Goal: Information Seeking & Learning: Find specific fact

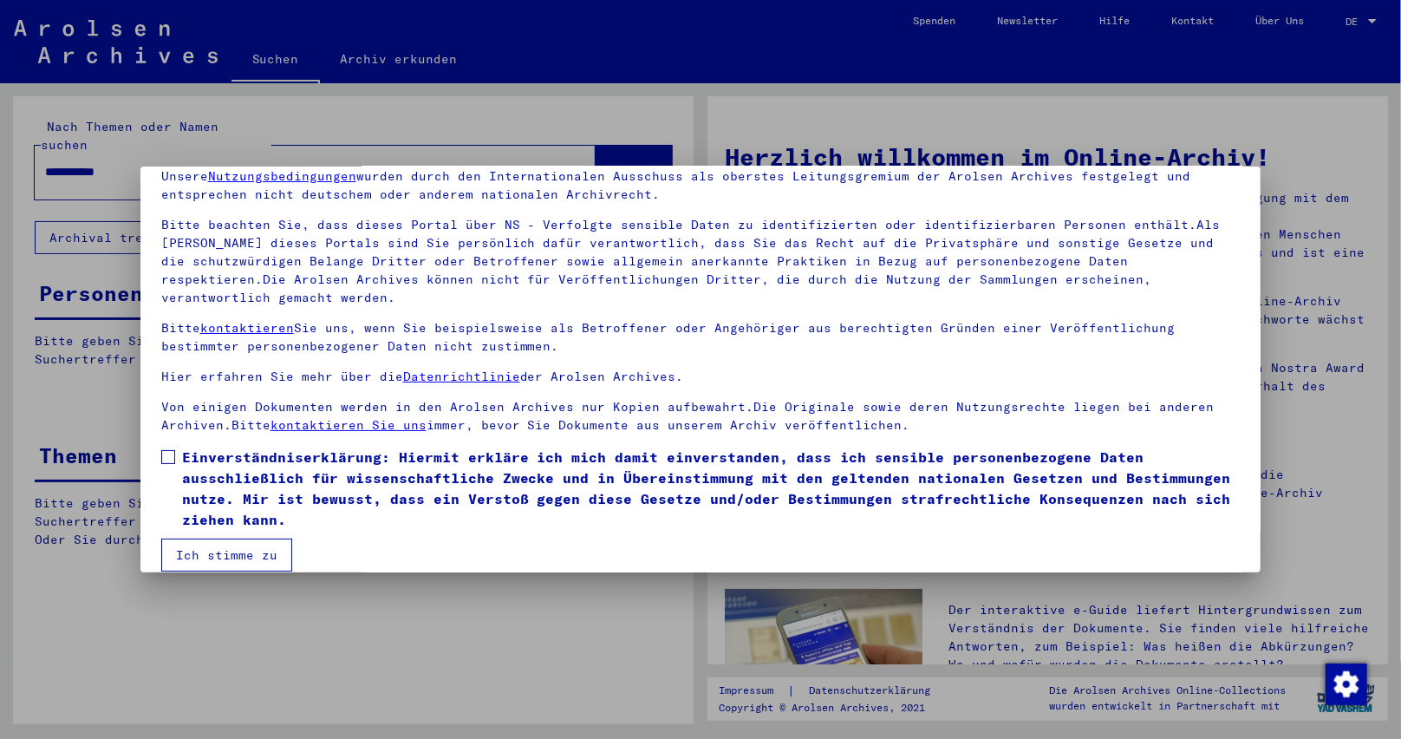
scroll to position [78, 0]
click at [172, 449] on span at bounding box center [168, 456] width 14 height 14
click at [219, 537] on button "Ich stimme zu" at bounding box center [226, 553] width 131 height 33
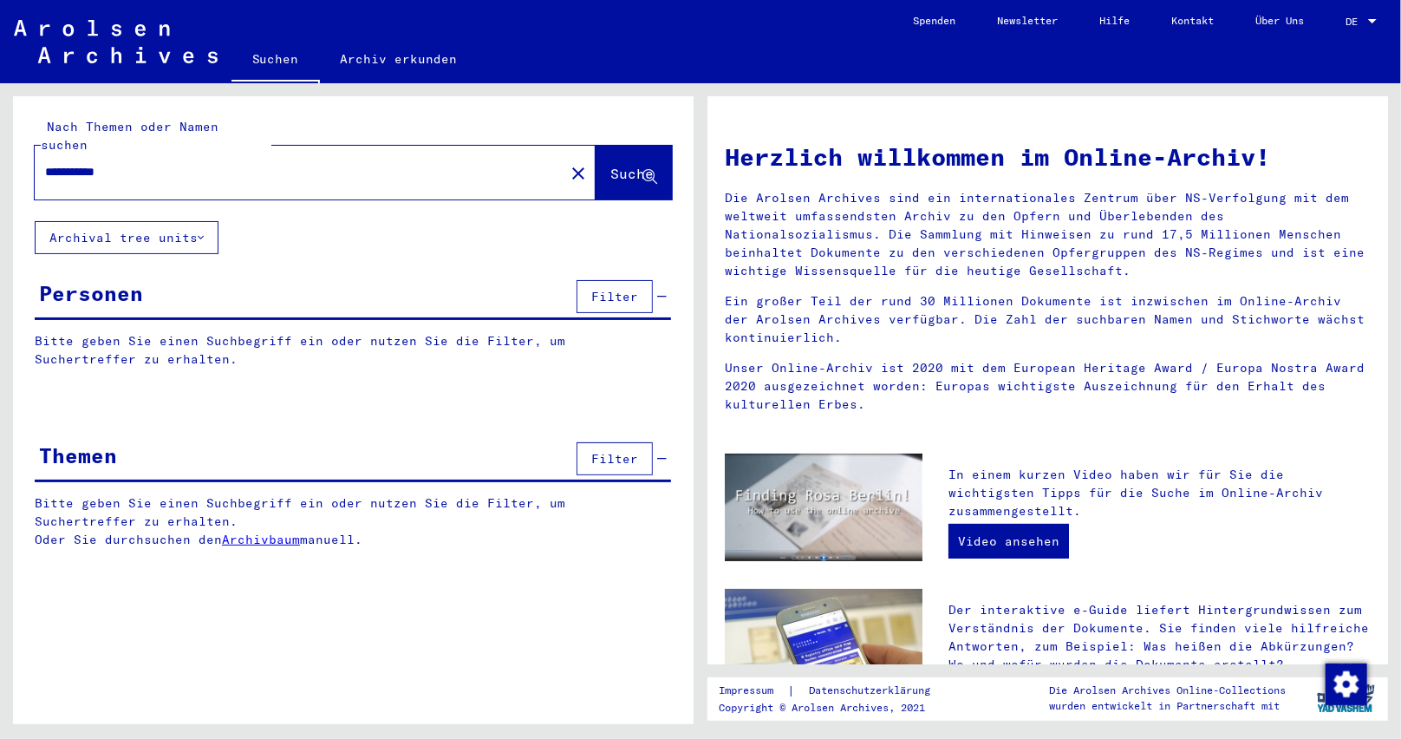
click at [650, 170] on icon at bounding box center [649, 177] width 15 height 15
click at [652, 165] on span "Suche" at bounding box center [631, 173] width 43 height 17
click at [620, 165] on span "Suche" at bounding box center [631, 173] width 43 height 17
click at [532, 220] on div "**********" at bounding box center [353, 335] width 681 height 479
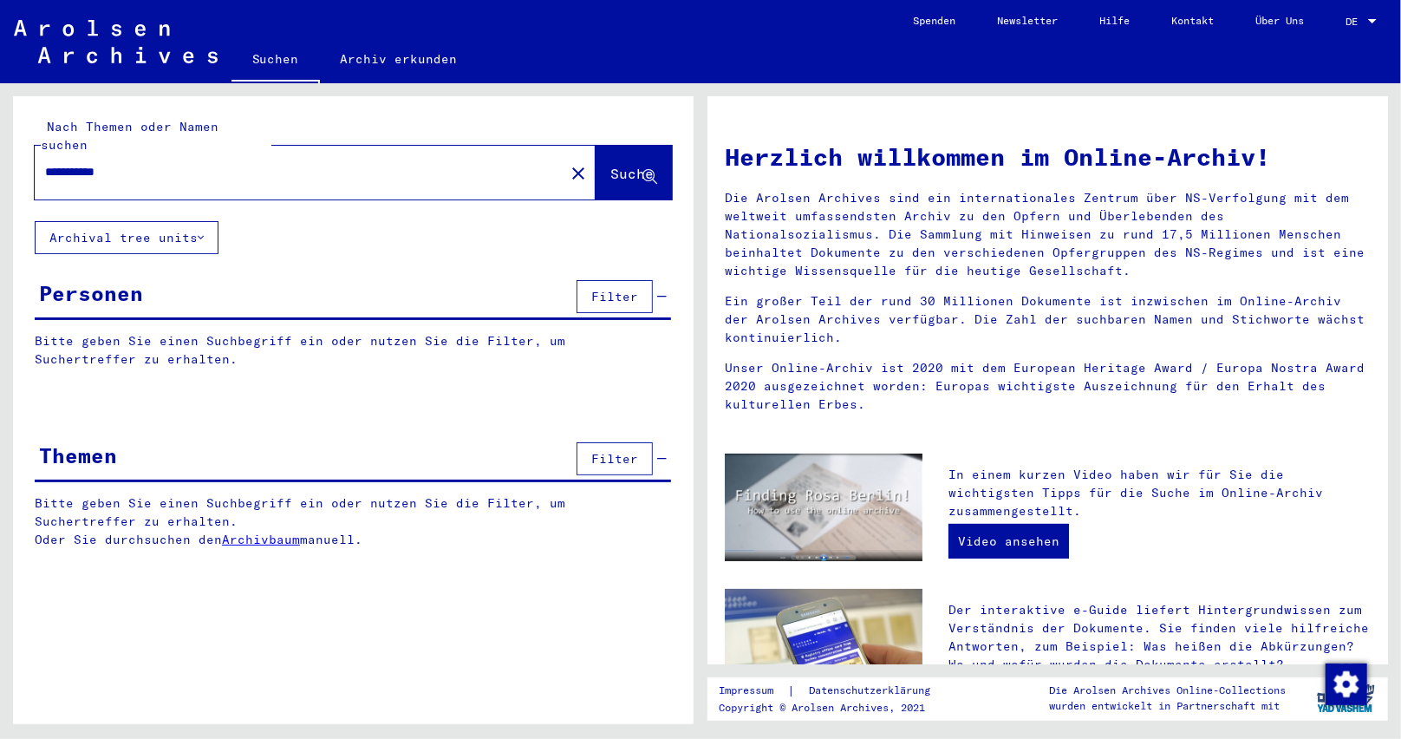
click at [657, 160] on button "Suche" at bounding box center [634, 173] width 76 height 54
click at [468, 276] on div "Personen Filter" at bounding box center [353, 298] width 636 height 44
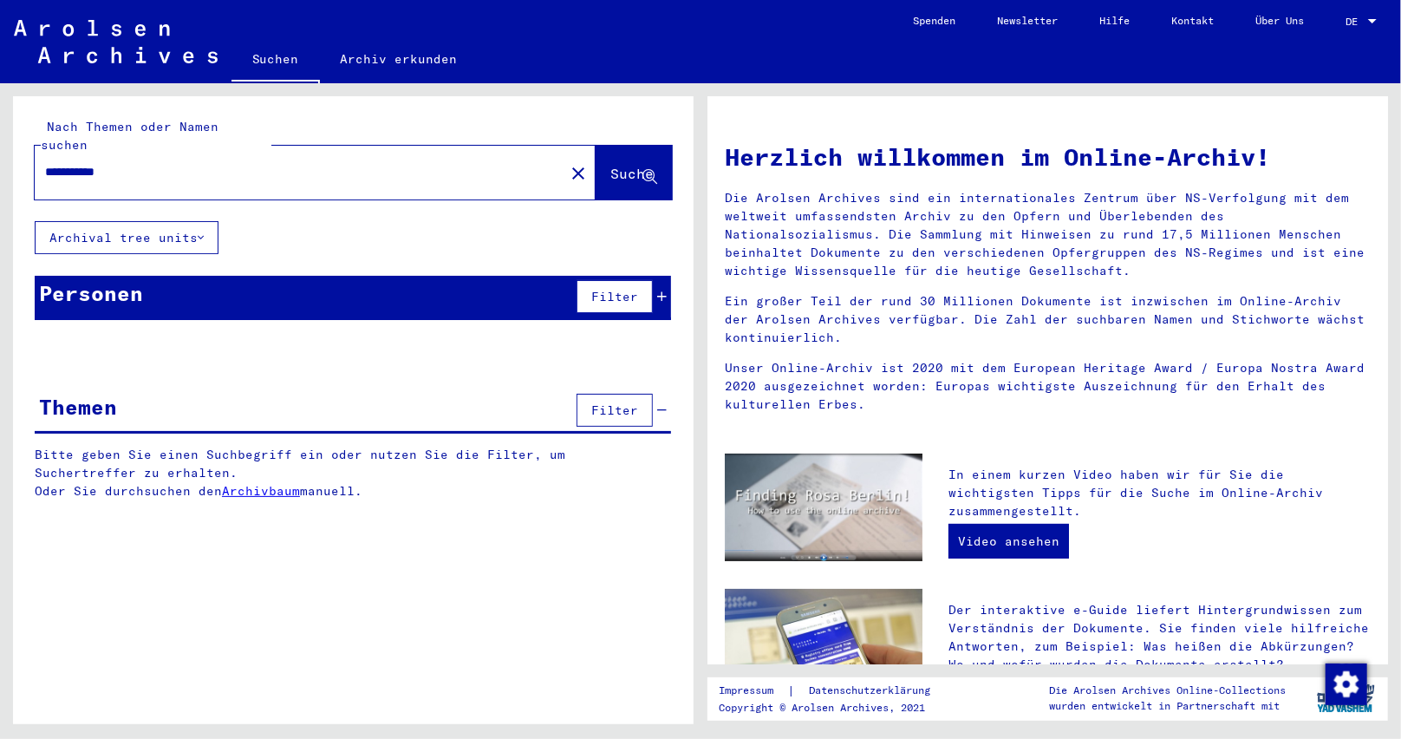
click at [616, 165] on span "Suche" at bounding box center [631, 173] width 43 height 17
click at [380, 222] on div "**********" at bounding box center [353, 311] width 681 height 430
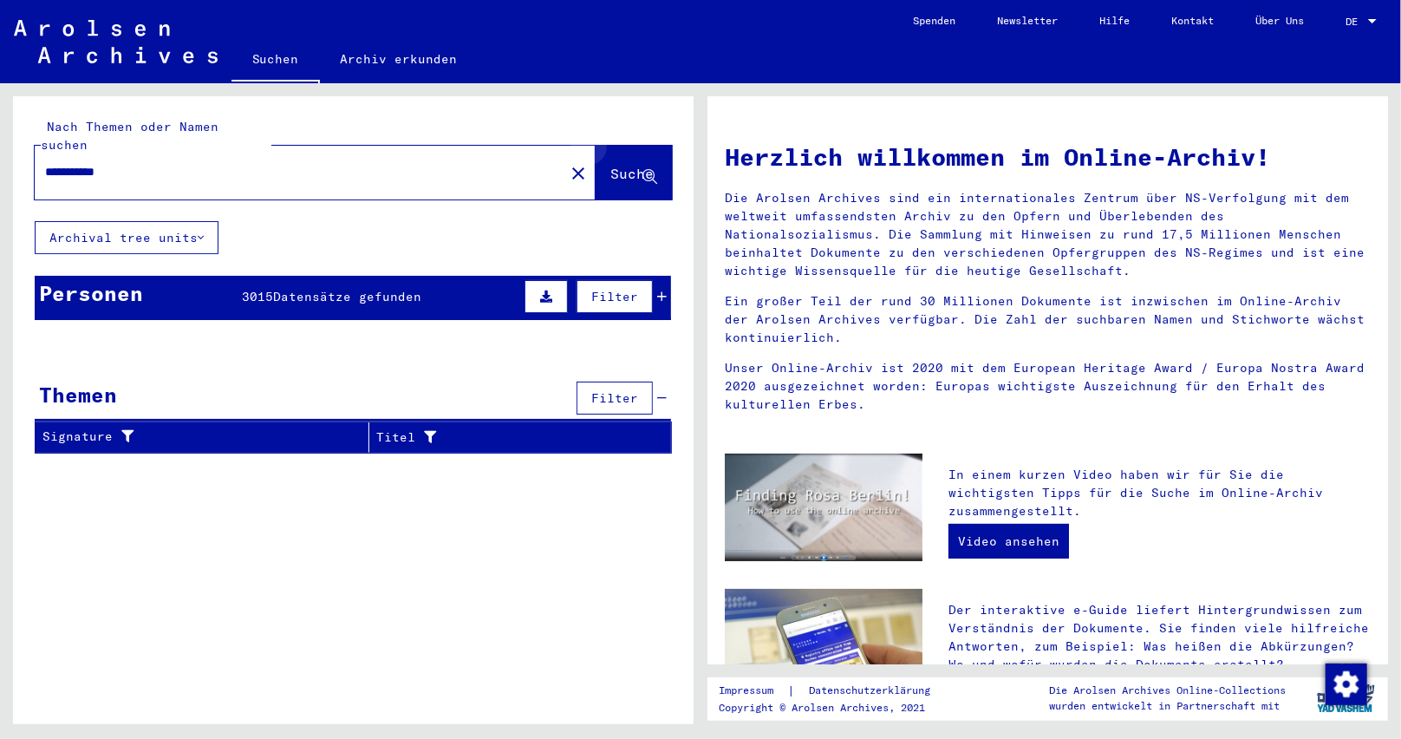
click at [650, 165] on span "Suche" at bounding box center [631, 173] width 43 height 17
click at [645, 170] on icon at bounding box center [649, 177] width 15 height 15
click at [396, 289] on span "Datensätze gefunden" at bounding box center [347, 297] width 148 height 16
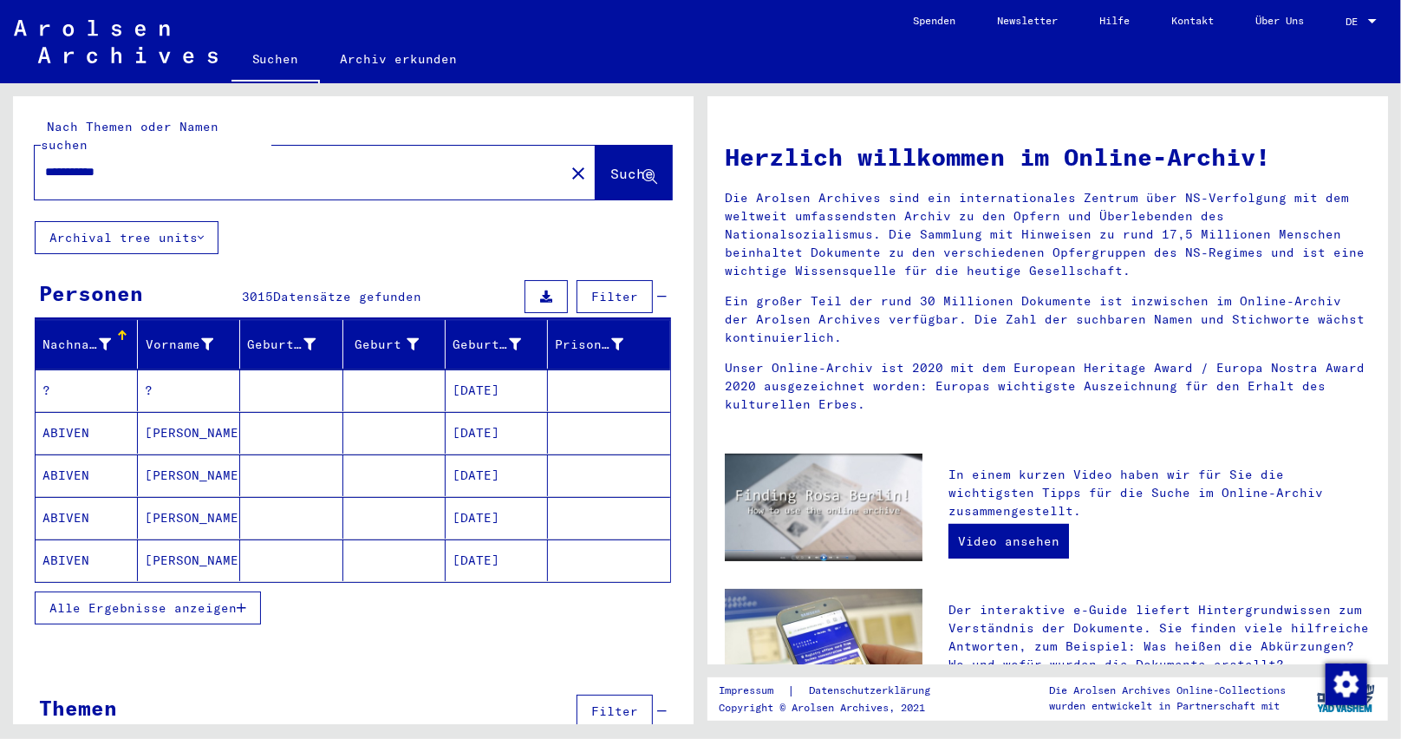
click at [237, 602] on icon "button" at bounding box center [242, 608] width 10 height 12
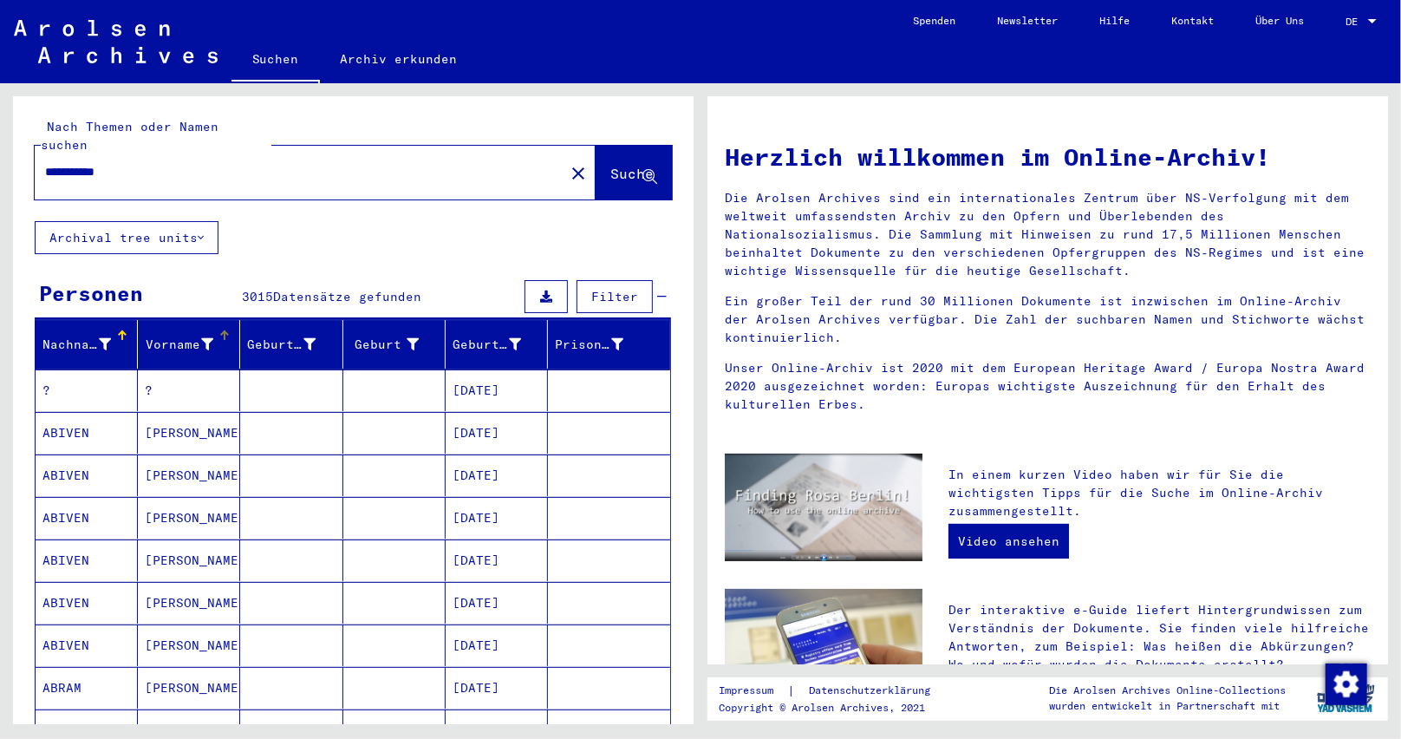
click at [201, 338] on icon at bounding box center [207, 344] width 12 height 12
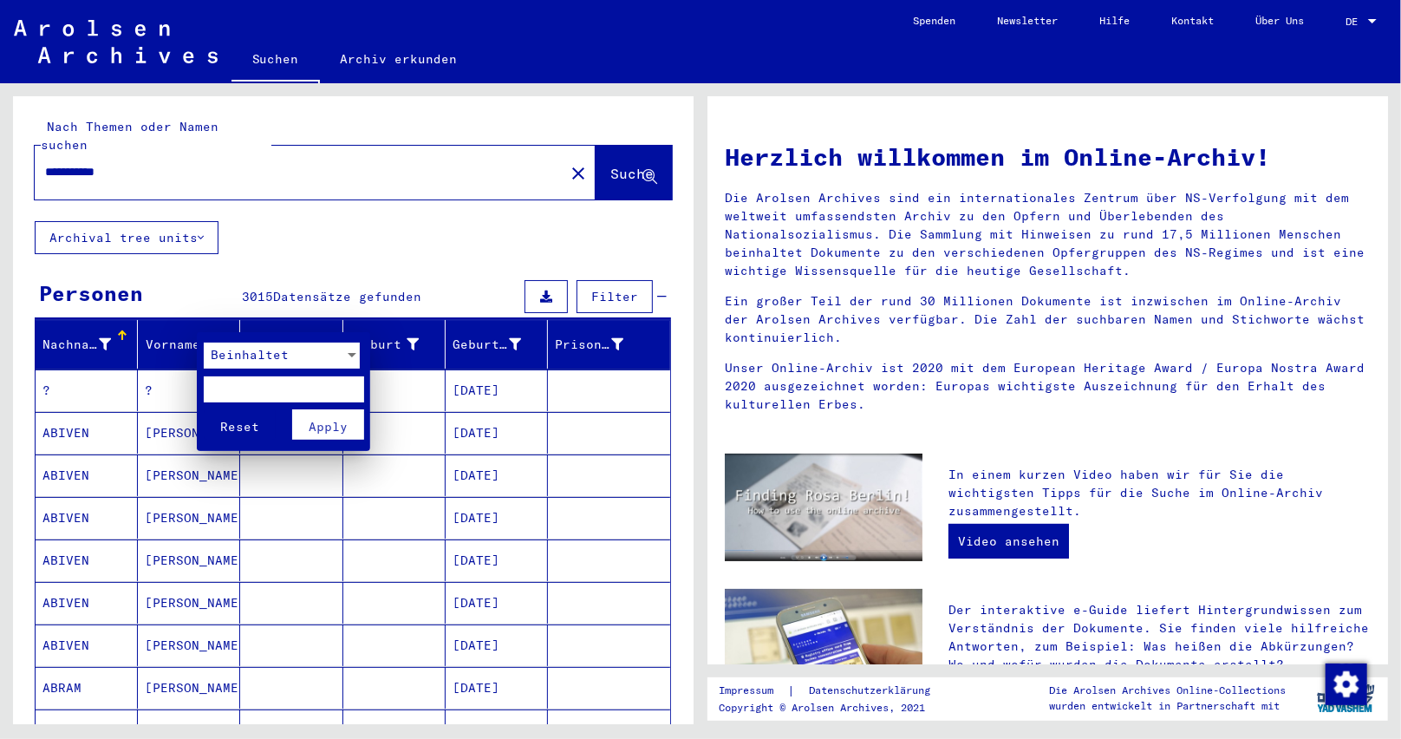
click at [218, 355] on span "Beinhaltet" at bounding box center [250, 355] width 78 height 16
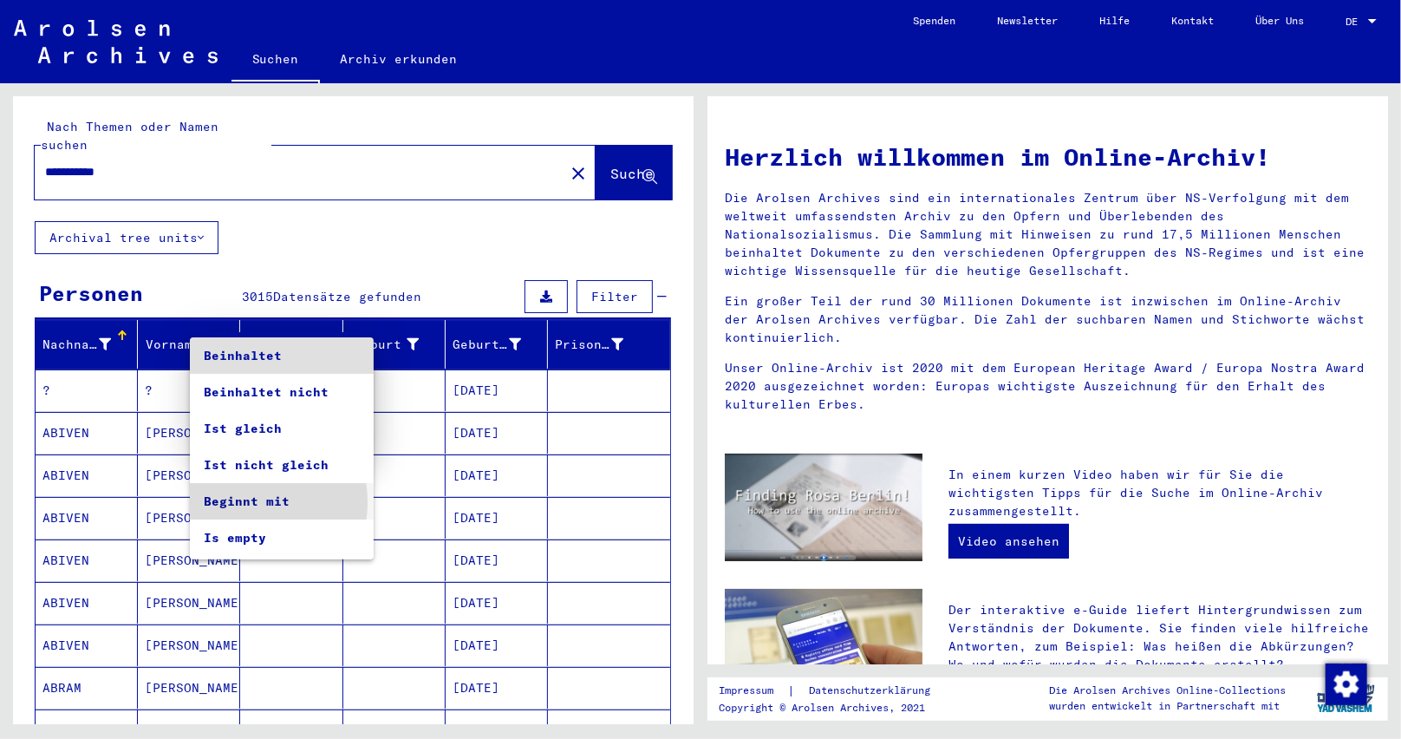
click at [233, 502] on span "Beginnt mit" at bounding box center [282, 501] width 156 height 36
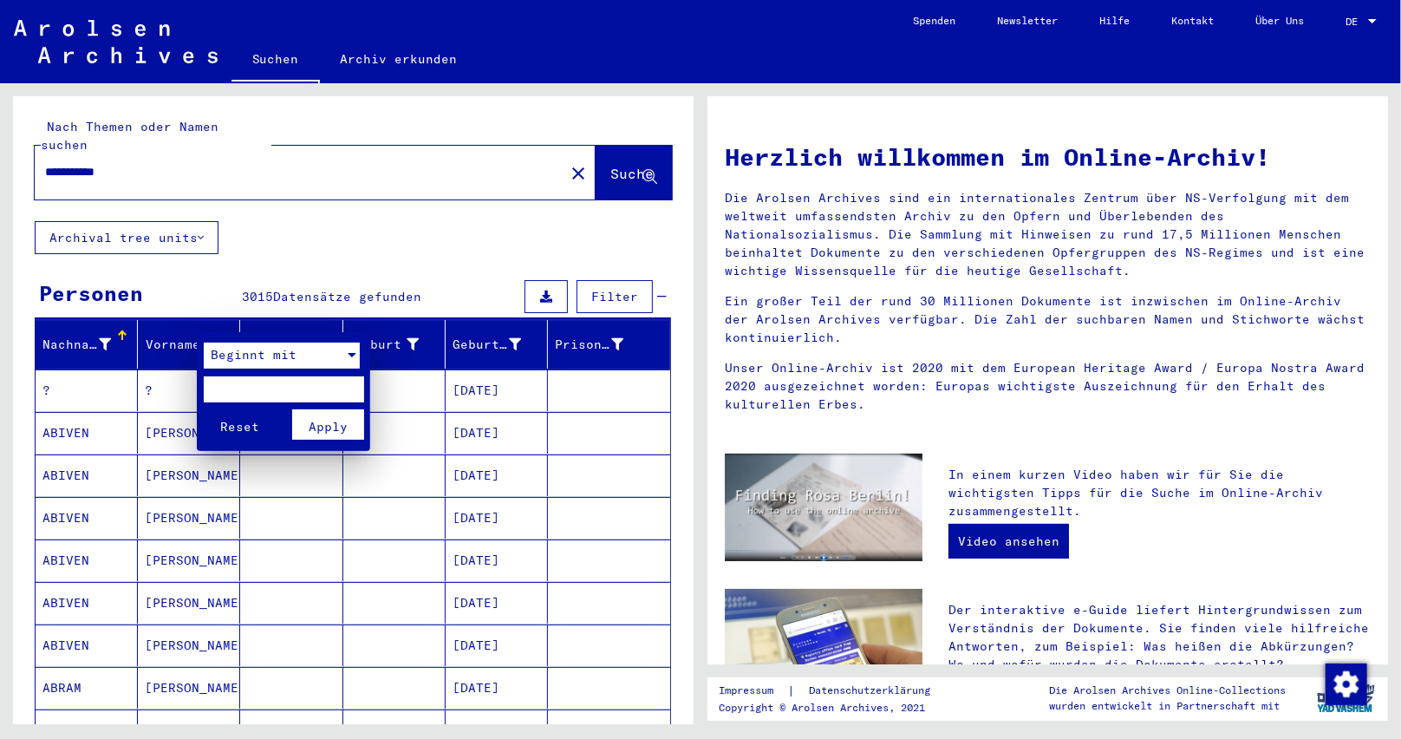
click at [224, 377] on input "text" at bounding box center [284, 389] width 160 height 26
type input "***"
click at [321, 423] on span "Apply" at bounding box center [328, 427] width 39 height 16
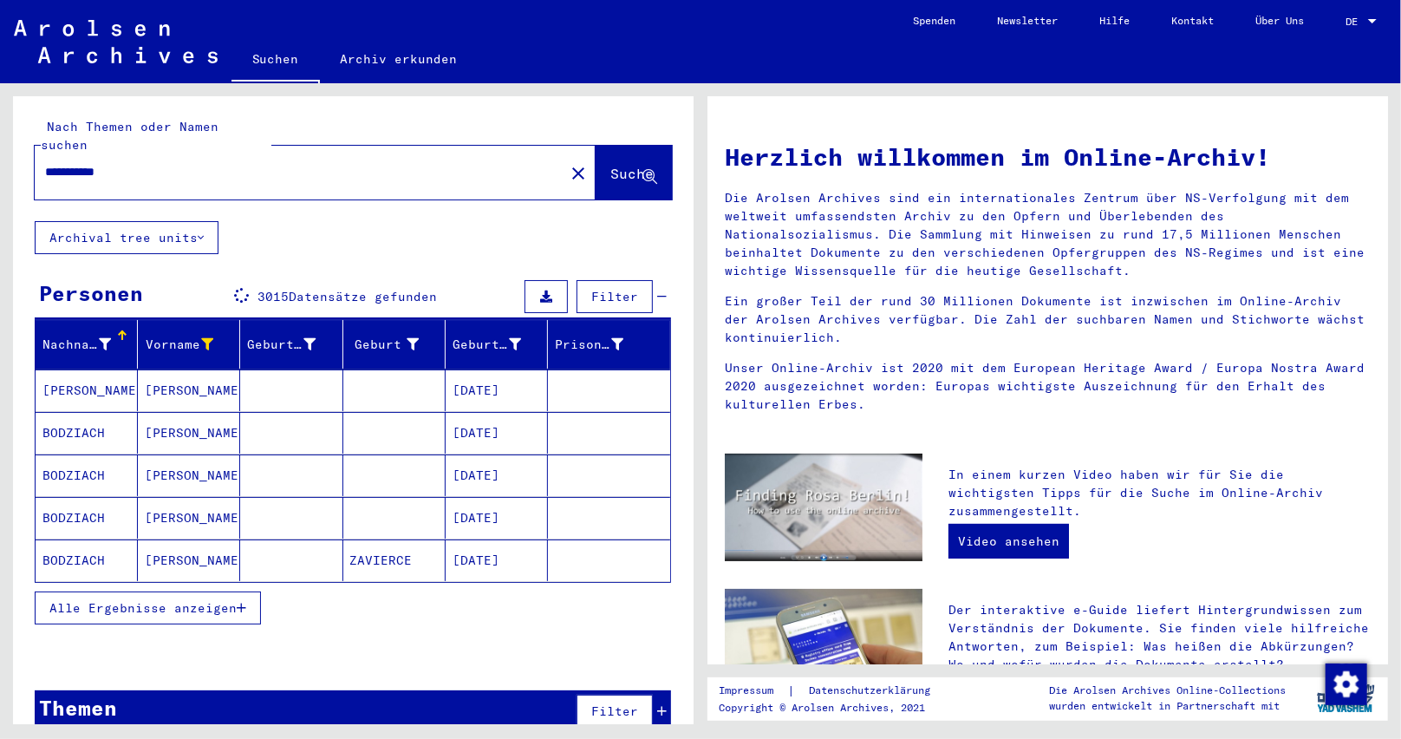
click at [102, 338] on icon at bounding box center [105, 344] width 12 height 12
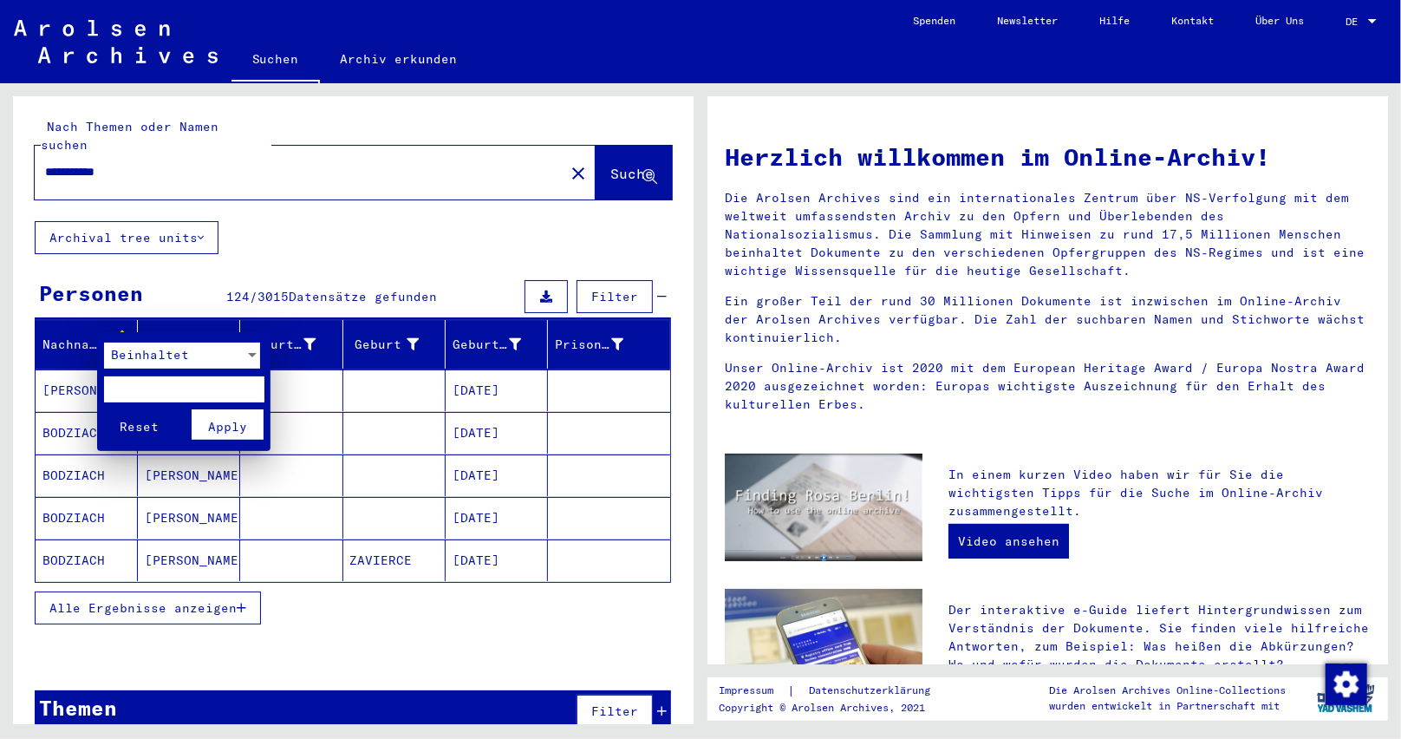
click at [236, 584] on div at bounding box center [700, 369] width 1401 height 739
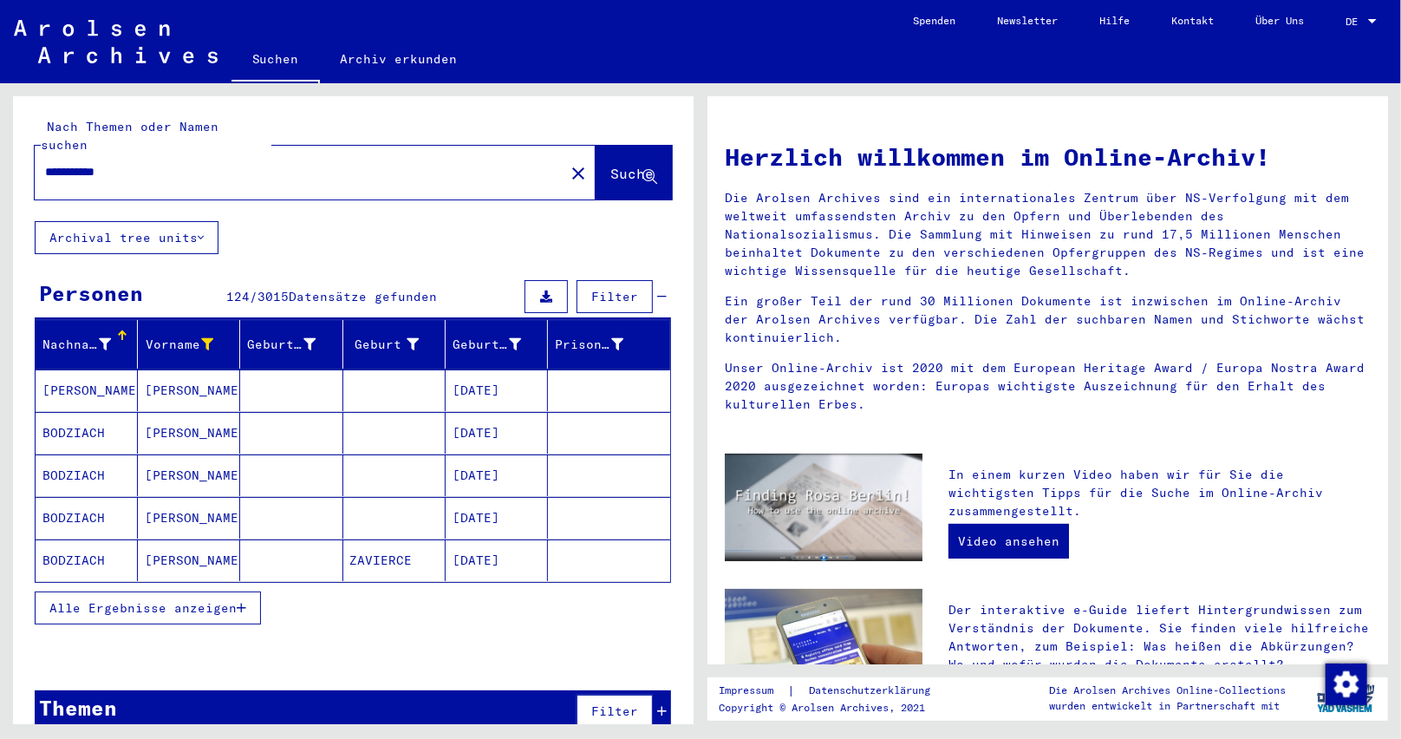
click at [235, 600] on span "Alle Ergebnisse anzeigen" at bounding box center [142, 608] width 187 height 16
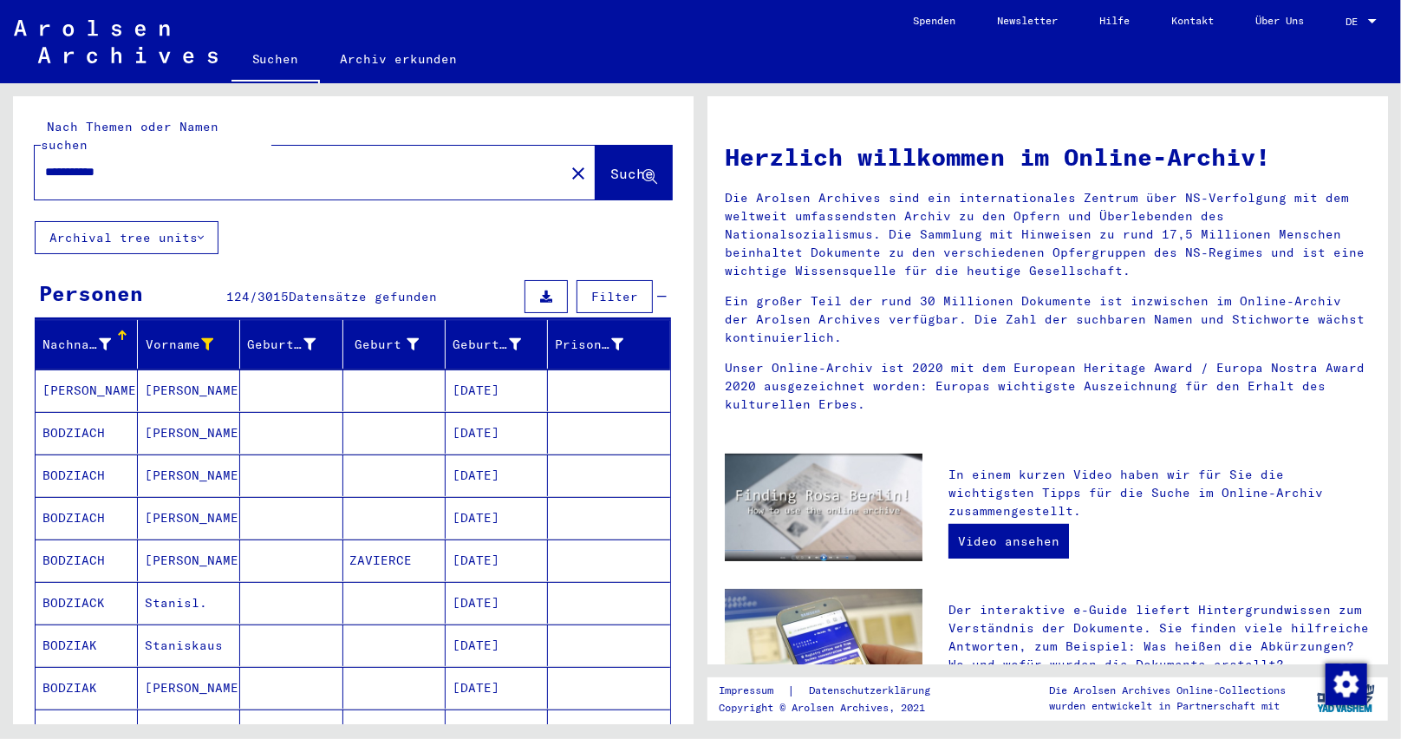
click at [94, 335] on div "Nachname" at bounding box center [76, 344] width 68 height 18
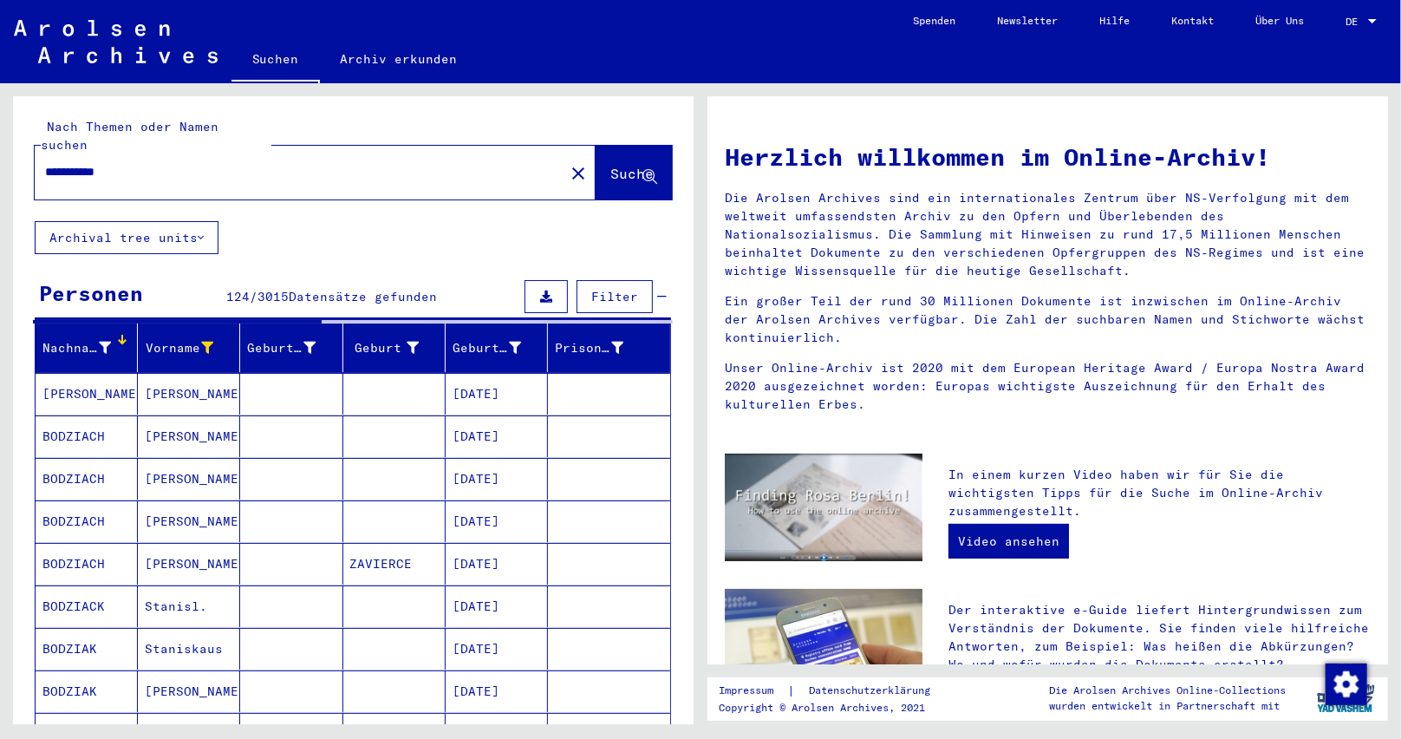
click at [100, 342] on icon at bounding box center [105, 348] width 12 height 12
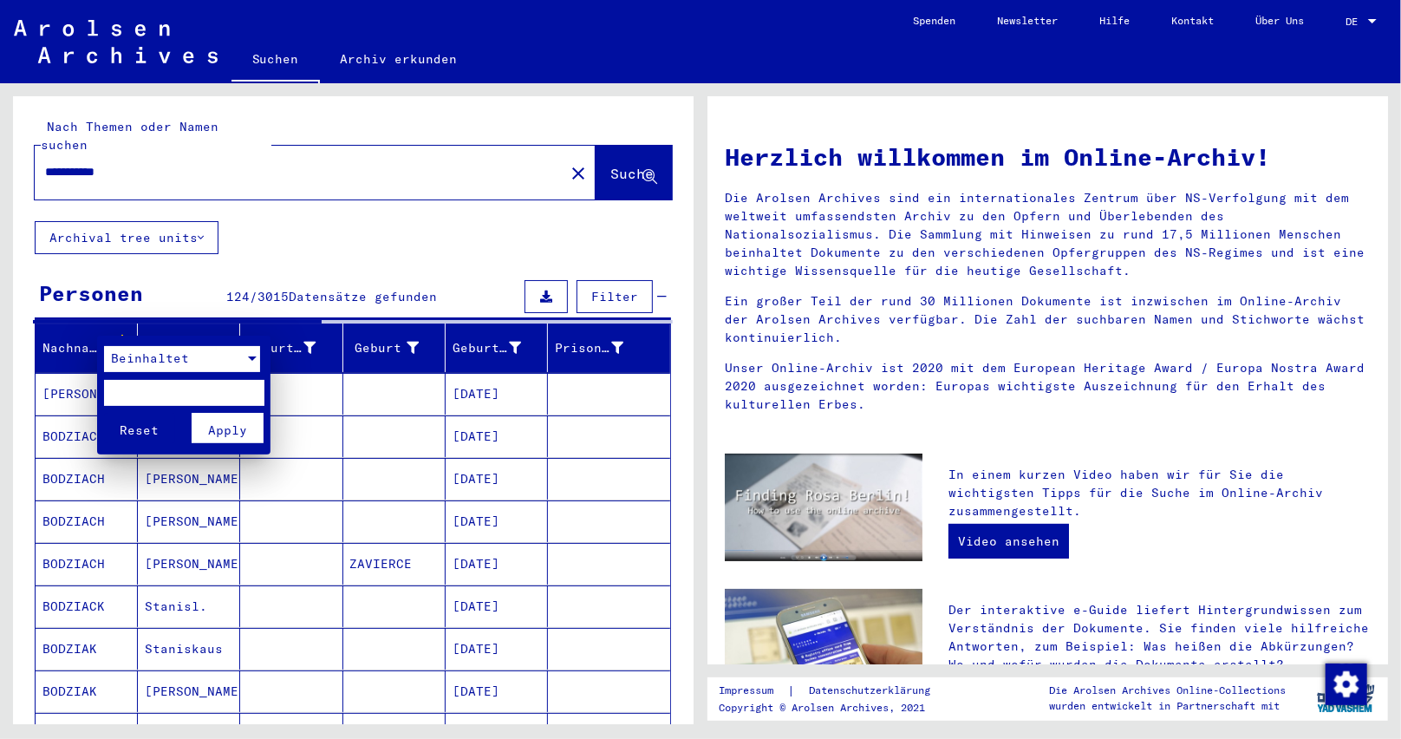
click at [117, 355] on span "Beinhaltet" at bounding box center [150, 358] width 78 height 16
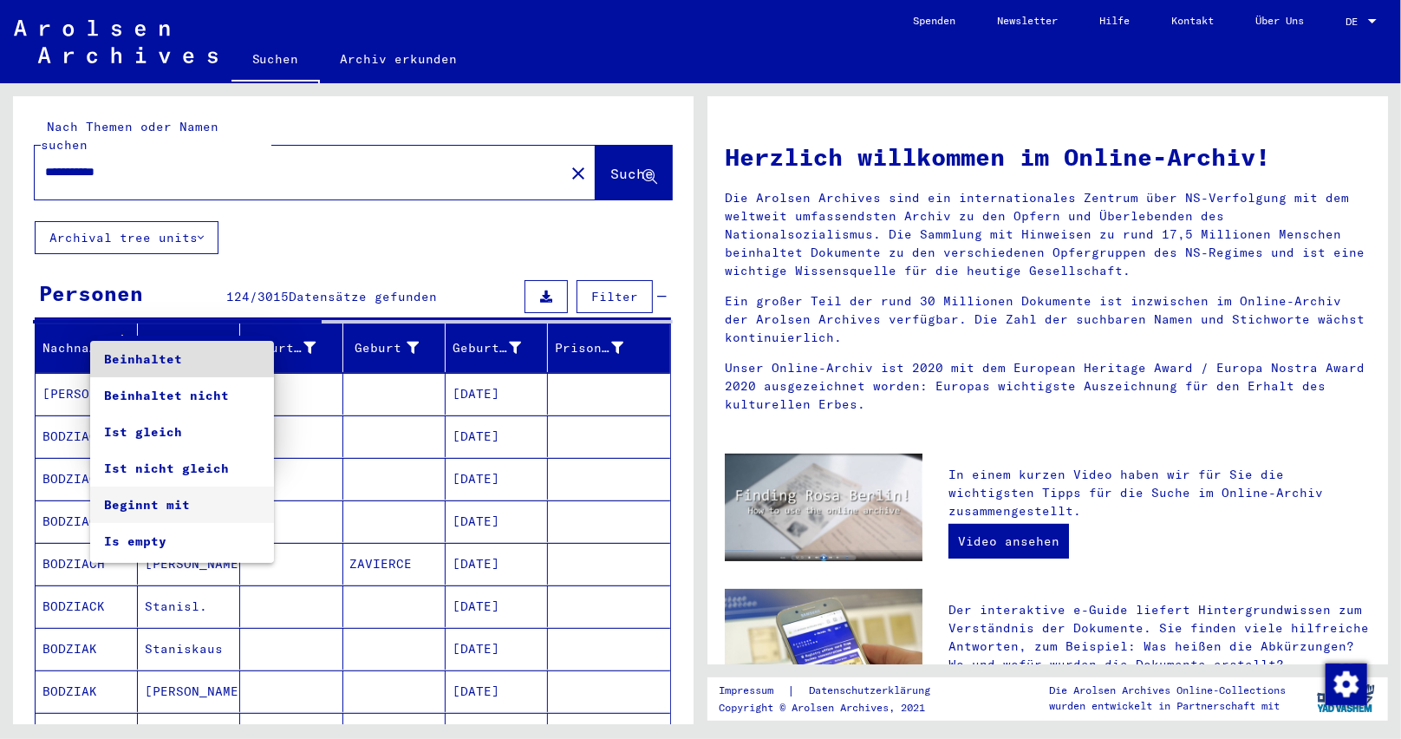
click at [160, 503] on span "Beginnt mit" at bounding box center [182, 504] width 156 height 36
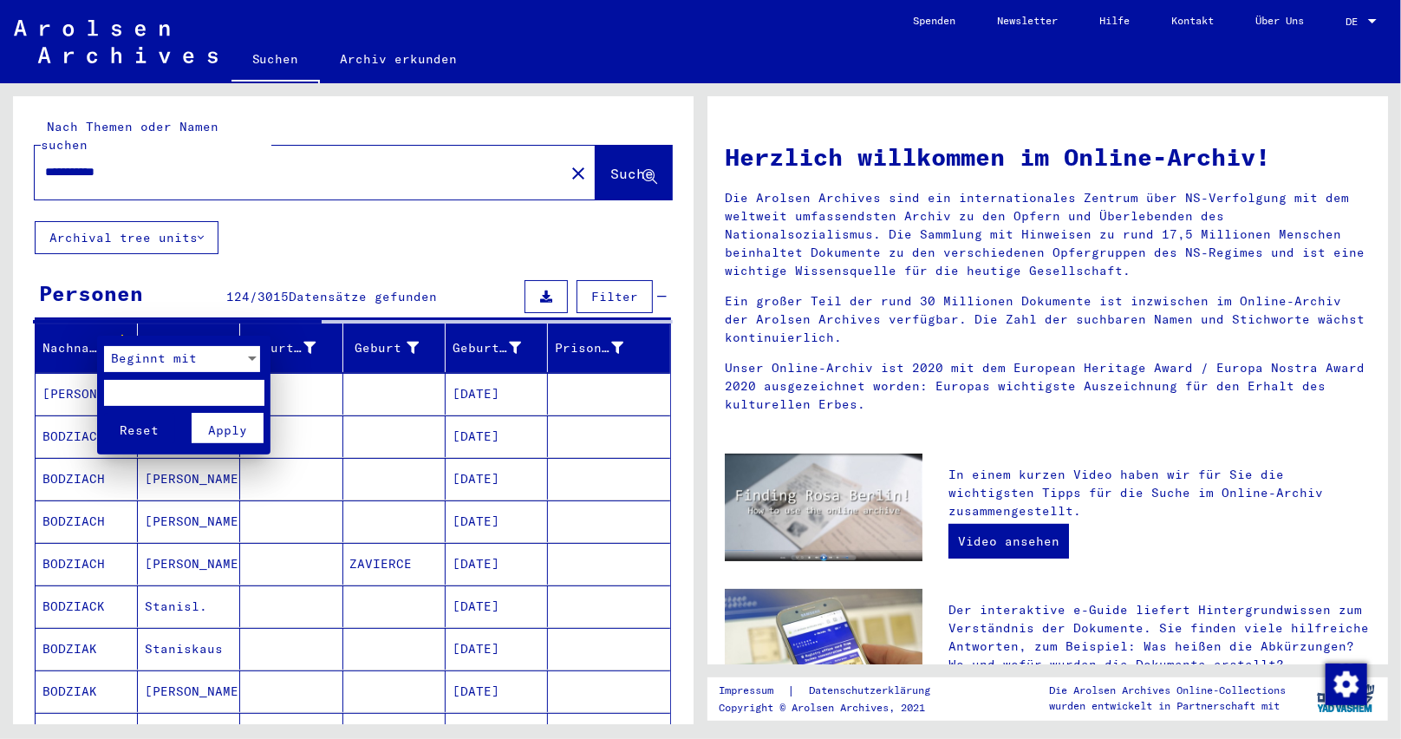
click at [134, 390] on input "text" at bounding box center [184, 393] width 160 height 26
type input "*"
click at [212, 433] on span "Apply" at bounding box center [227, 430] width 39 height 16
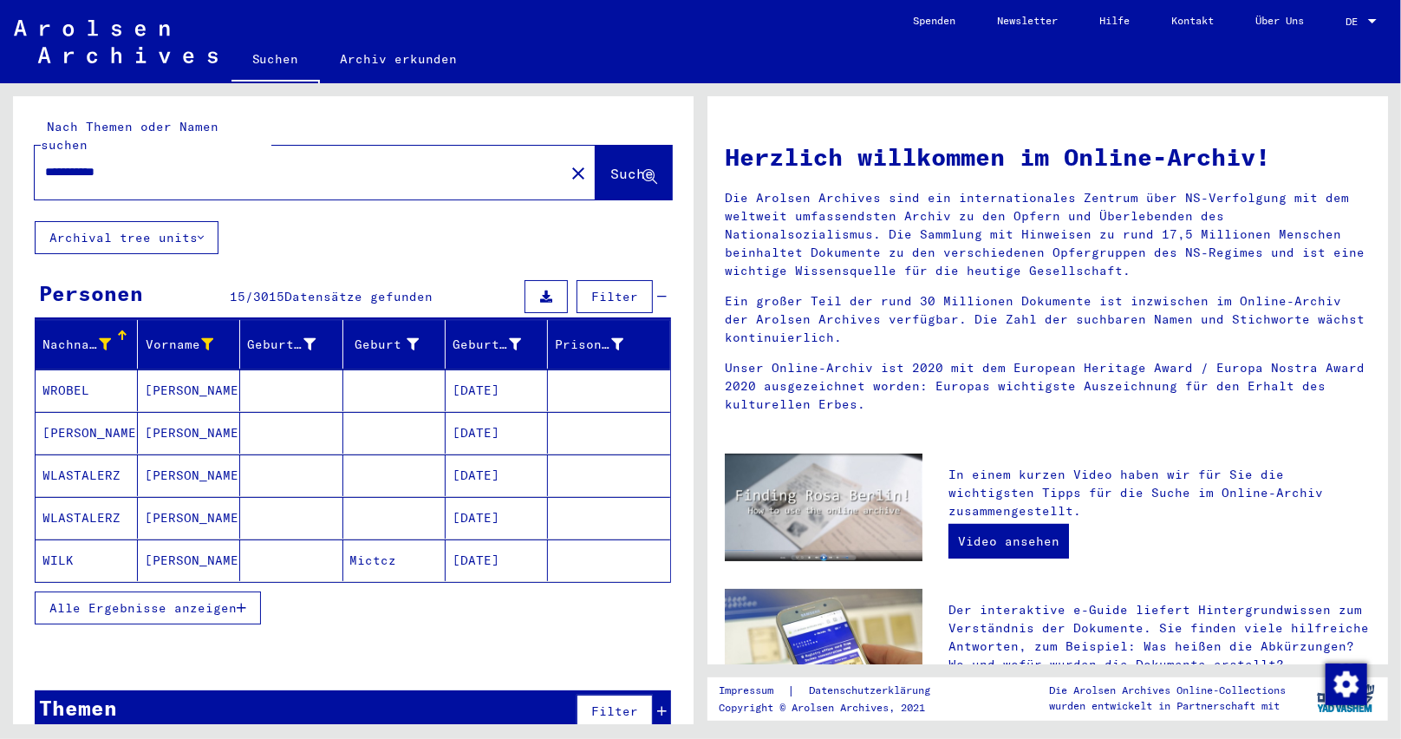
click at [101, 338] on icon at bounding box center [105, 344] width 12 height 12
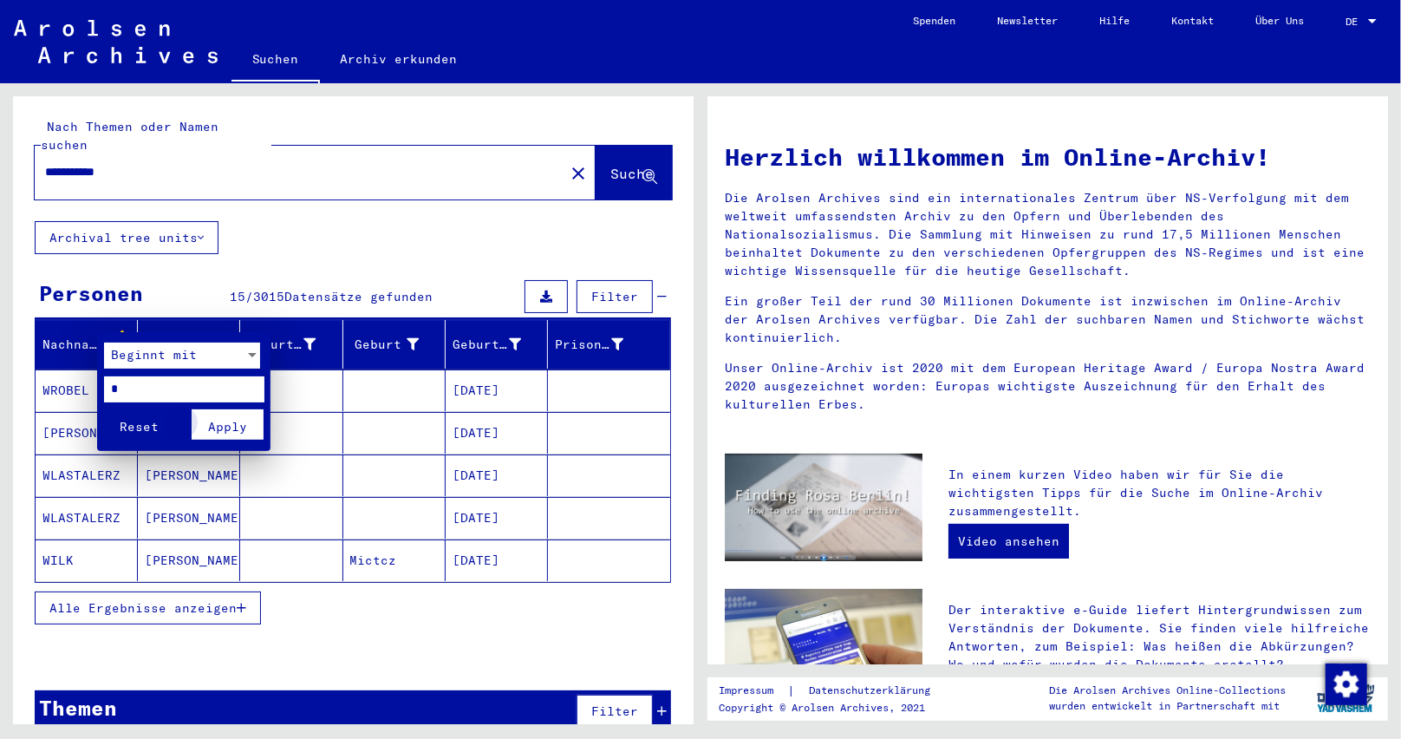
click at [236, 431] on span "Apply" at bounding box center [227, 427] width 39 height 16
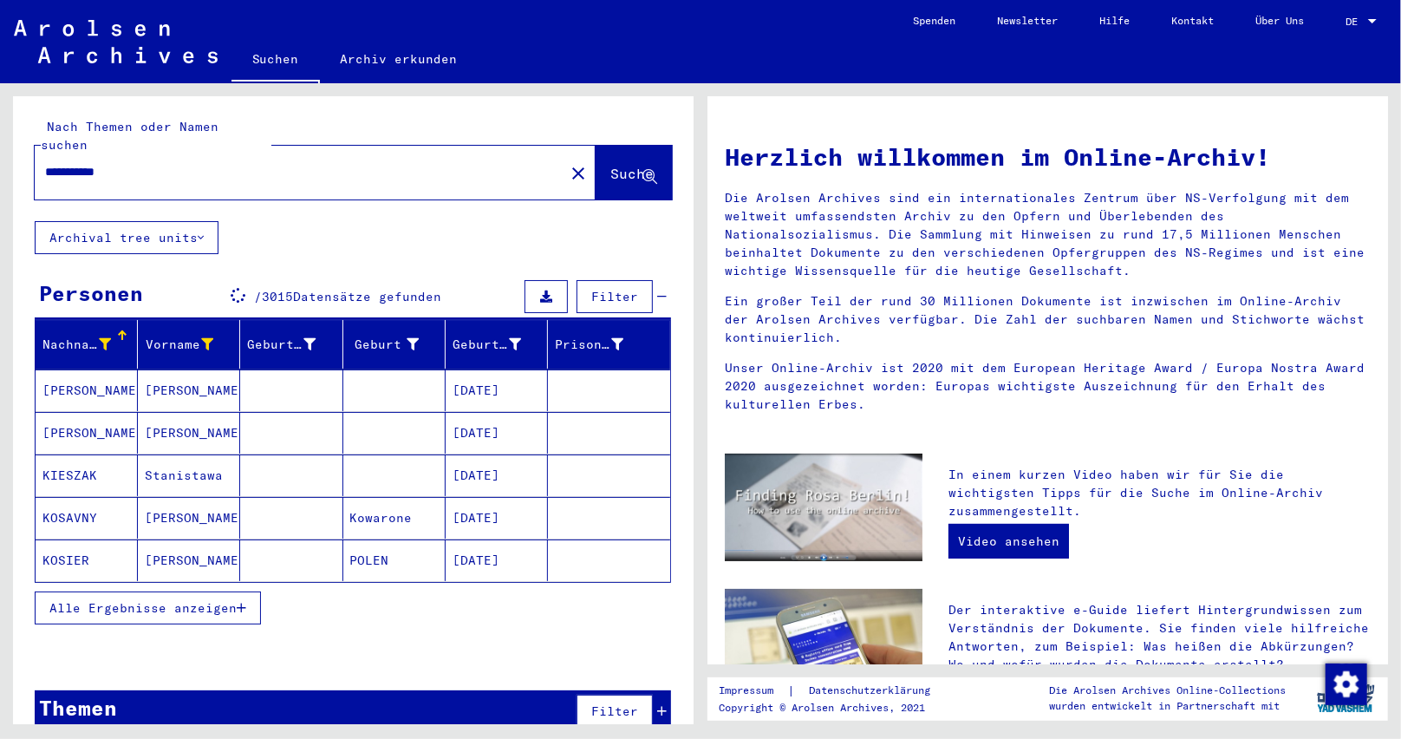
click at [238, 604] on button "Alle Ergebnisse anzeigen" at bounding box center [148, 607] width 226 height 33
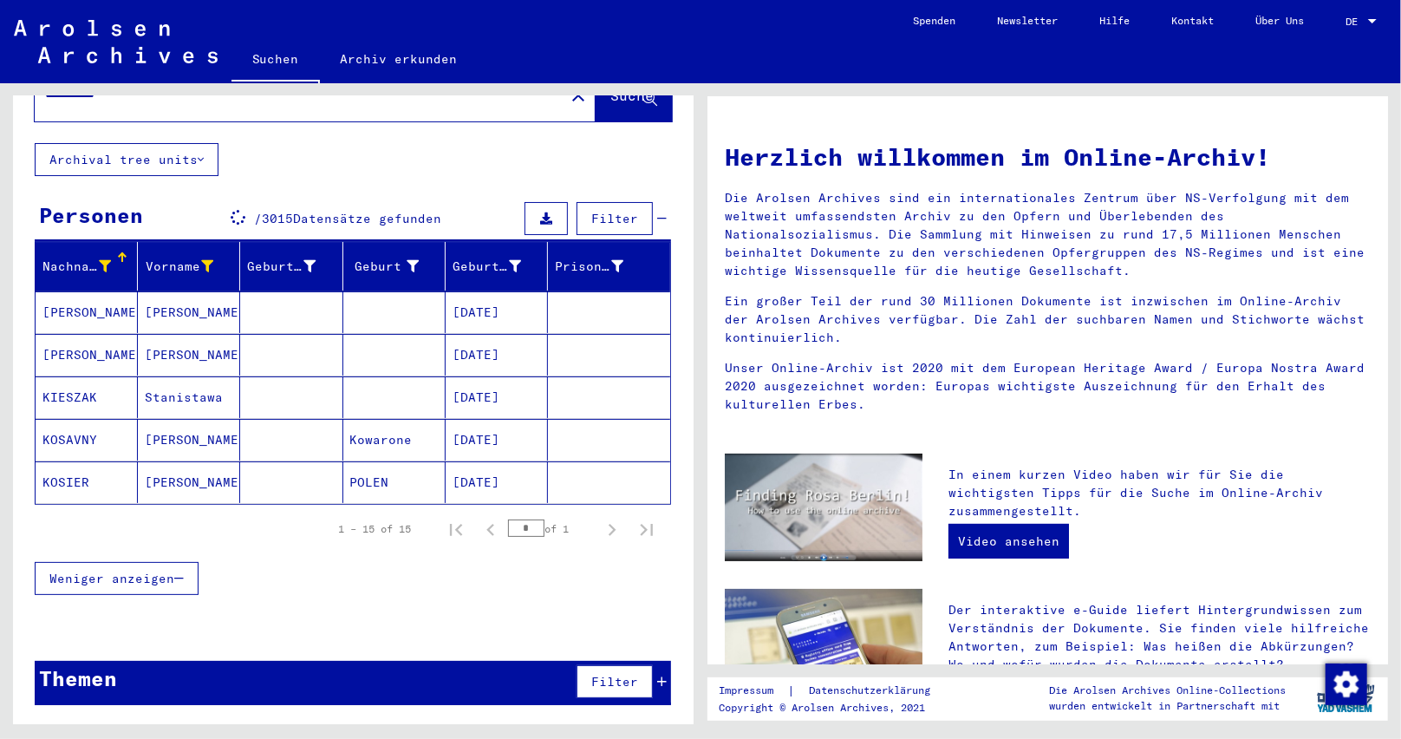
scroll to position [59, 0]
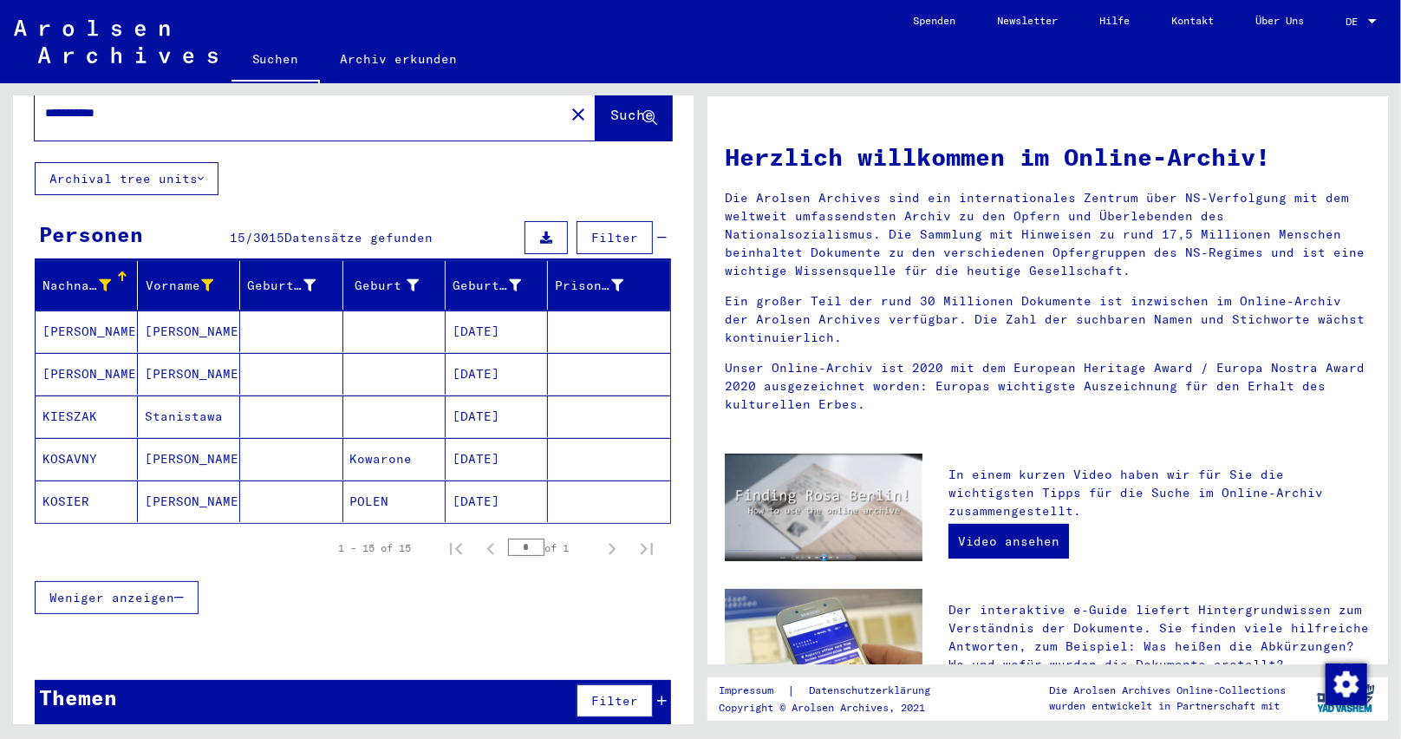
click at [491, 480] on mat-cell "[DATE]" at bounding box center [497, 501] width 102 height 42
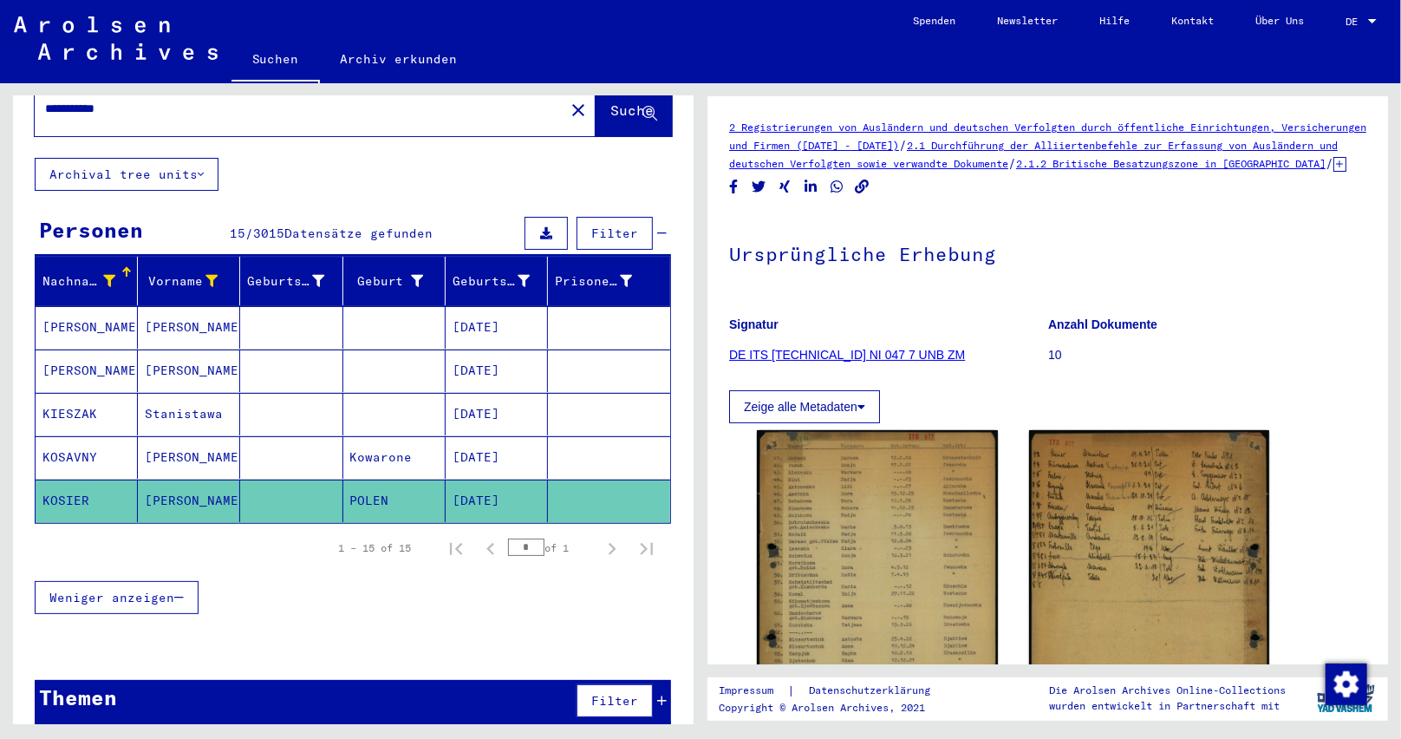
click at [459, 436] on mat-cell "[DATE]" at bounding box center [497, 457] width 102 height 42
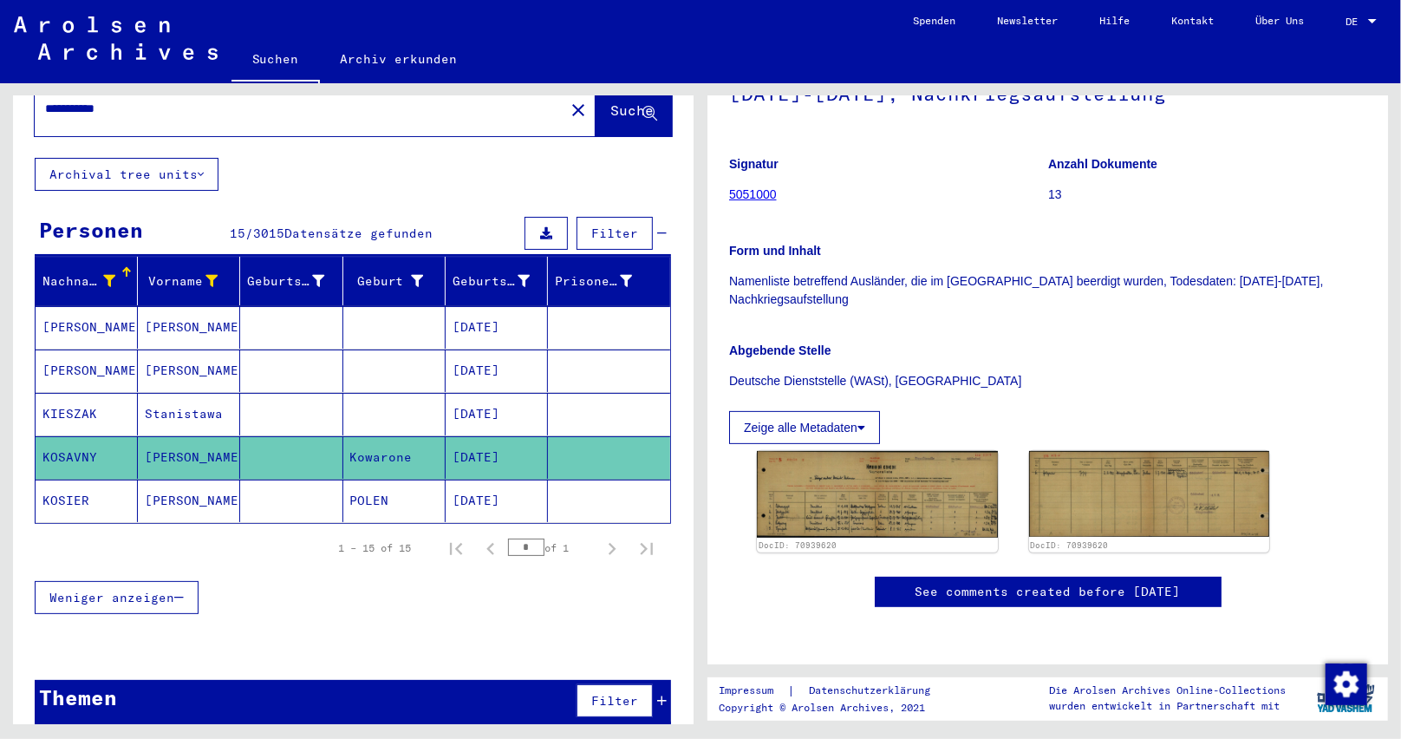
scroll to position [260, 0]
click at [495, 393] on mat-cell "[DATE]" at bounding box center [497, 414] width 102 height 42
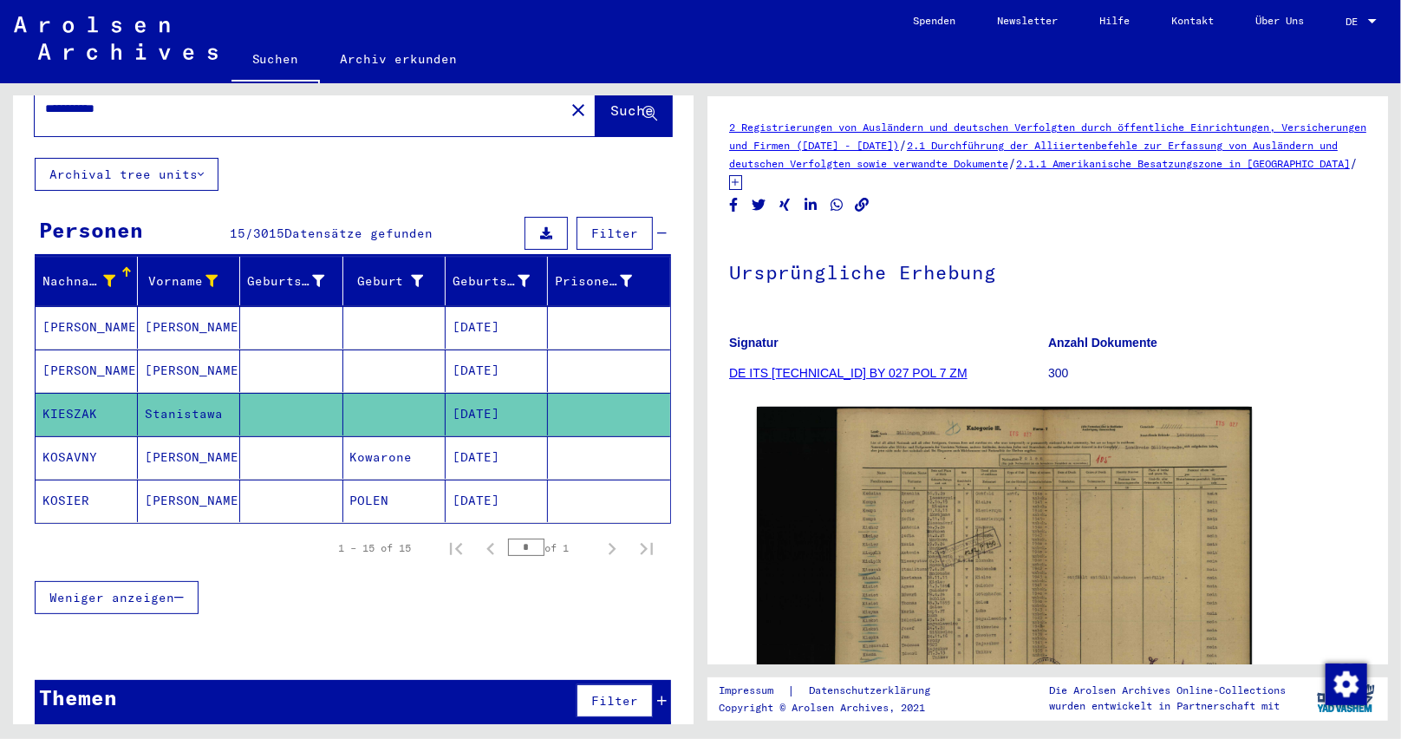
click at [498, 365] on mat-cell "[DATE]" at bounding box center [497, 370] width 102 height 42
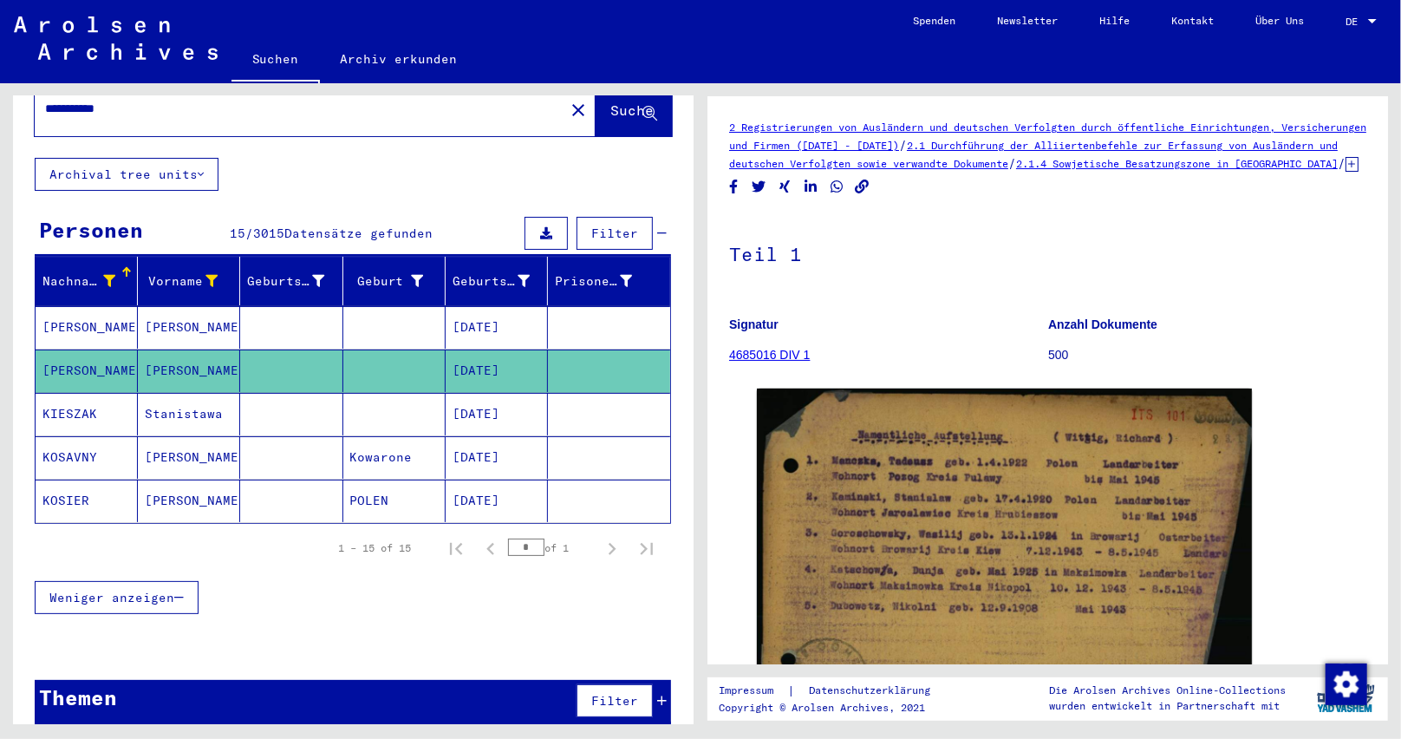
click at [497, 306] on mat-cell "[DATE]" at bounding box center [497, 327] width 102 height 42
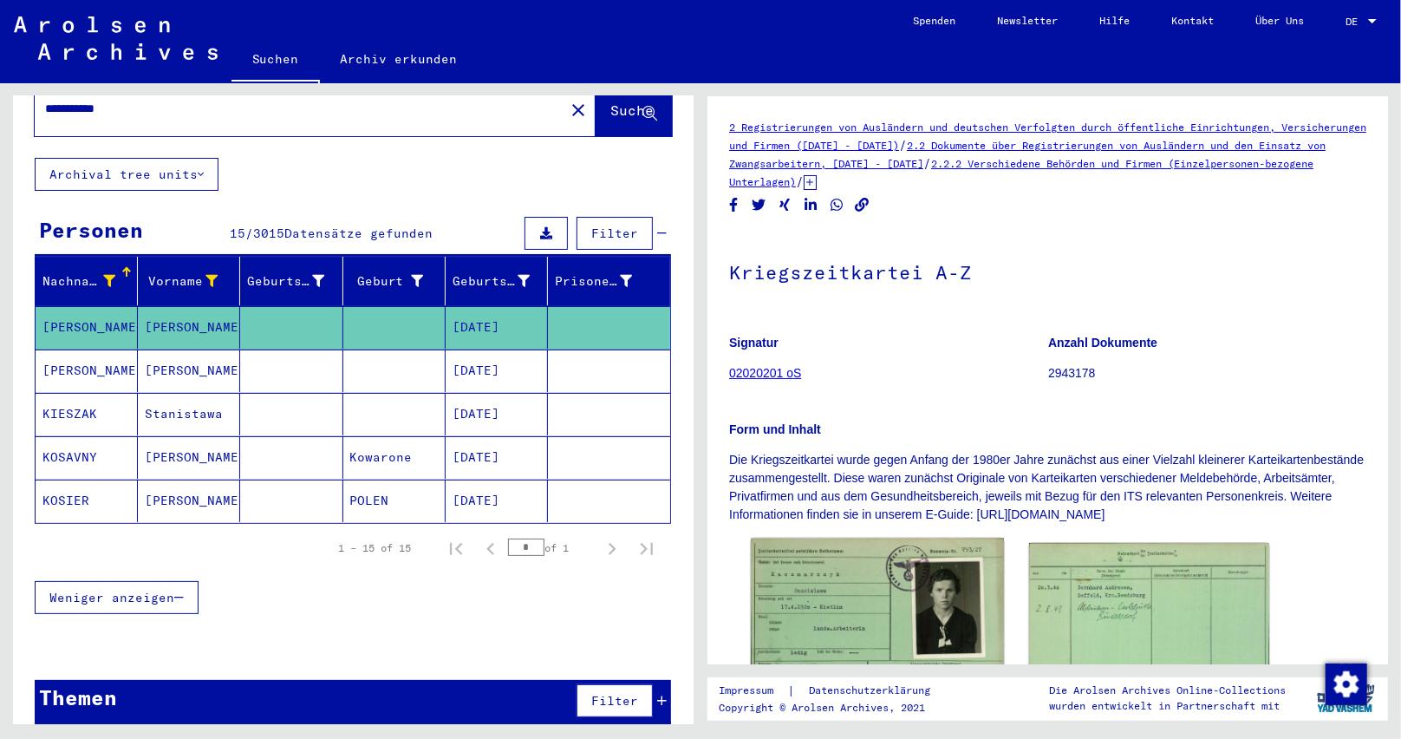
click at [884, 585] on img at bounding box center [877, 632] width 252 height 188
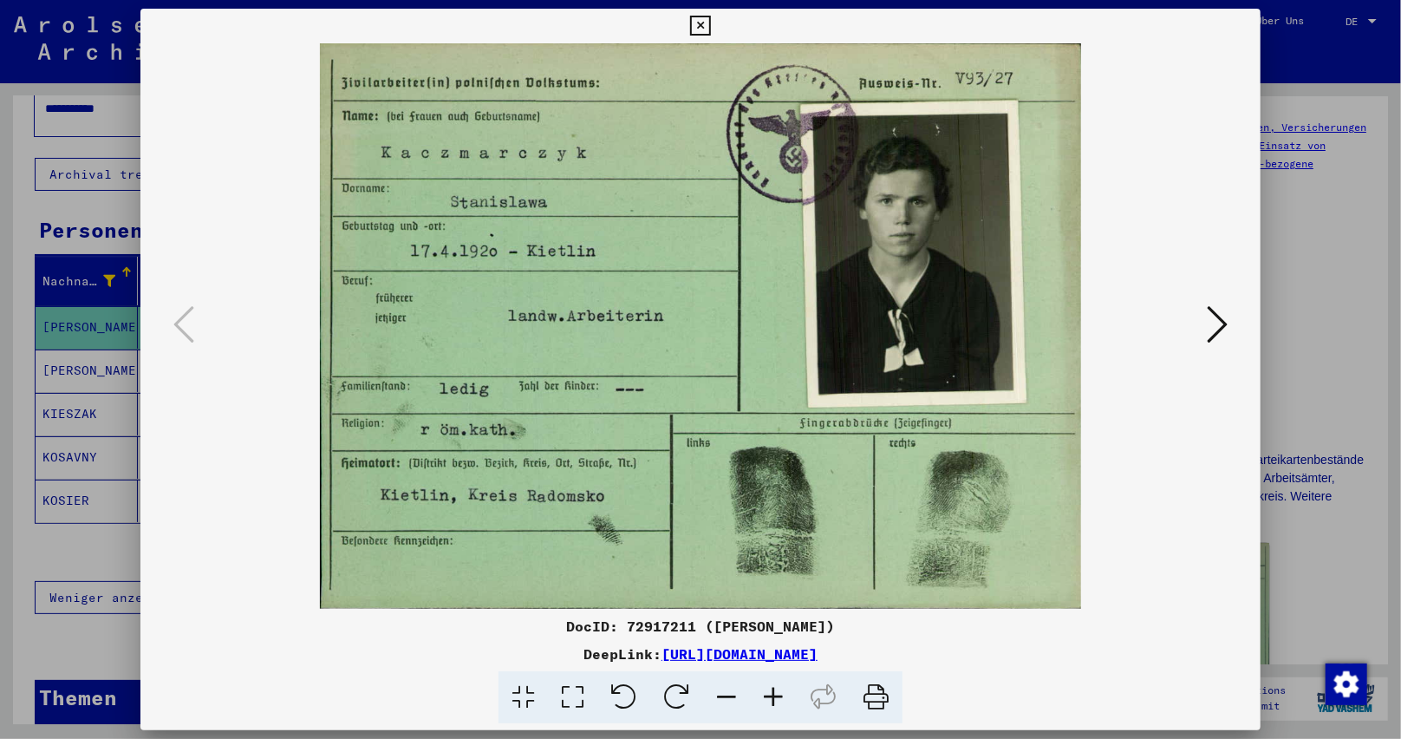
click at [696, 27] on icon at bounding box center [700, 26] width 20 height 21
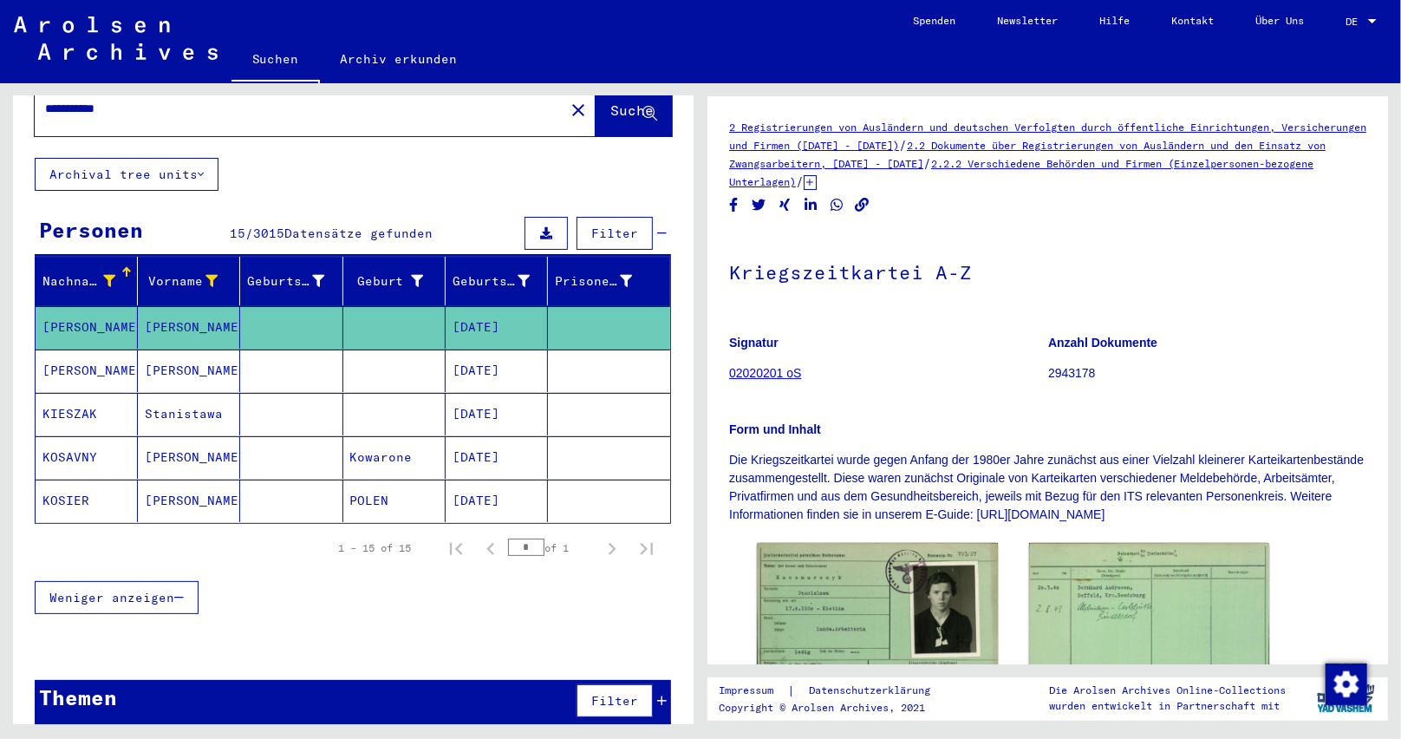
click at [103, 275] on icon at bounding box center [109, 281] width 12 height 12
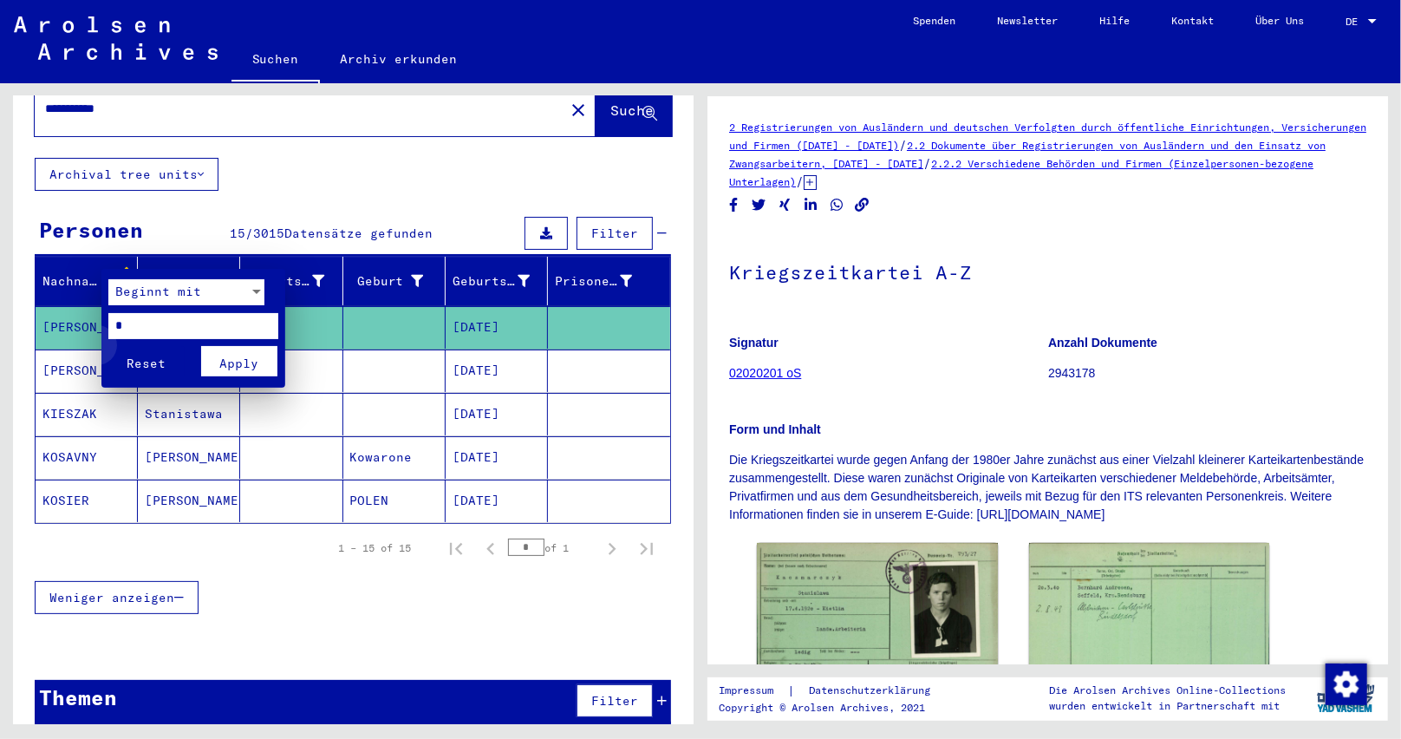
click at [154, 355] on span "Reset" at bounding box center [146, 363] width 39 height 16
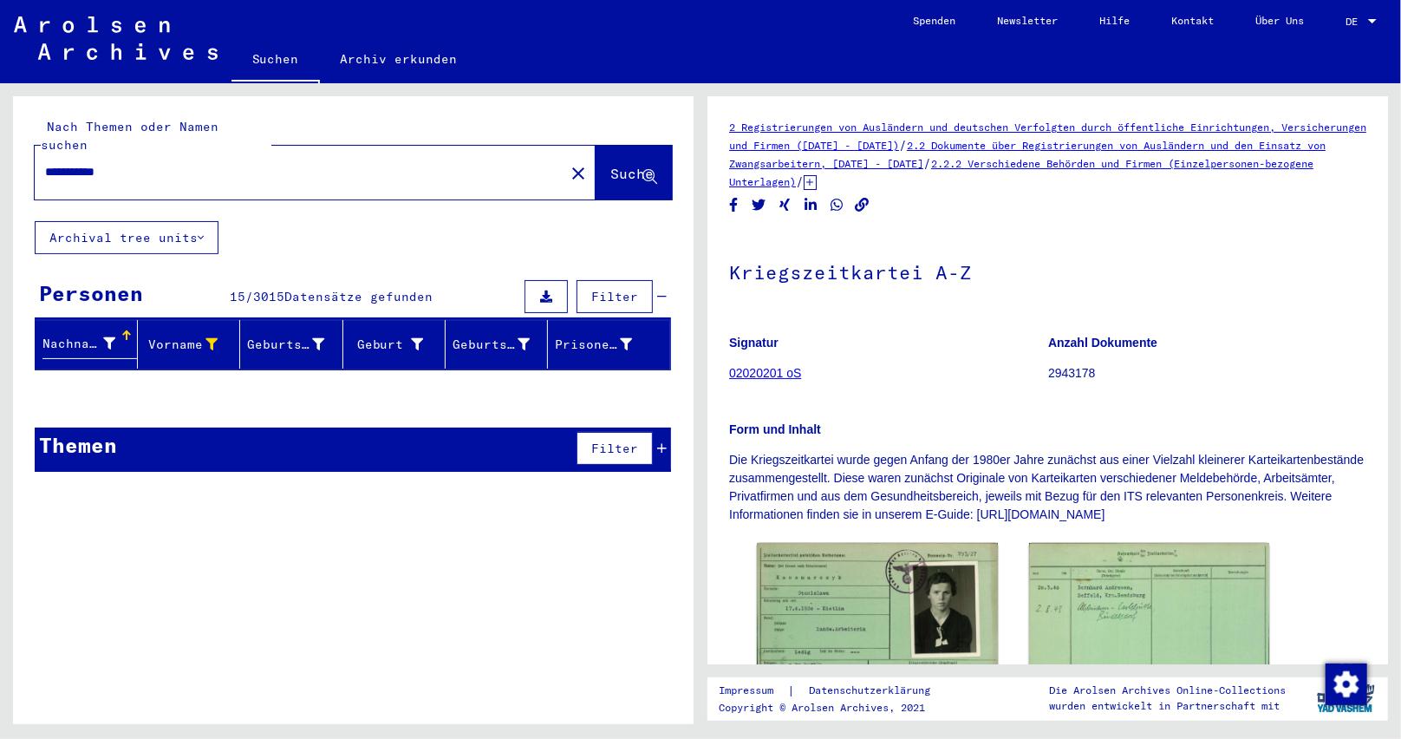
click at [126, 331] on div at bounding box center [127, 335] width 2 height 9
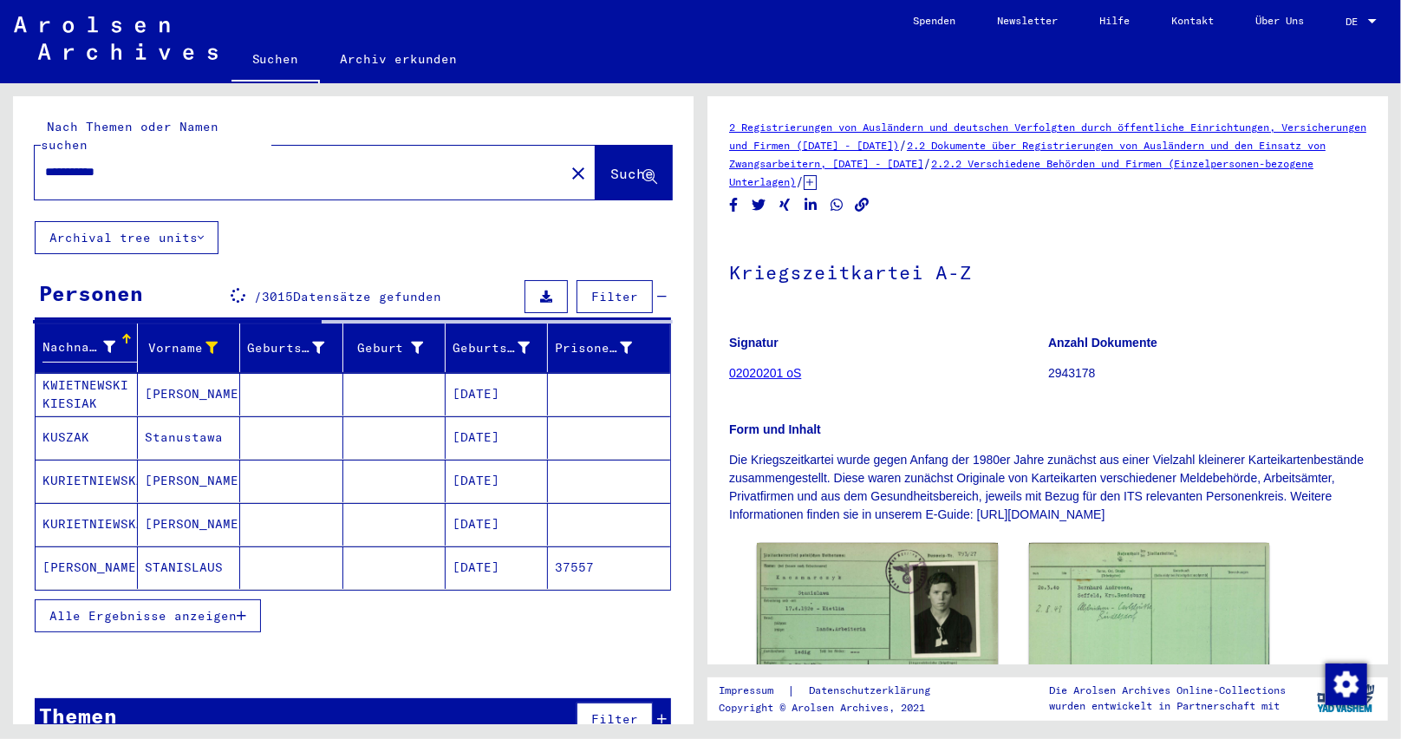
click at [251, 599] on button "Alle Ergebnisse anzeigen" at bounding box center [148, 615] width 226 height 33
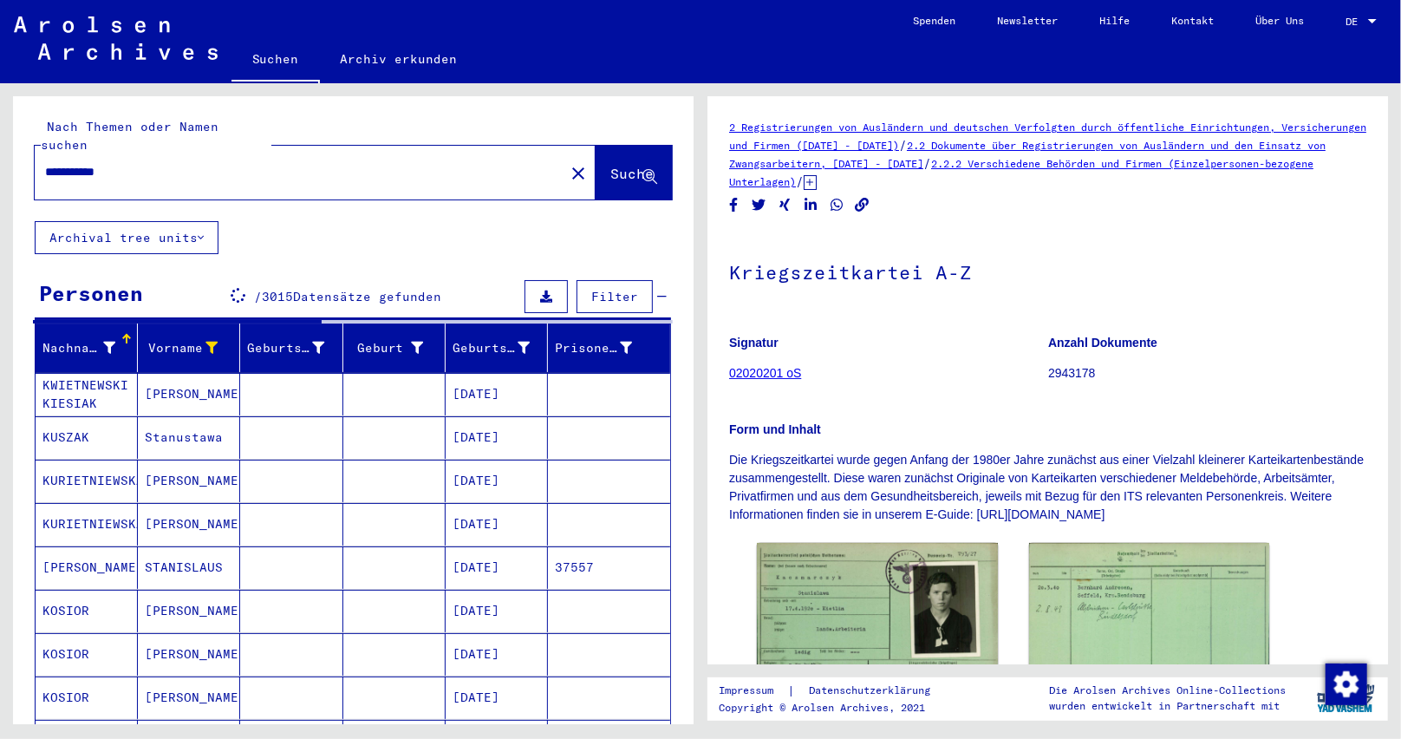
click at [71, 594] on mat-cell "KOSIOR" at bounding box center [87, 611] width 102 height 42
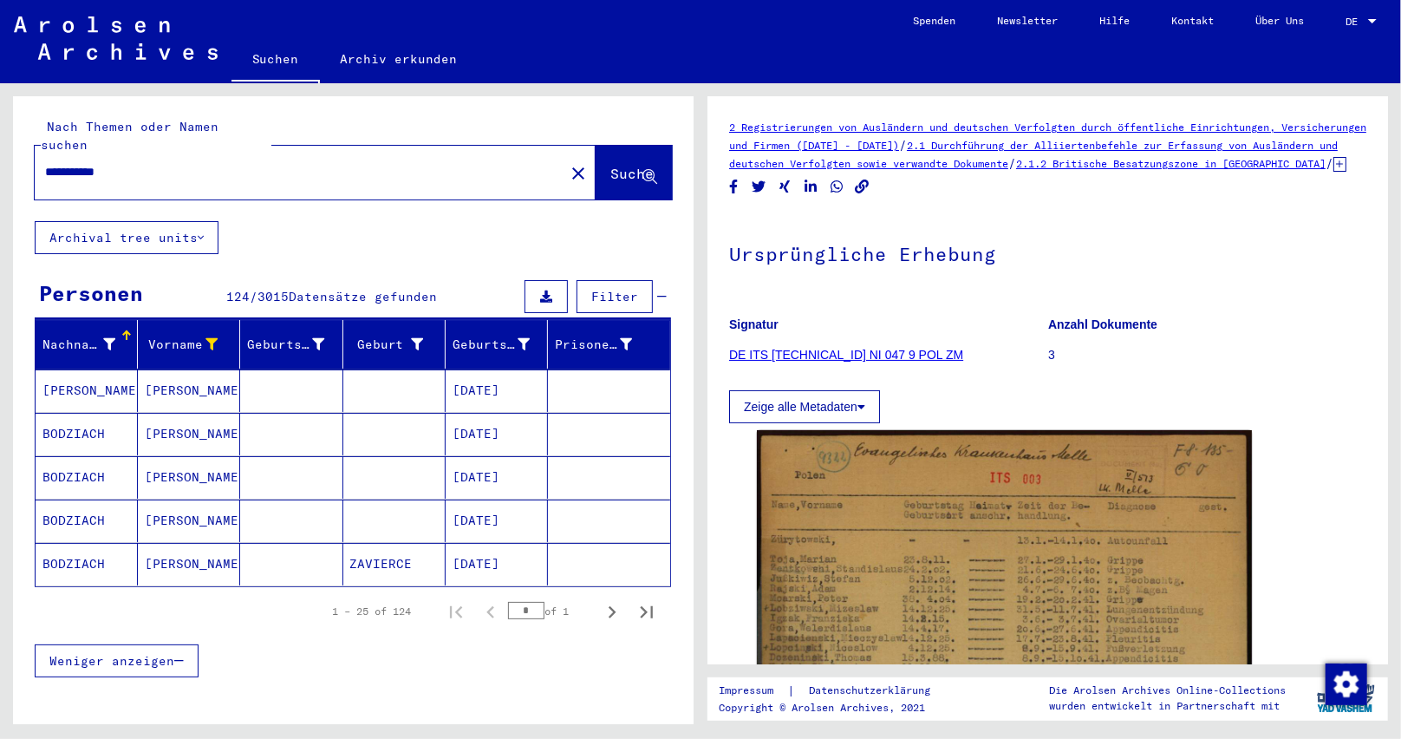
click at [103, 338] on icon at bounding box center [109, 344] width 12 height 12
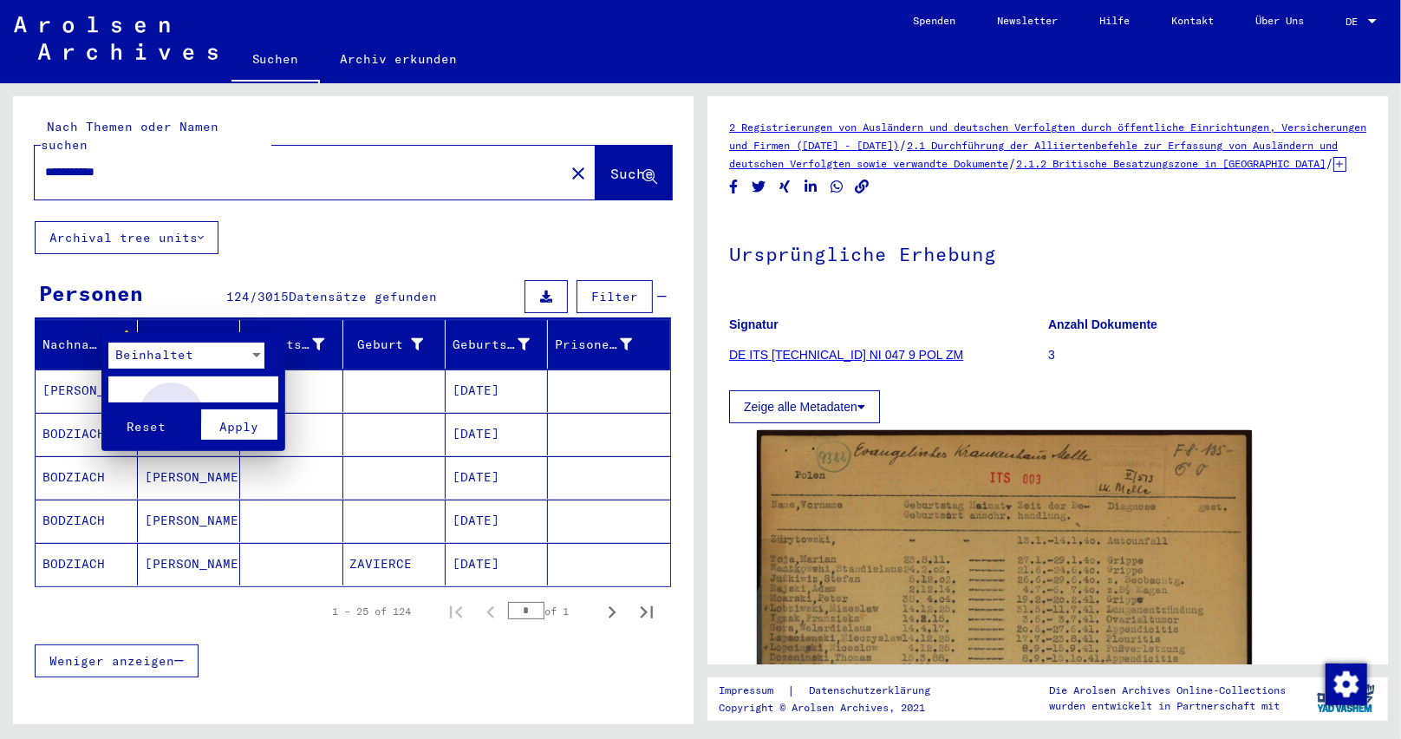
click at [228, 423] on span "Apply" at bounding box center [238, 427] width 39 height 16
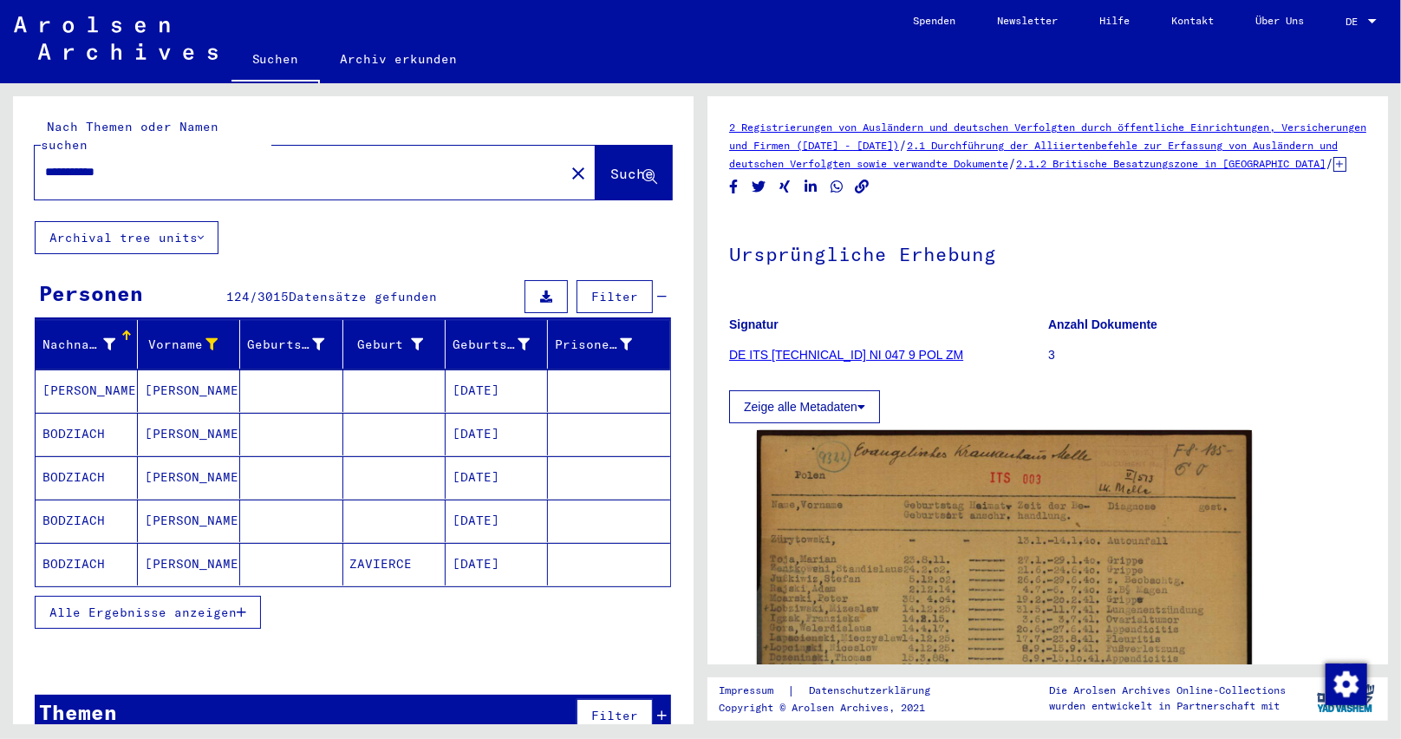
click at [241, 606] on icon "button" at bounding box center [242, 612] width 10 height 12
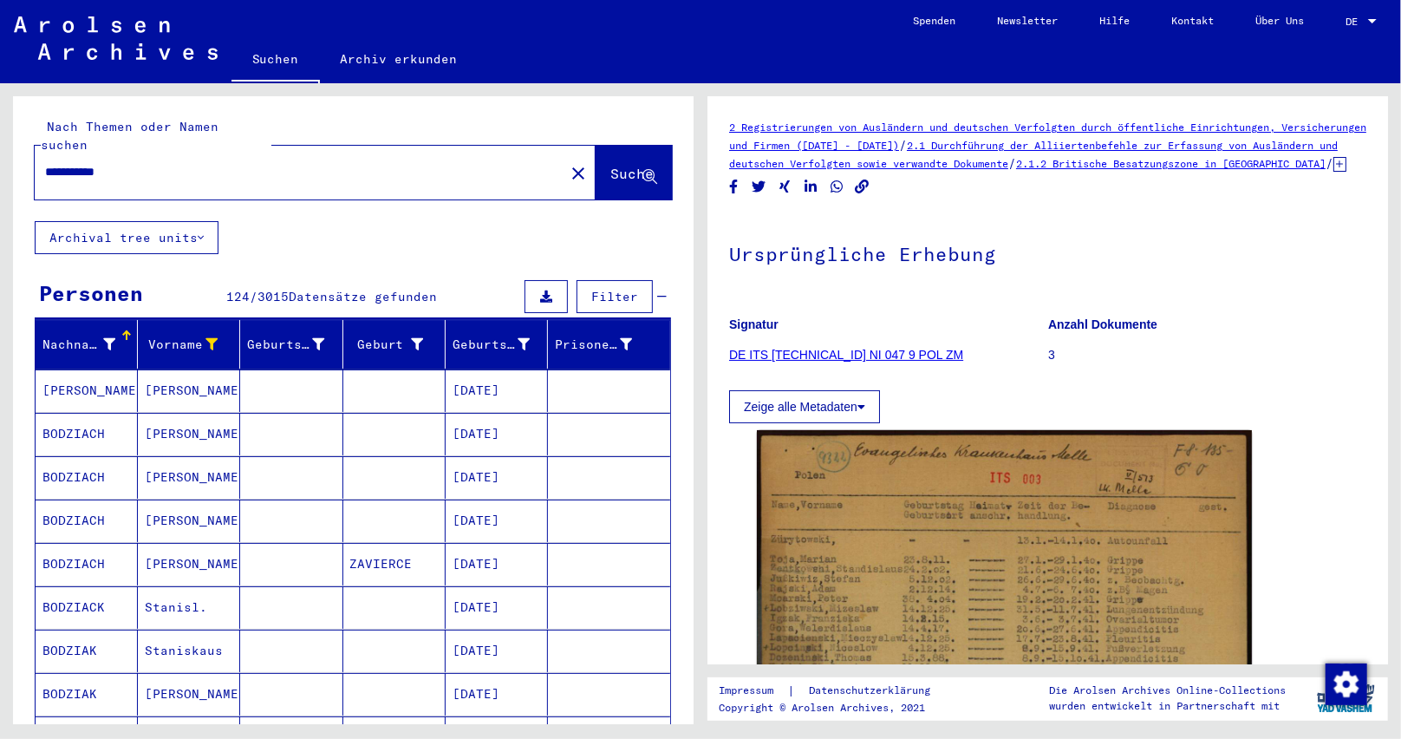
click at [93, 369] on mat-cell "[PERSON_NAME]" at bounding box center [87, 390] width 102 height 42
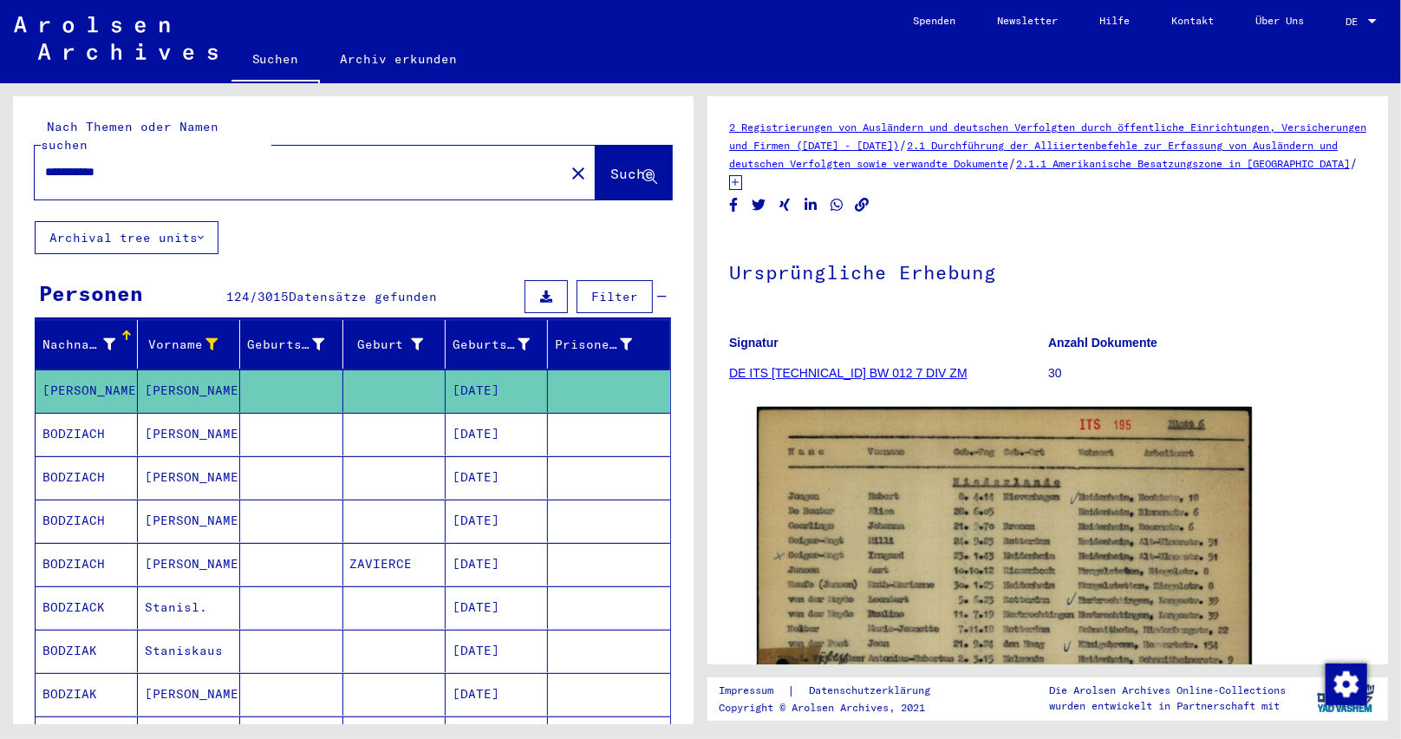
click at [78, 413] on mat-cell "BODZIACH" at bounding box center [87, 434] width 102 height 42
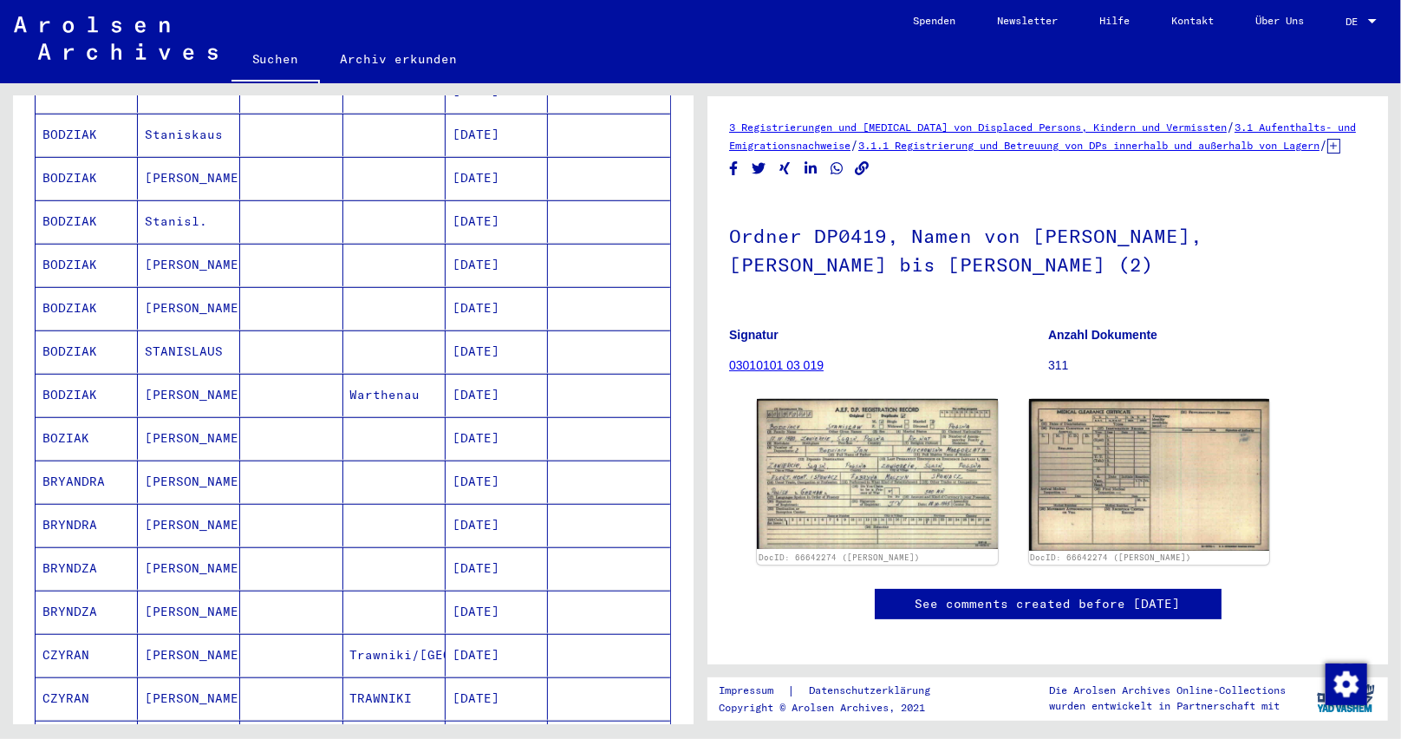
scroll to position [520, 0]
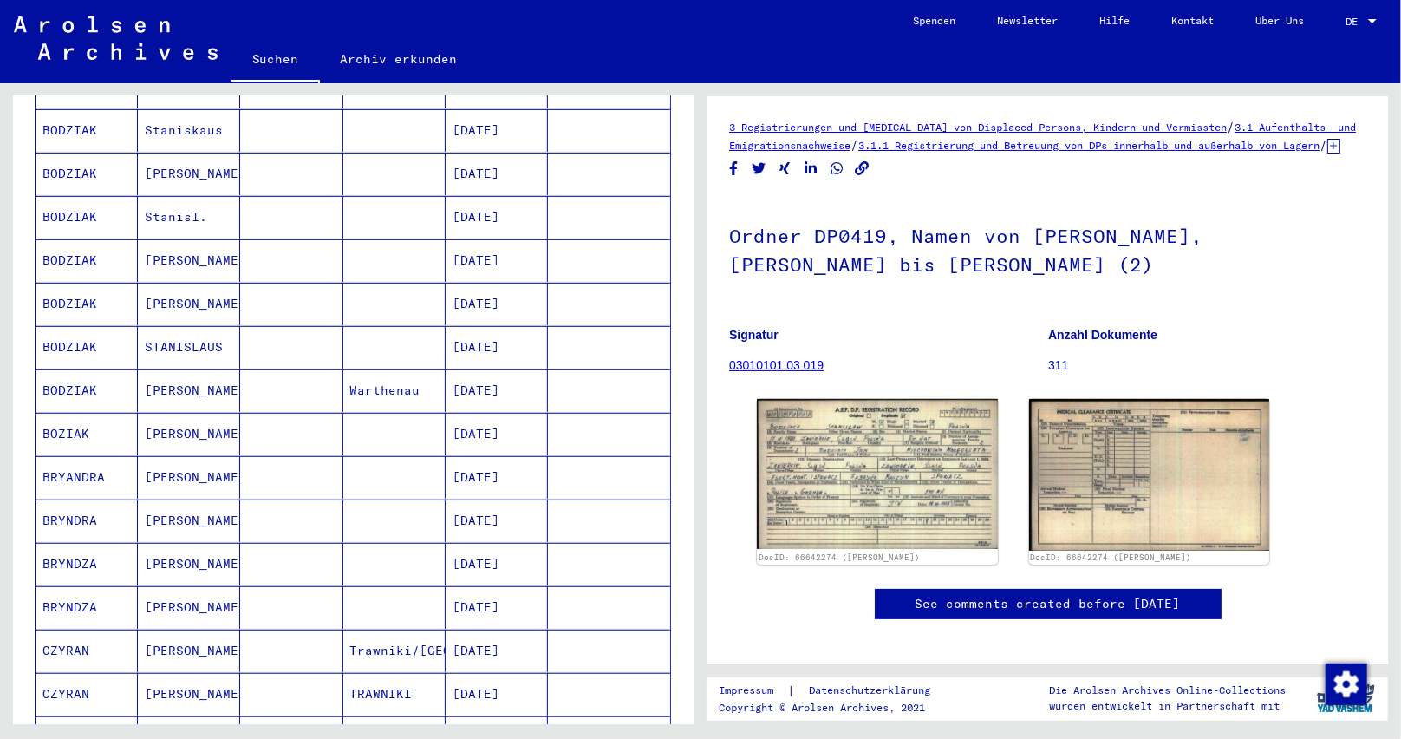
click at [89, 456] on mat-cell "BRYANDRA" at bounding box center [87, 477] width 102 height 42
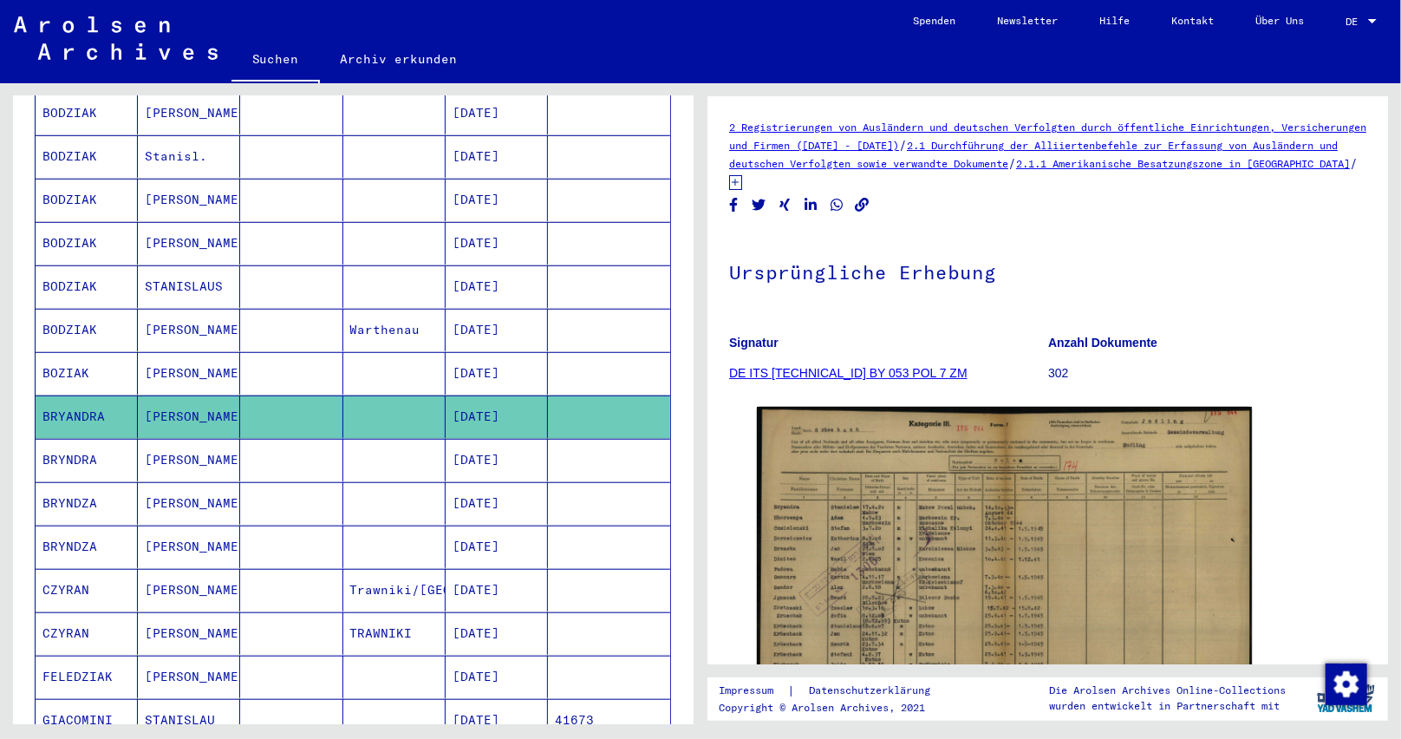
scroll to position [607, 0]
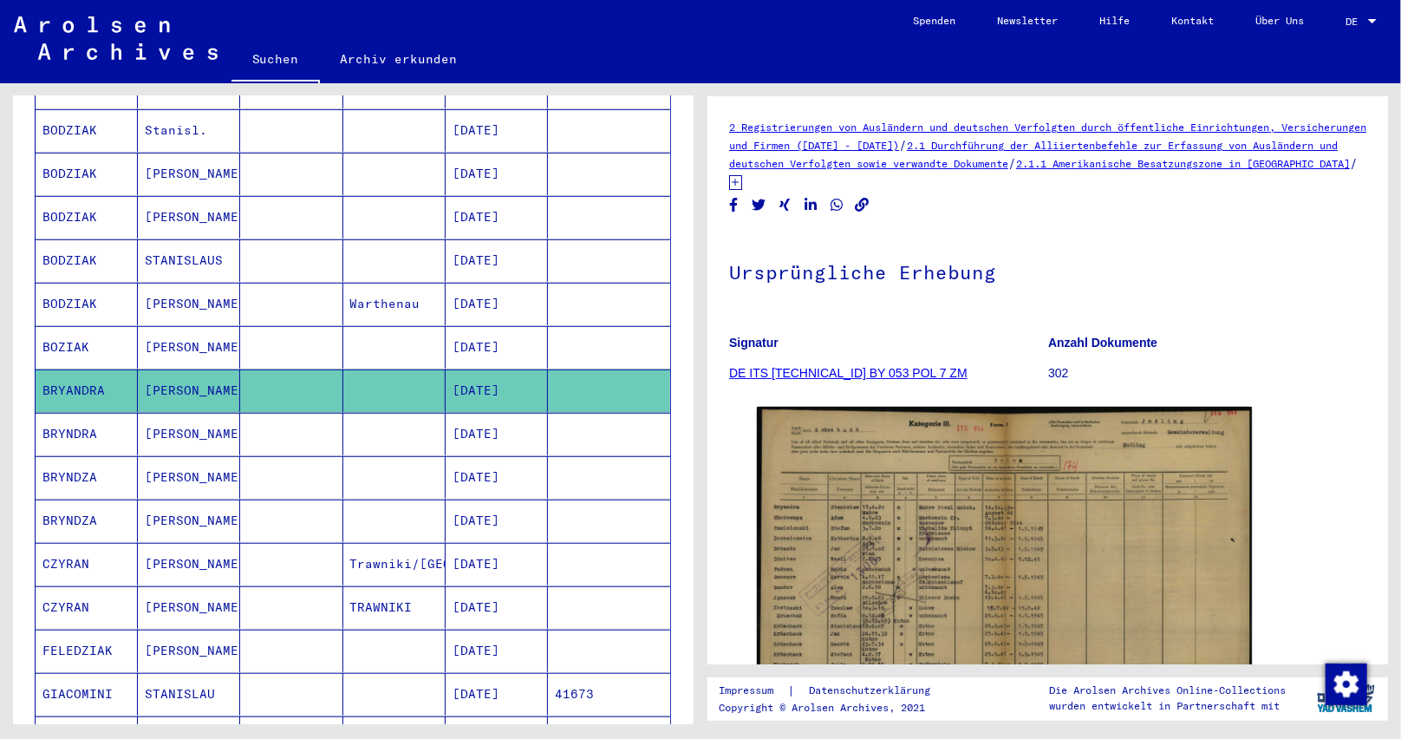
click at [74, 543] on mat-cell "CZYRAN" at bounding box center [87, 564] width 102 height 42
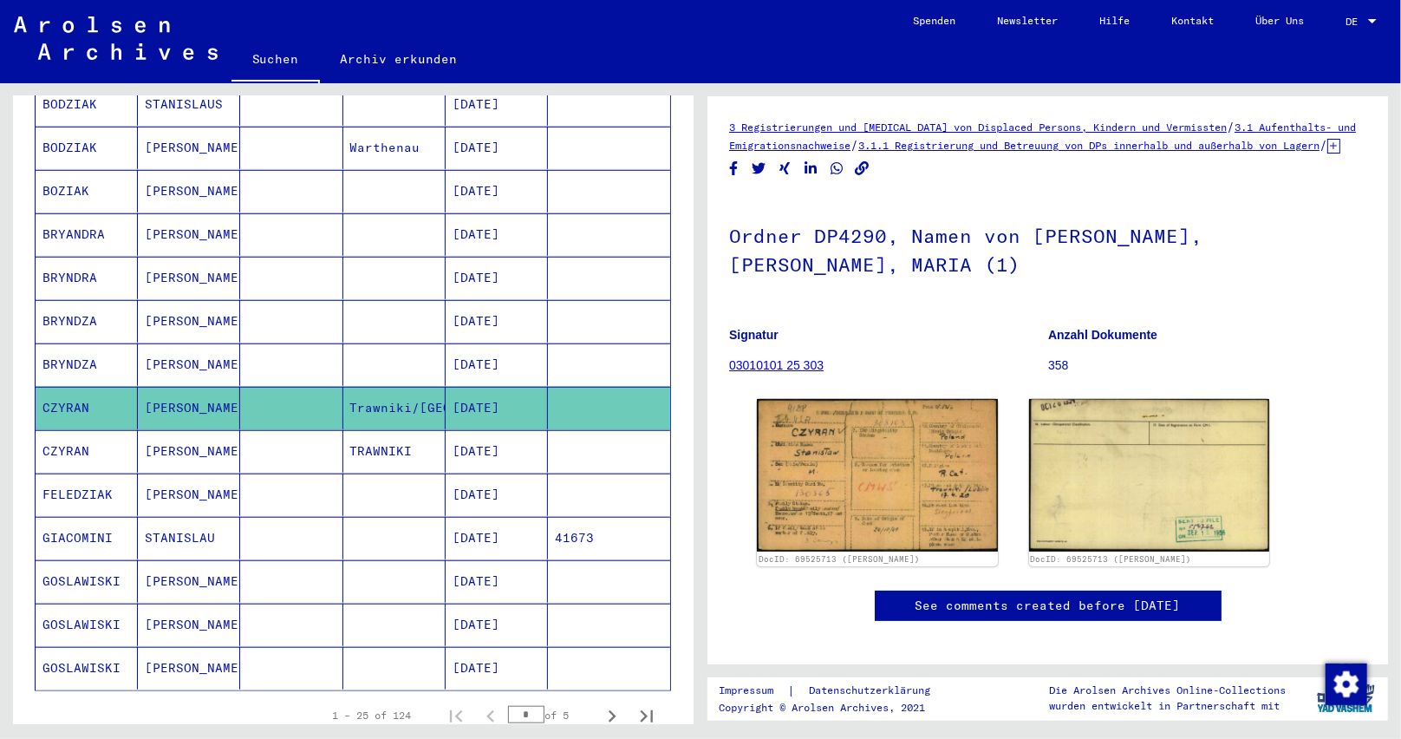
scroll to position [780, 0]
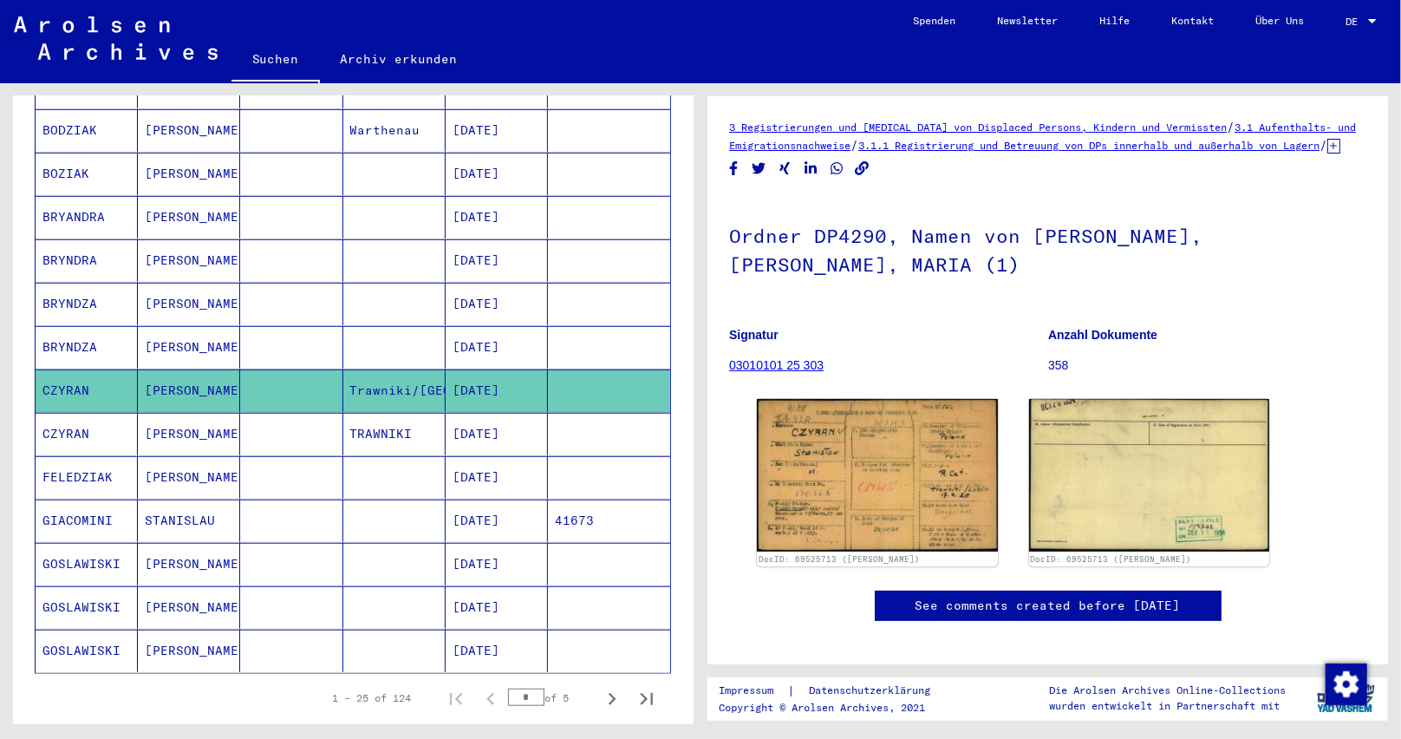
click at [67, 460] on mat-cell "FELEDZIAK" at bounding box center [87, 477] width 102 height 42
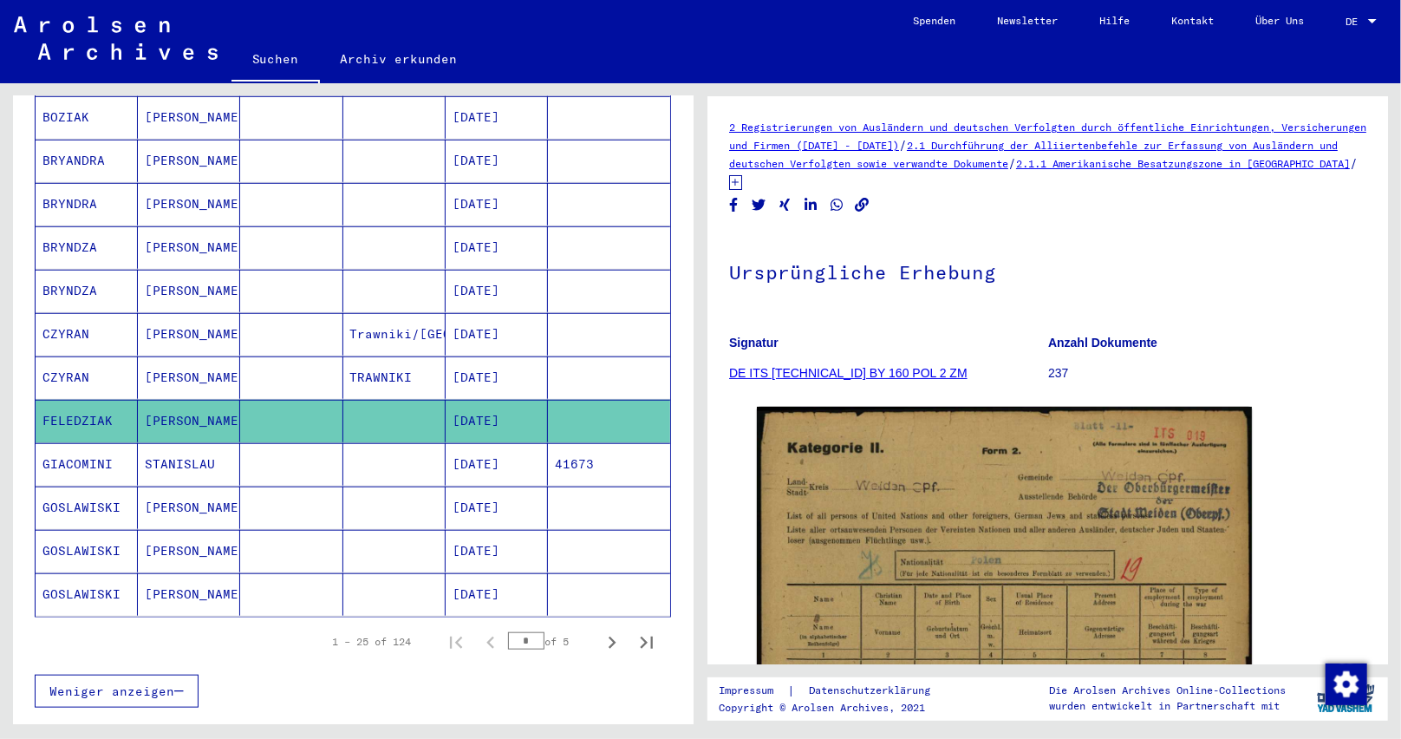
scroll to position [867, 0]
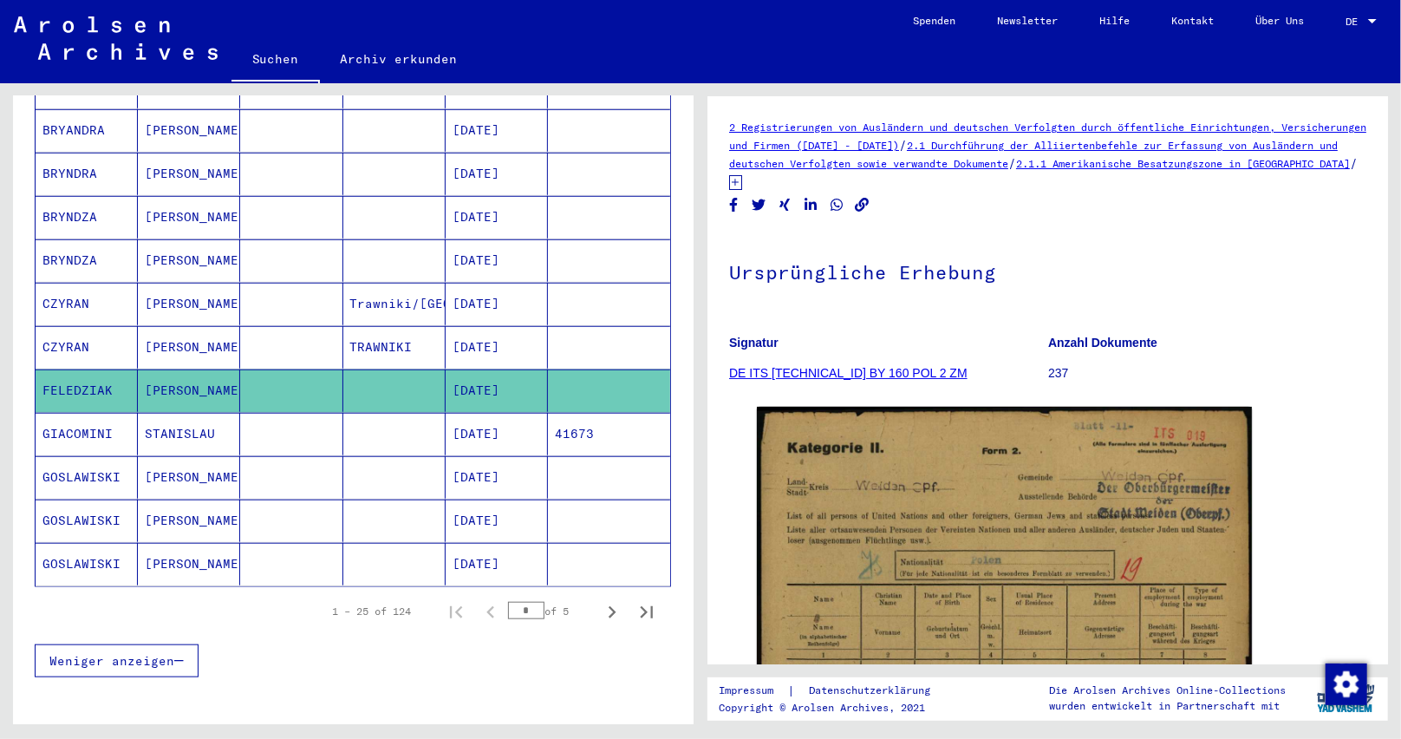
click at [73, 456] on mat-cell "GOSLAWISKI" at bounding box center [87, 477] width 102 height 42
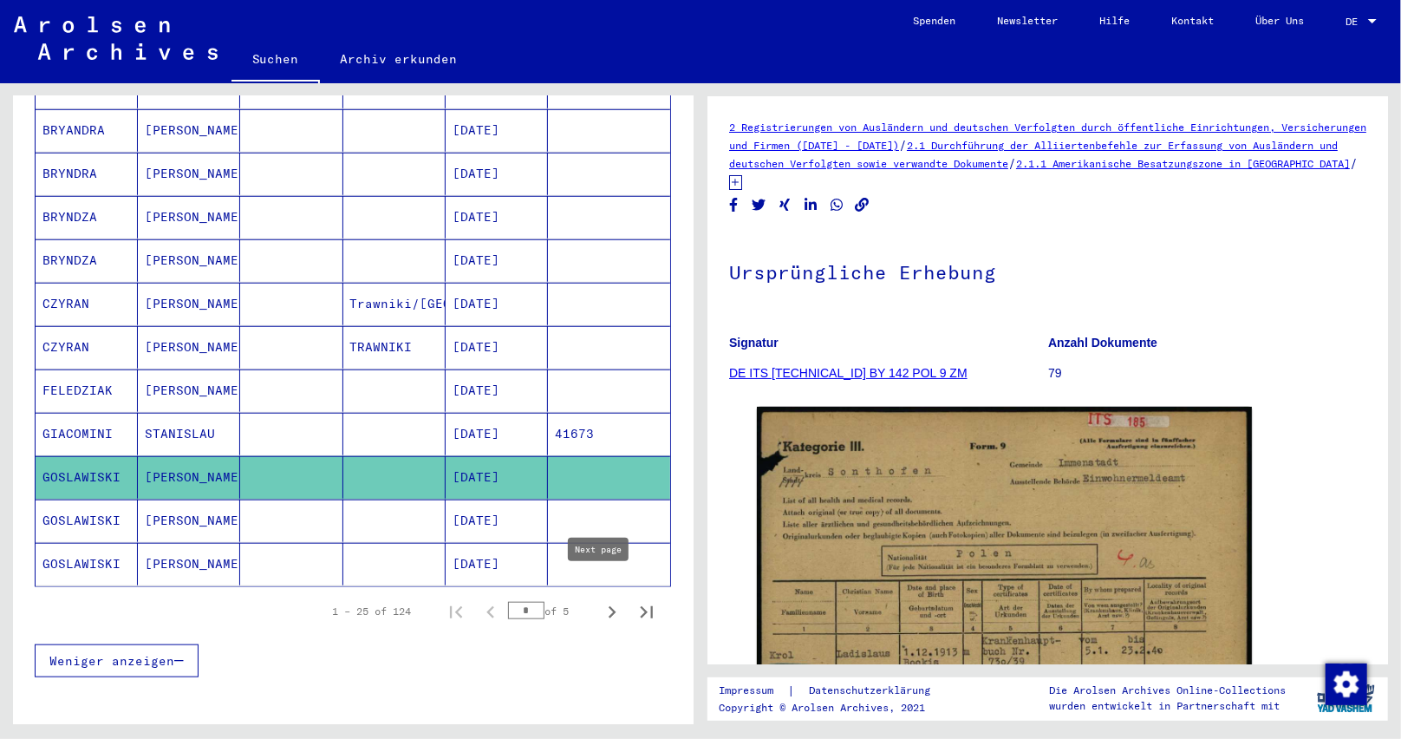
click at [600, 600] on icon "Next page" at bounding box center [612, 612] width 24 height 24
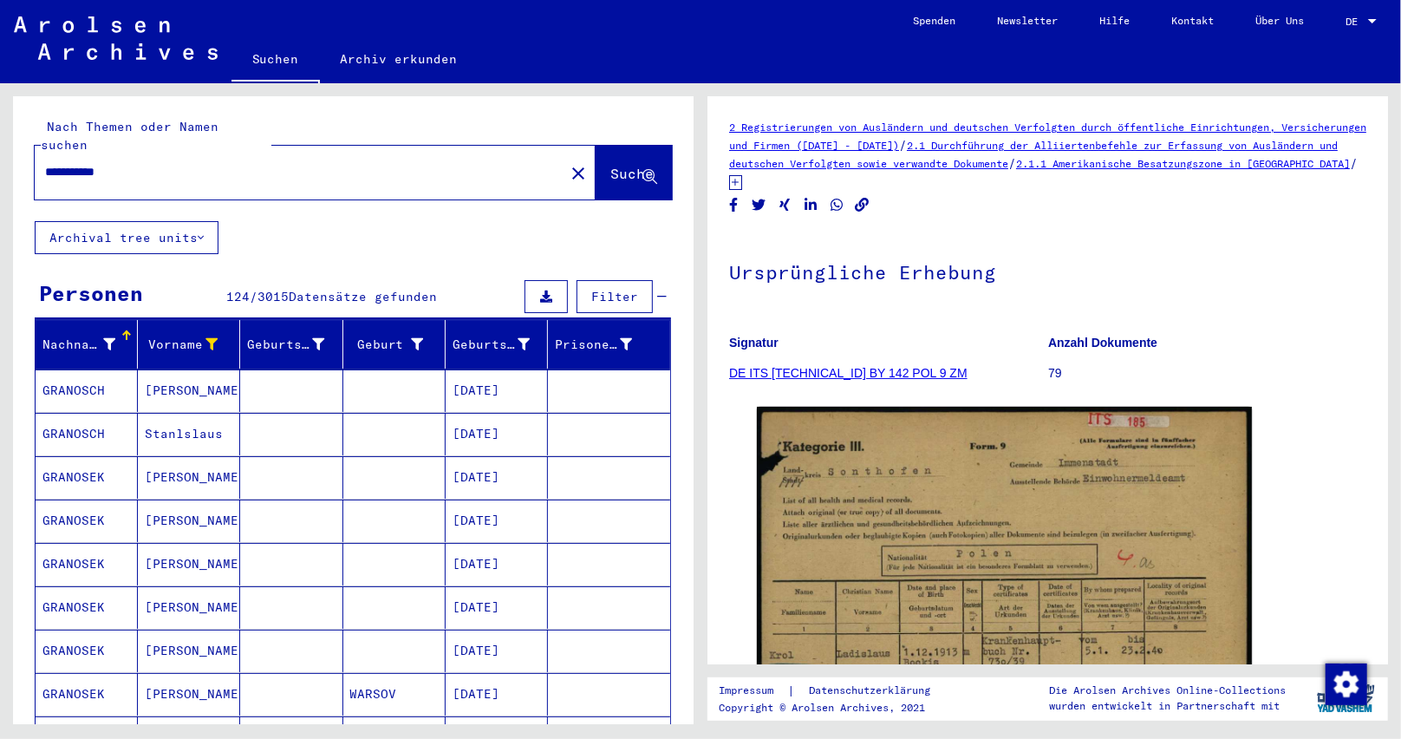
click at [79, 369] on mat-cell "GRANOSCH" at bounding box center [87, 390] width 102 height 42
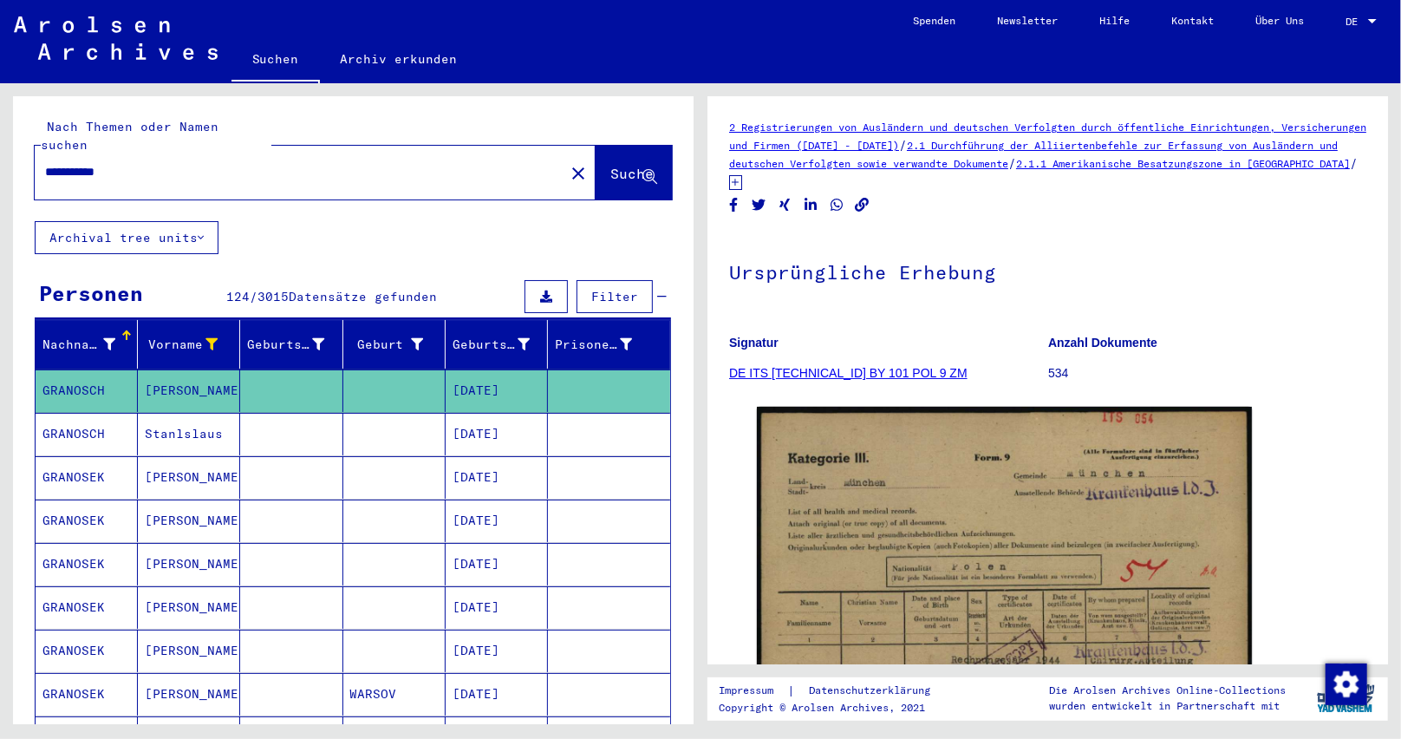
scroll to position [87, 0]
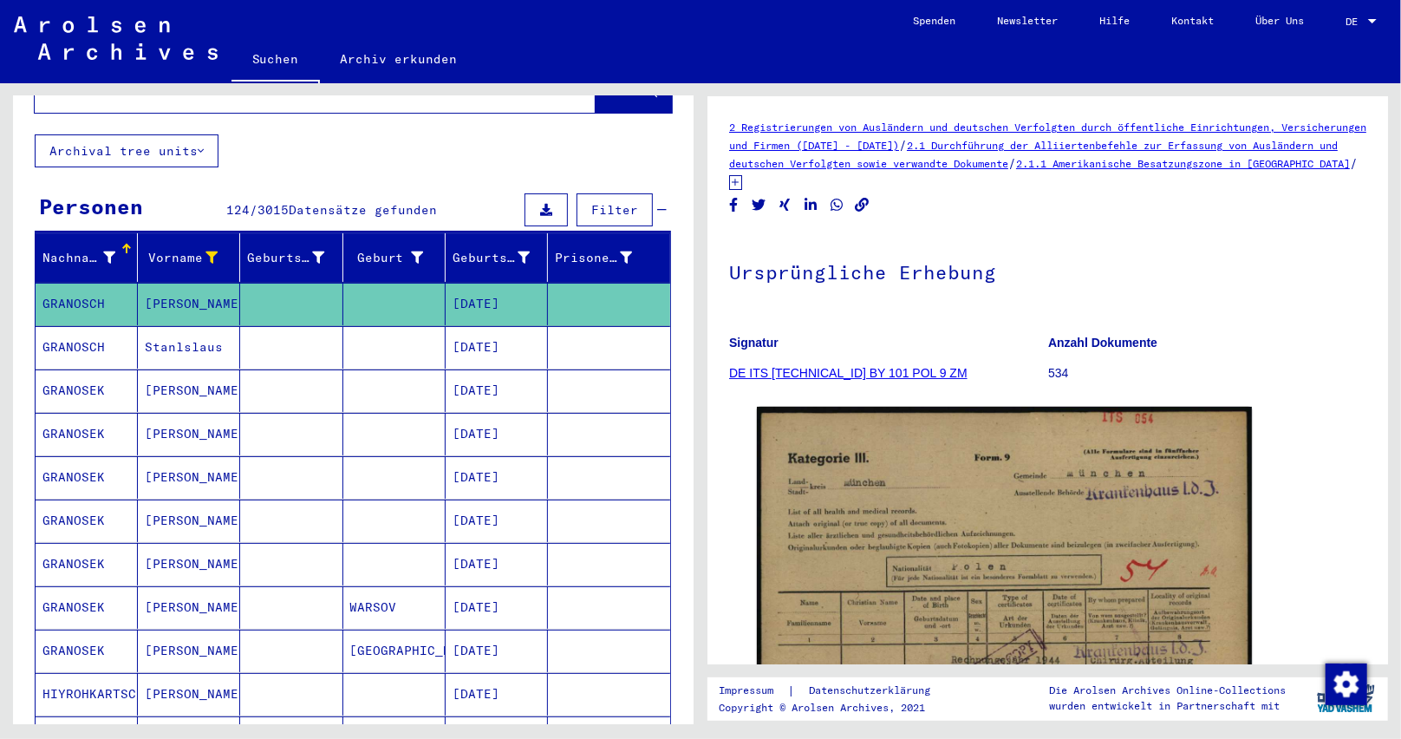
click at [74, 373] on mat-cell "GRANOSEK" at bounding box center [87, 390] width 102 height 42
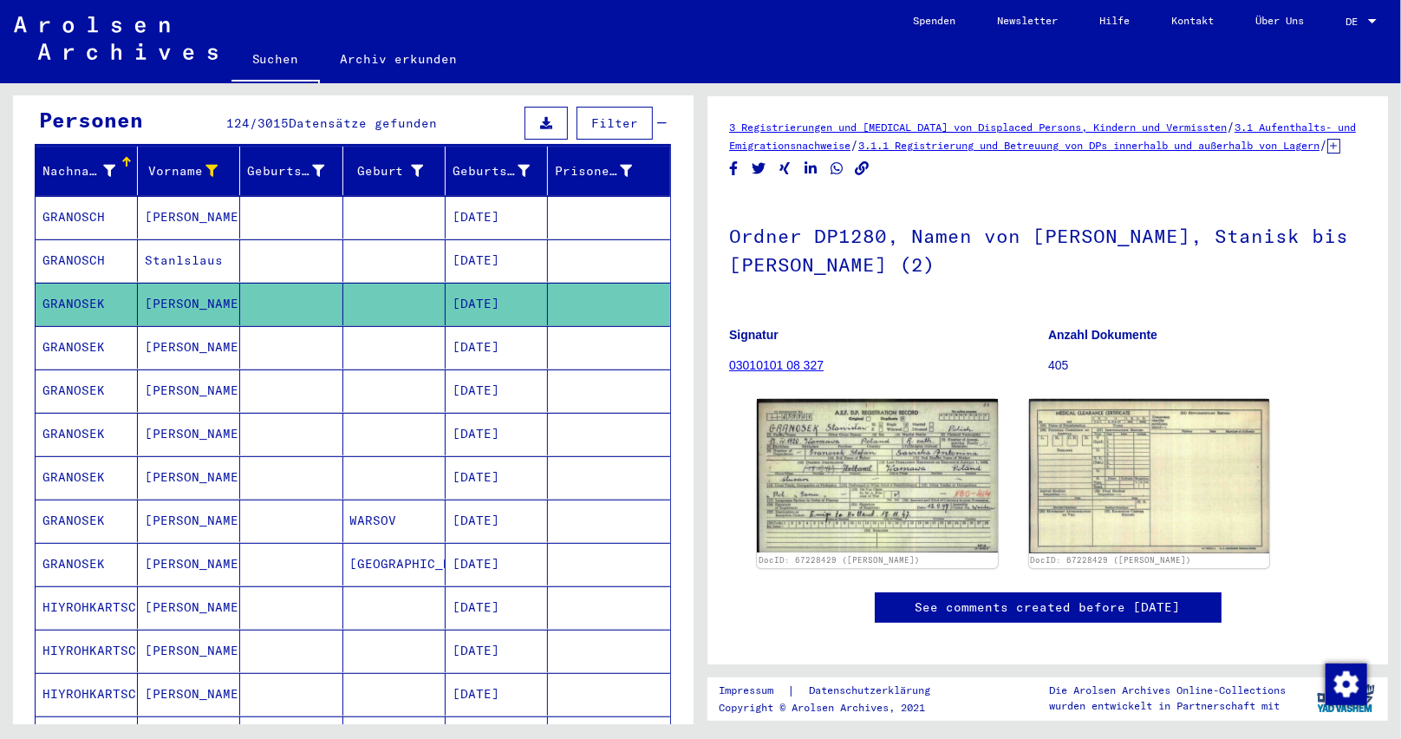
scroll to position [260, 0]
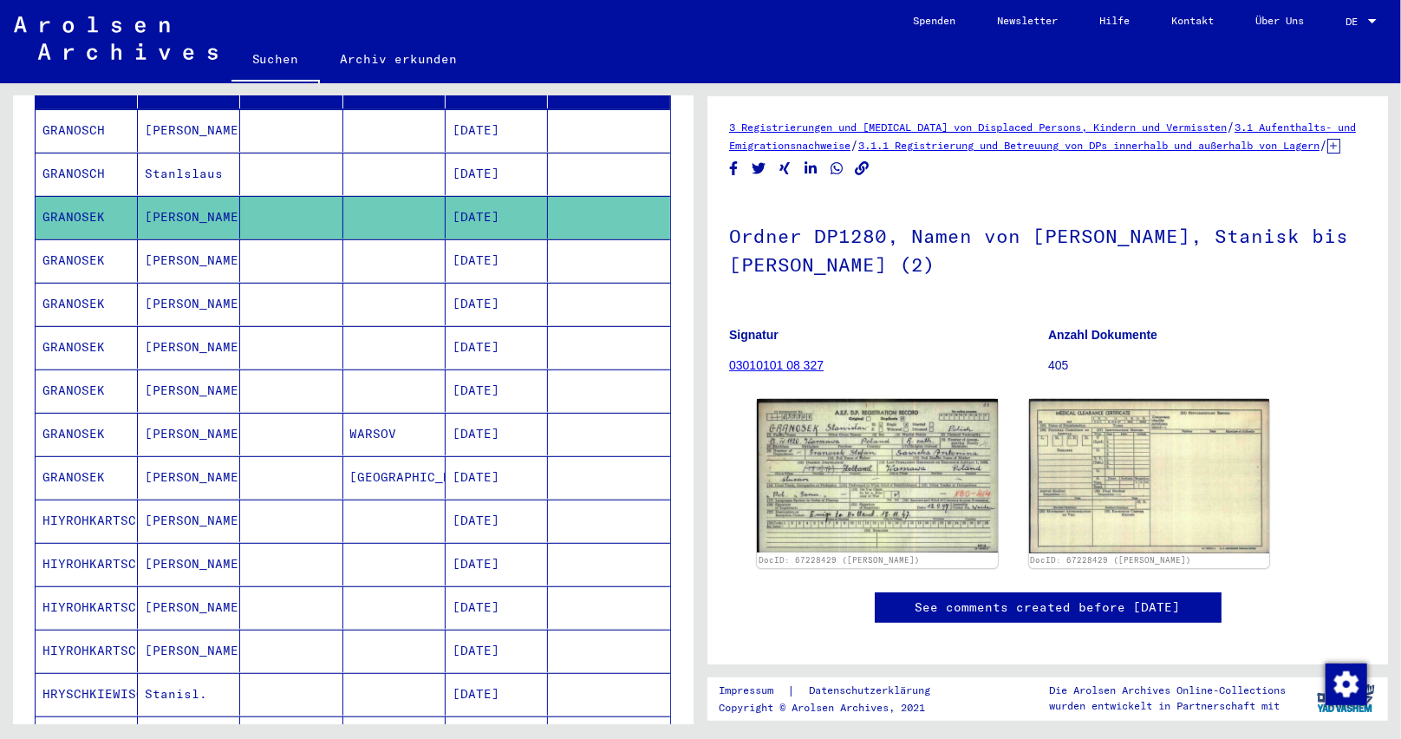
click at [97, 499] on mat-cell "HIYROHKARTSCH" at bounding box center [87, 520] width 102 height 42
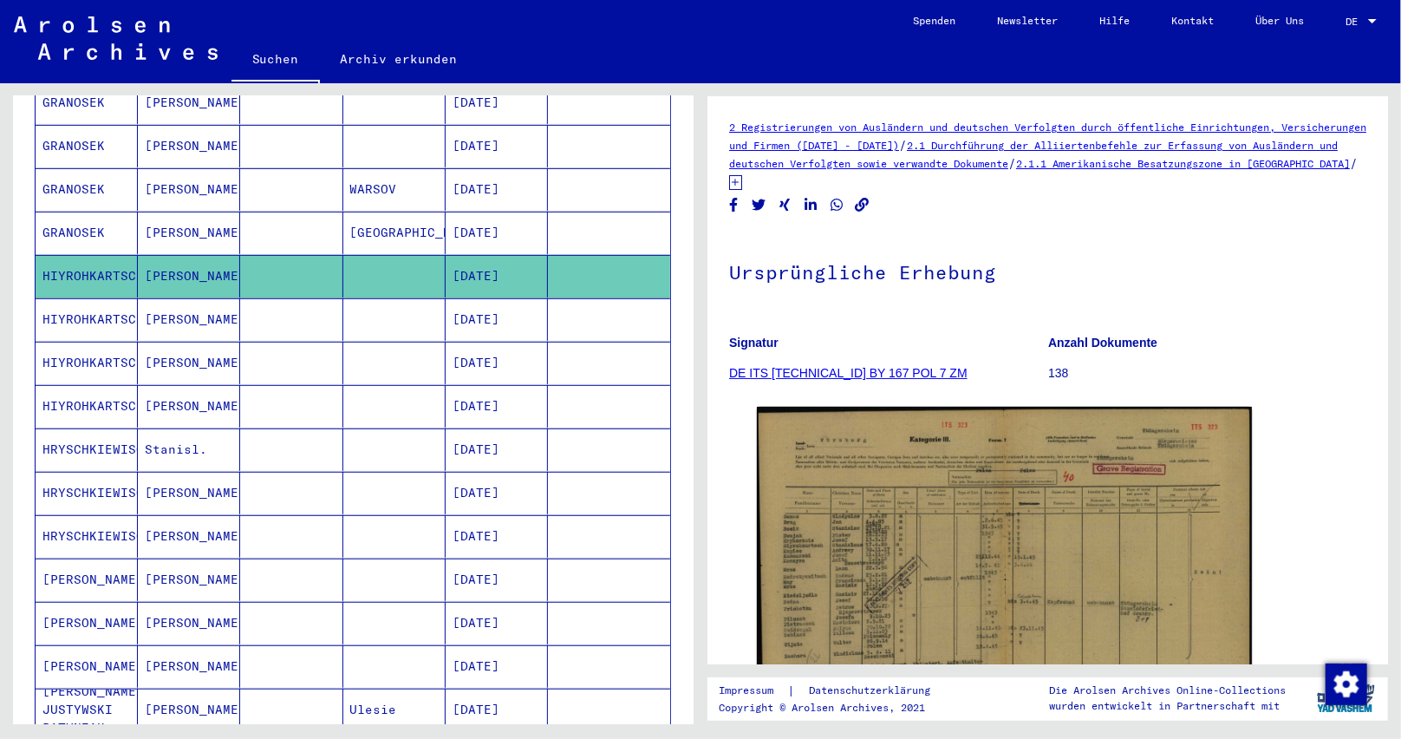
scroll to position [520, 0]
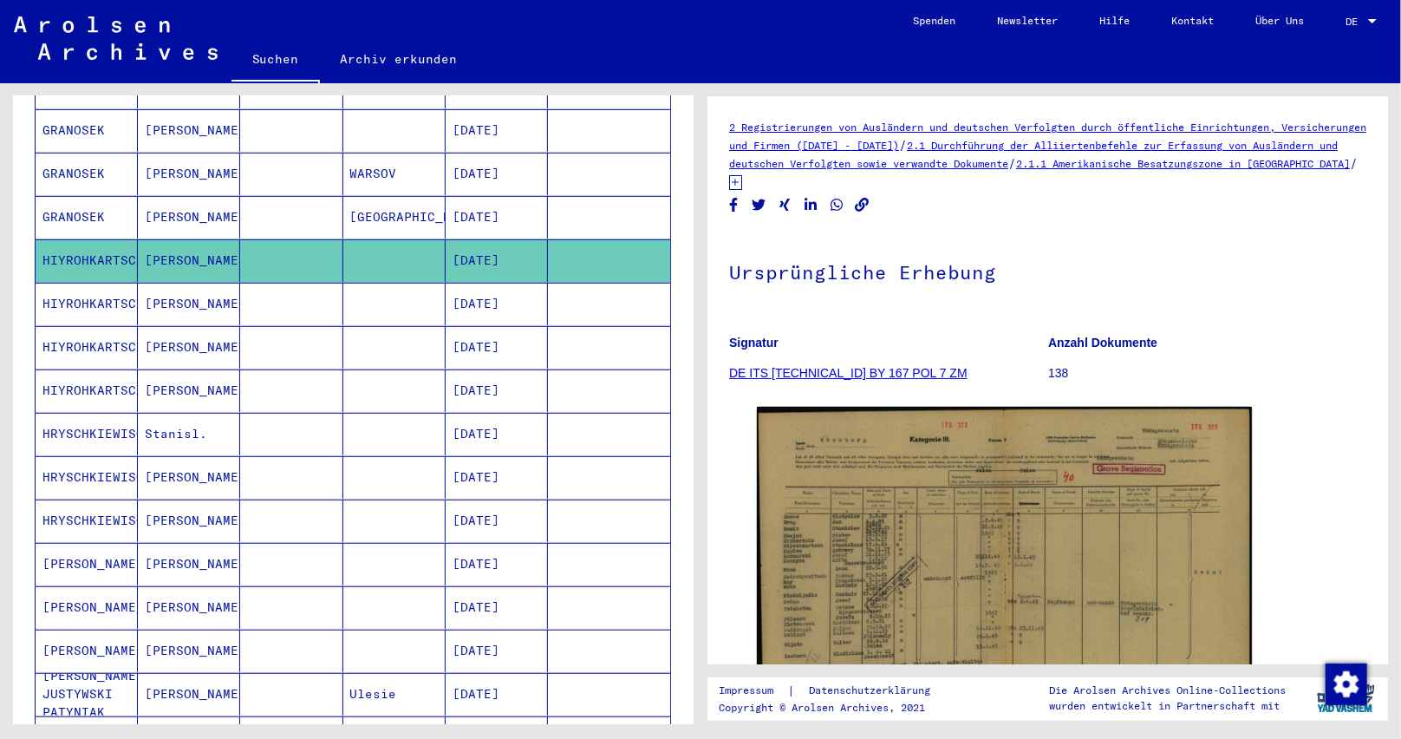
click at [108, 590] on mat-cell "[PERSON_NAME]" at bounding box center [87, 607] width 102 height 42
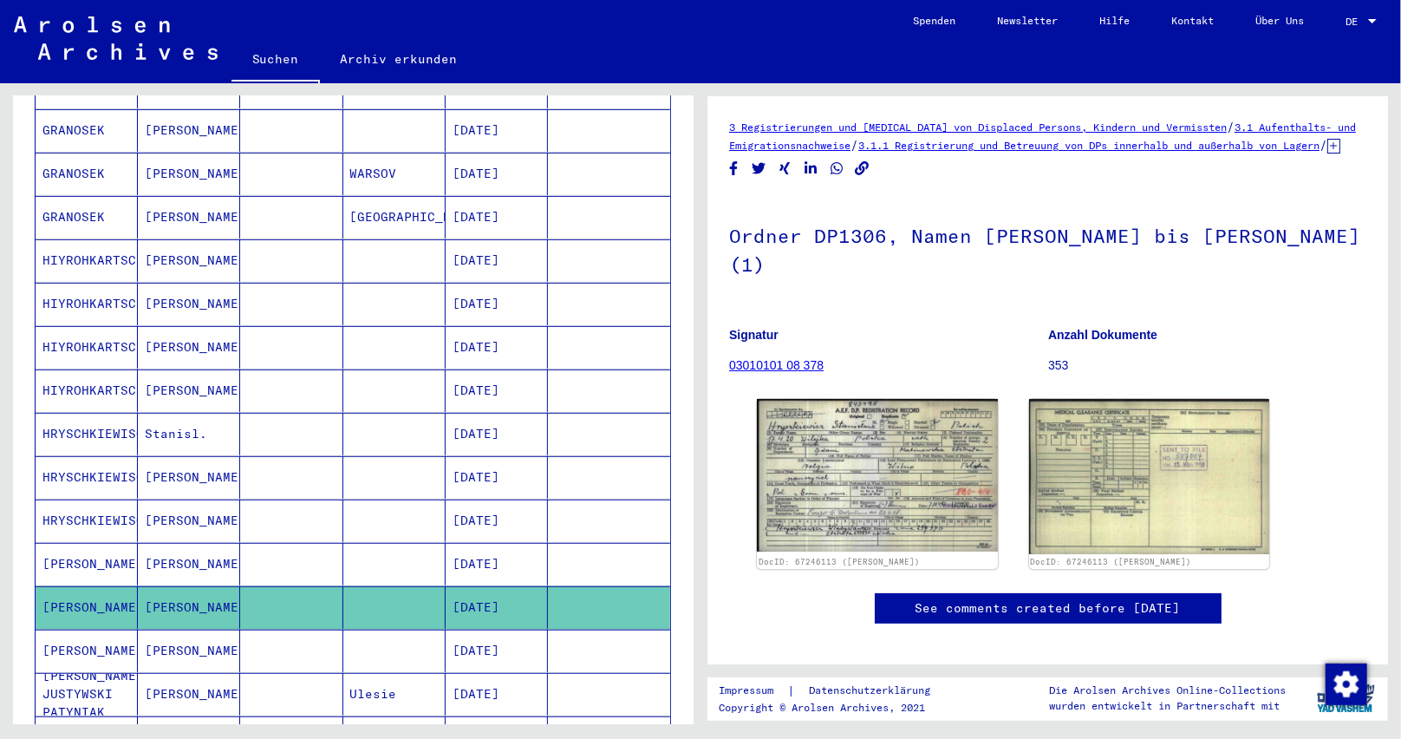
scroll to position [607, 0]
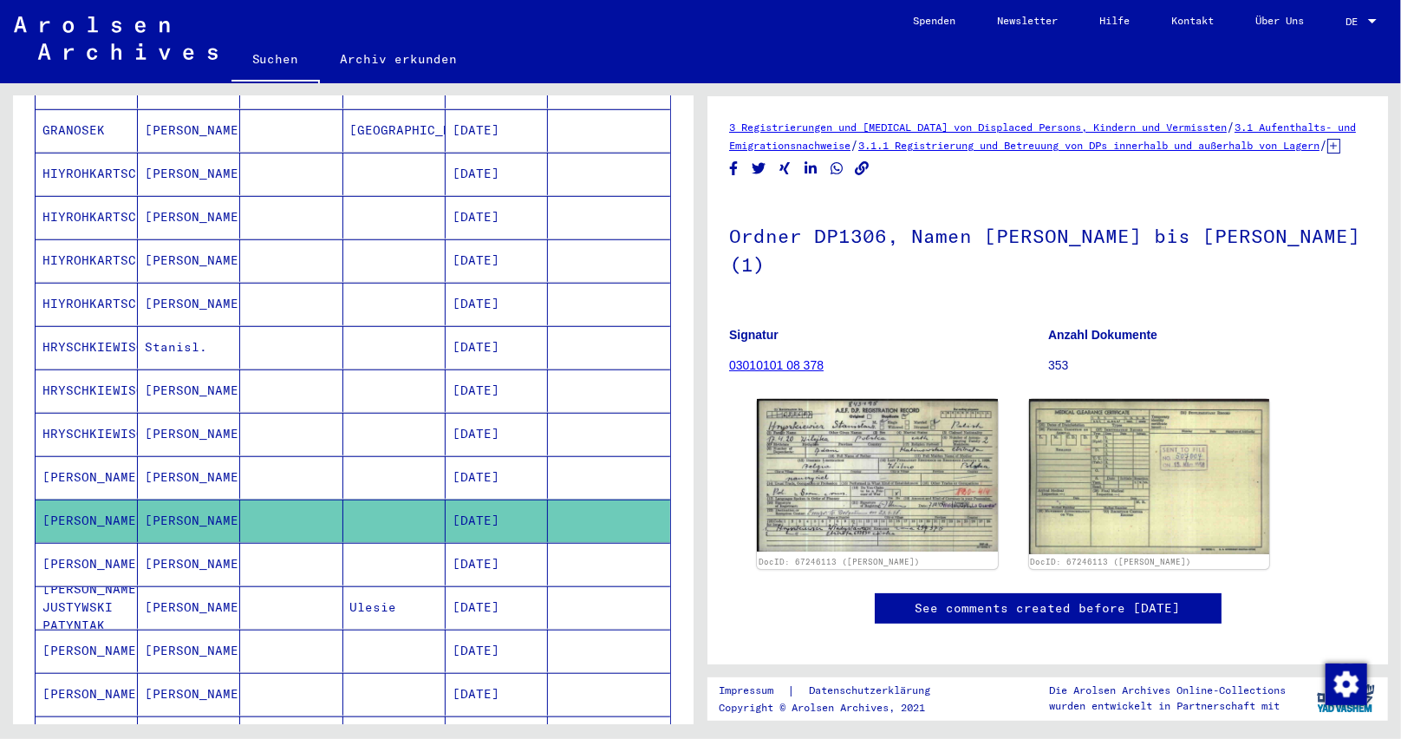
click at [89, 548] on mat-cell "[PERSON_NAME]" at bounding box center [87, 564] width 102 height 42
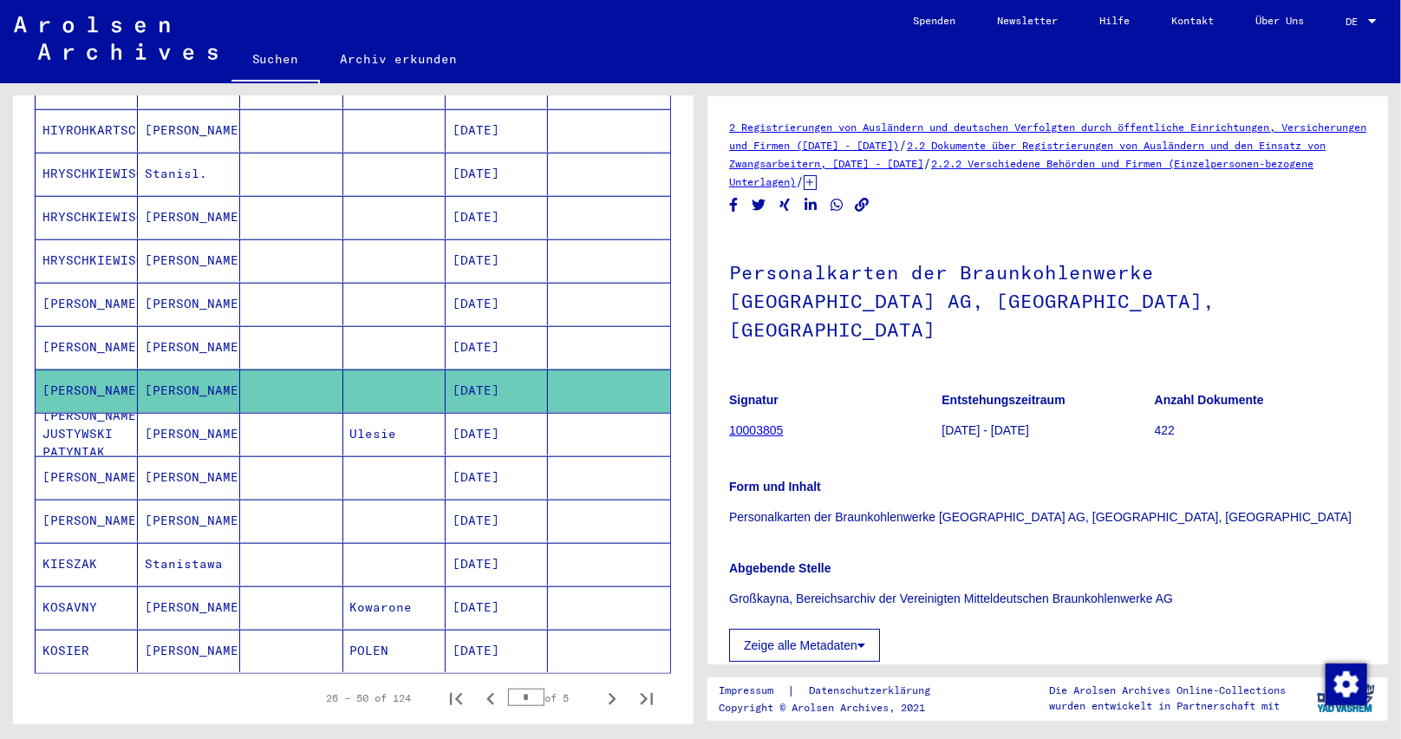
click at [77, 500] on mat-cell "[PERSON_NAME]" at bounding box center [87, 520] width 102 height 42
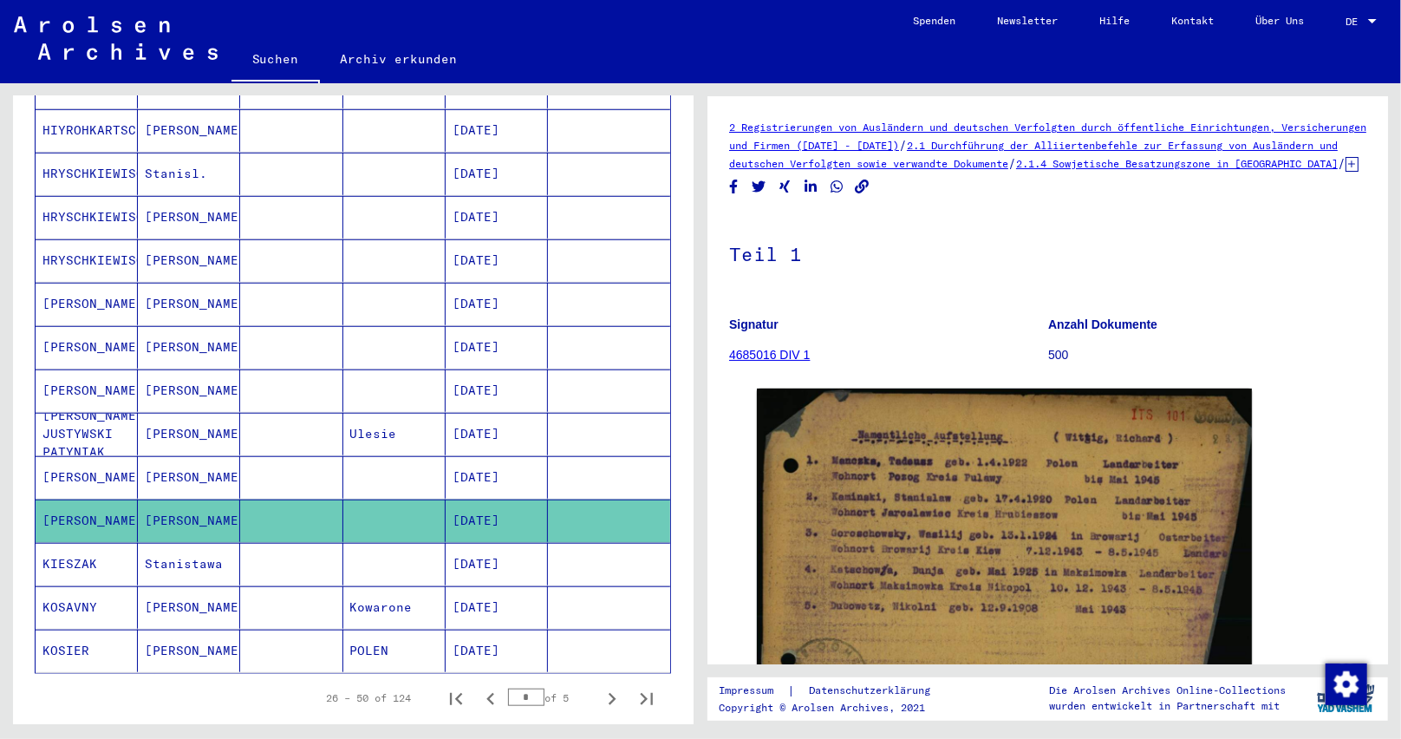
click at [94, 544] on mat-cell "KIESZAK" at bounding box center [87, 564] width 102 height 42
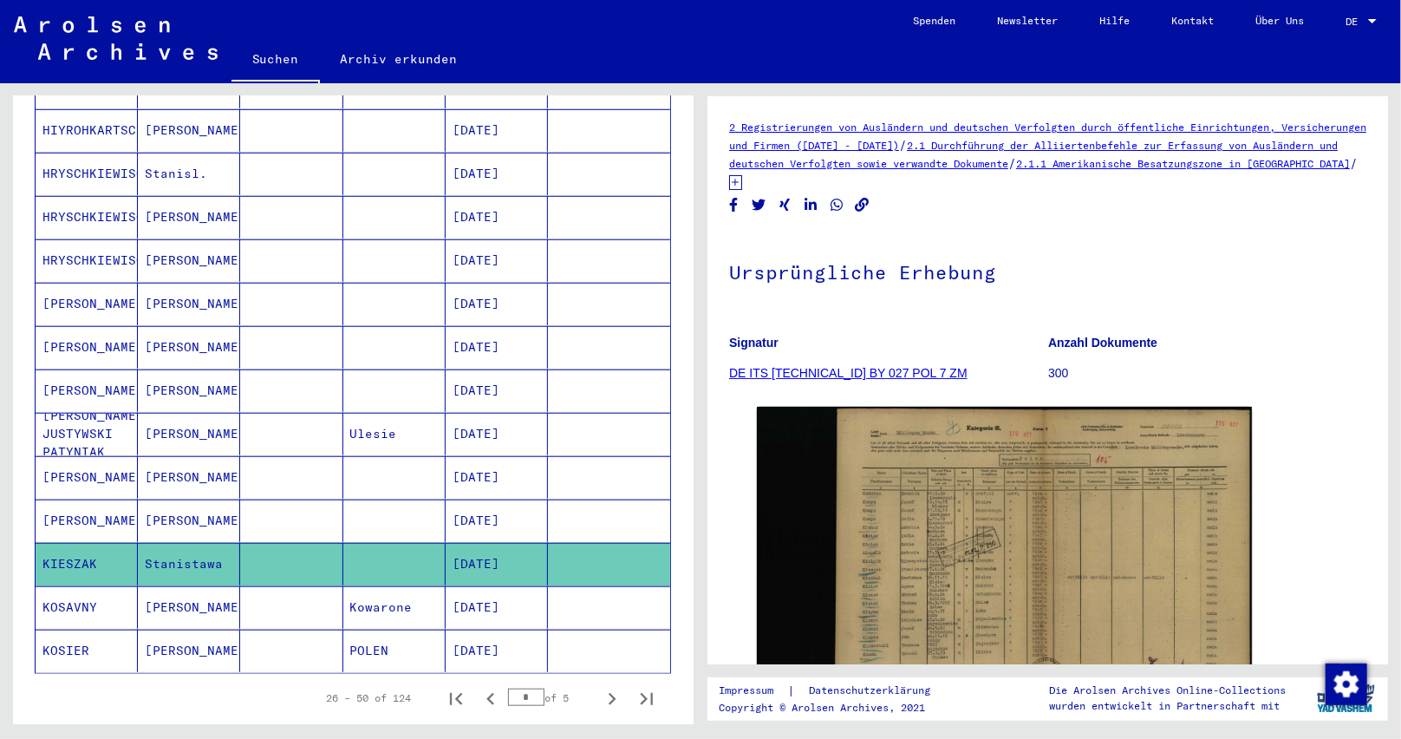
click at [88, 587] on mat-cell "KOSAVNY" at bounding box center [87, 607] width 102 height 42
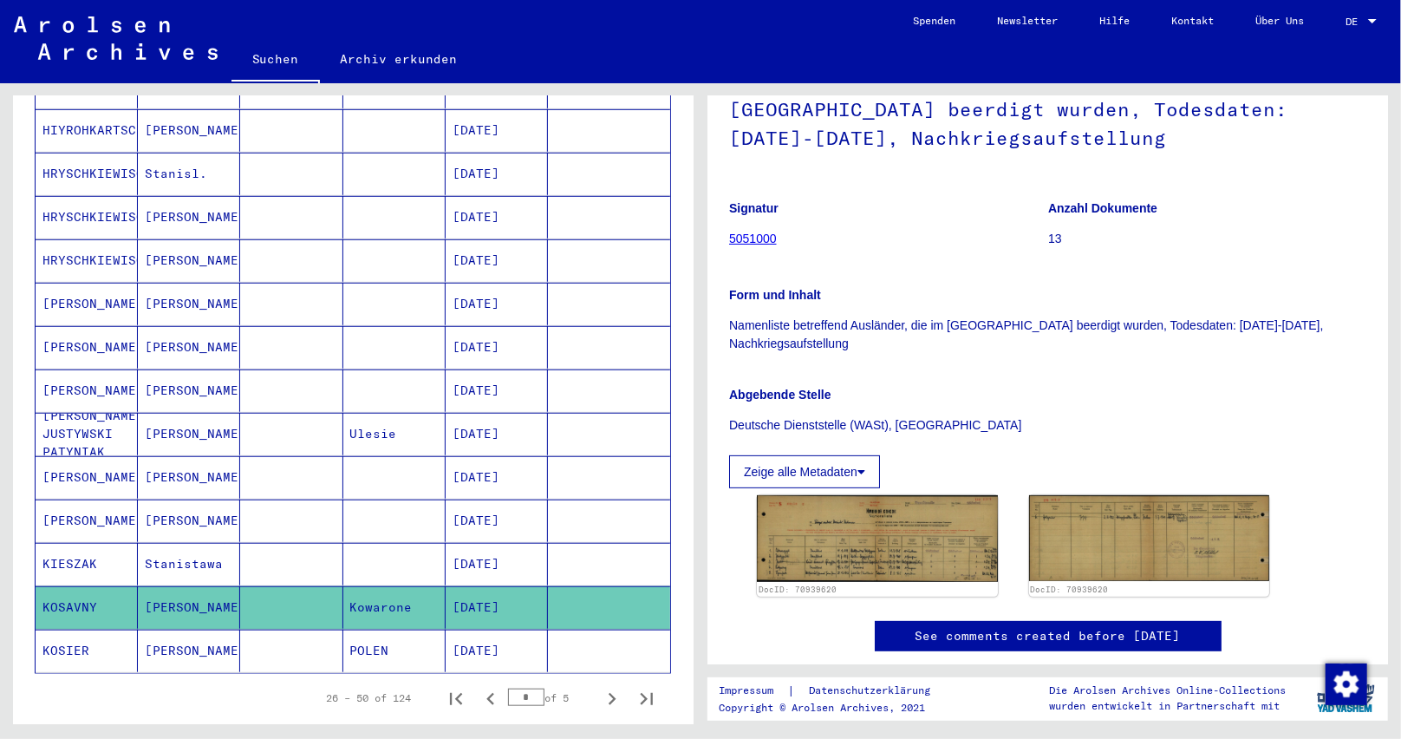
click at [73, 629] on mat-cell "KOSIER" at bounding box center [87, 650] width 102 height 42
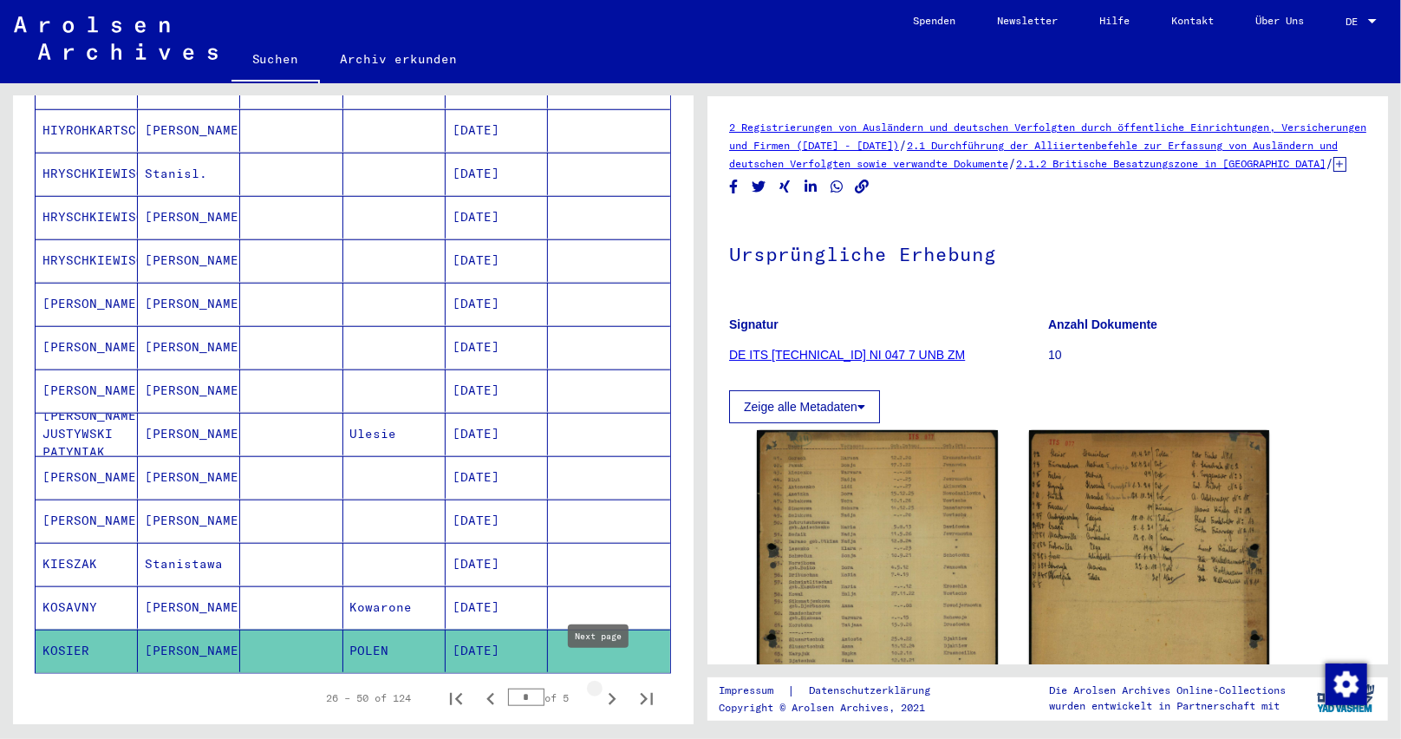
click at [603, 687] on icon "Next page" at bounding box center [612, 699] width 24 height 24
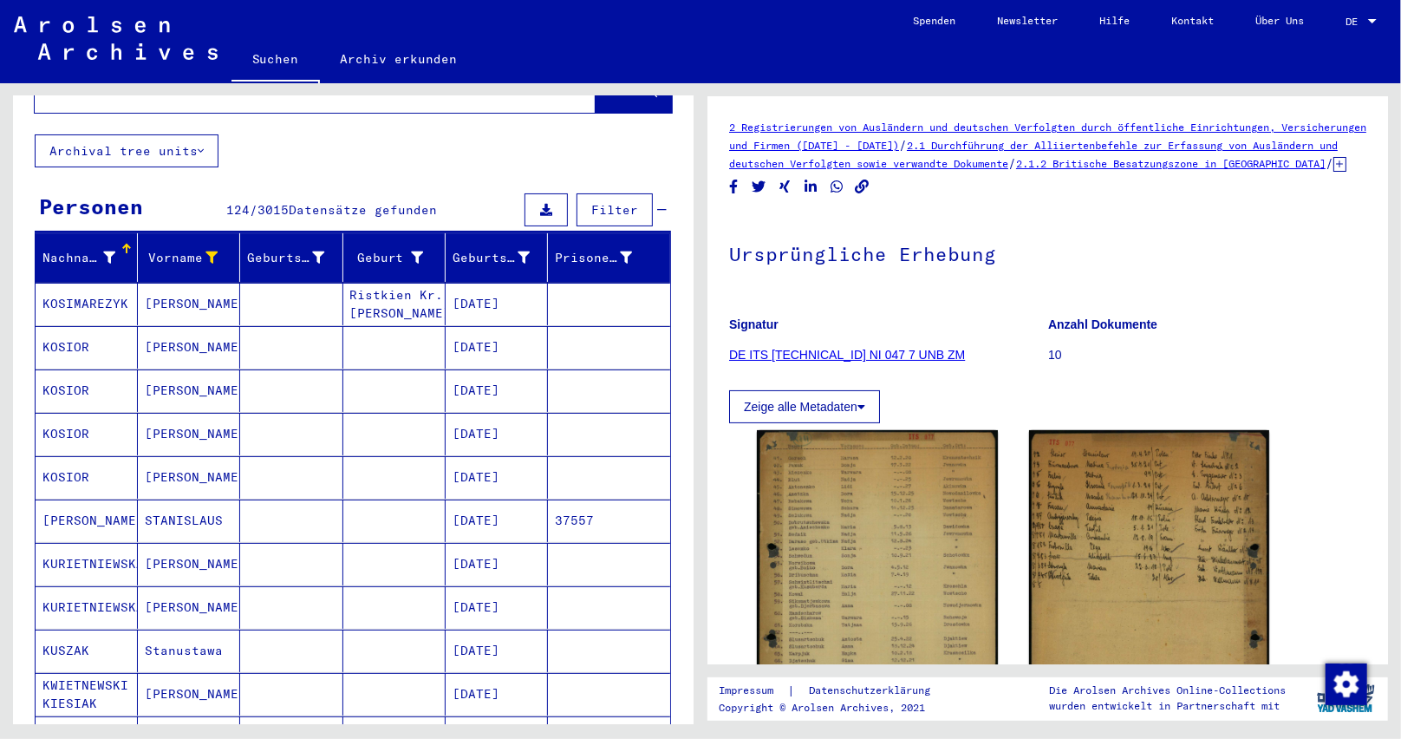
click at [82, 292] on mat-cell "KOSIMAREZYK" at bounding box center [87, 304] width 102 height 42
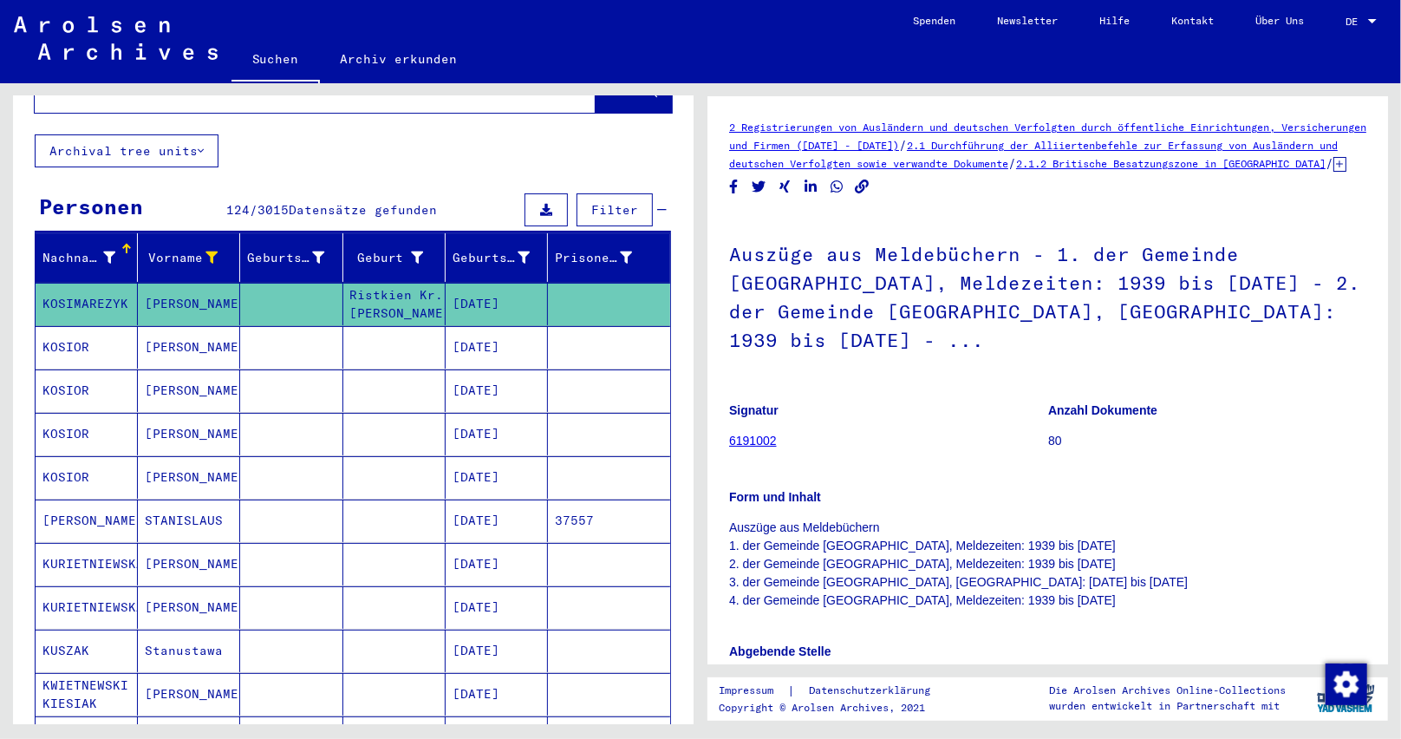
click at [93, 326] on mat-cell "KOSIOR" at bounding box center [87, 347] width 102 height 42
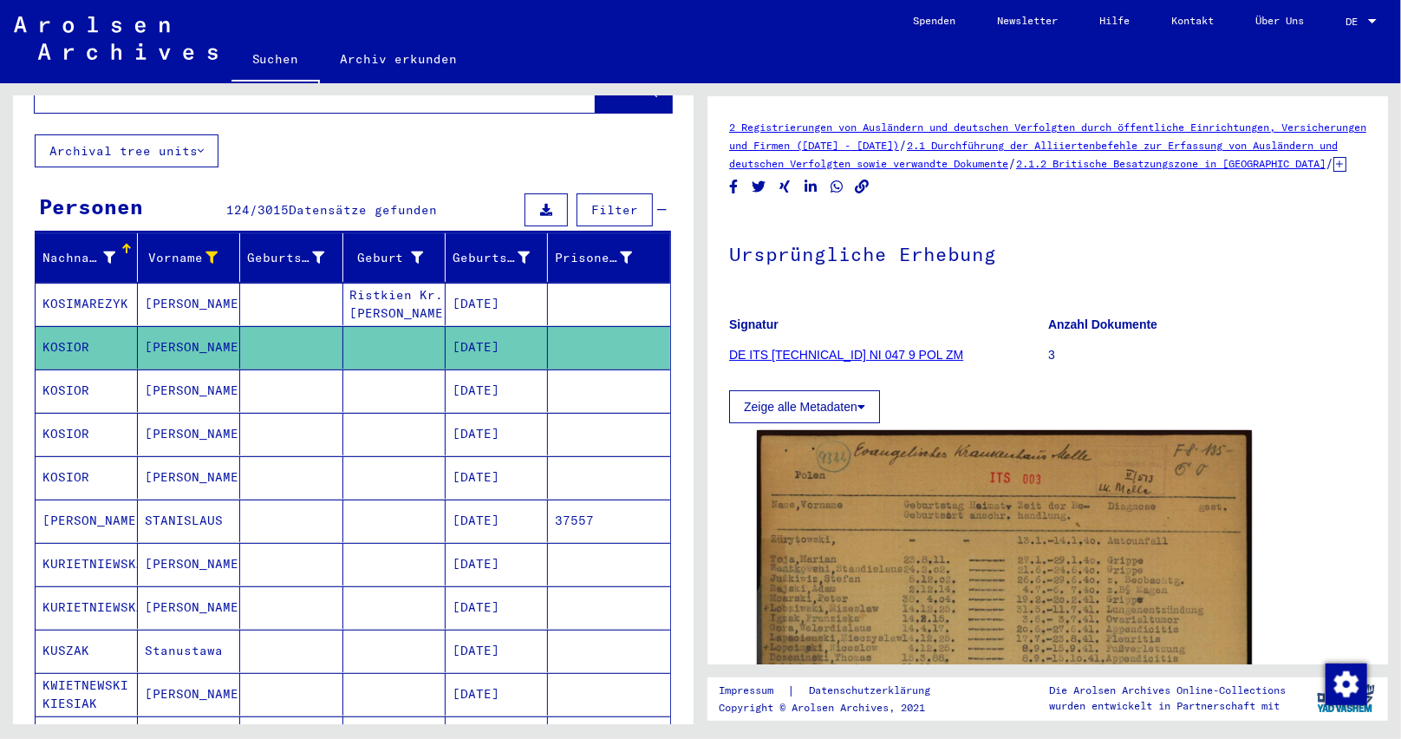
click at [1333, 172] on icon at bounding box center [1339, 164] width 13 height 15
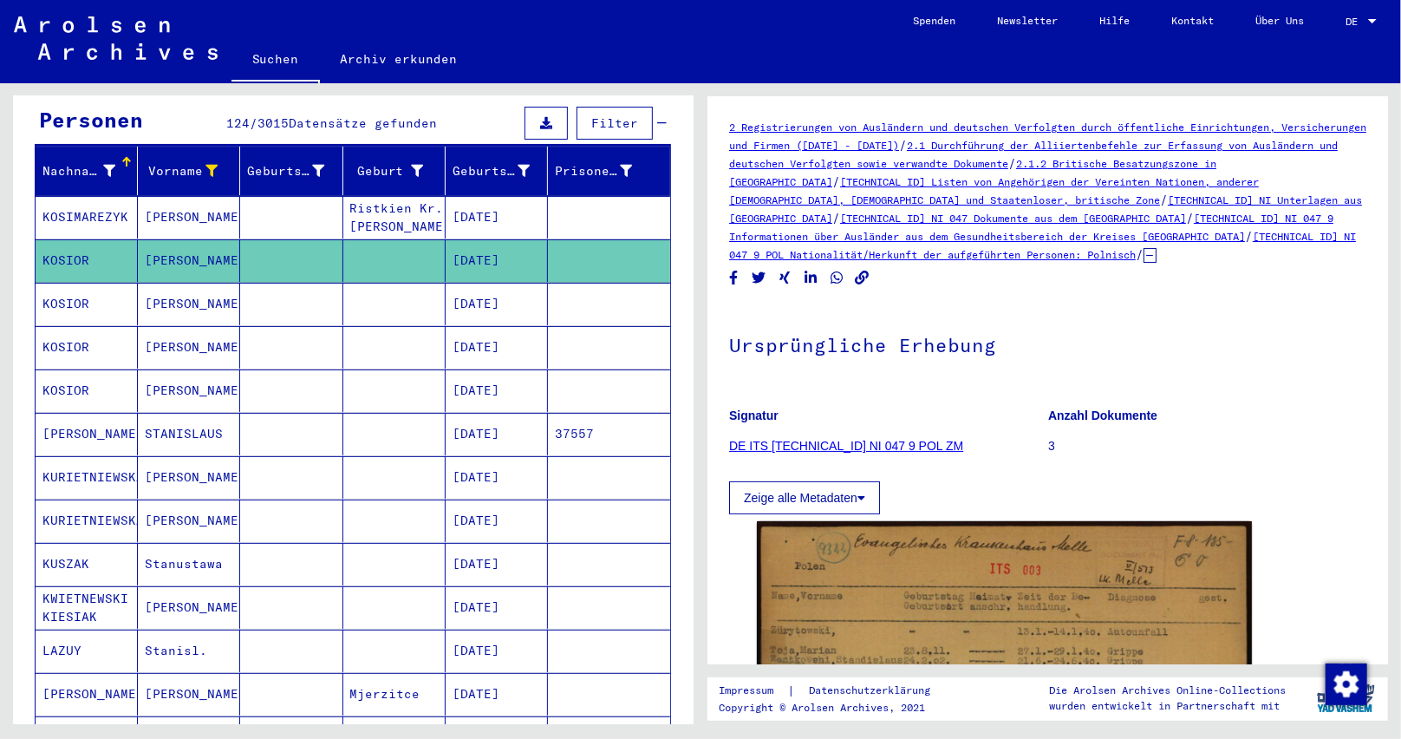
click at [100, 419] on mat-cell "[PERSON_NAME]" at bounding box center [87, 434] width 102 height 42
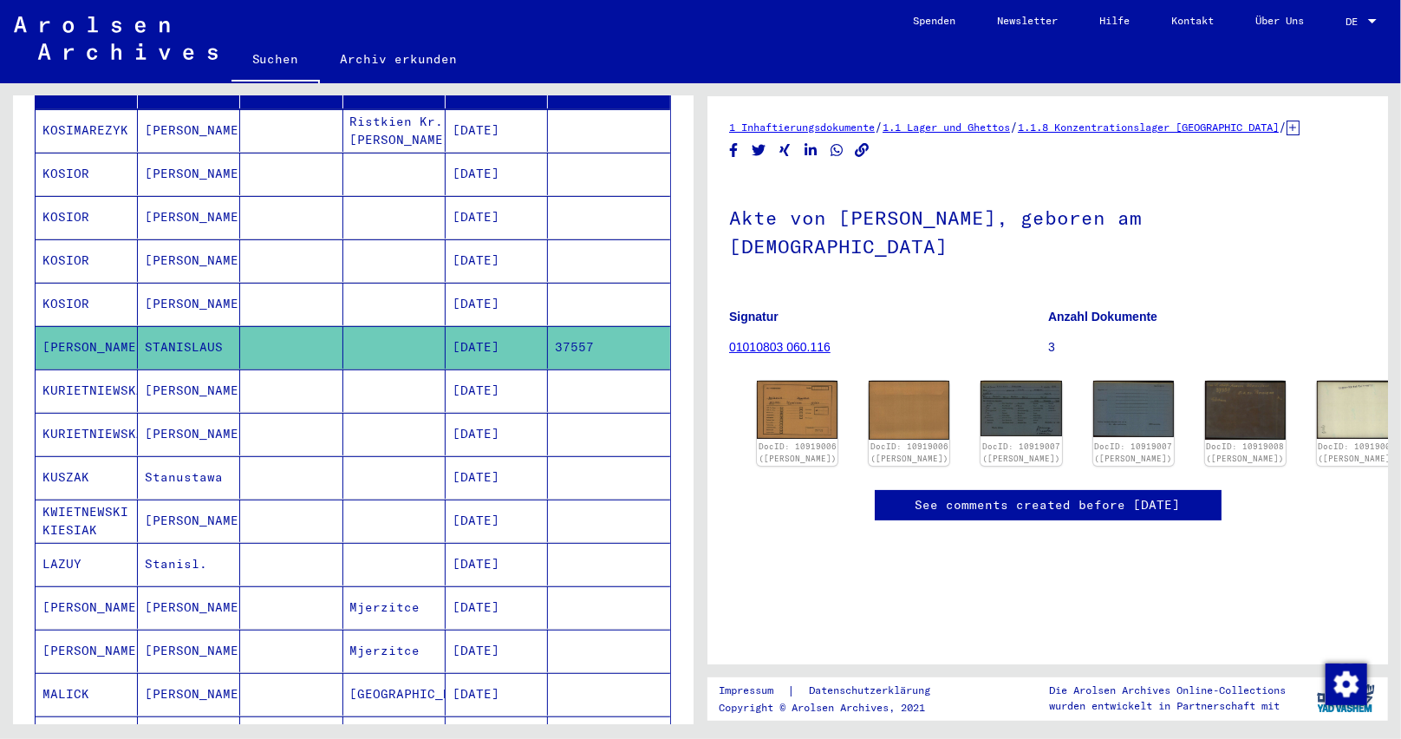
click at [65, 465] on mat-cell "KUSZAK" at bounding box center [87, 477] width 102 height 42
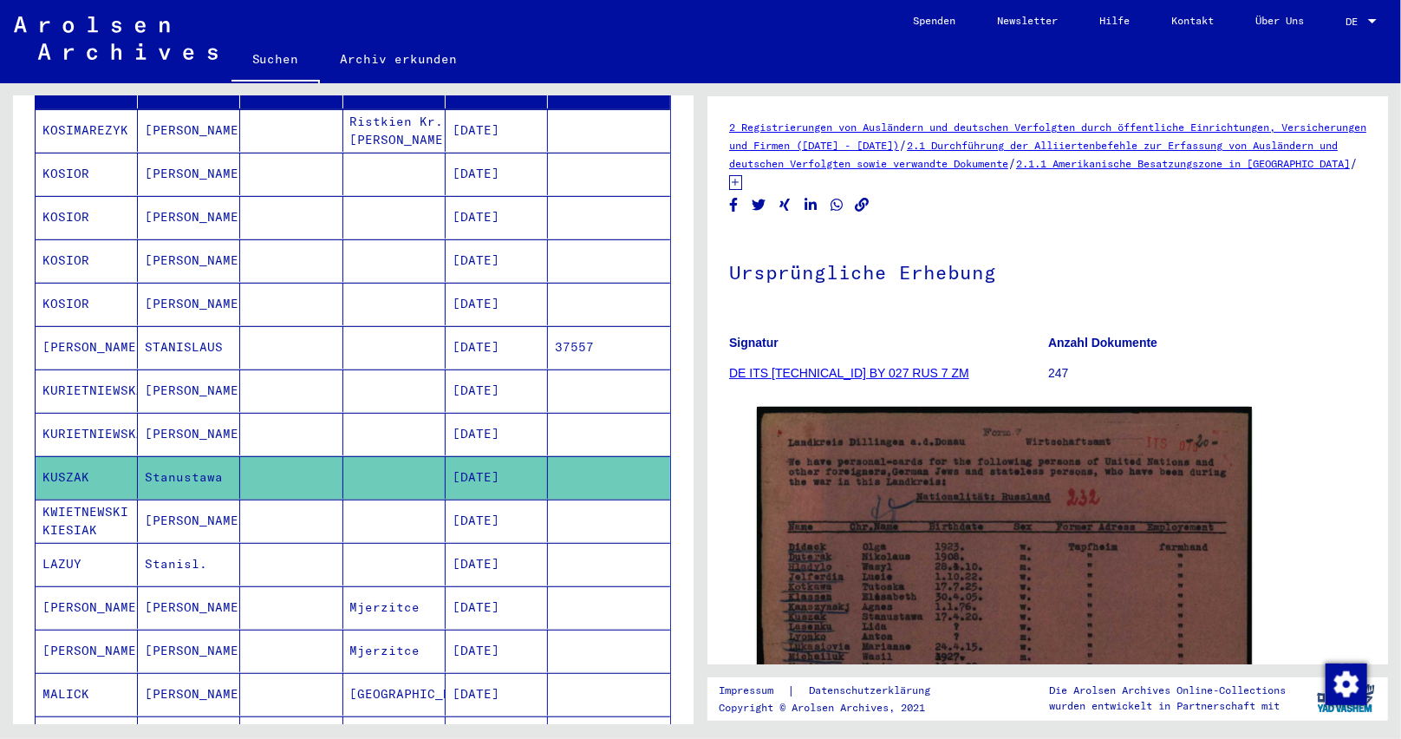
click at [742, 181] on icon at bounding box center [735, 182] width 13 height 15
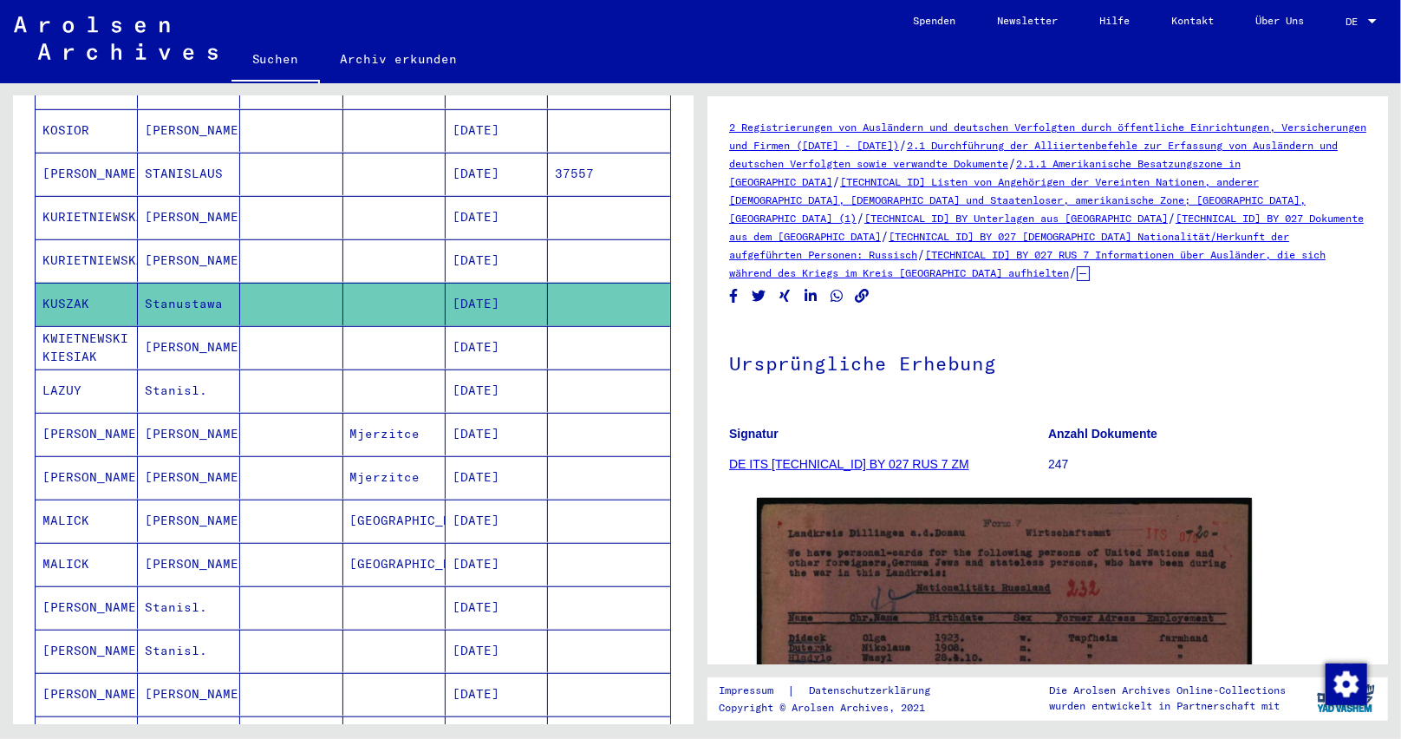
click at [113, 329] on mat-cell "KWIETNEWSKI KIESIAK" at bounding box center [87, 347] width 102 height 42
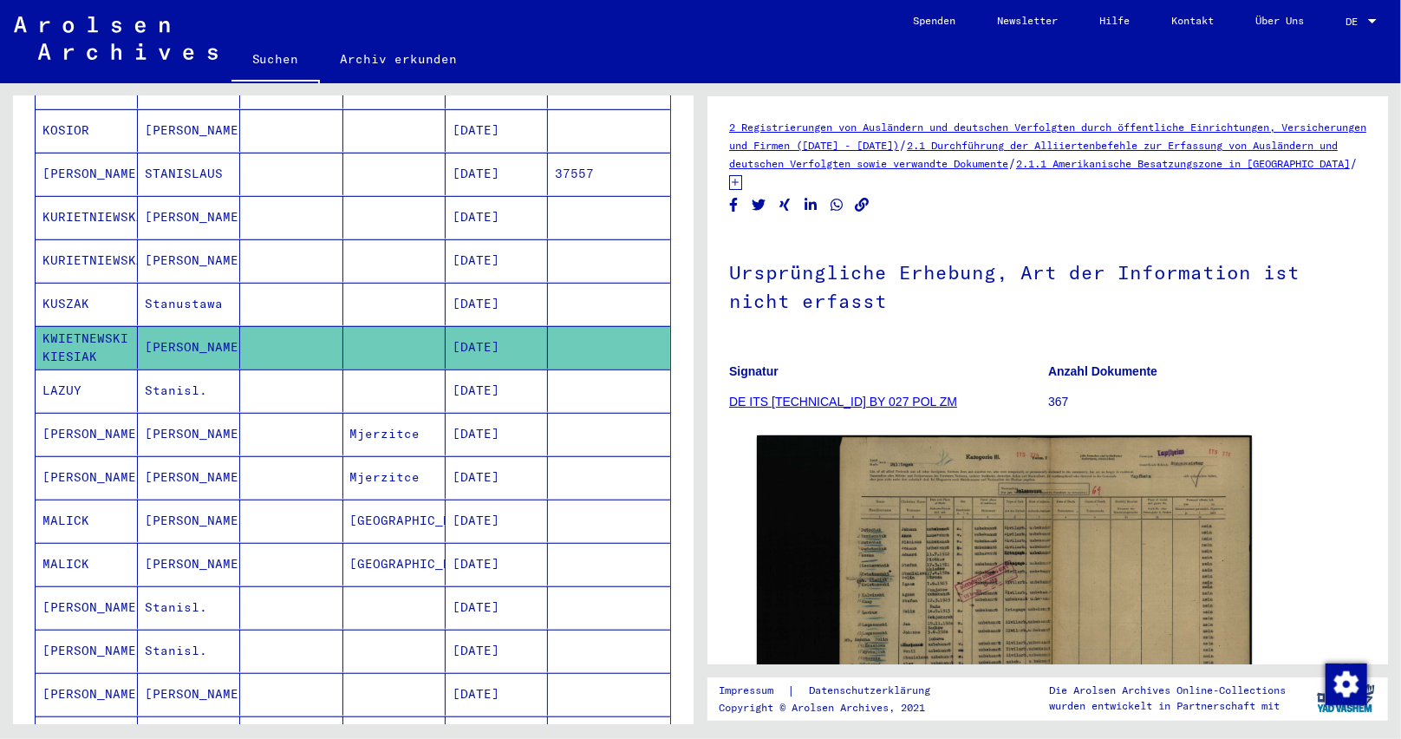
click at [94, 370] on mat-cell "LAZUY" at bounding box center [87, 390] width 102 height 42
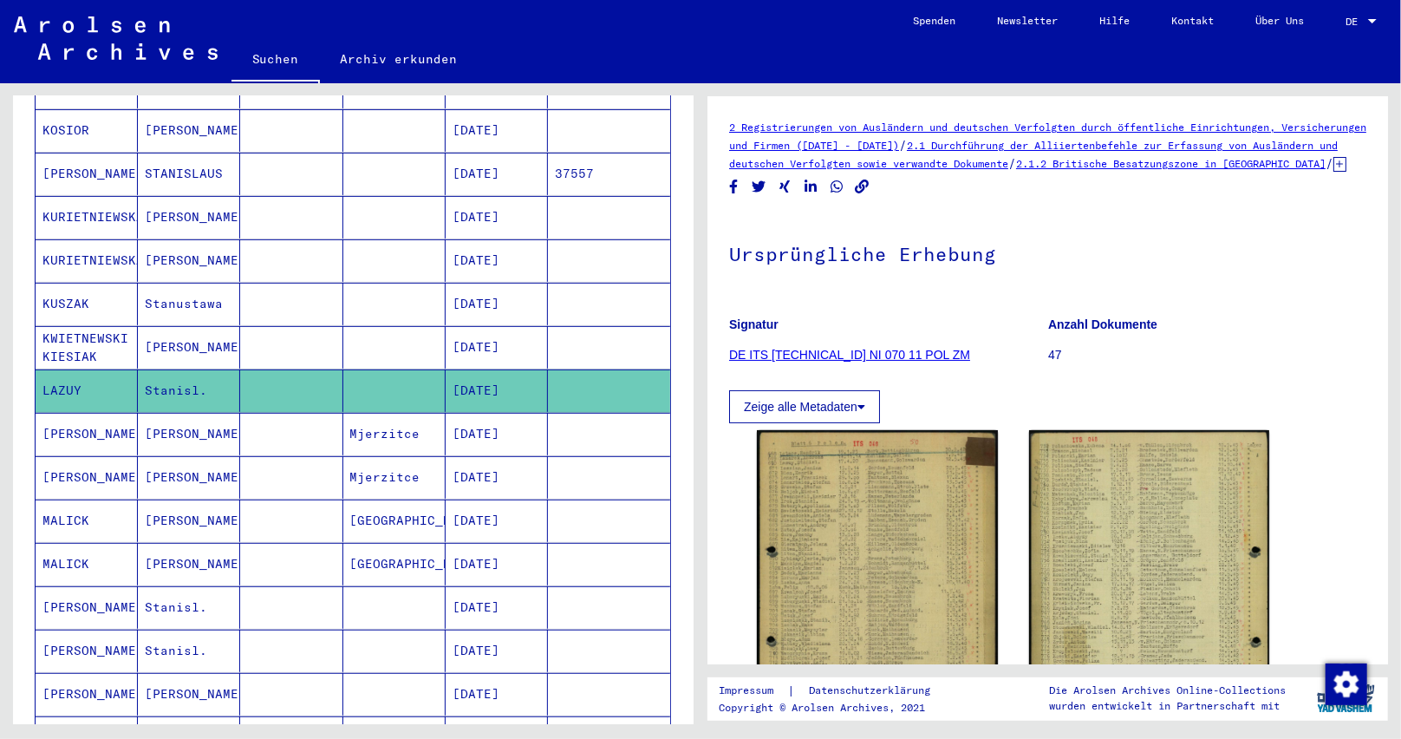
click at [88, 499] on mat-cell "MALICK" at bounding box center [87, 520] width 102 height 42
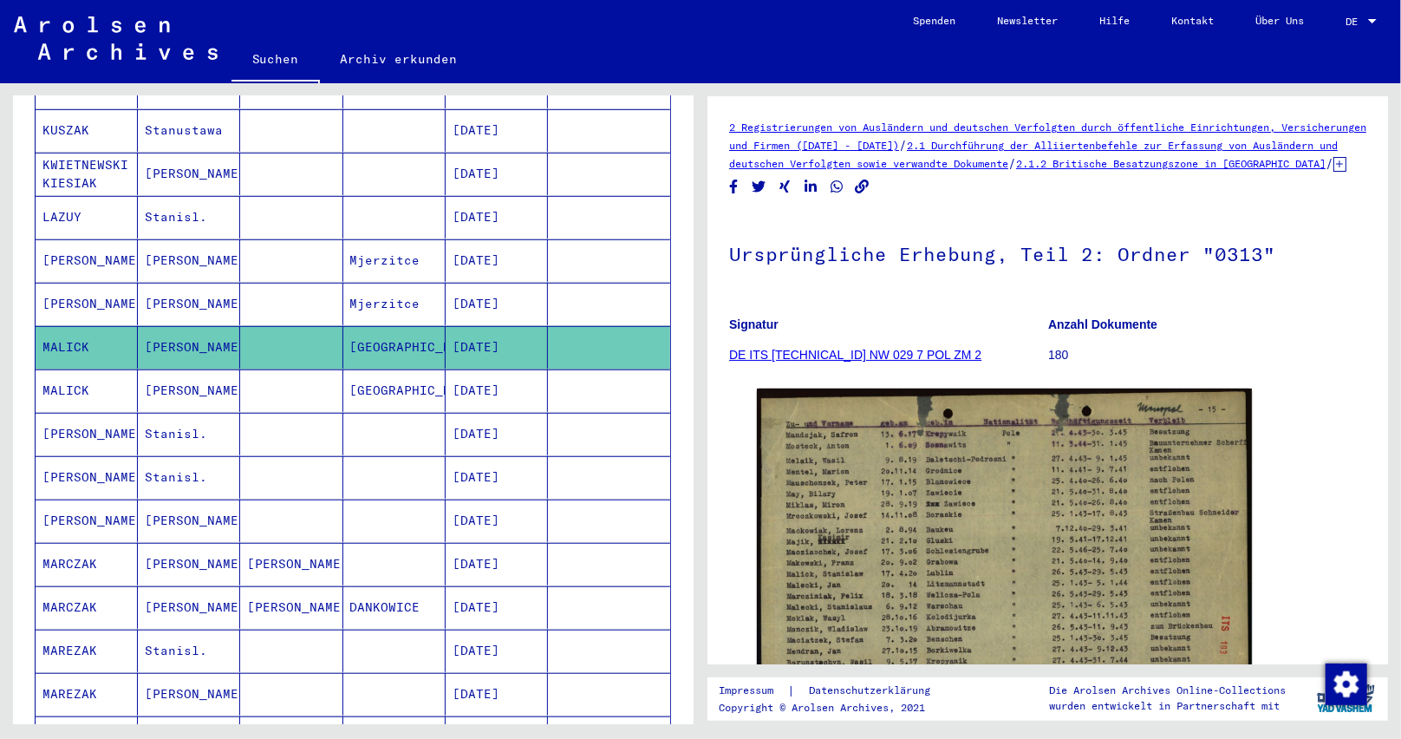
click at [106, 543] on mat-cell "MARCZAK" at bounding box center [87, 564] width 102 height 42
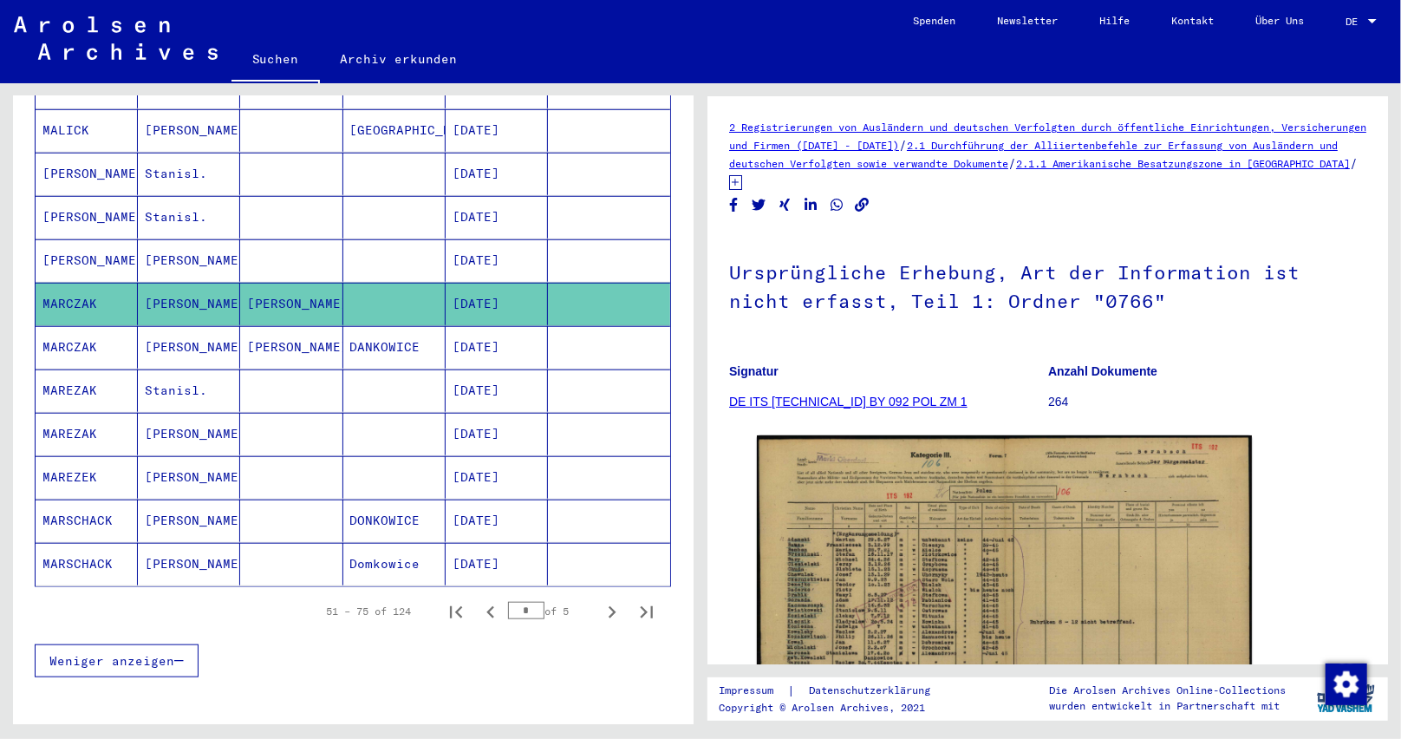
click at [108, 509] on mat-cell "MARSCHACK" at bounding box center [87, 520] width 102 height 42
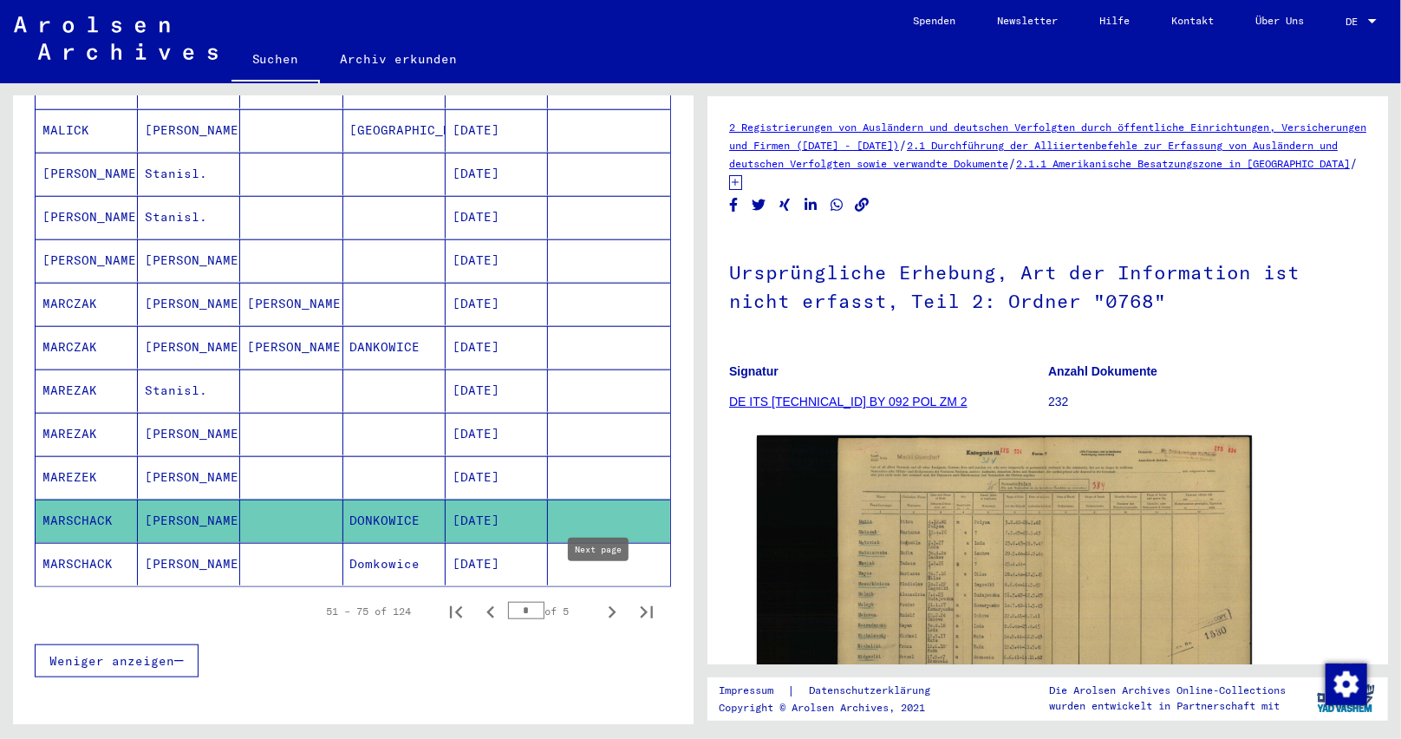
click at [602, 600] on icon "Next page" at bounding box center [612, 612] width 24 height 24
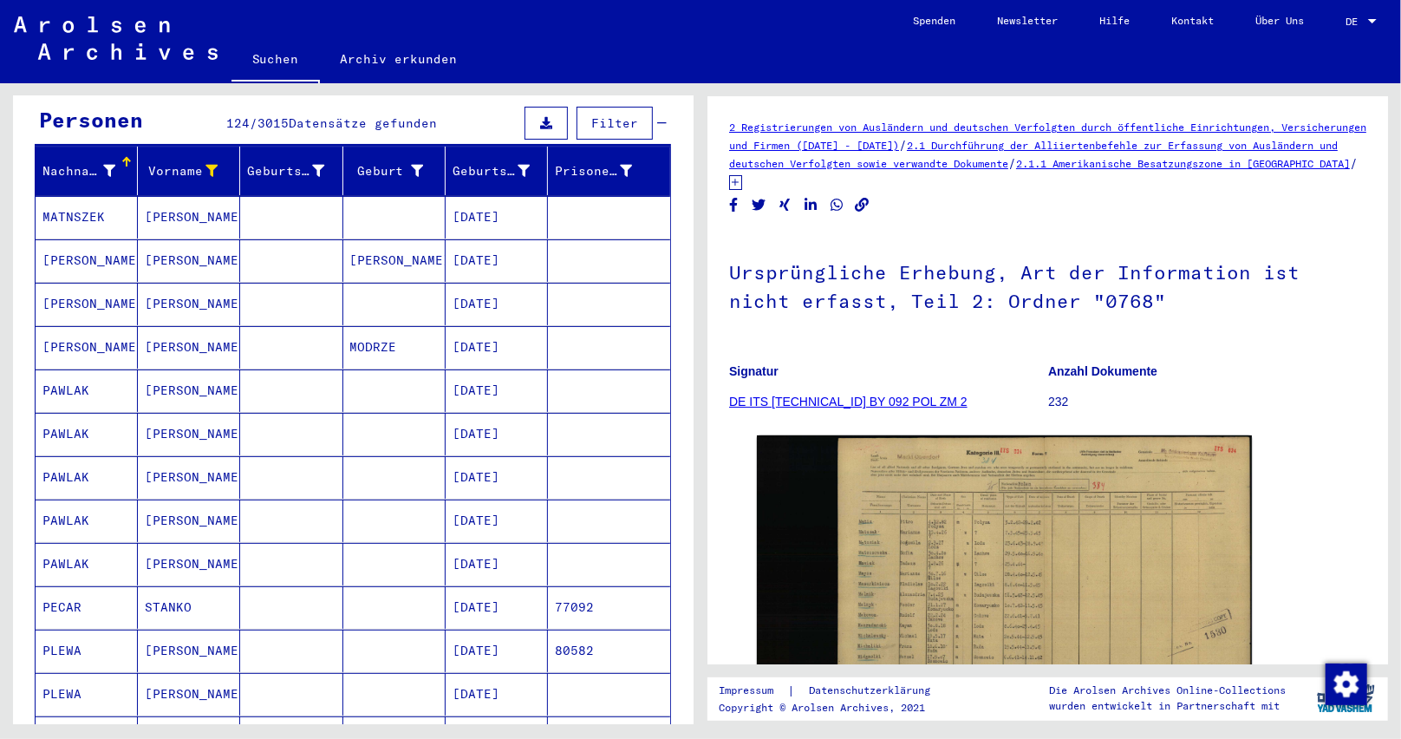
click at [99, 196] on mat-cell "MATNSZEK" at bounding box center [87, 217] width 102 height 42
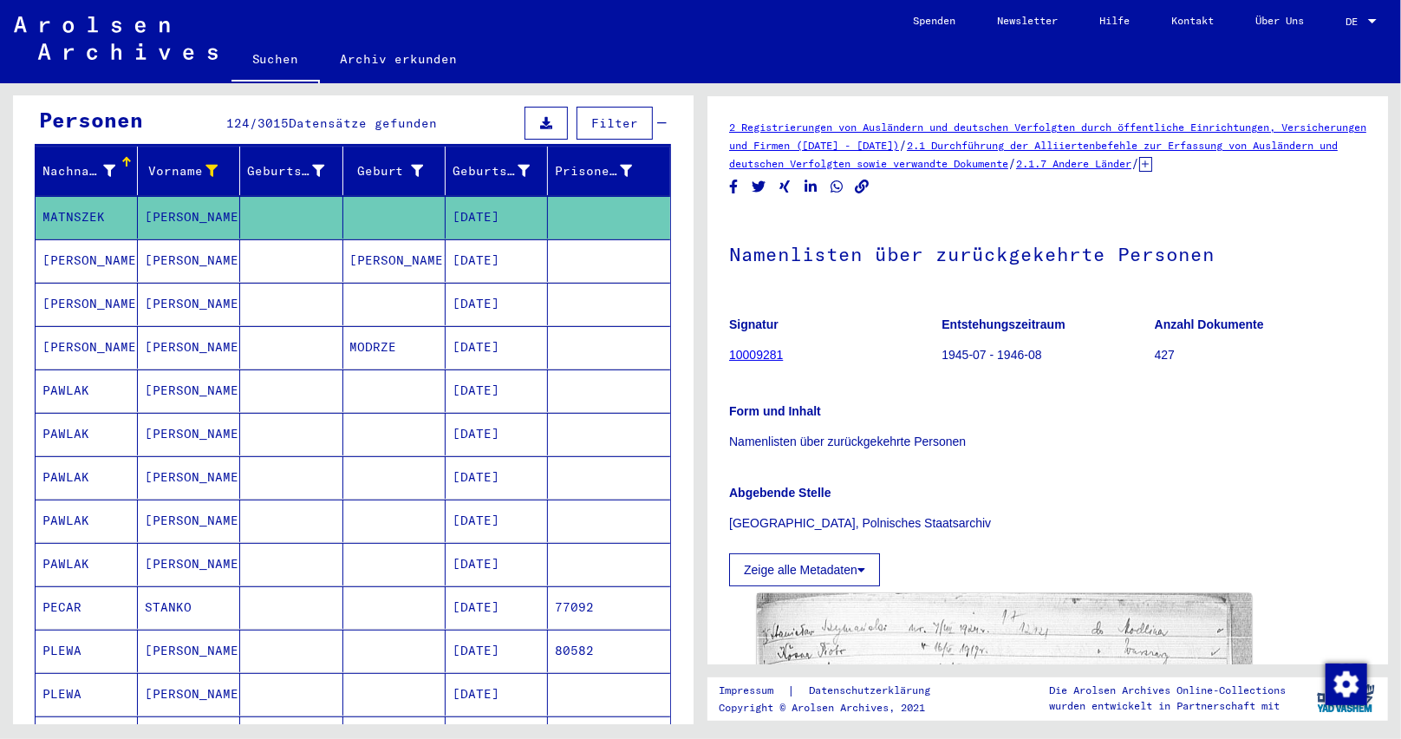
click at [88, 245] on mat-cell "[PERSON_NAME]" at bounding box center [87, 260] width 102 height 42
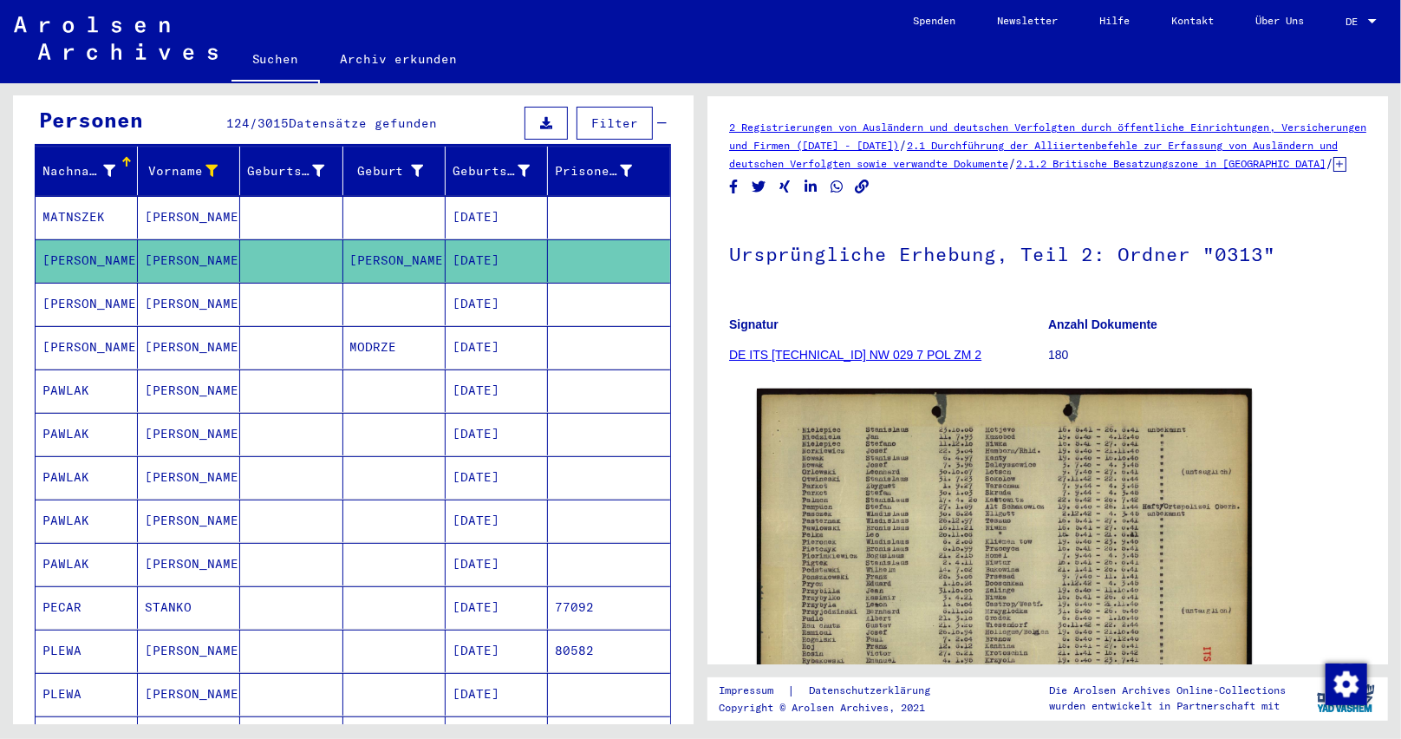
click at [108, 369] on mat-cell "PAWLAK" at bounding box center [87, 390] width 102 height 42
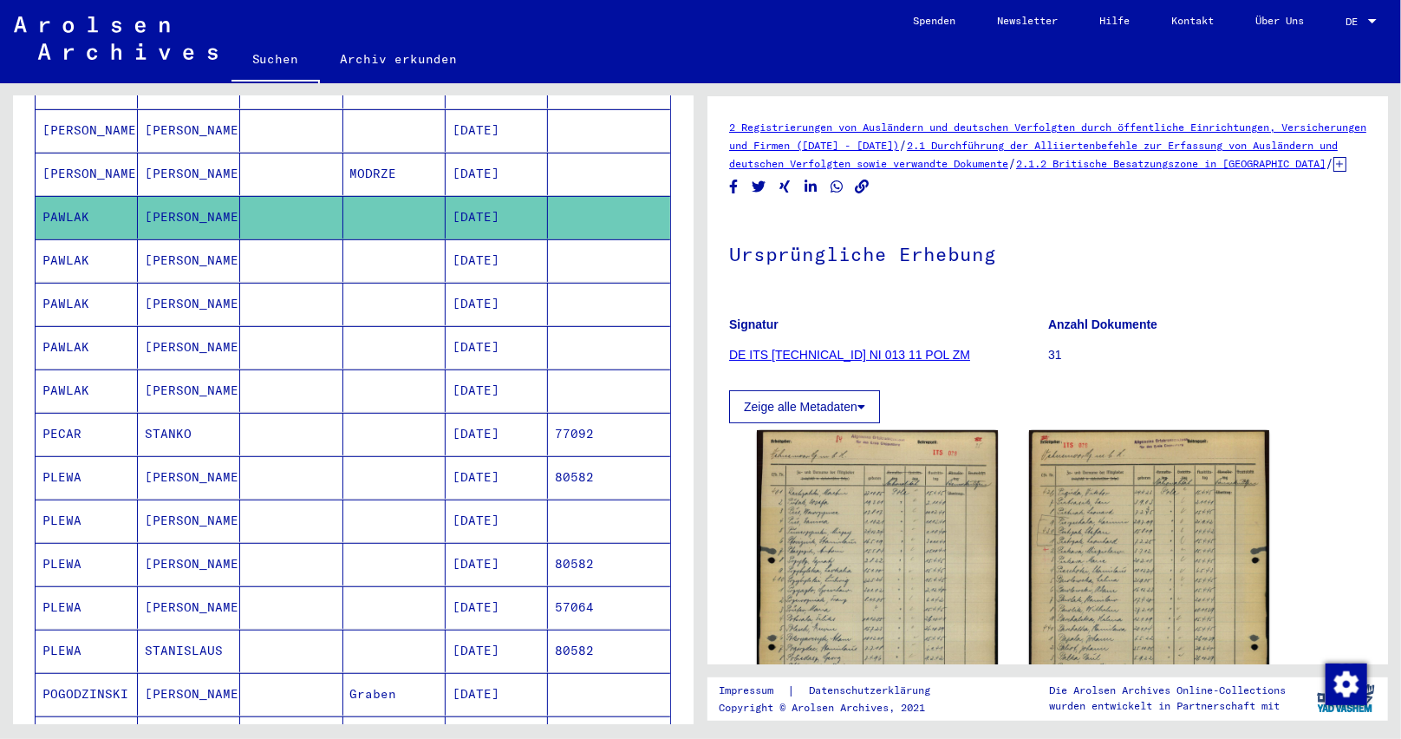
click at [76, 429] on mat-cell "PECAR" at bounding box center [87, 434] width 102 height 42
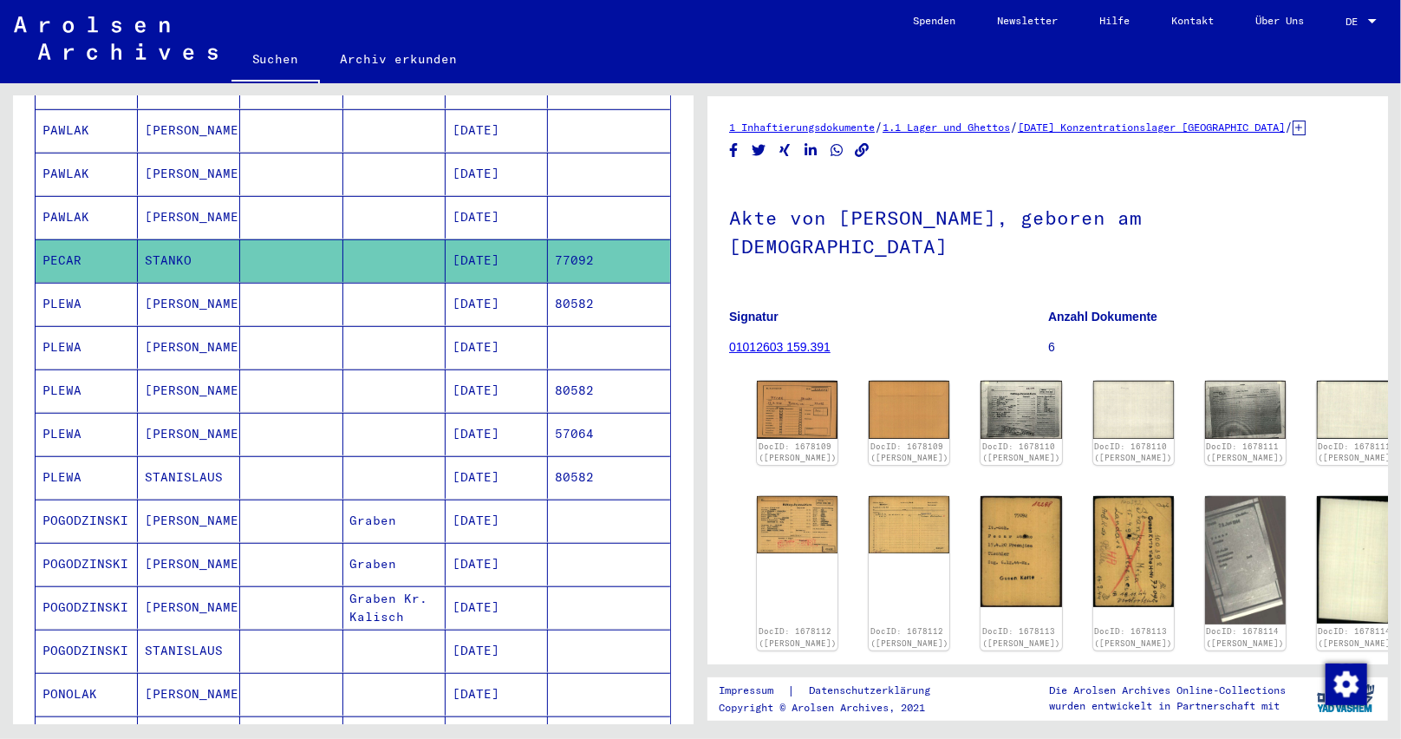
click at [114, 499] on mat-cell "POGODZINSKI" at bounding box center [87, 520] width 102 height 42
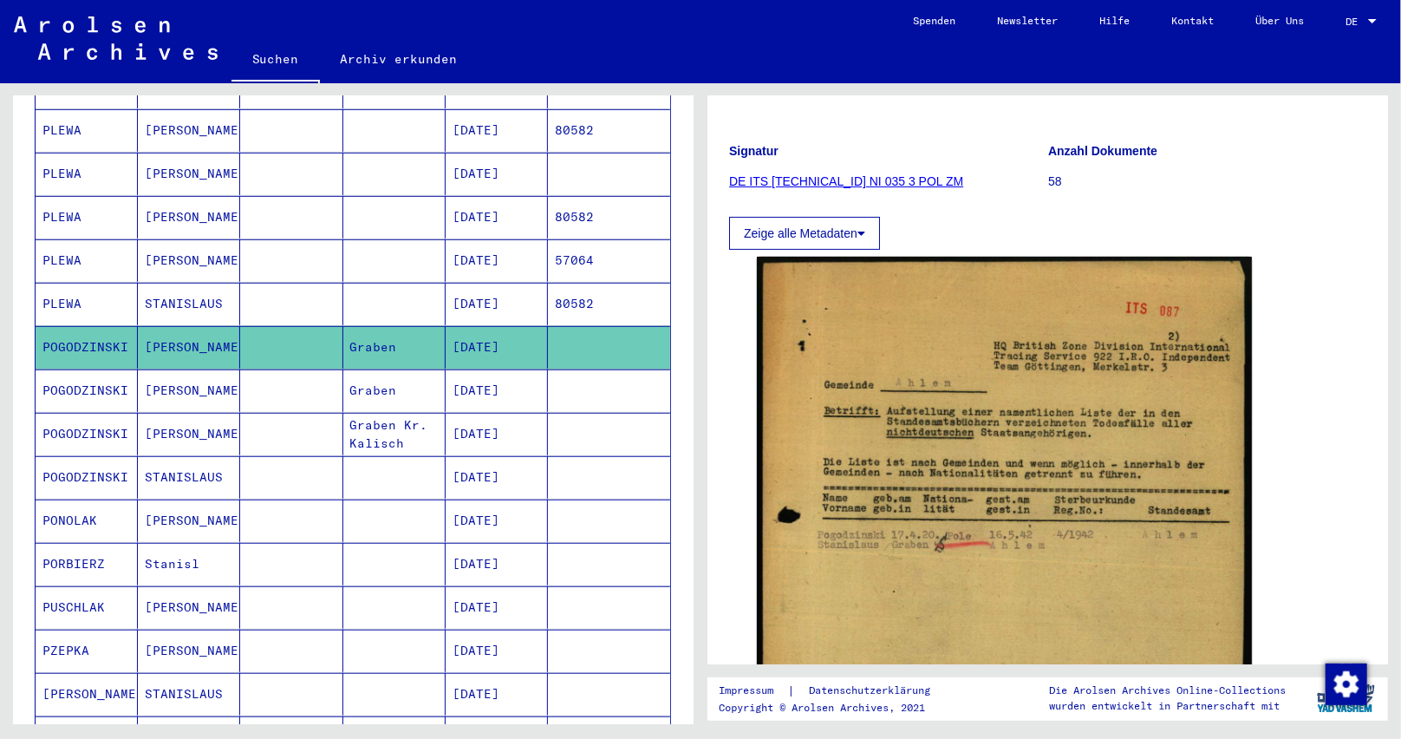
click at [57, 506] on mat-cell "PONOLAK" at bounding box center [87, 520] width 102 height 42
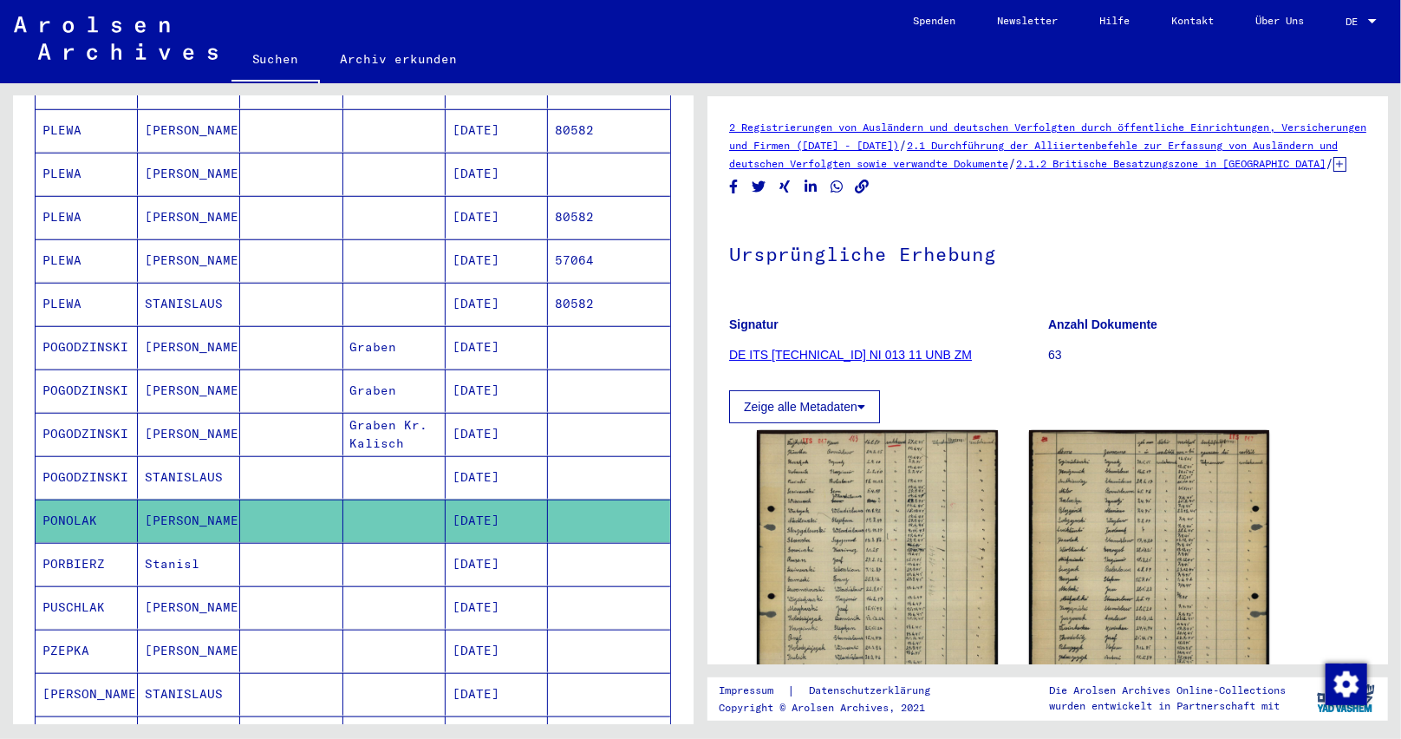
click at [88, 549] on mat-cell "PORBIERZ" at bounding box center [87, 564] width 102 height 42
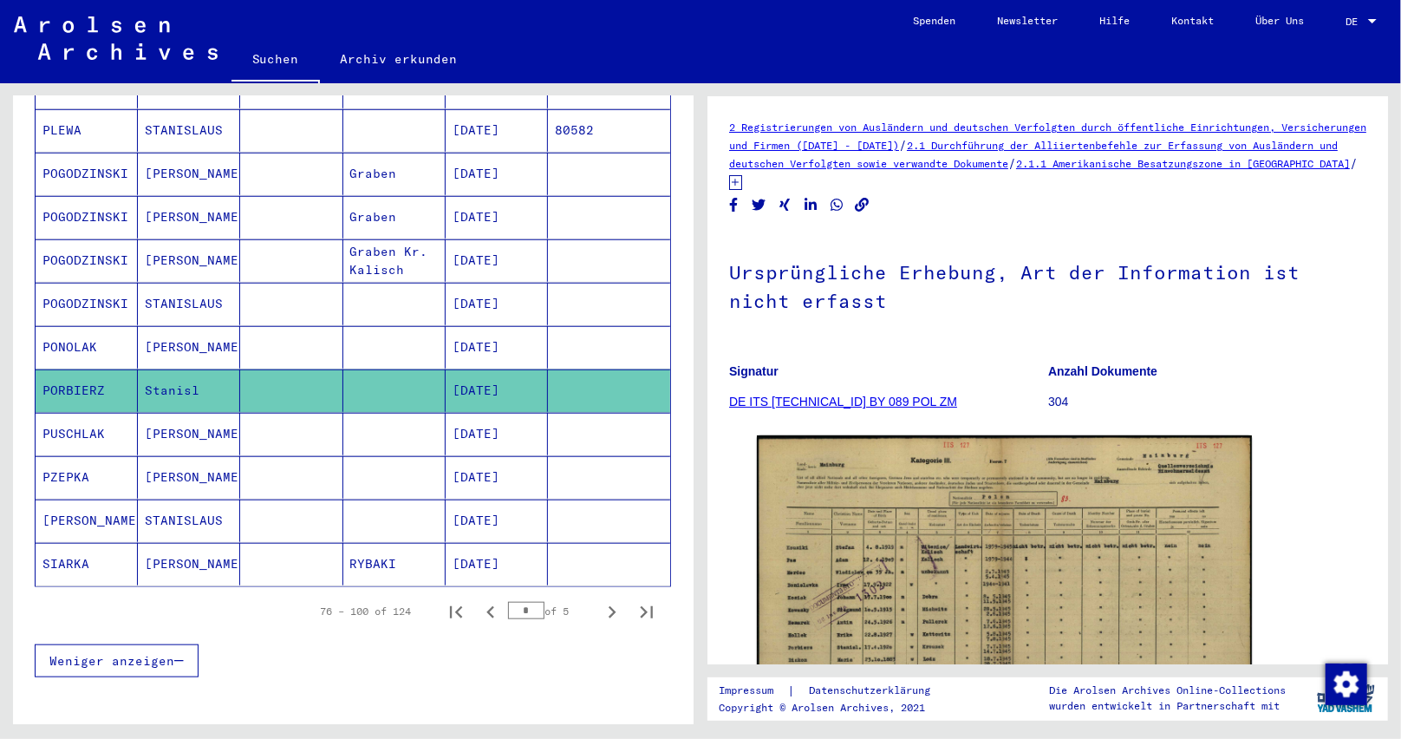
click at [87, 418] on mat-cell "PUSCHLAK" at bounding box center [87, 434] width 102 height 42
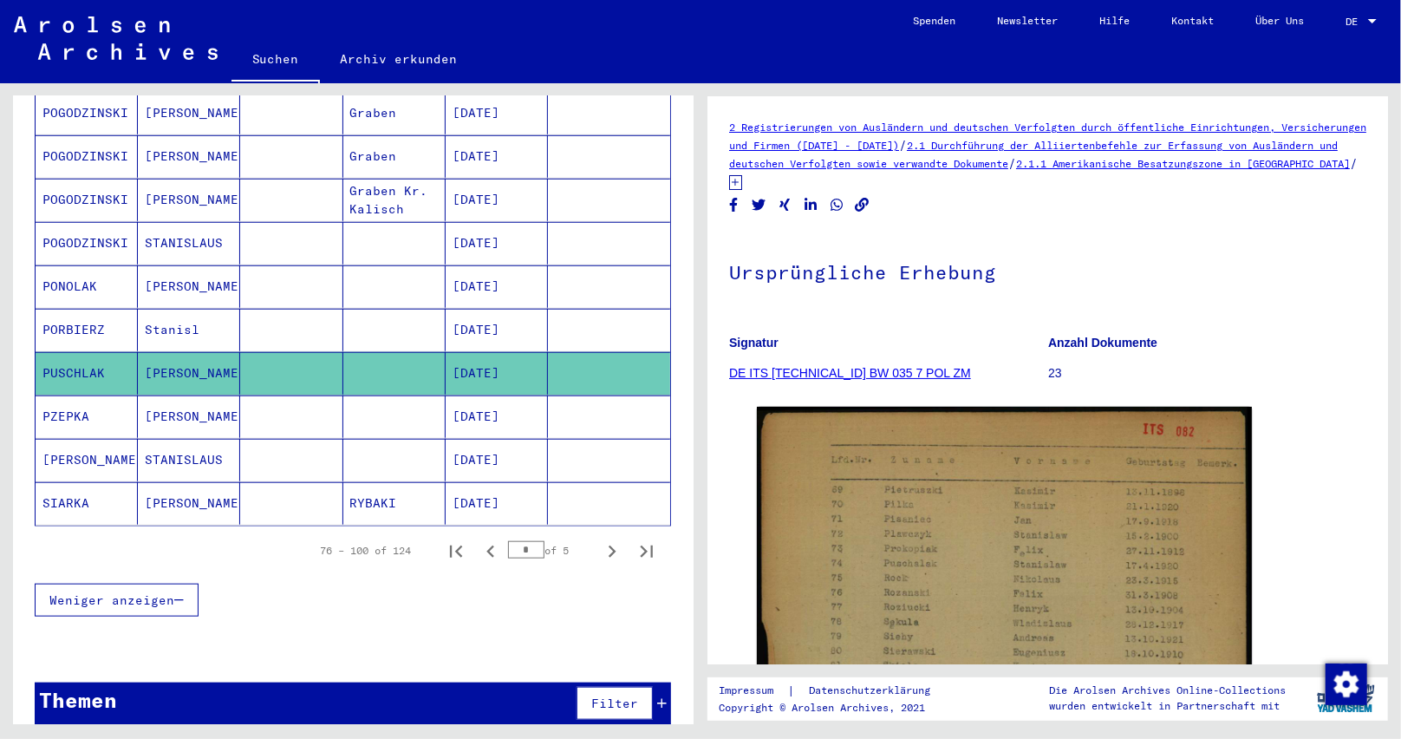
click at [80, 450] on mat-cell "[PERSON_NAME]" at bounding box center [87, 460] width 102 height 42
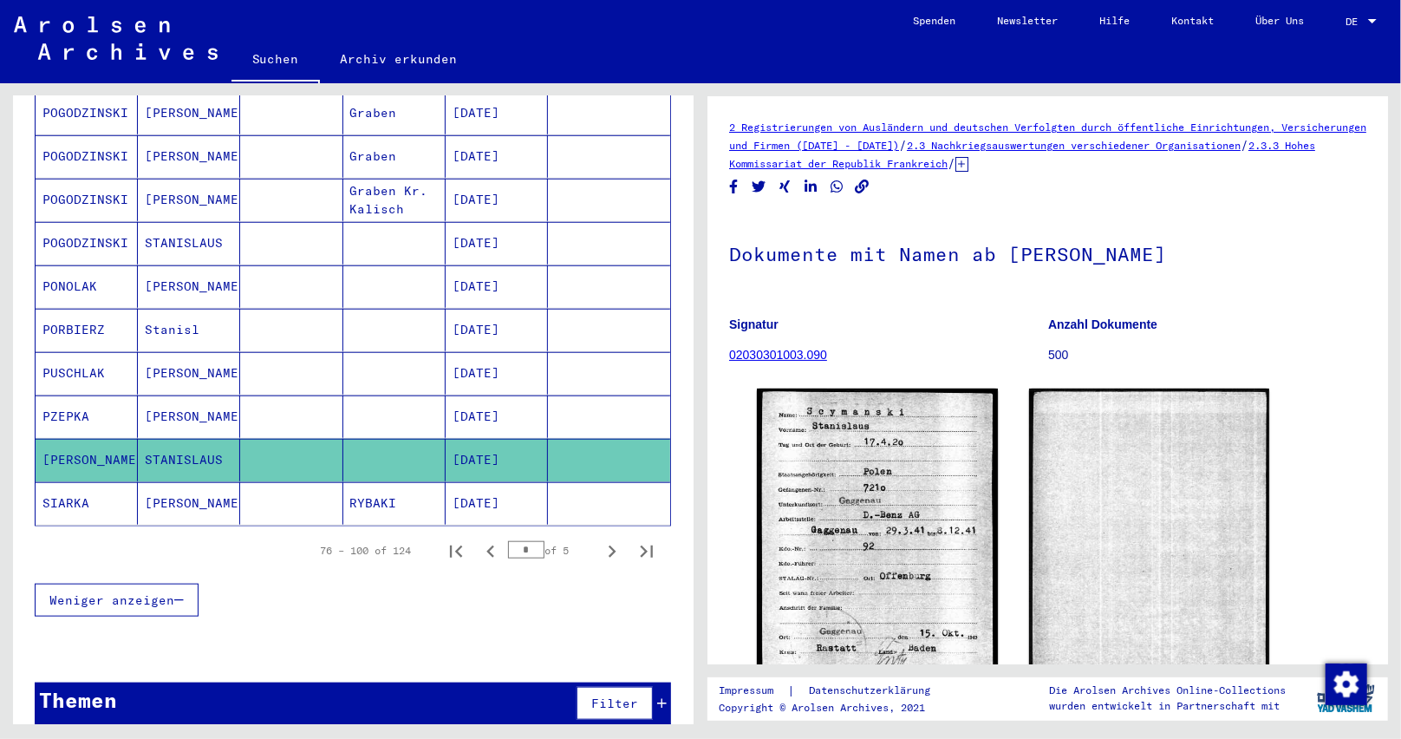
click at [92, 487] on mat-cell "SIARKA" at bounding box center [87, 503] width 102 height 42
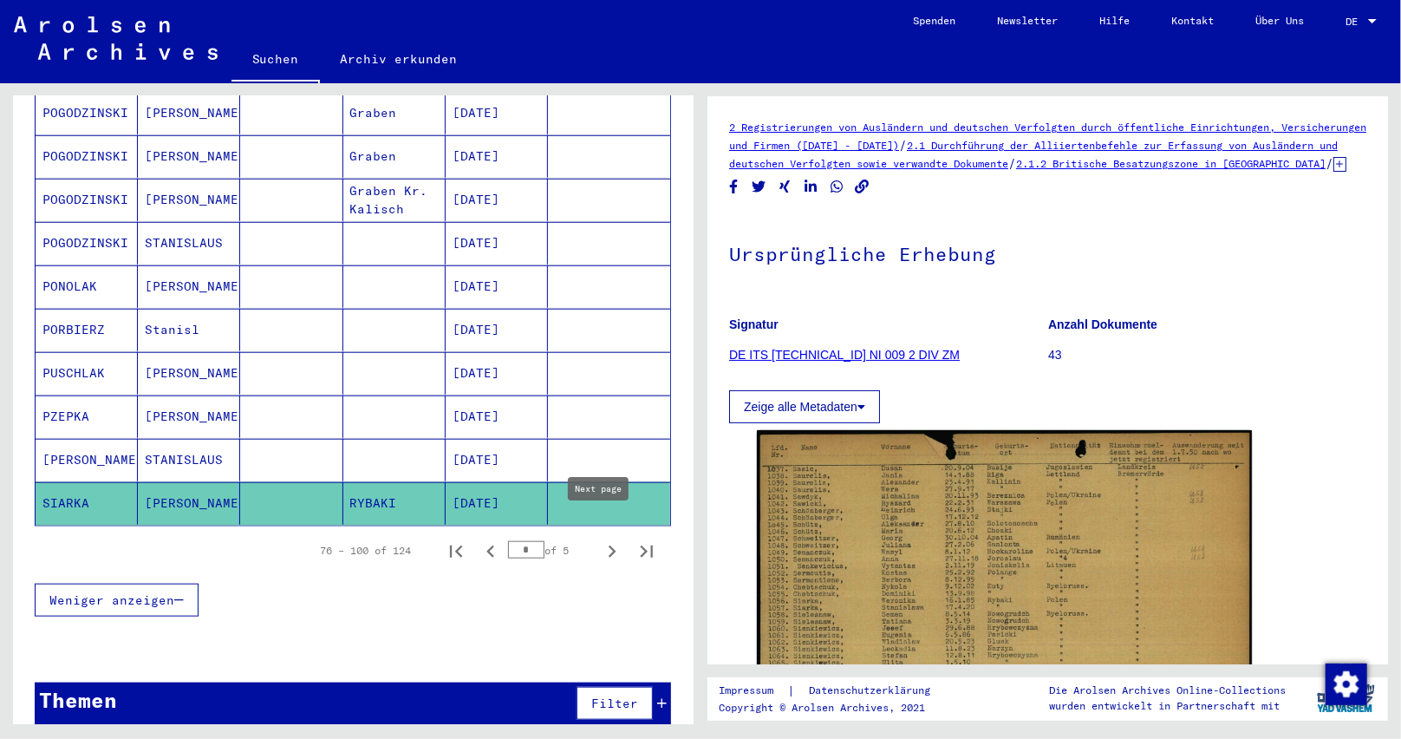
click at [600, 539] on icon "Next page" at bounding box center [612, 551] width 24 height 24
type input "*"
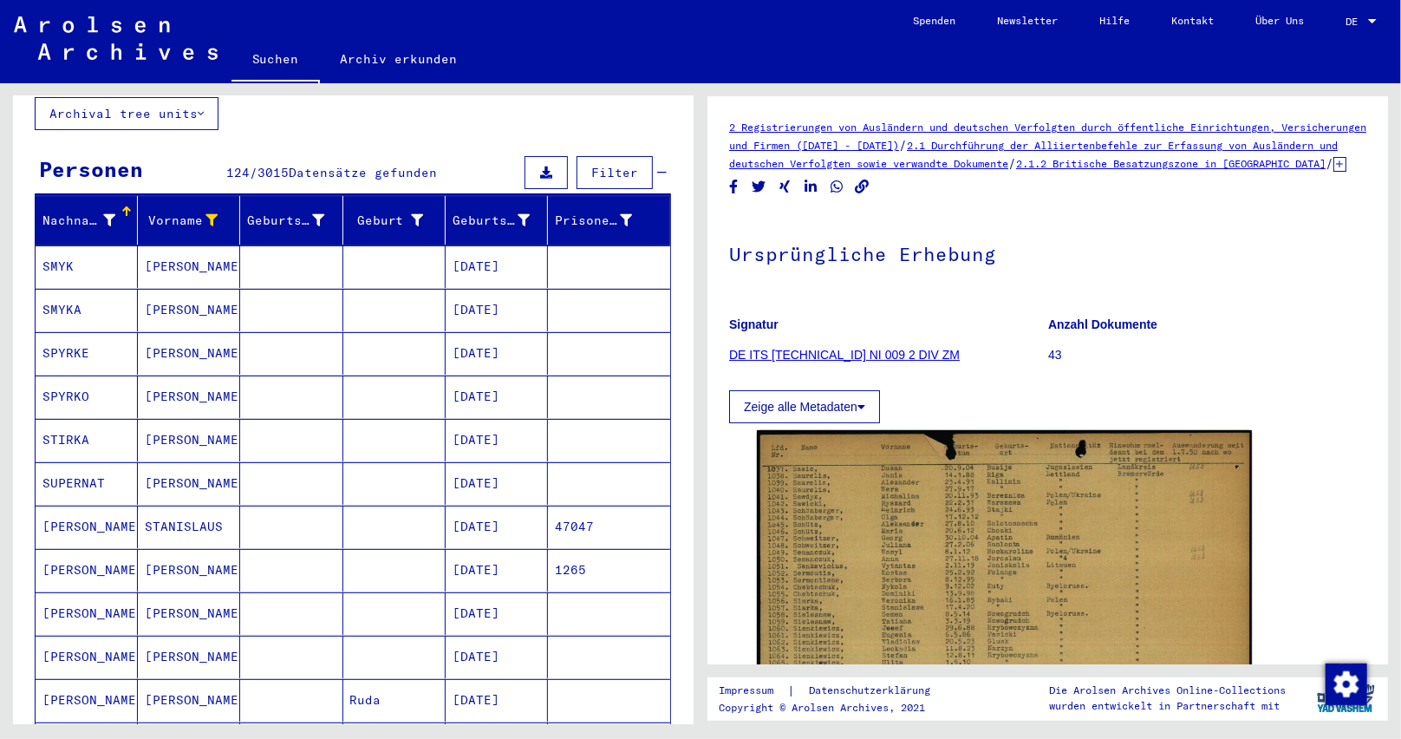
scroll to position [105, 0]
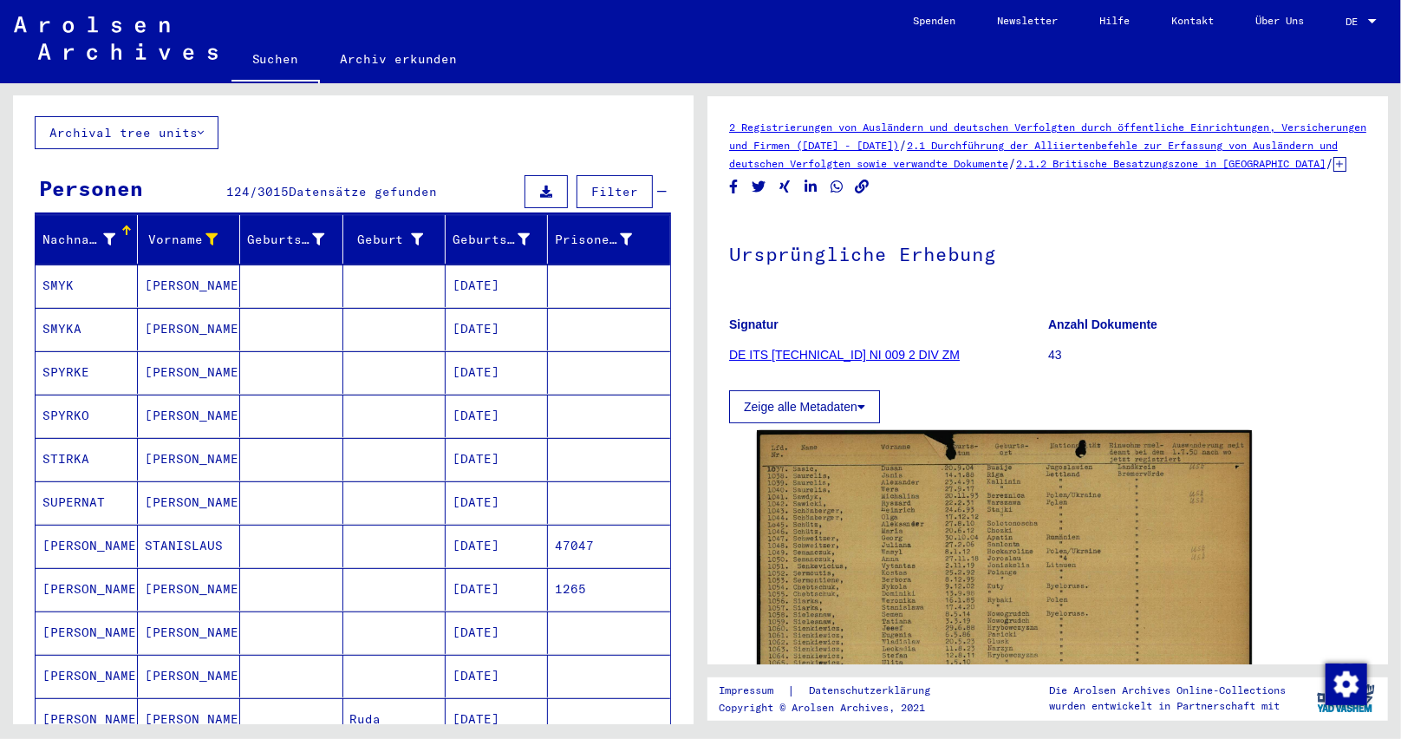
click at [105, 360] on mat-cell "SPYRKE" at bounding box center [87, 372] width 102 height 42
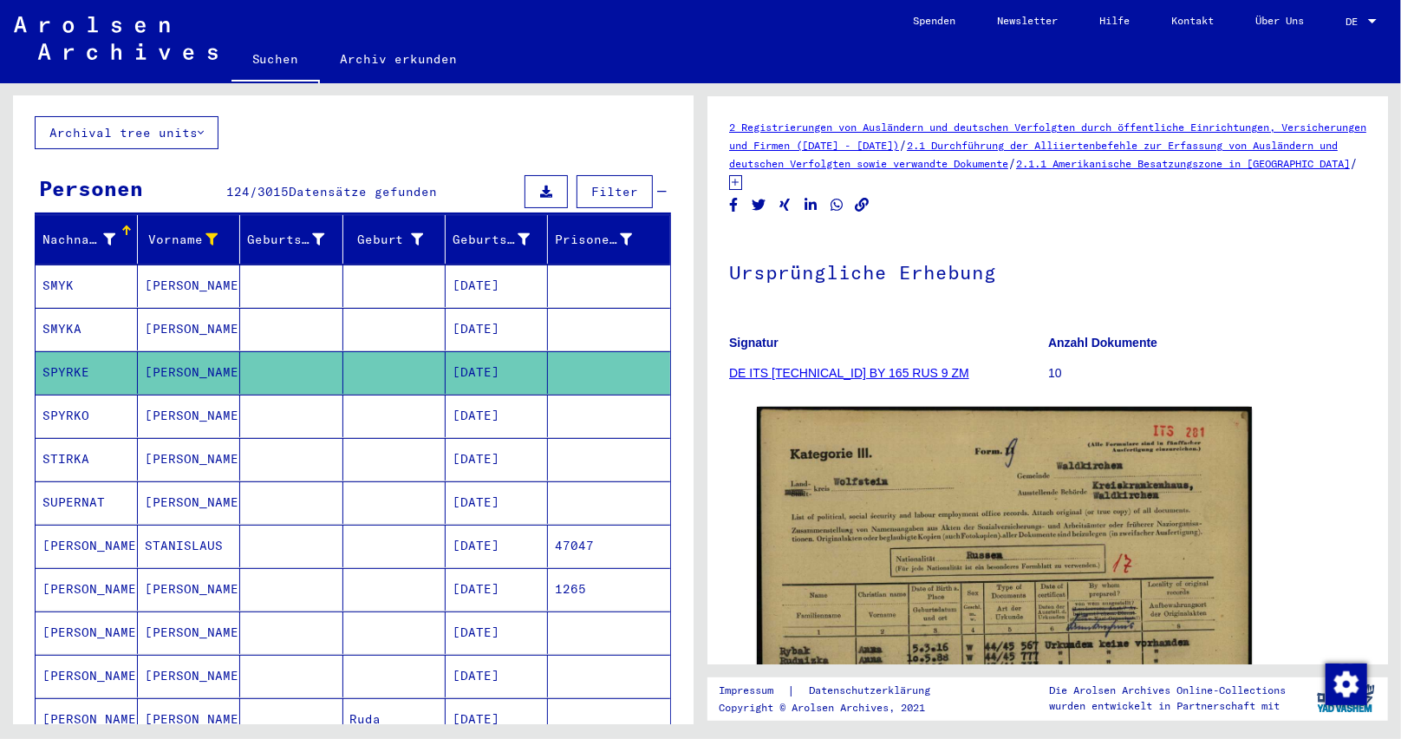
click at [78, 397] on mat-cell "SPYRKO" at bounding box center [87, 415] width 102 height 42
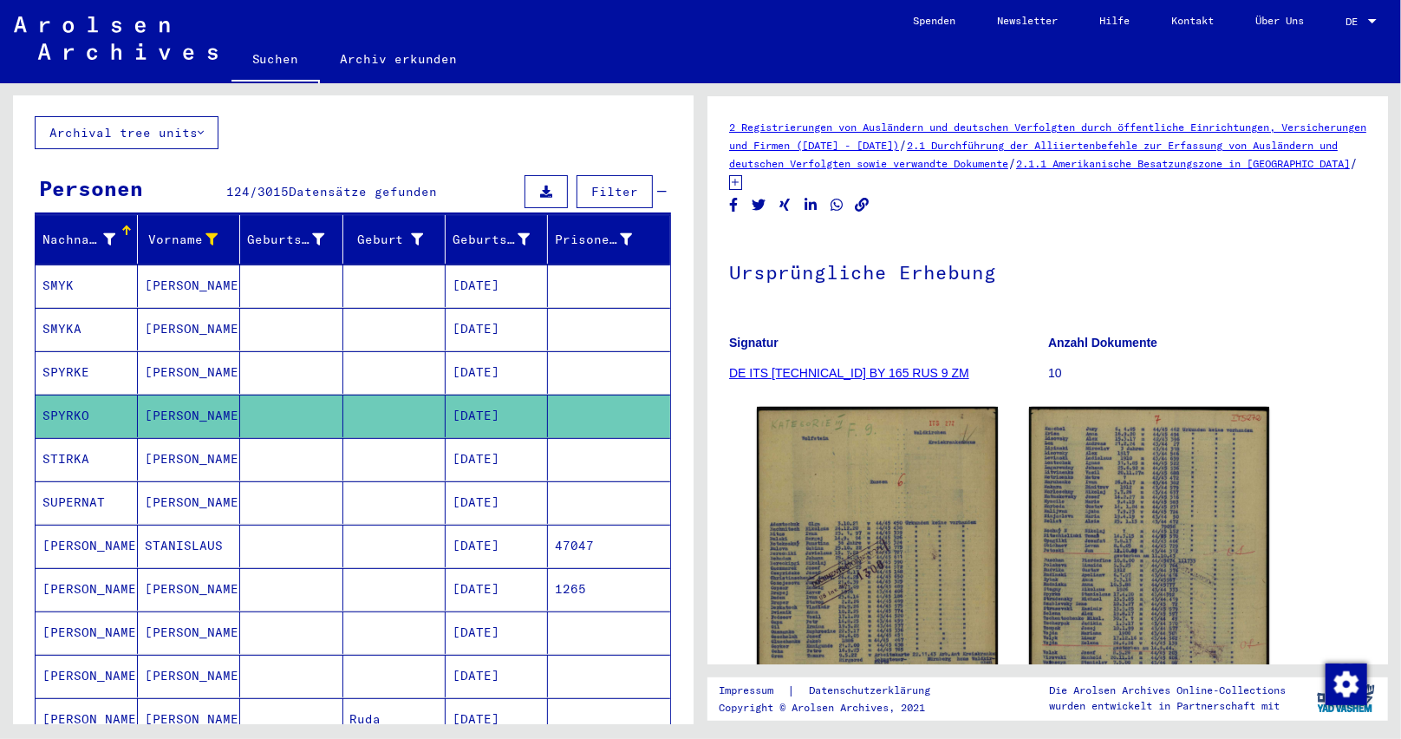
click at [92, 484] on mat-cell "SUPERNAT" at bounding box center [87, 502] width 102 height 42
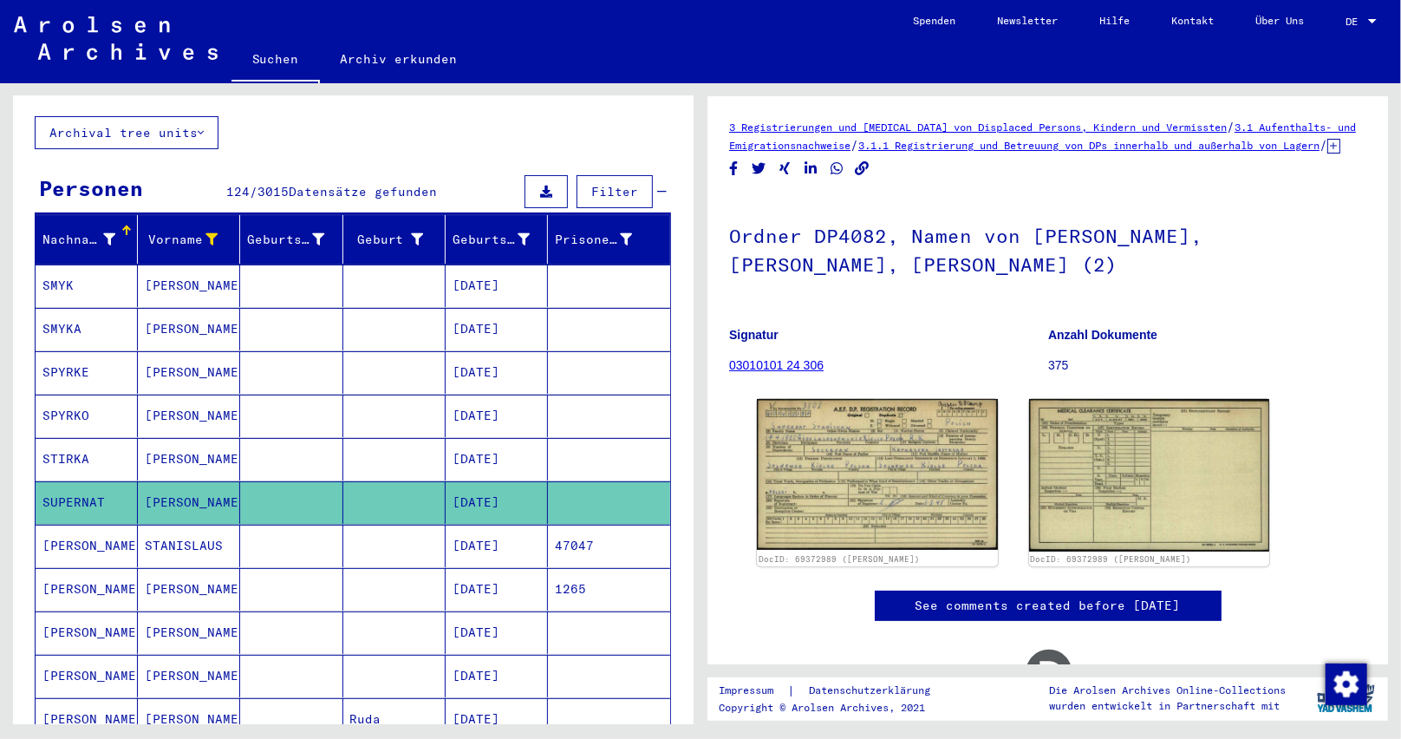
click at [111, 527] on mat-cell "[PERSON_NAME]" at bounding box center [87, 545] width 102 height 42
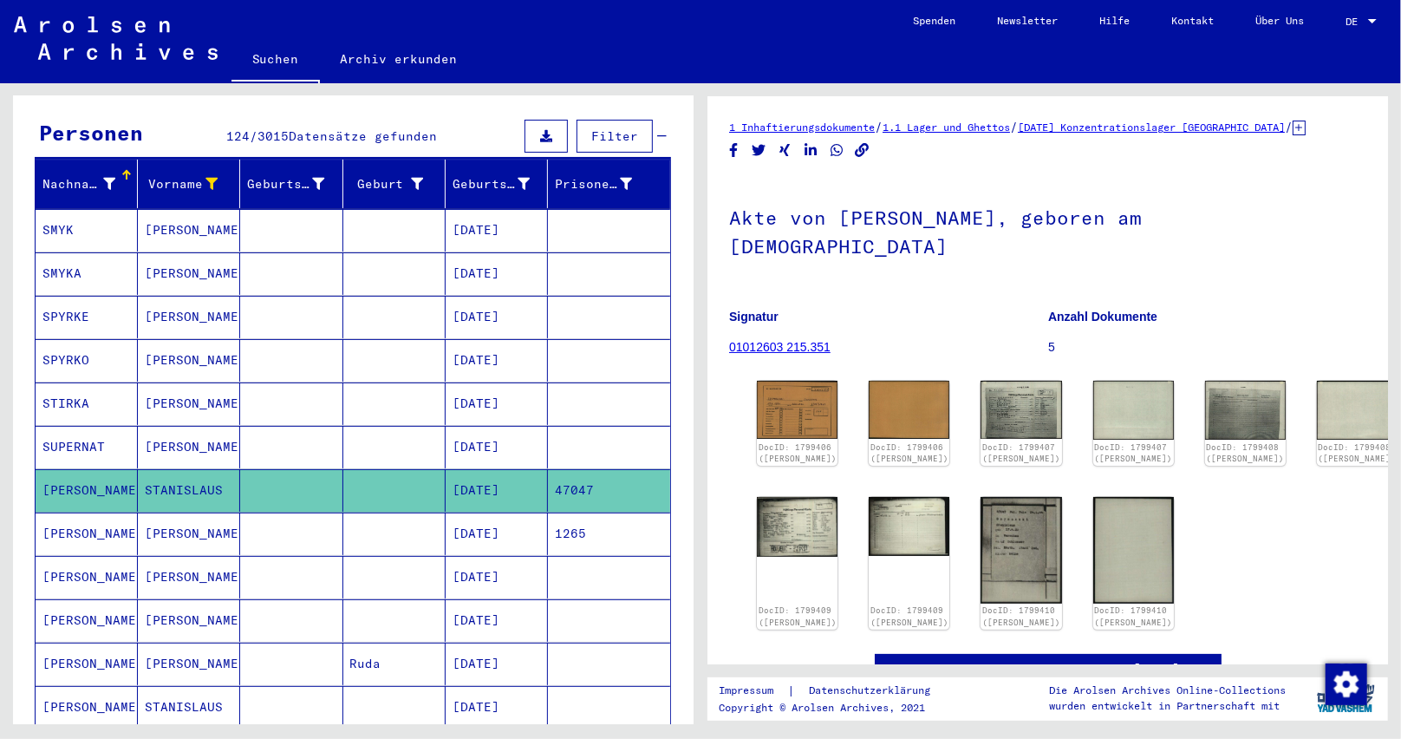
scroll to position [192, 0]
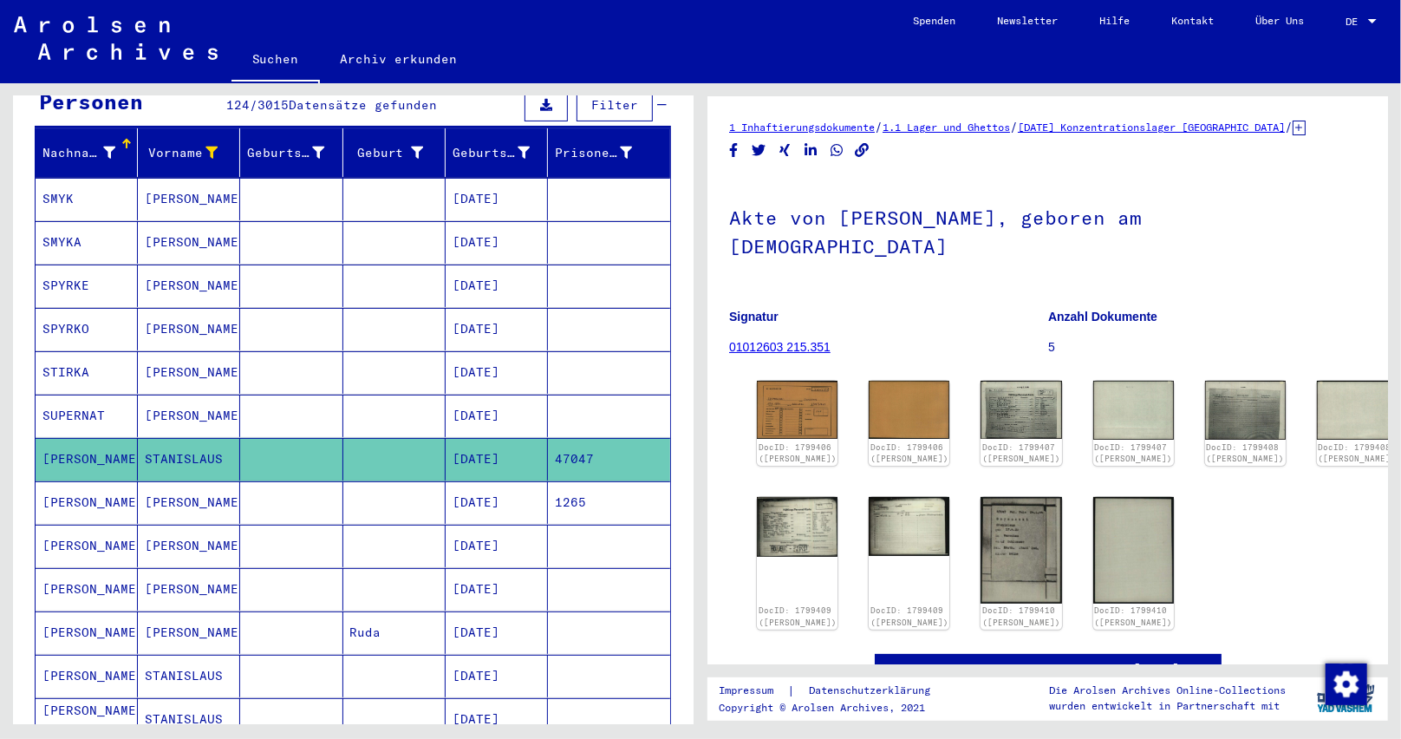
click at [111, 527] on mat-cell "[PERSON_NAME]" at bounding box center [87, 545] width 102 height 42
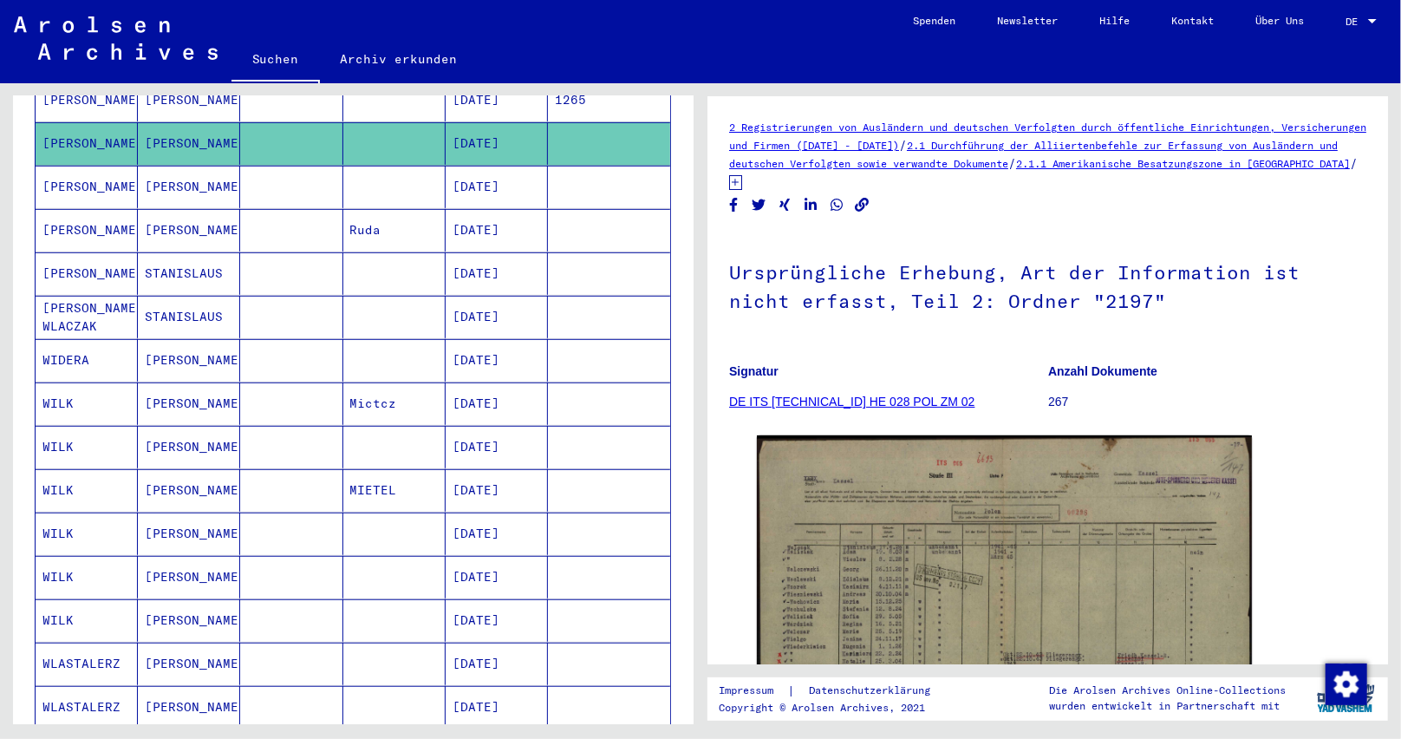
scroll to position [625, 0]
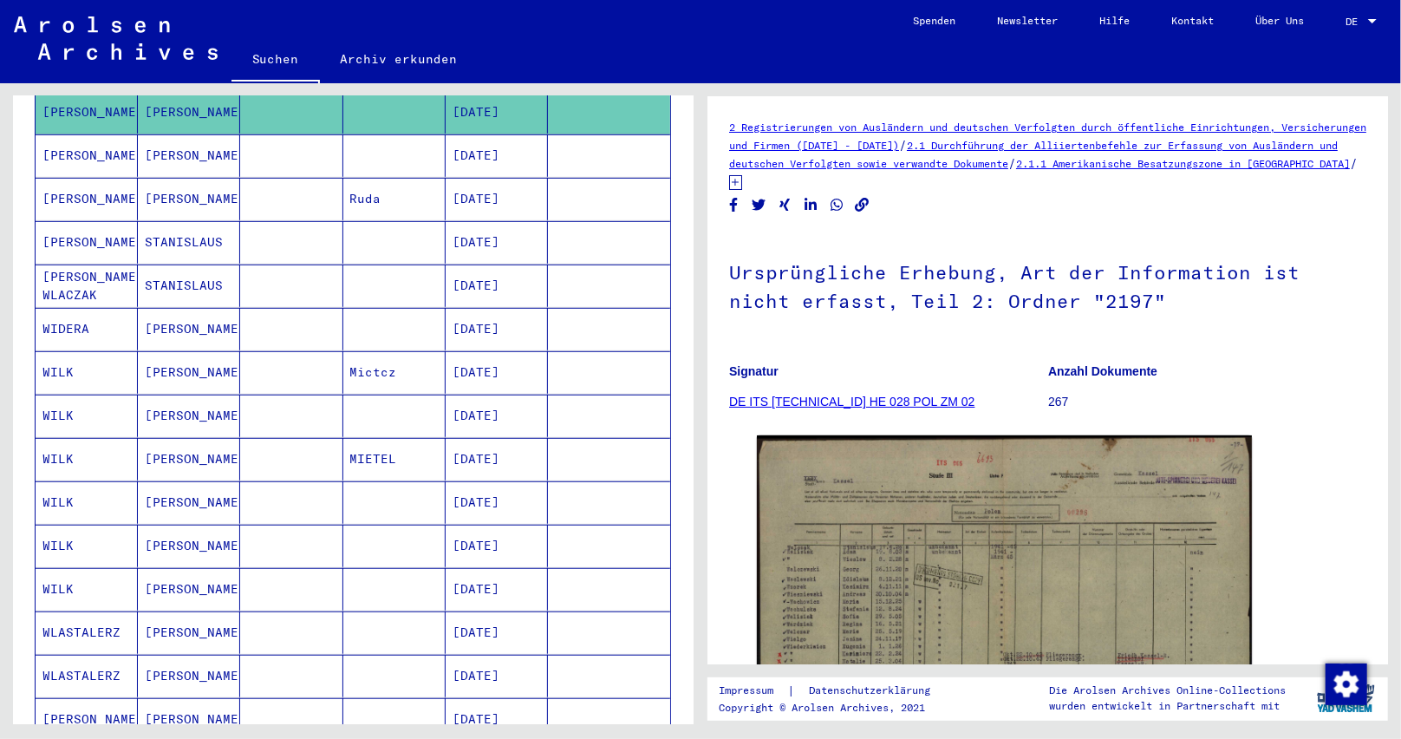
click at [102, 611] on mat-cell "WLASTALERZ" at bounding box center [87, 632] width 102 height 42
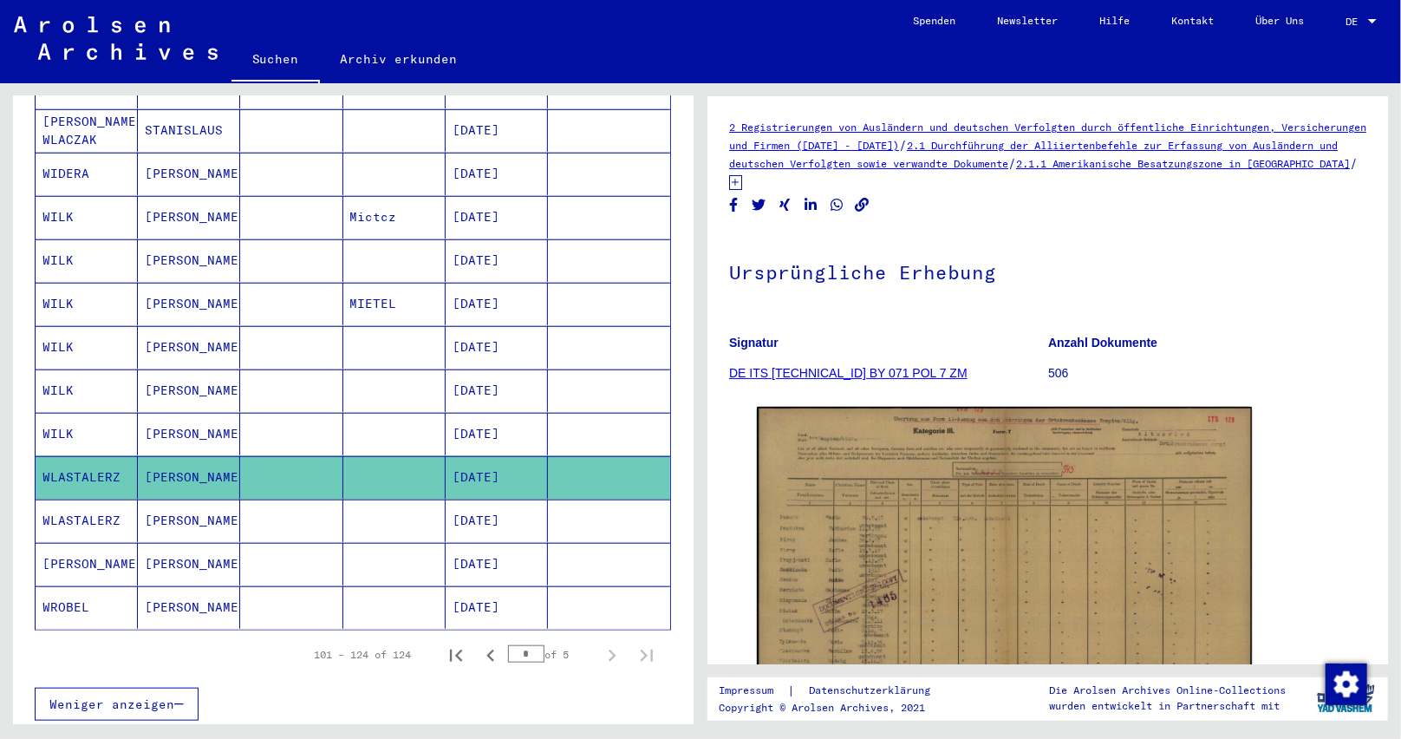
scroll to position [798, 0]
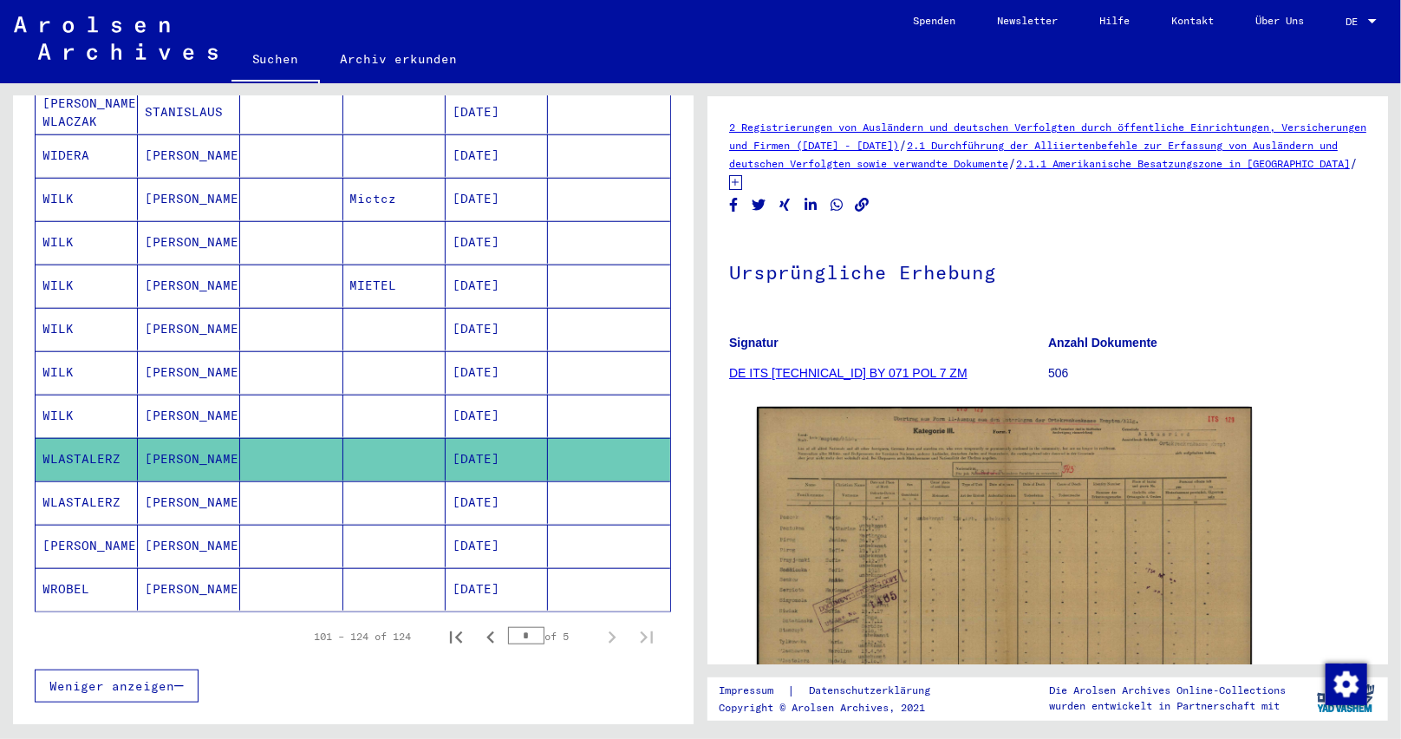
click at [112, 485] on mat-cell "WLASTALERZ" at bounding box center [87, 502] width 102 height 42
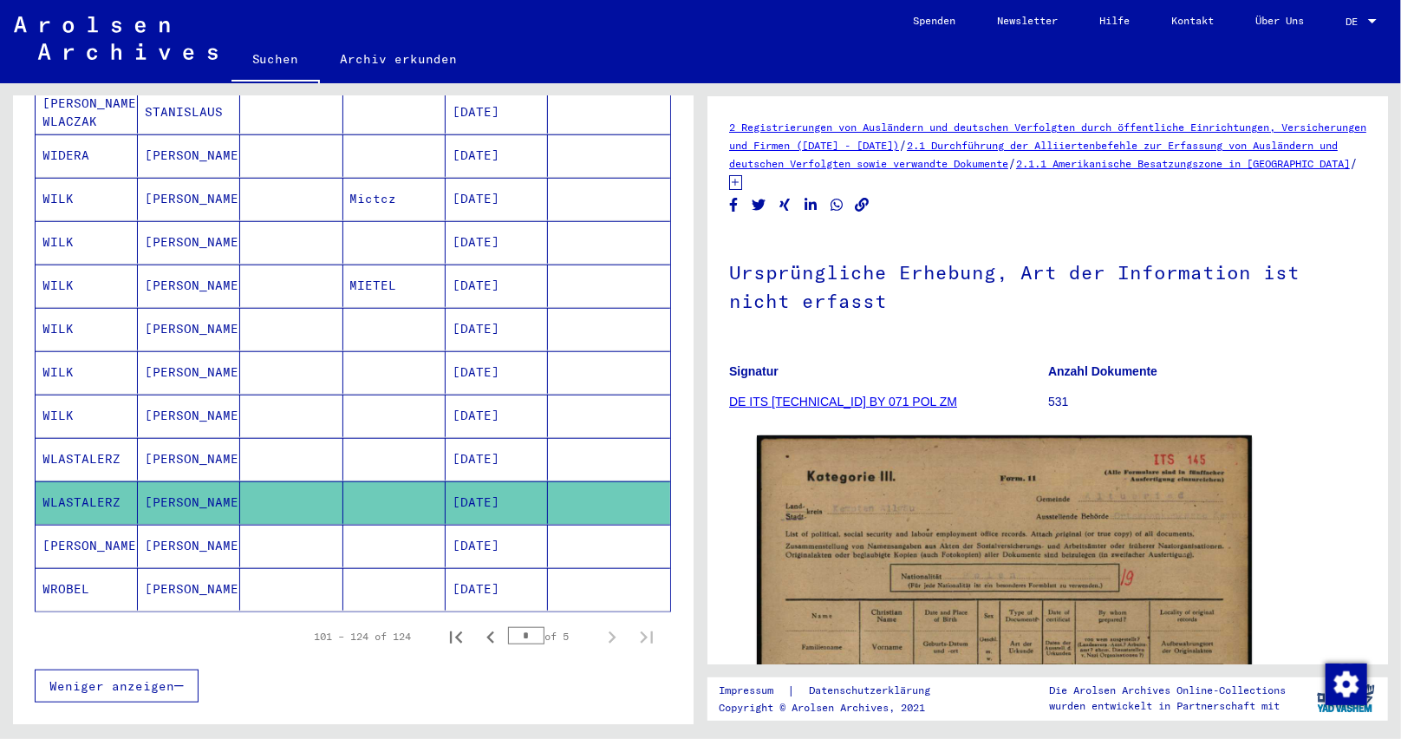
click at [75, 568] on mat-cell "WROBEL" at bounding box center [87, 589] width 102 height 42
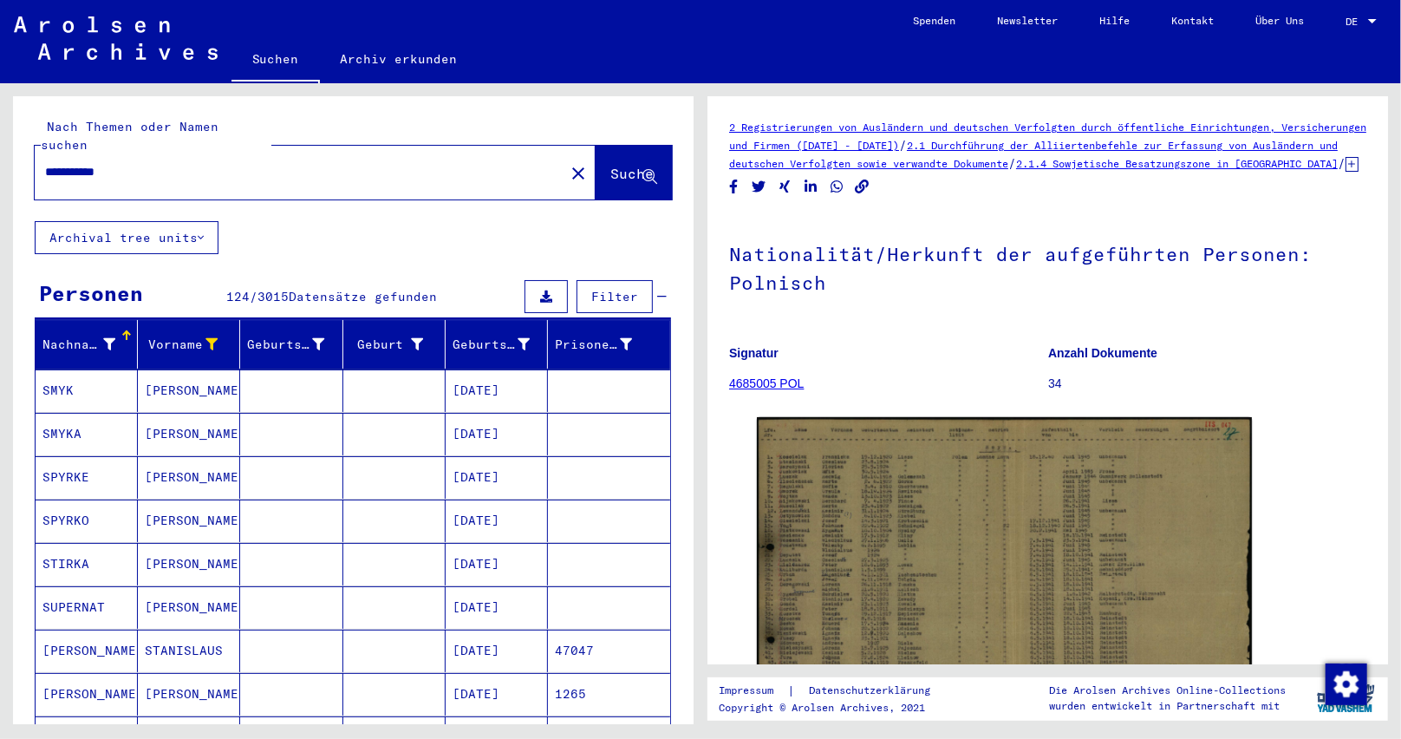
drag, startPoint x: 129, startPoint y: 155, endPoint x: 0, endPoint y: 149, distance: 129.3
click at [0, 149] on div "**********" at bounding box center [350, 403] width 700 height 641
paste input "text"
click at [610, 166] on span "Suche" at bounding box center [633, 175] width 47 height 18
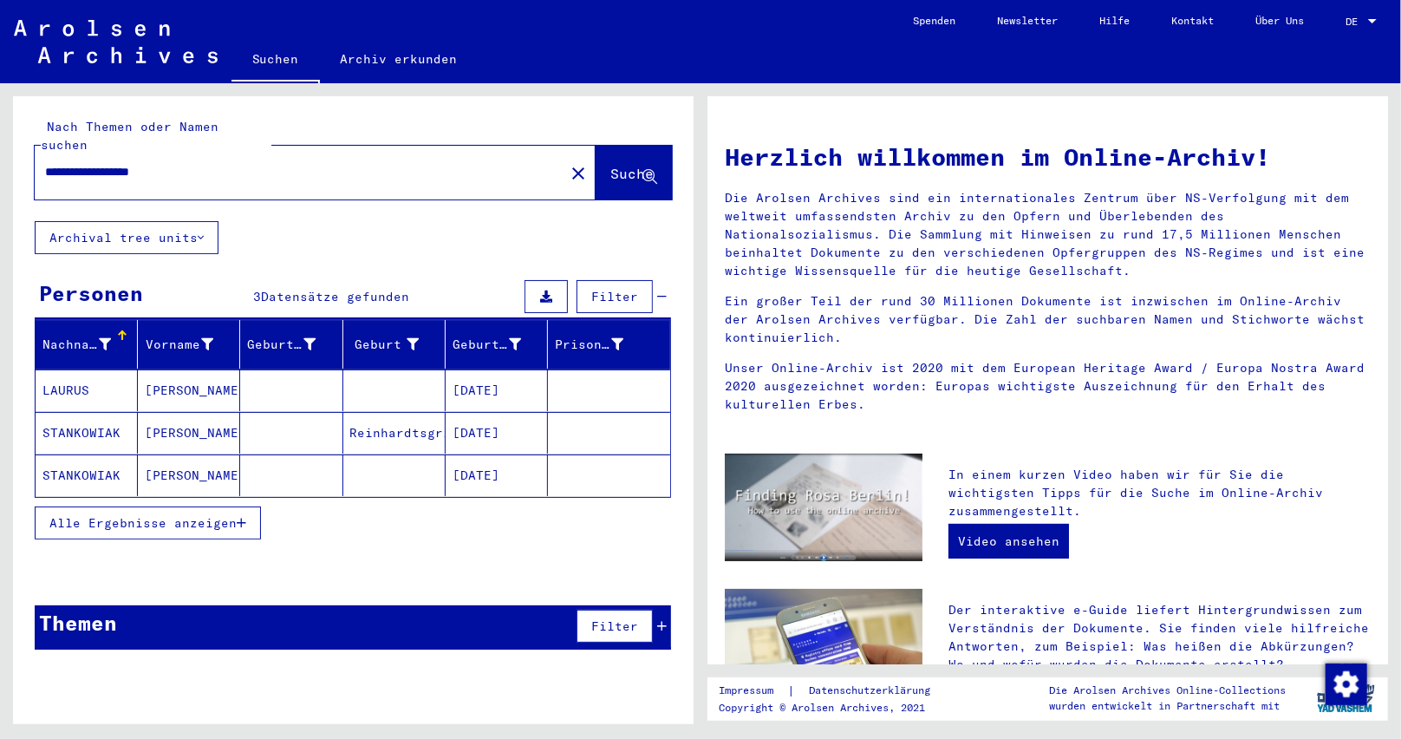
click at [610, 165] on span "Suche" at bounding box center [631, 173] width 43 height 17
click at [242, 517] on icon "button" at bounding box center [242, 523] width 10 height 12
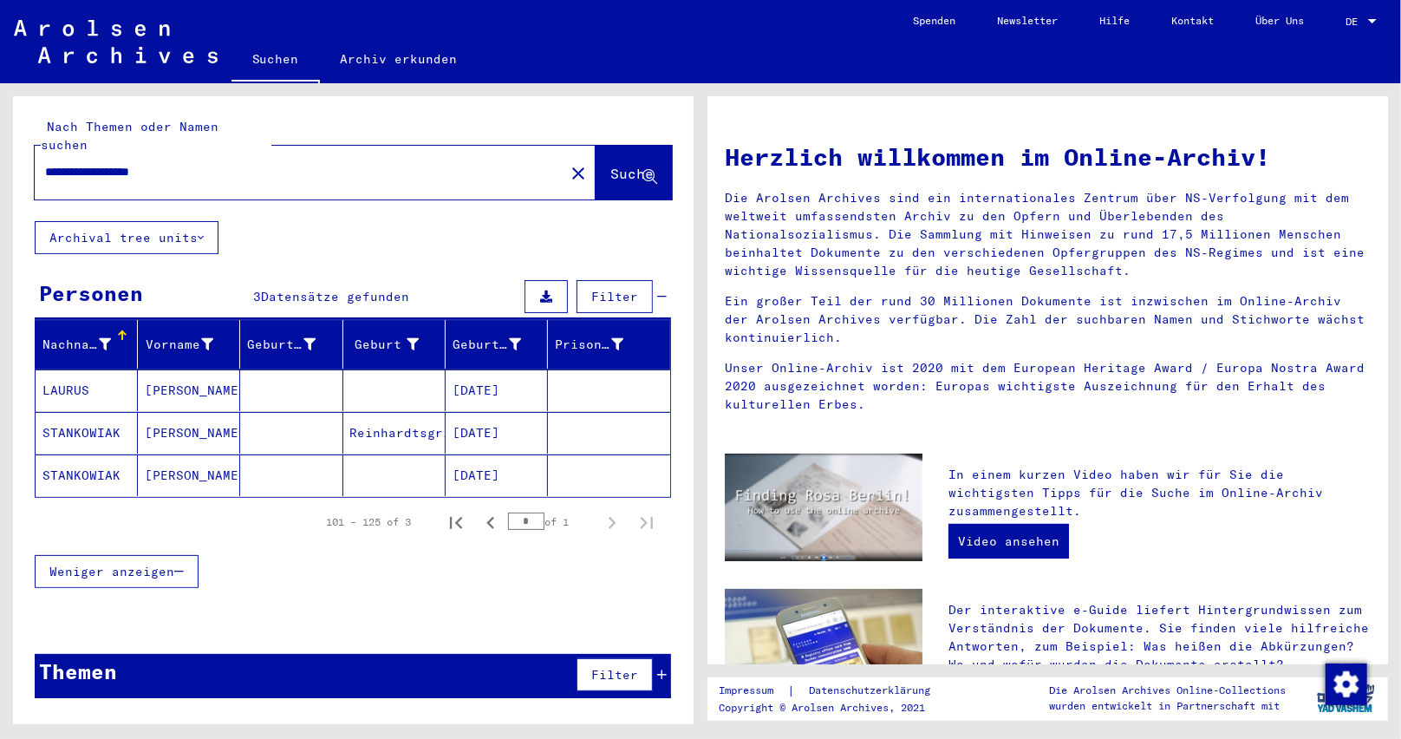
click at [455, 454] on mat-cell "[DATE]" at bounding box center [497, 475] width 102 height 42
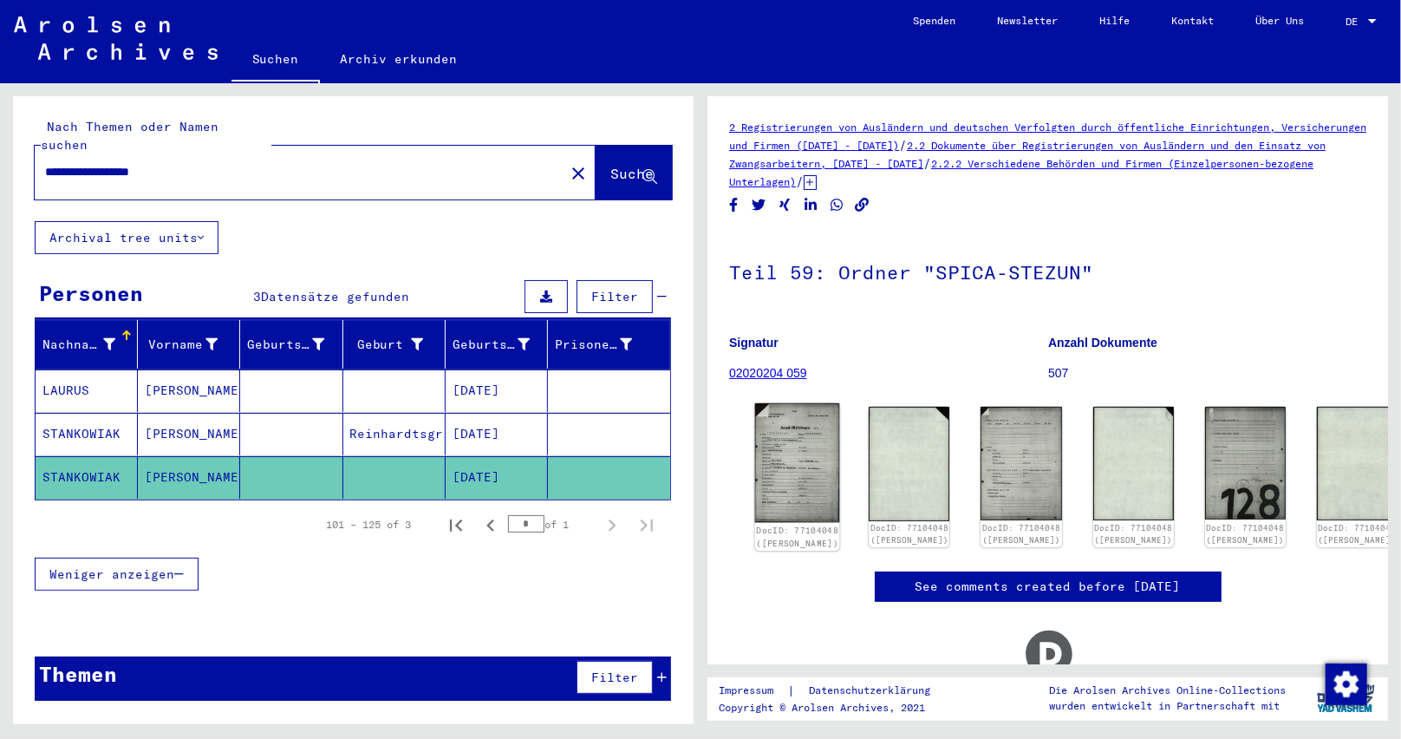
click at [782, 445] on img at bounding box center [797, 462] width 85 height 119
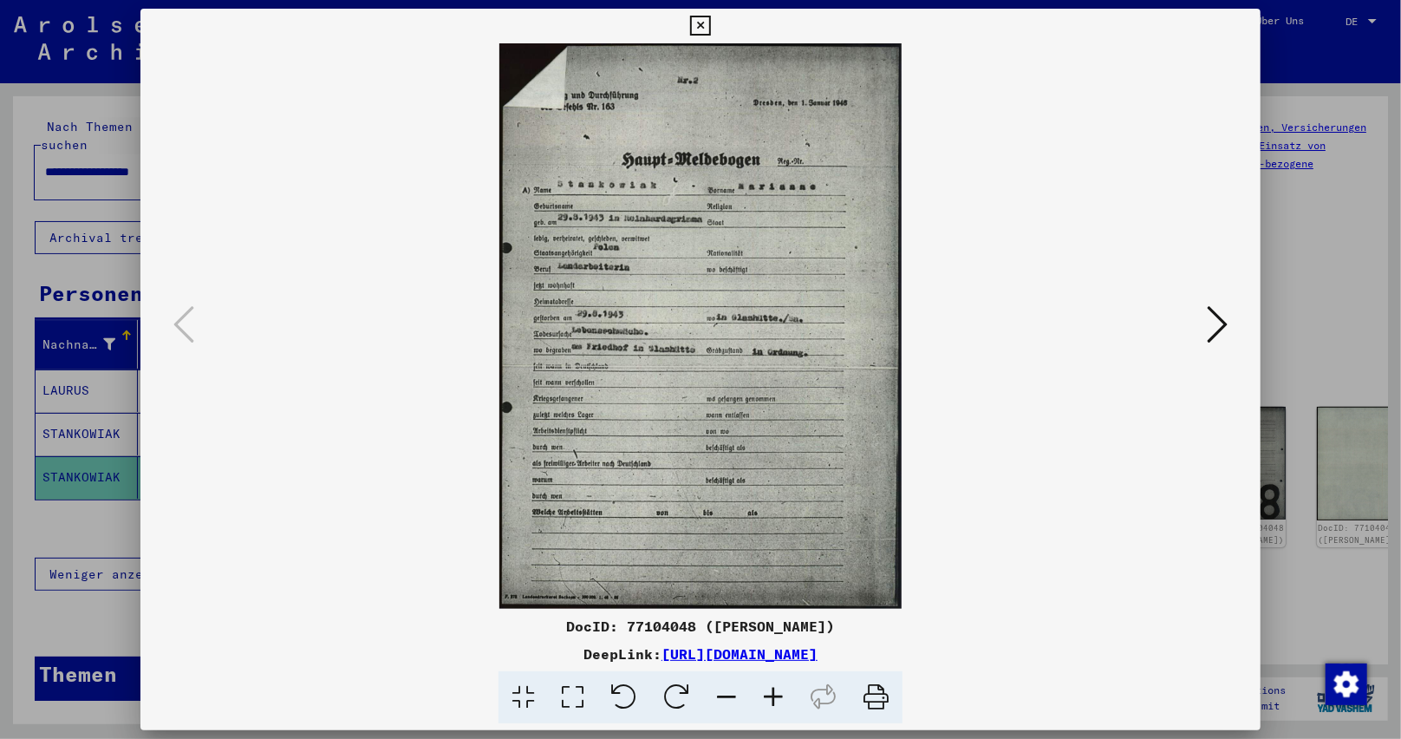
click at [767, 689] on icon at bounding box center [773, 697] width 47 height 53
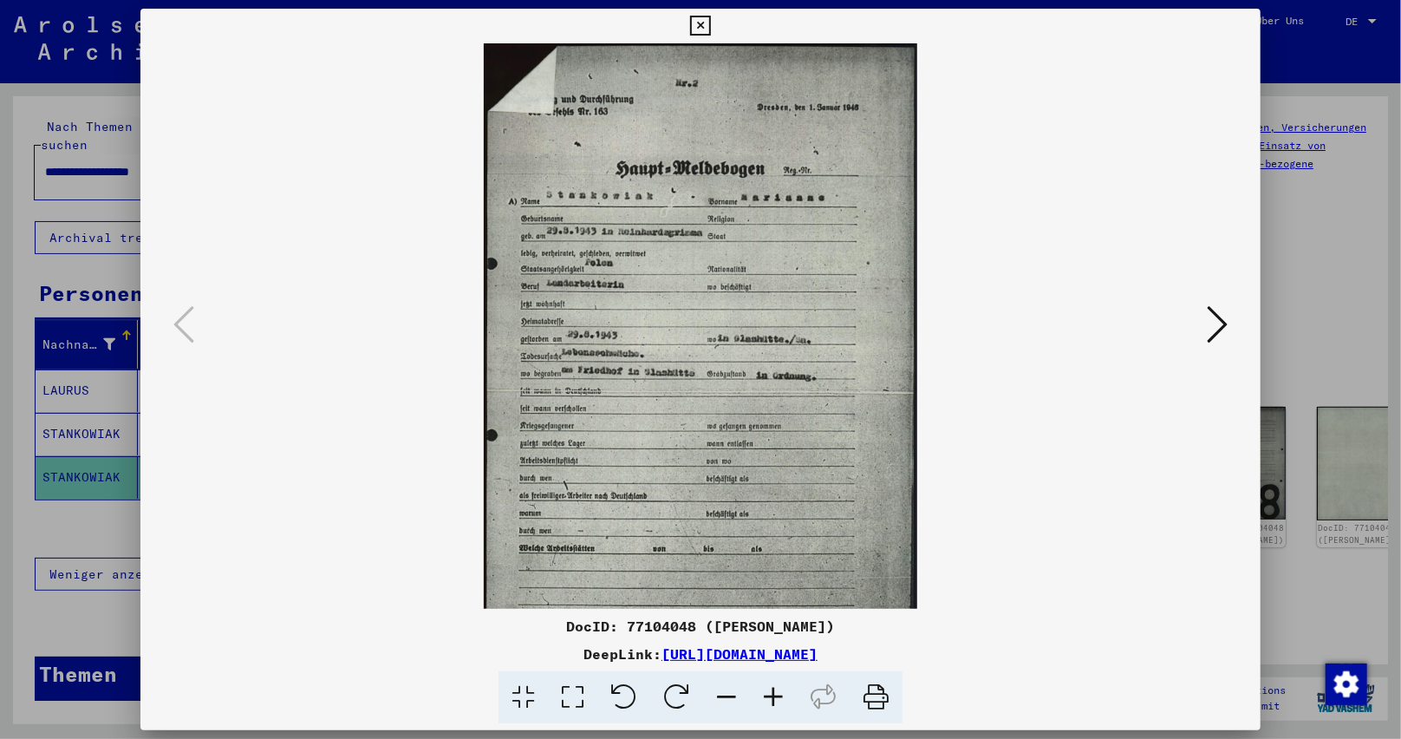
click at [767, 689] on icon at bounding box center [773, 697] width 47 height 53
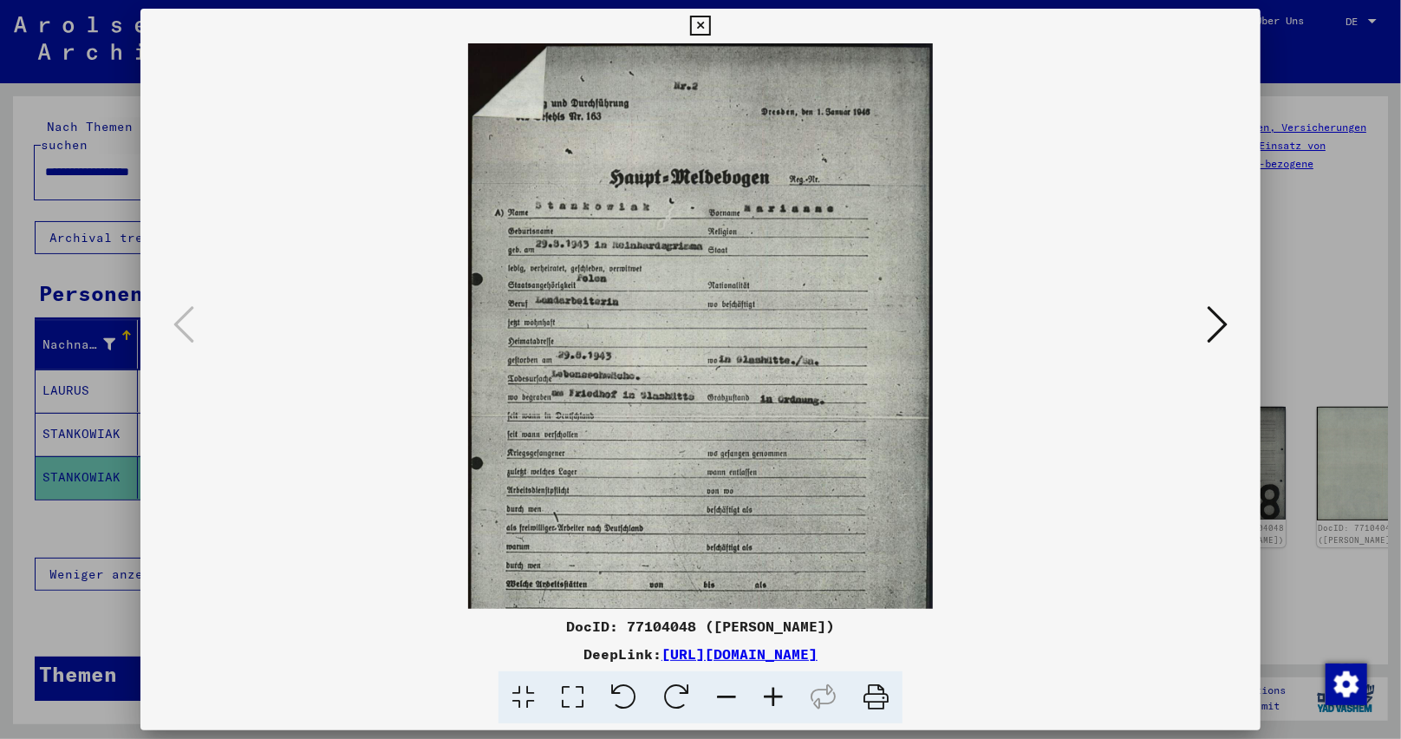
click at [770, 688] on icon at bounding box center [773, 697] width 47 height 53
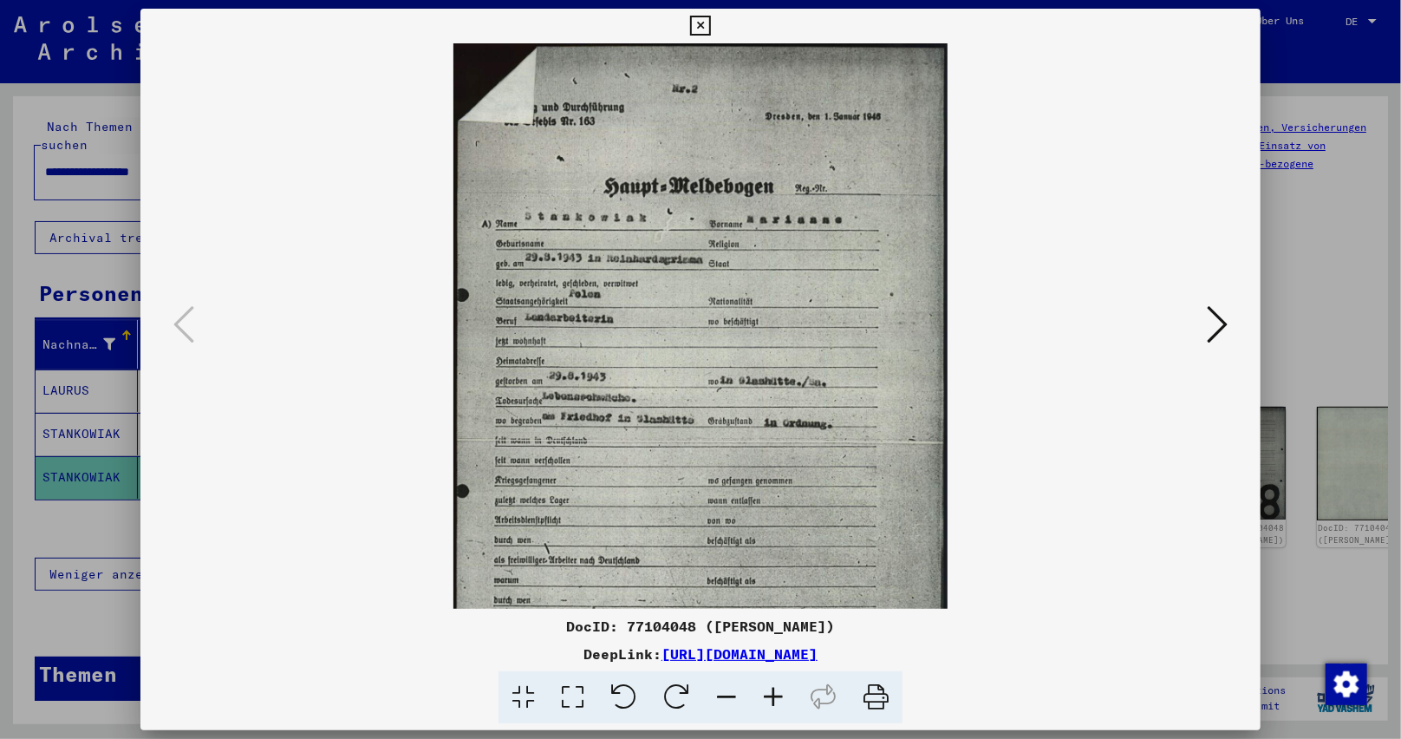
click at [770, 688] on icon at bounding box center [773, 697] width 47 height 53
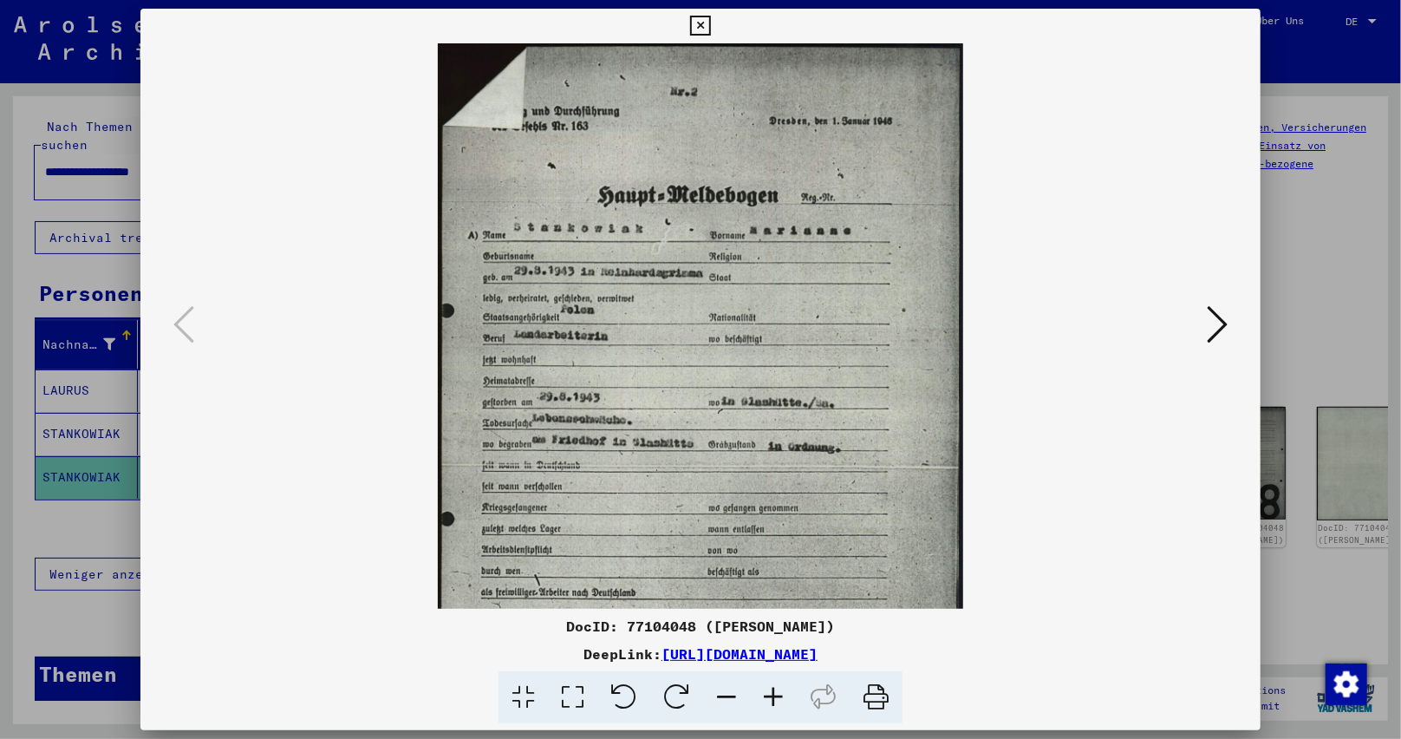
click at [770, 688] on icon at bounding box center [773, 697] width 47 height 53
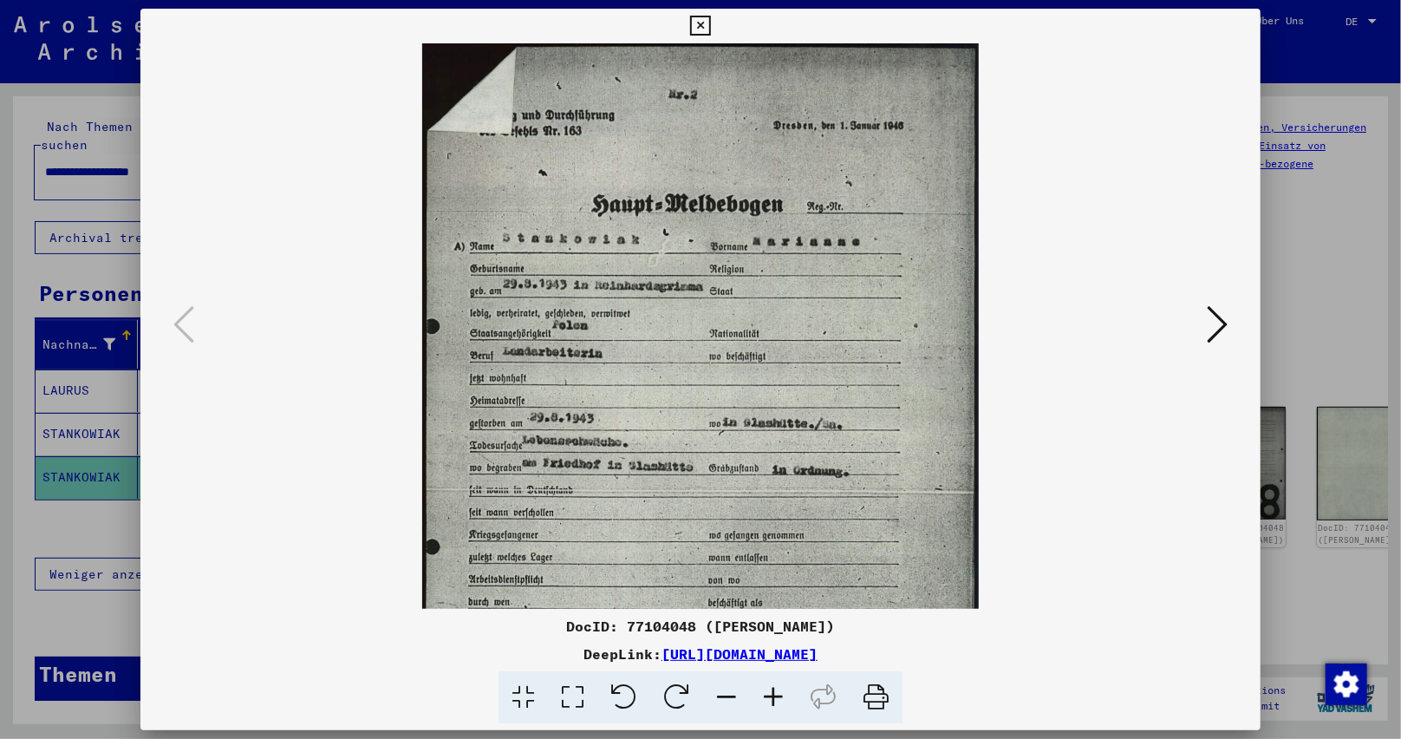
click at [770, 688] on icon at bounding box center [773, 697] width 47 height 53
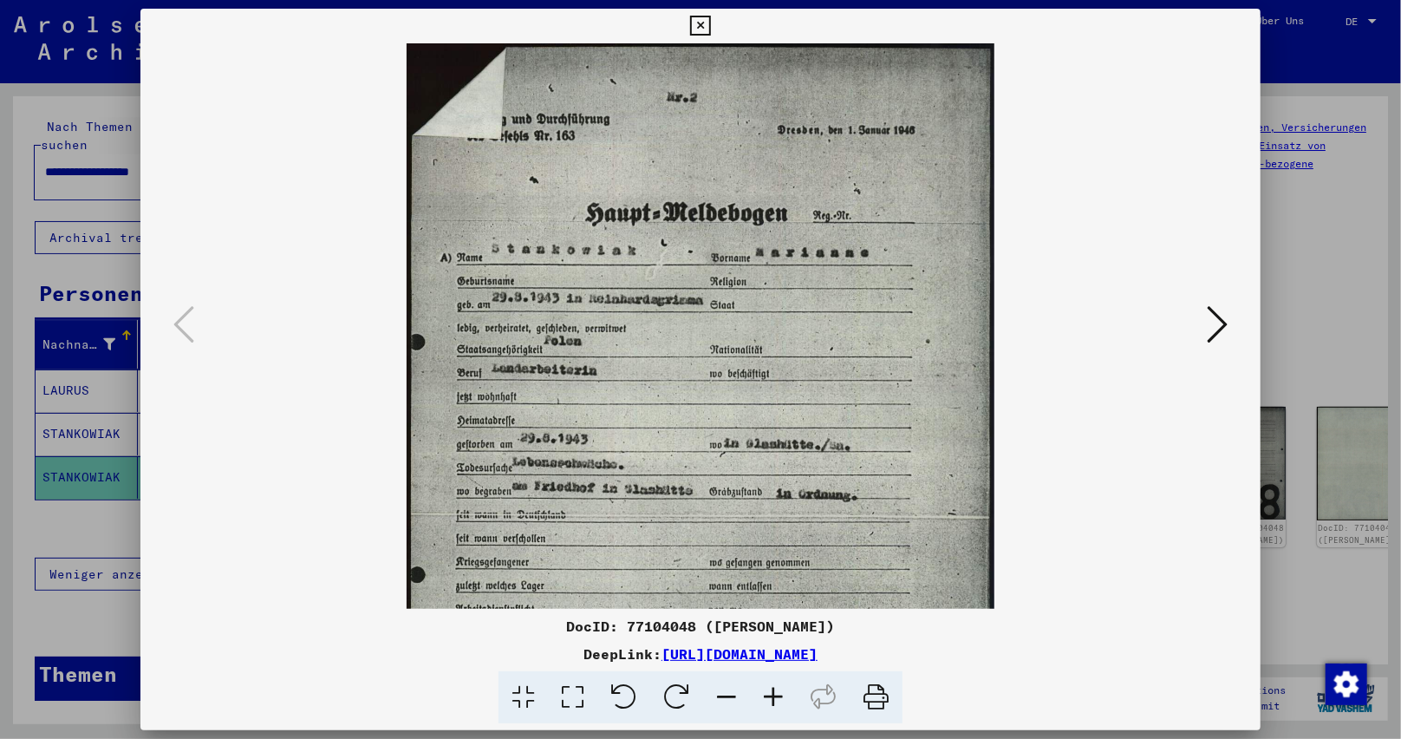
click at [770, 688] on icon at bounding box center [773, 697] width 47 height 53
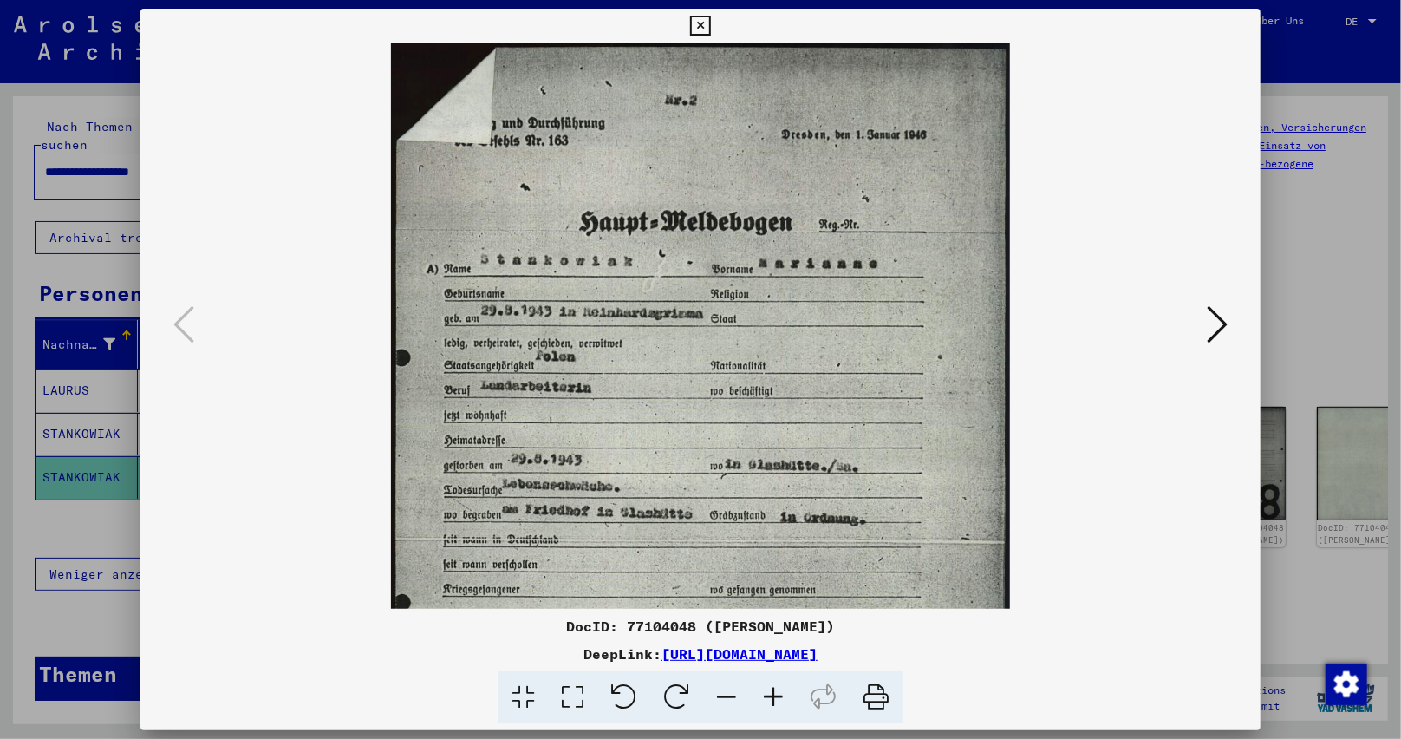
click at [770, 688] on icon at bounding box center [773, 697] width 47 height 53
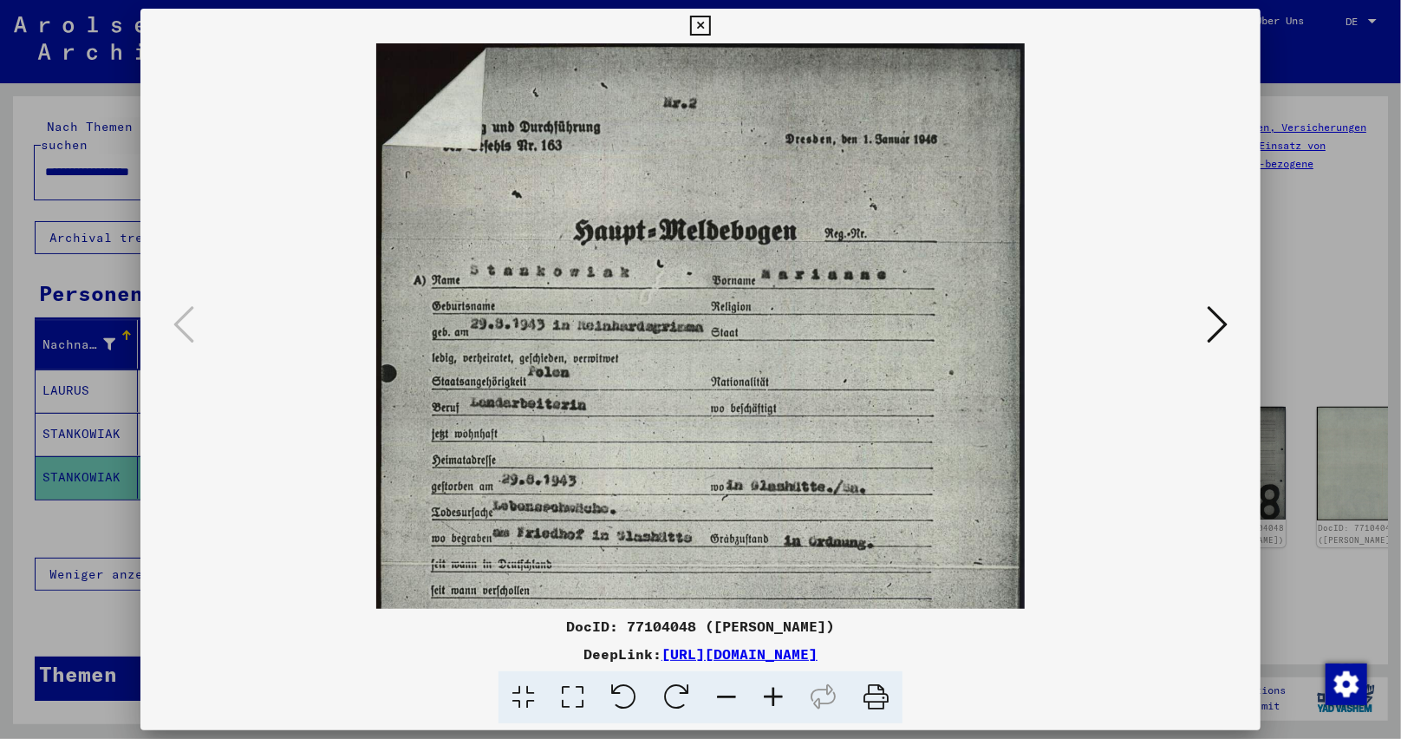
click at [770, 687] on icon at bounding box center [773, 697] width 47 height 53
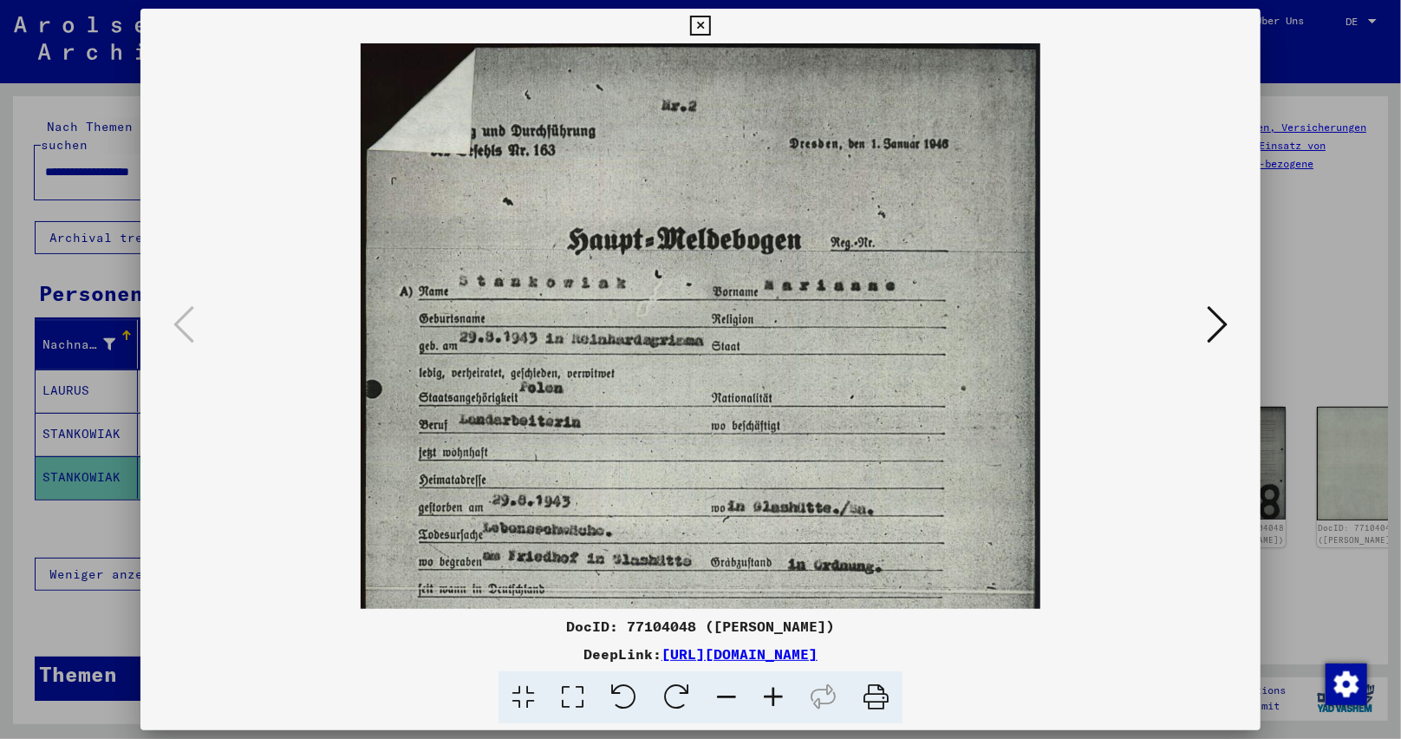
click at [770, 687] on icon at bounding box center [773, 697] width 47 height 53
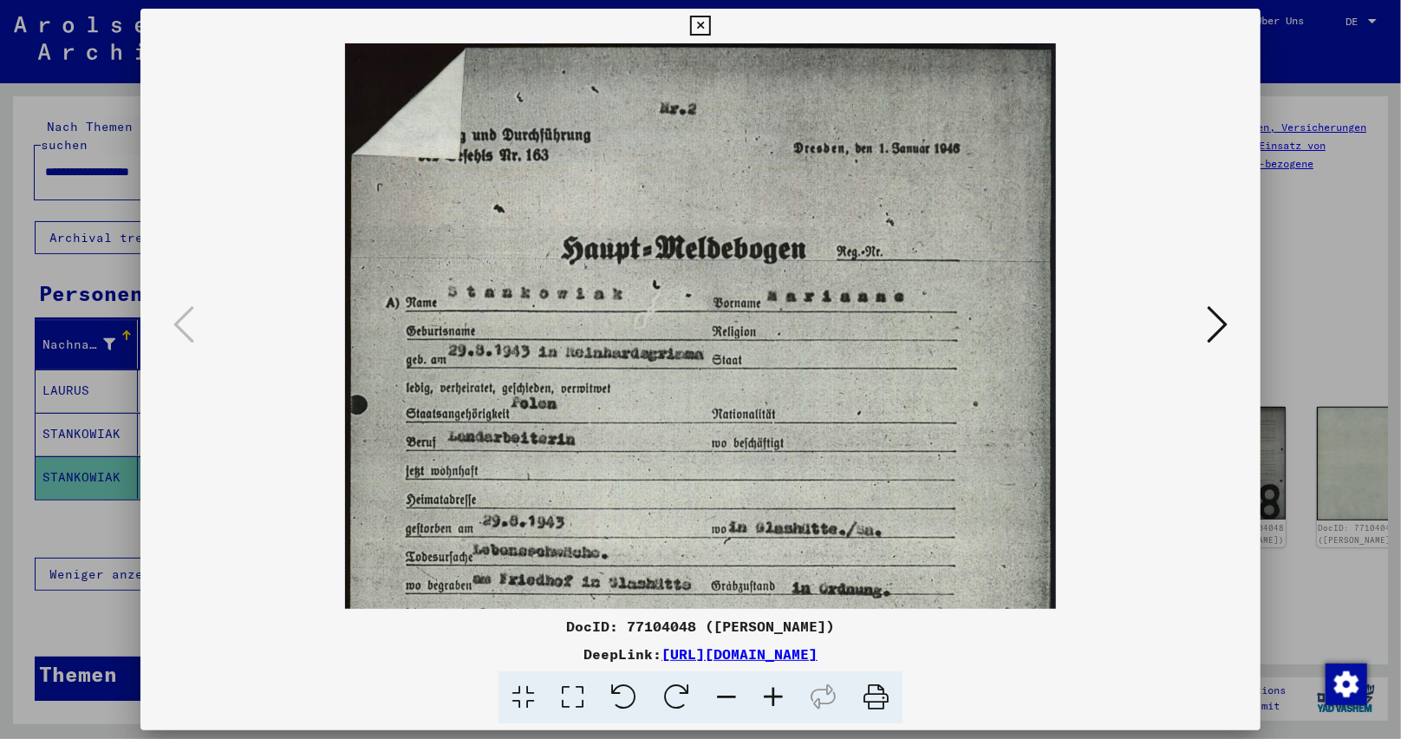
click at [770, 687] on icon at bounding box center [773, 697] width 47 height 53
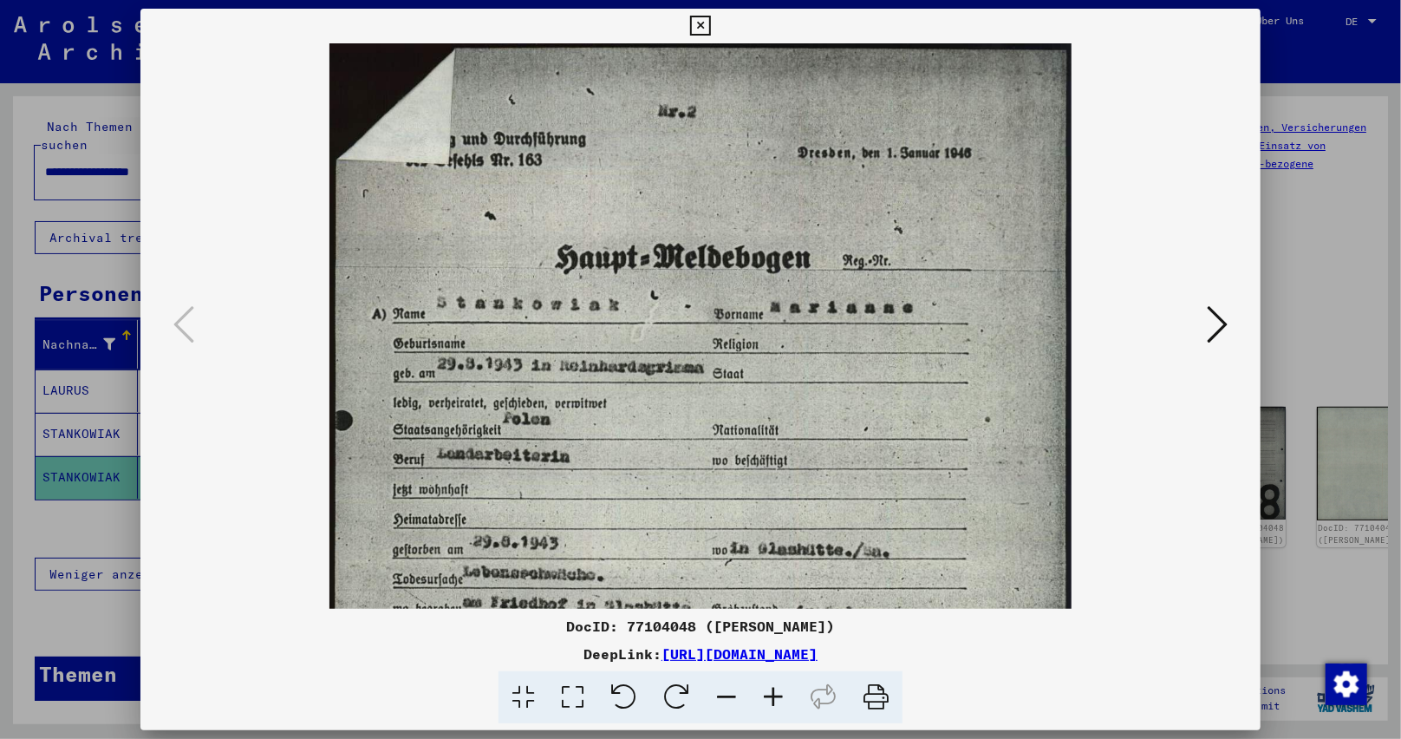
click at [770, 687] on icon at bounding box center [773, 697] width 47 height 53
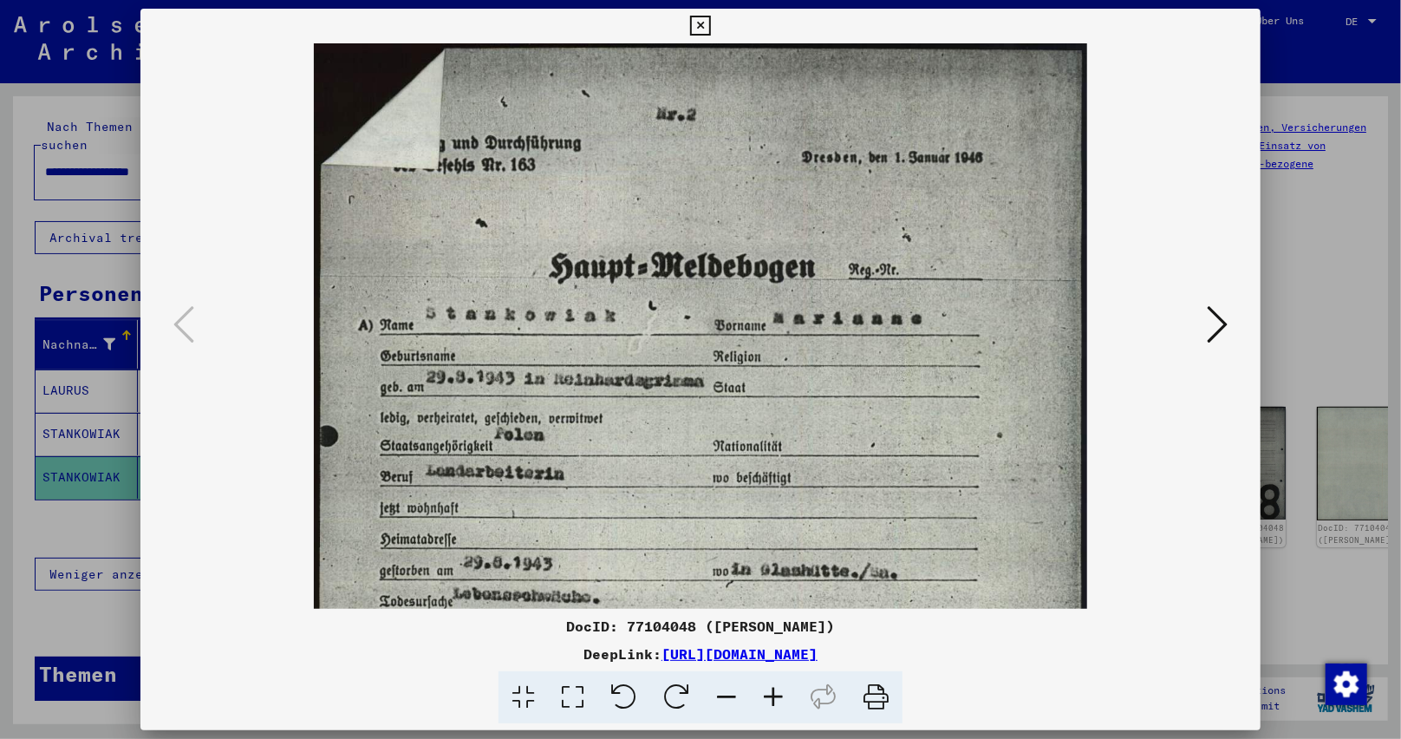
click at [770, 687] on icon at bounding box center [773, 697] width 47 height 53
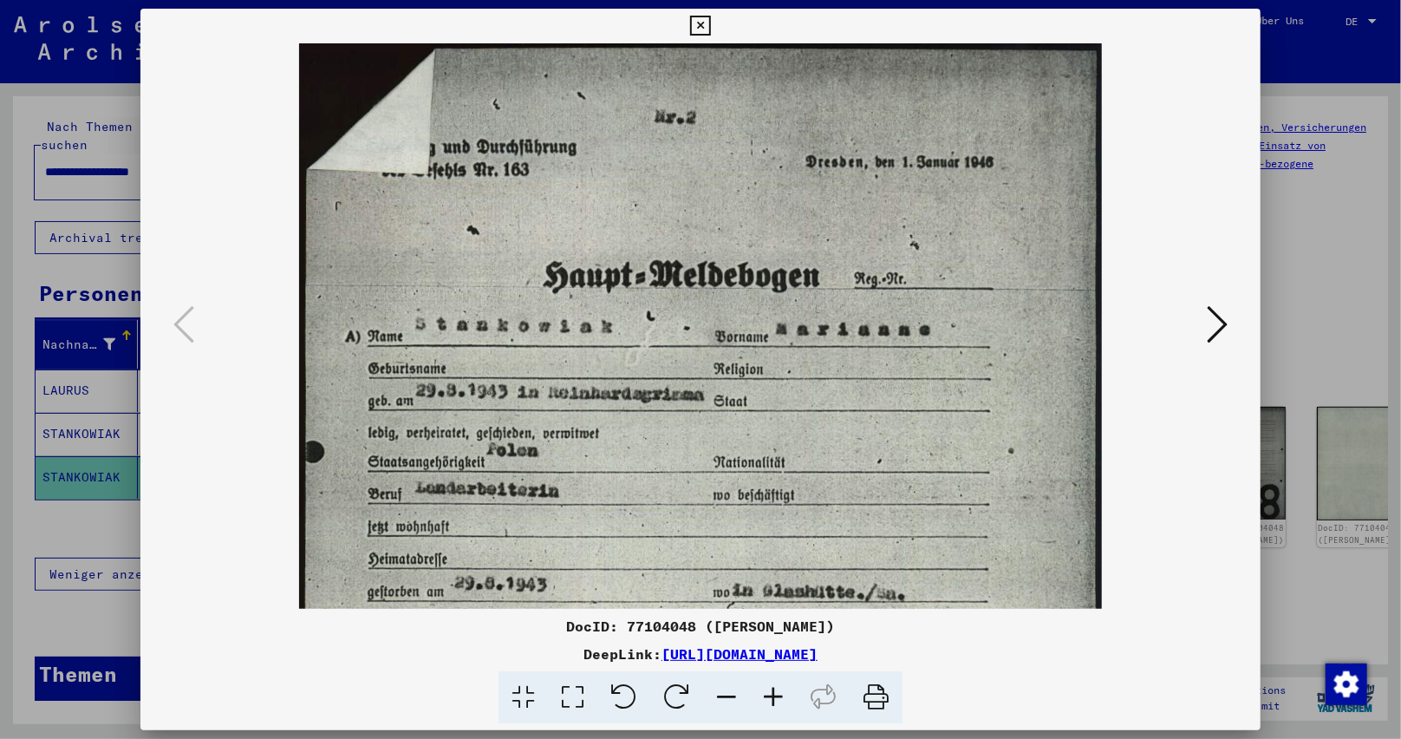
click at [770, 687] on icon at bounding box center [773, 697] width 47 height 53
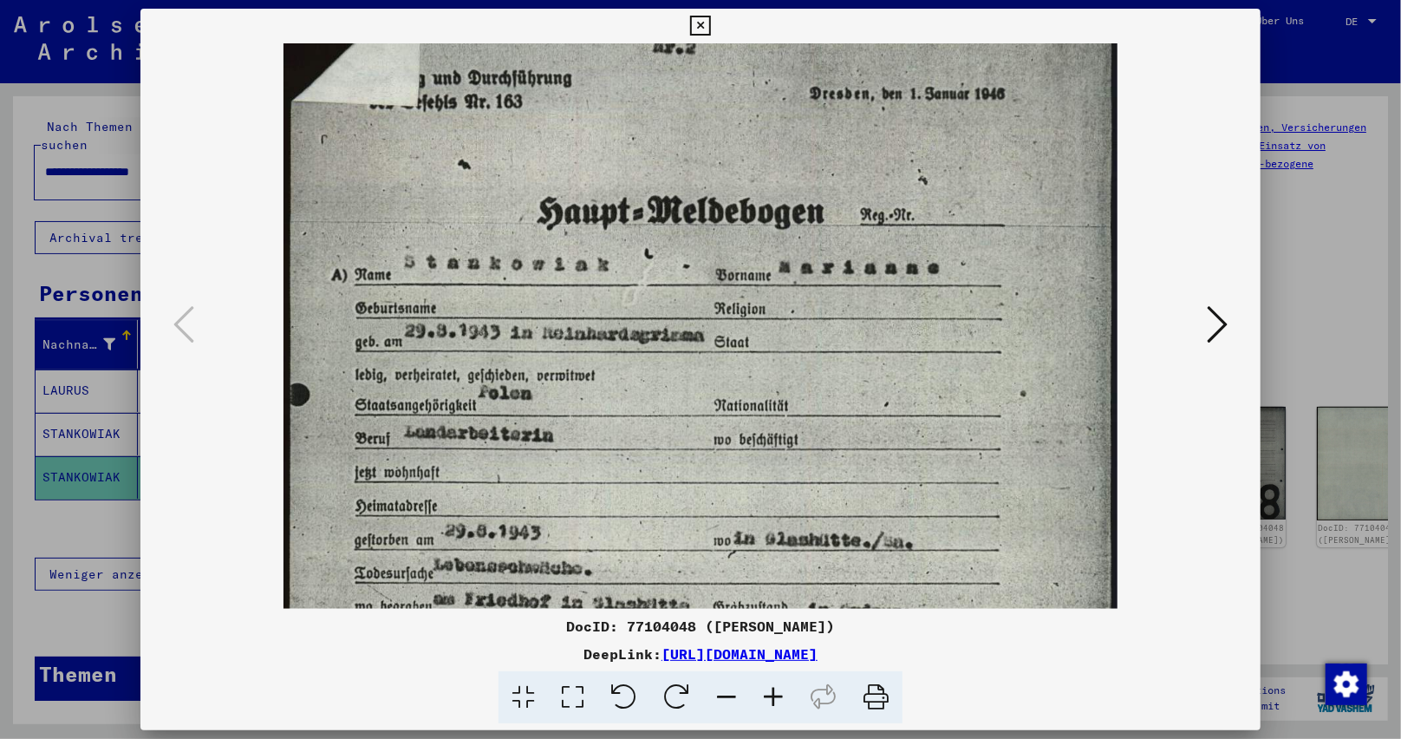
scroll to position [82, 0]
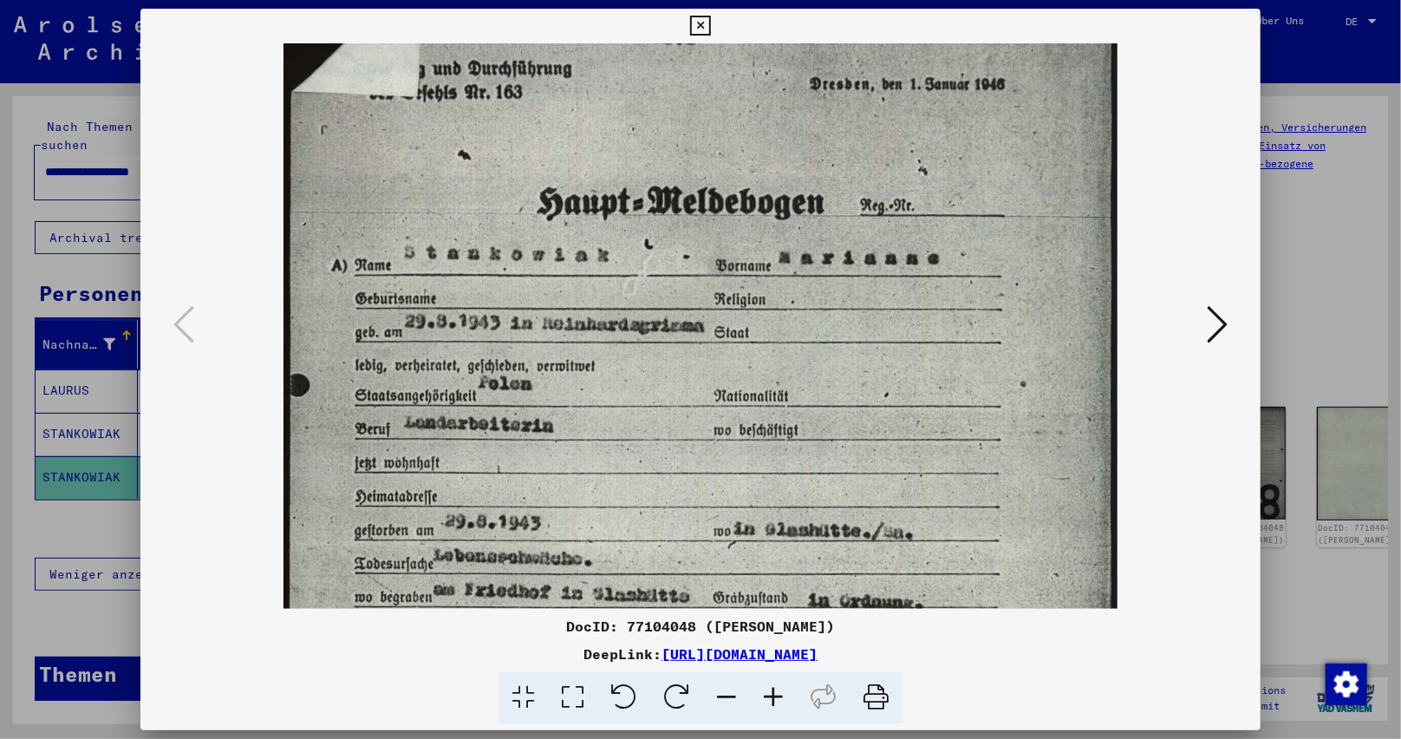
drag, startPoint x: 795, startPoint y: 510, endPoint x: 825, endPoint y: 424, distance: 91.0
click at [825, 424] on img at bounding box center [700, 547] width 834 height 1172
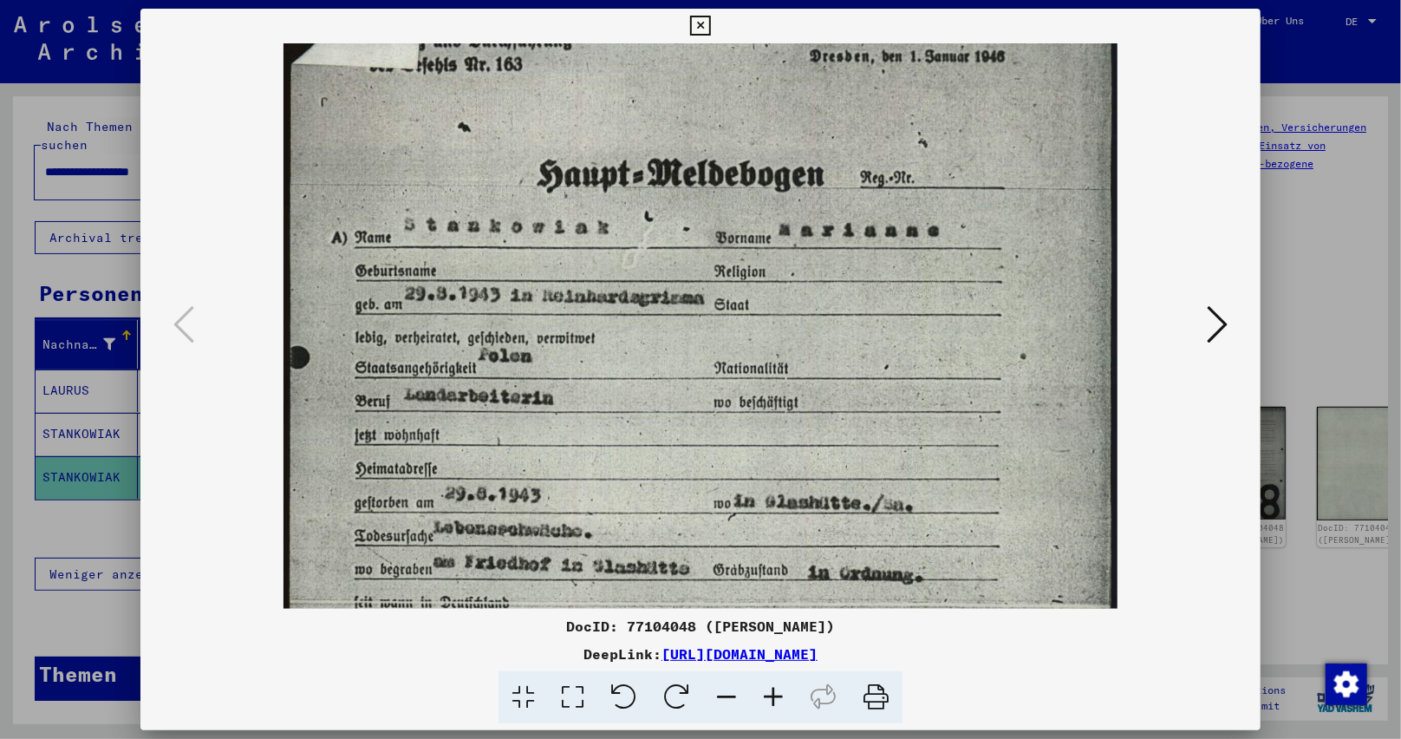
scroll to position [170, 0]
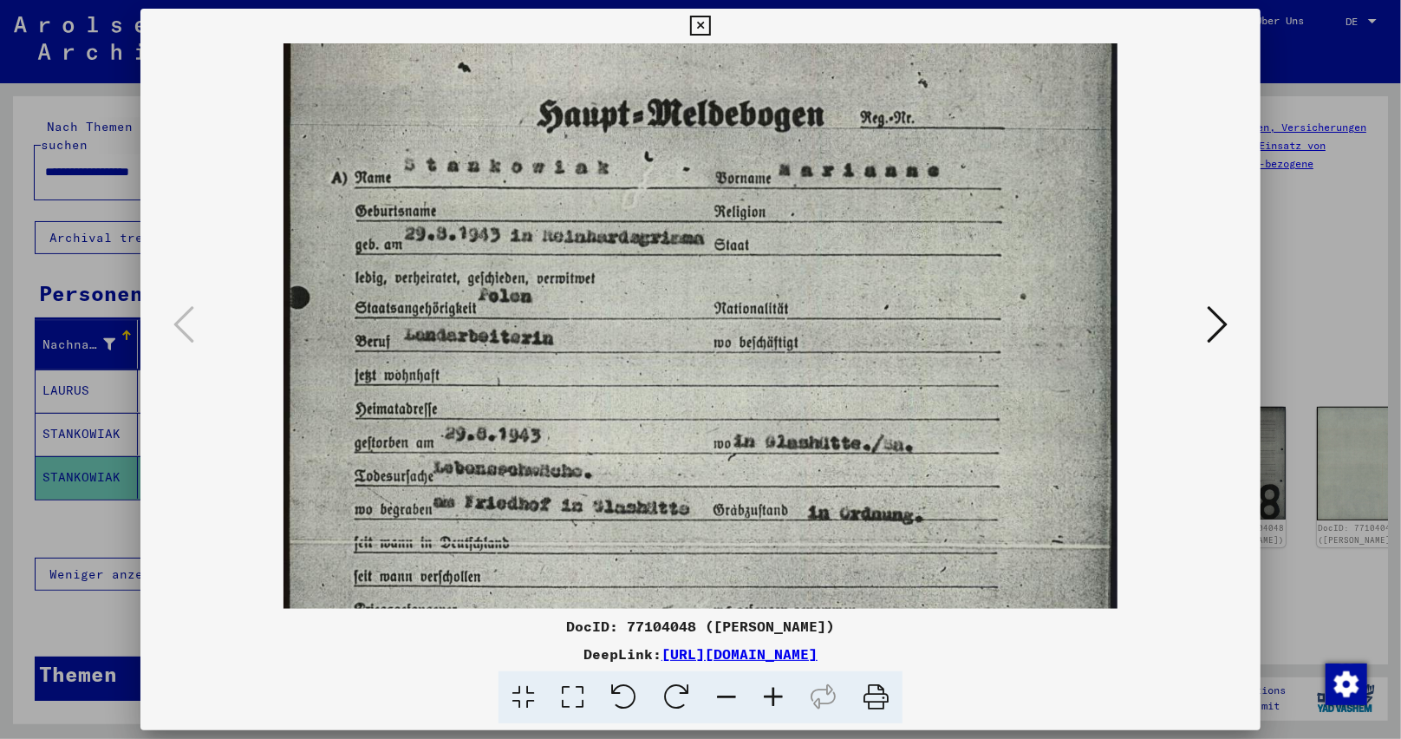
drag, startPoint x: 827, startPoint y: 423, endPoint x: 839, endPoint y: 352, distance: 72.1
click at [839, 352] on img at bounding box center [700, 459] width 834 height 1172
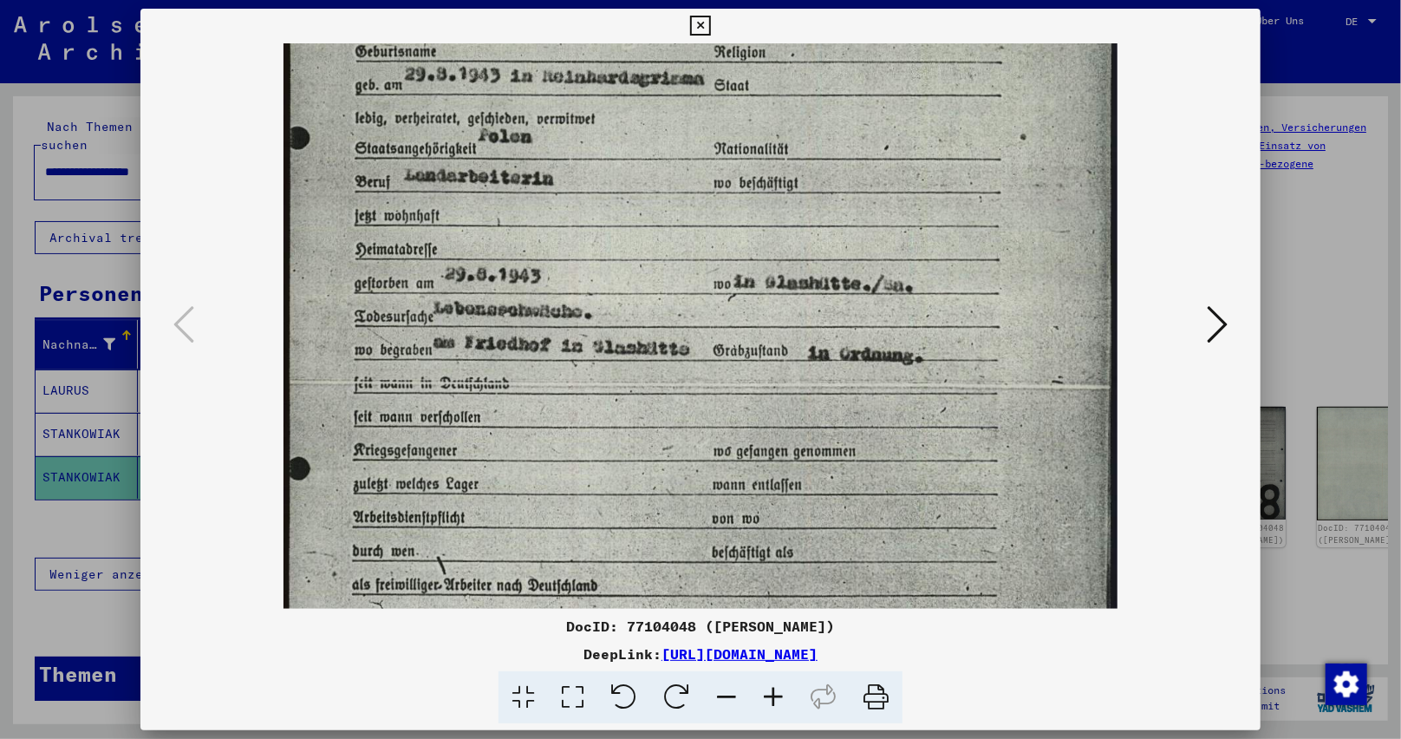
drag, startPoint x: 818, startPoint y: 440, endPoint x: 826, endPoint y: 276, distance: 164.1
click at [826, 276] on img at bounding box center [700, 300] width 834 height 1172
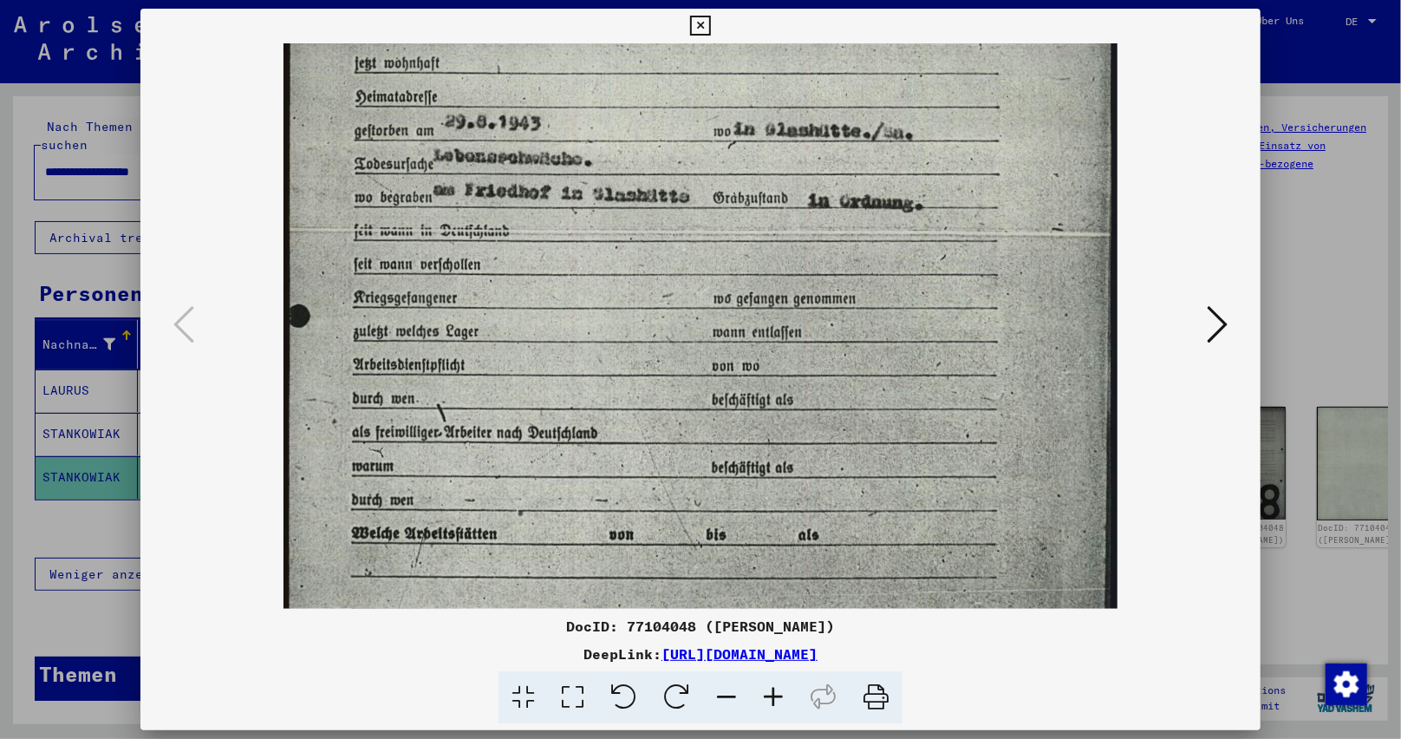
drag, startPoint x: 863, startPoint y: 387, endPoint x: 841, endPoint y: 214, distance: 174.0
click at [841, 216] on img at bounding box center [700, 147] width 834 height 1172
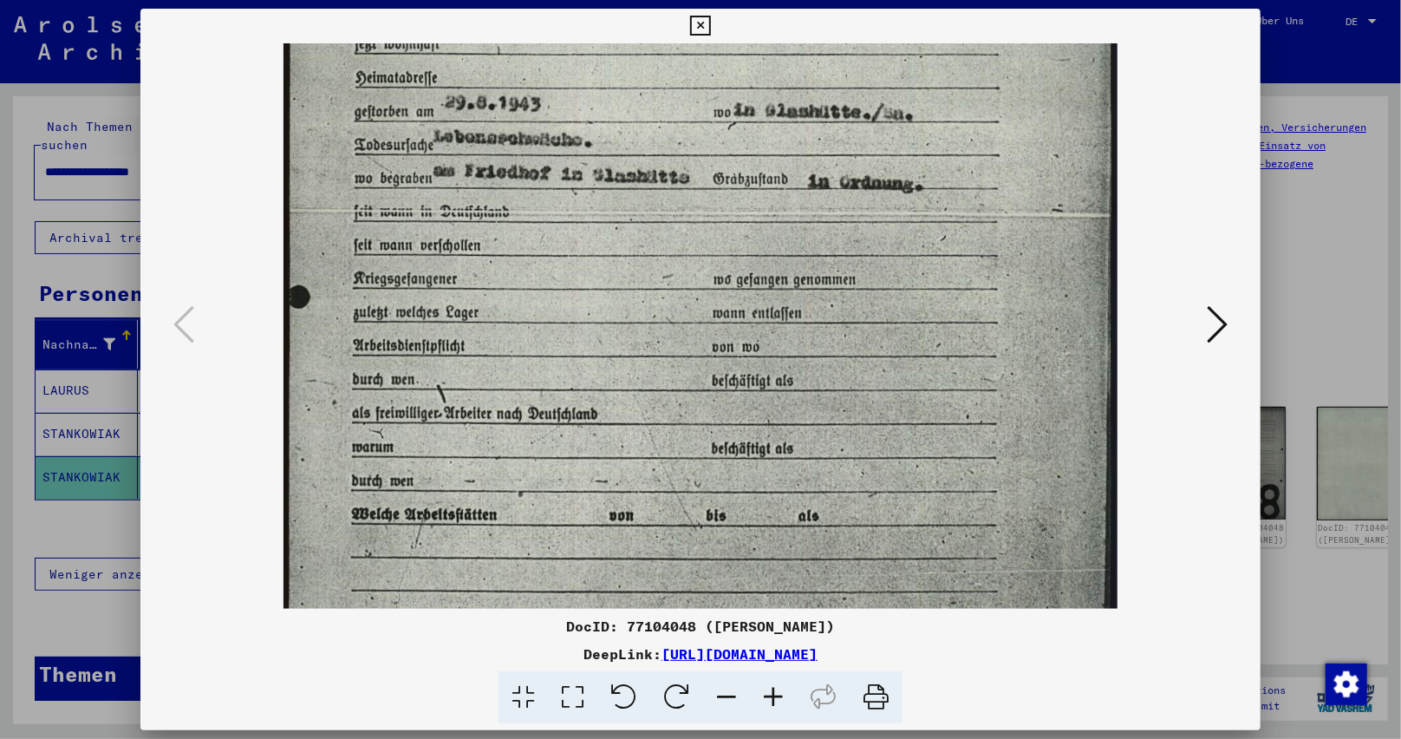
scroll to position [607, 0]
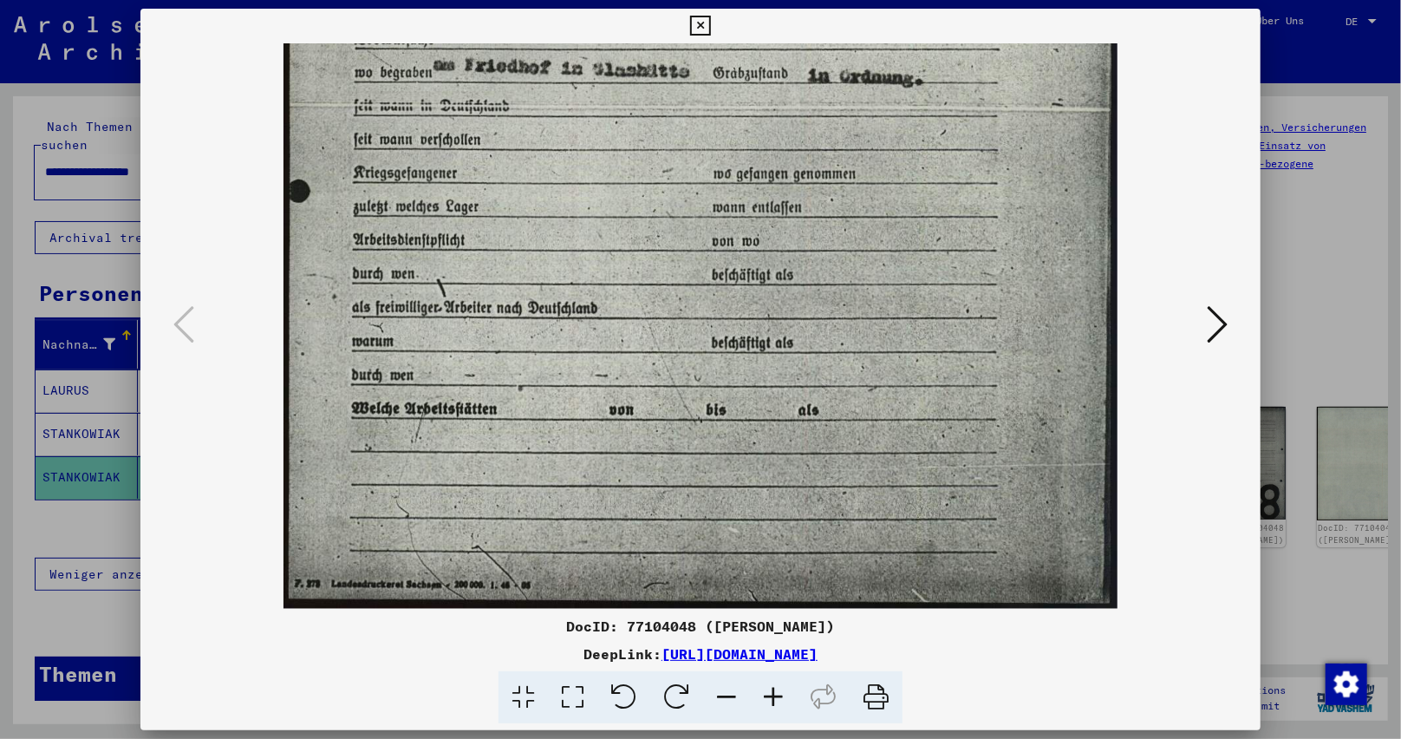
drag, startPoint x: 811, startPoint y: 272, endPoint x: 804, endPoint y: 215, distance: 57.5
click at [804, 215] on img at bounding box center [700, 23] width 834 height 1172
click at [1214, 329] on icon at bounding box center [1217, 324] width 21 height 42
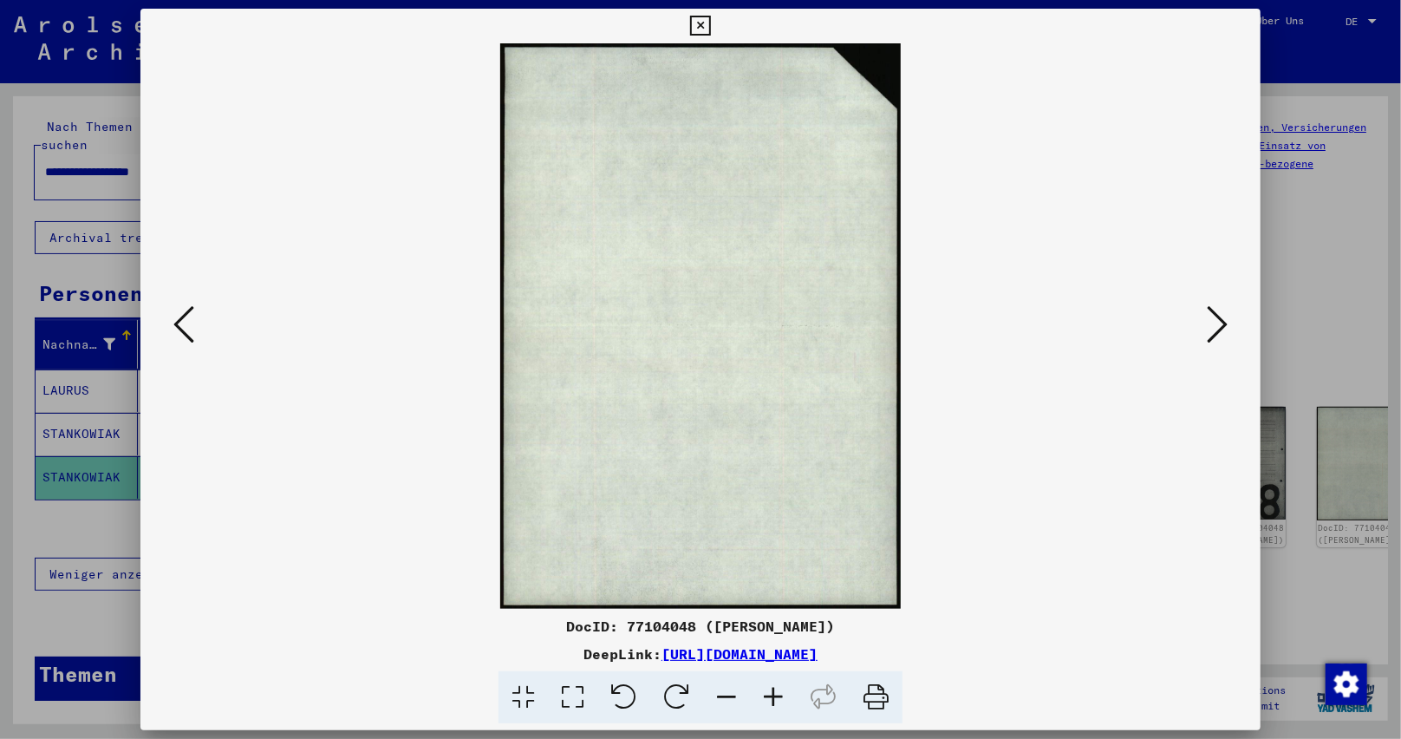
scroll to position [0, 0]
click at [1214, 329] on icon at bounding box center [1217, 324] width 21 height 42
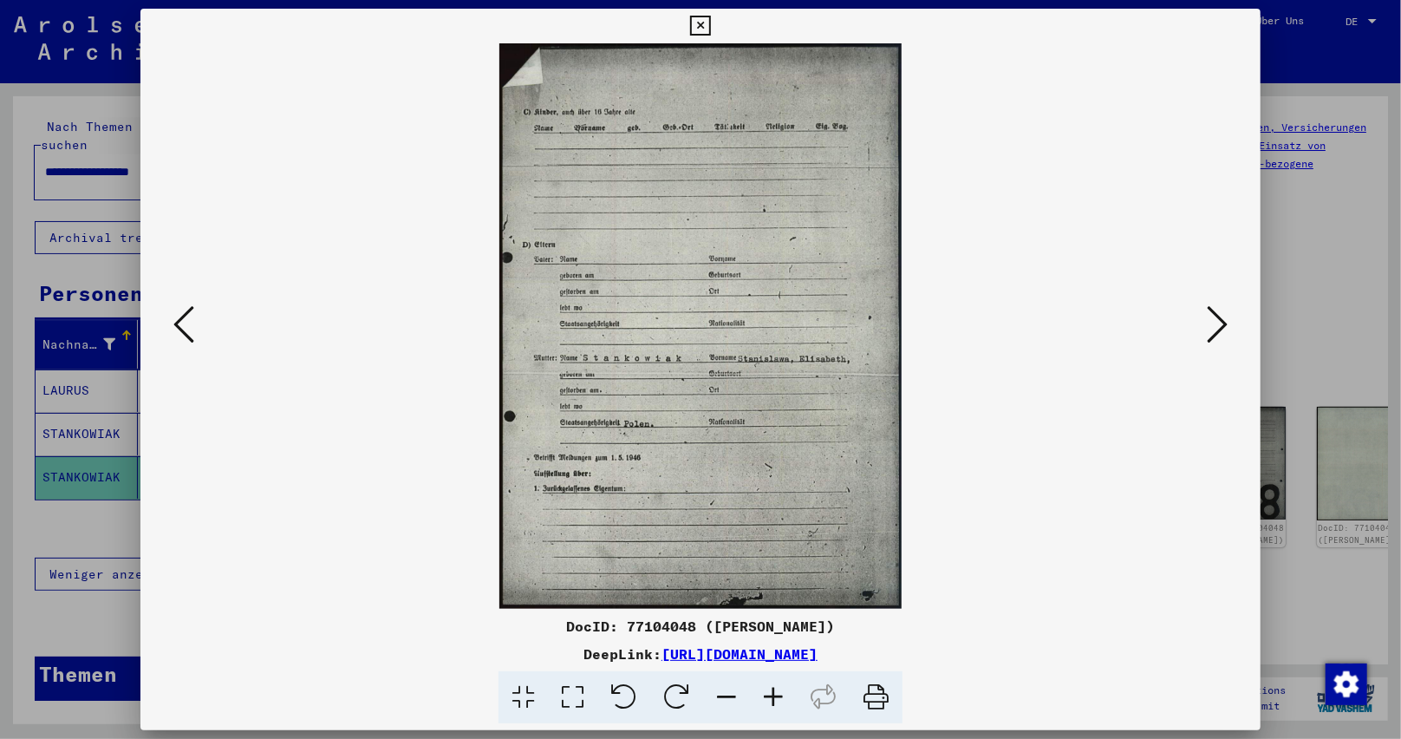
click at [1214, 322] on icon at bounding box center [1217, 324] width 21 height 42
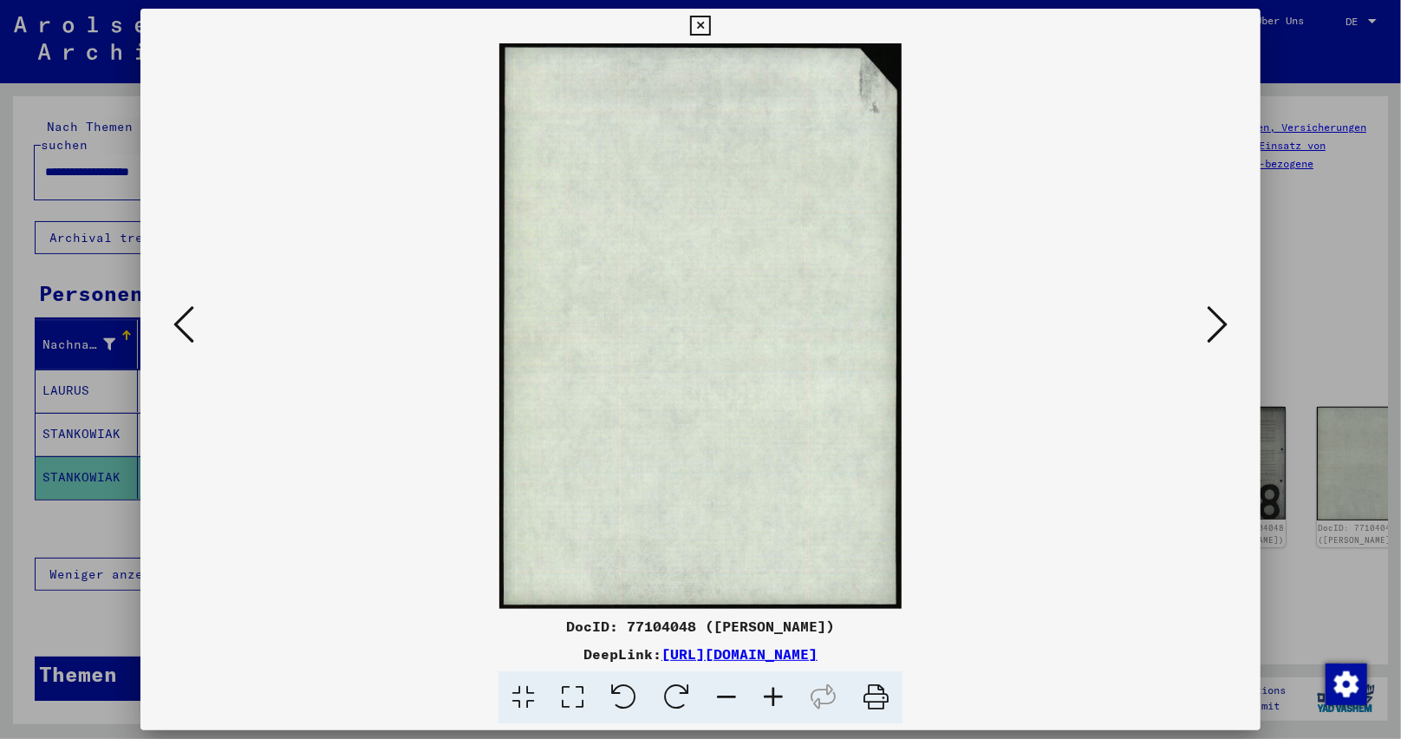
click at [1214, 322] on icon at bounding box center [1217, 324] width 21 height 42
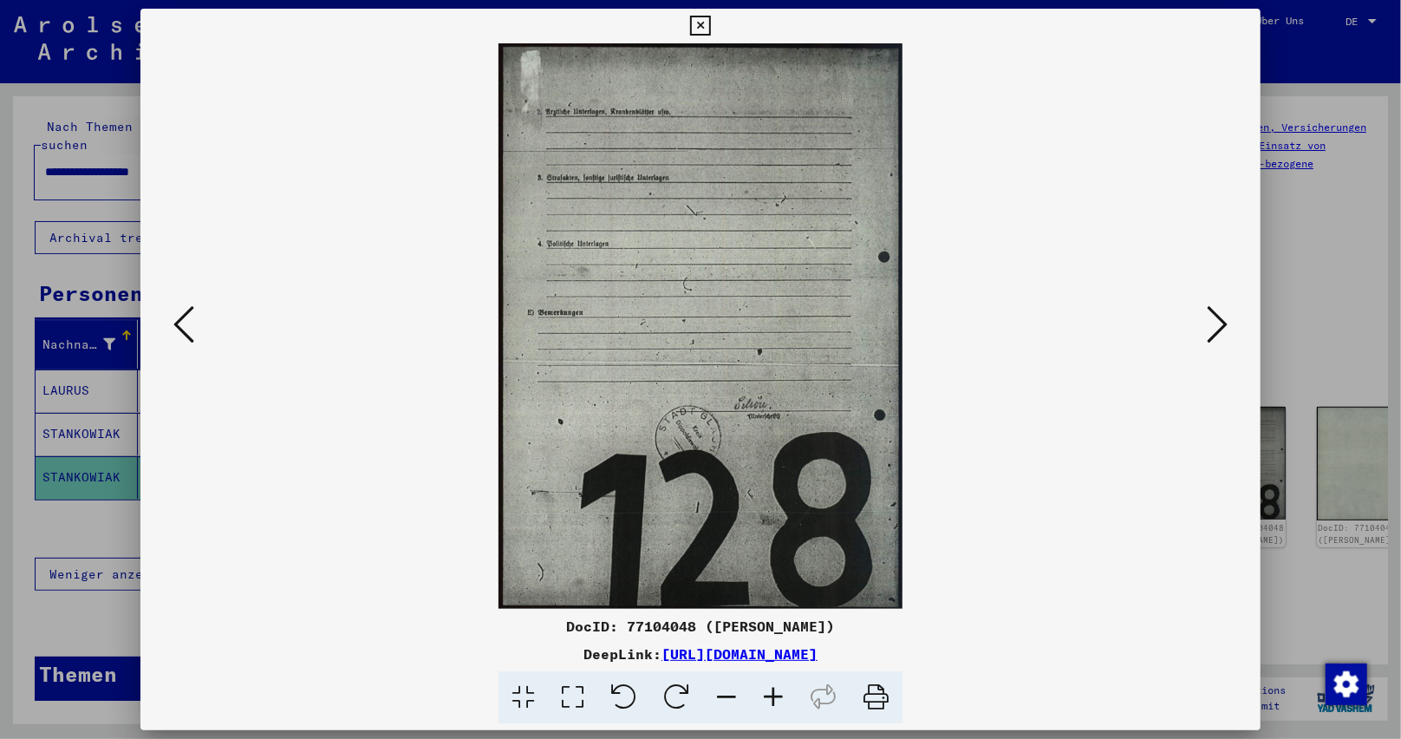
click at [1214, 322] on icon at bounding box center [1217, 324] width 21 height 42
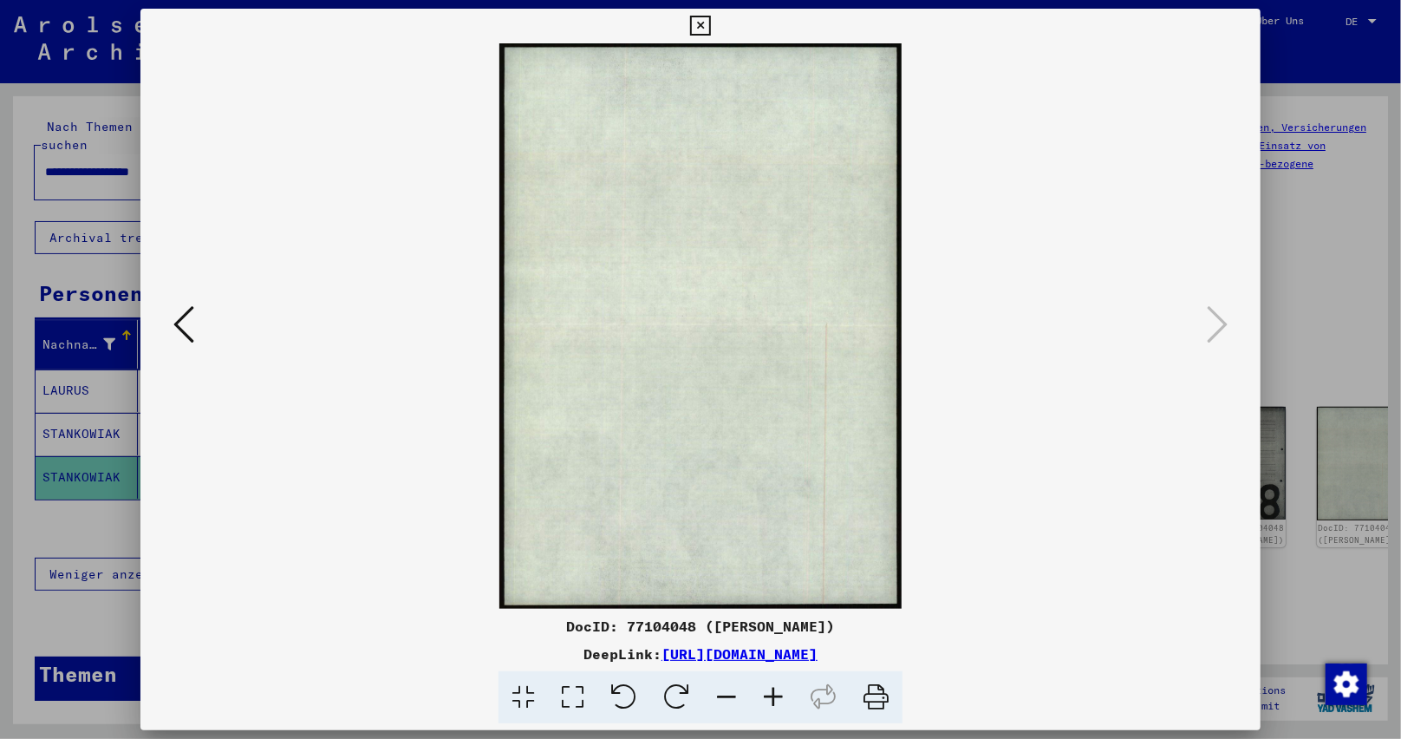
click at [703, 28] on icon at bounding box center [700, 26] width 20 height 21
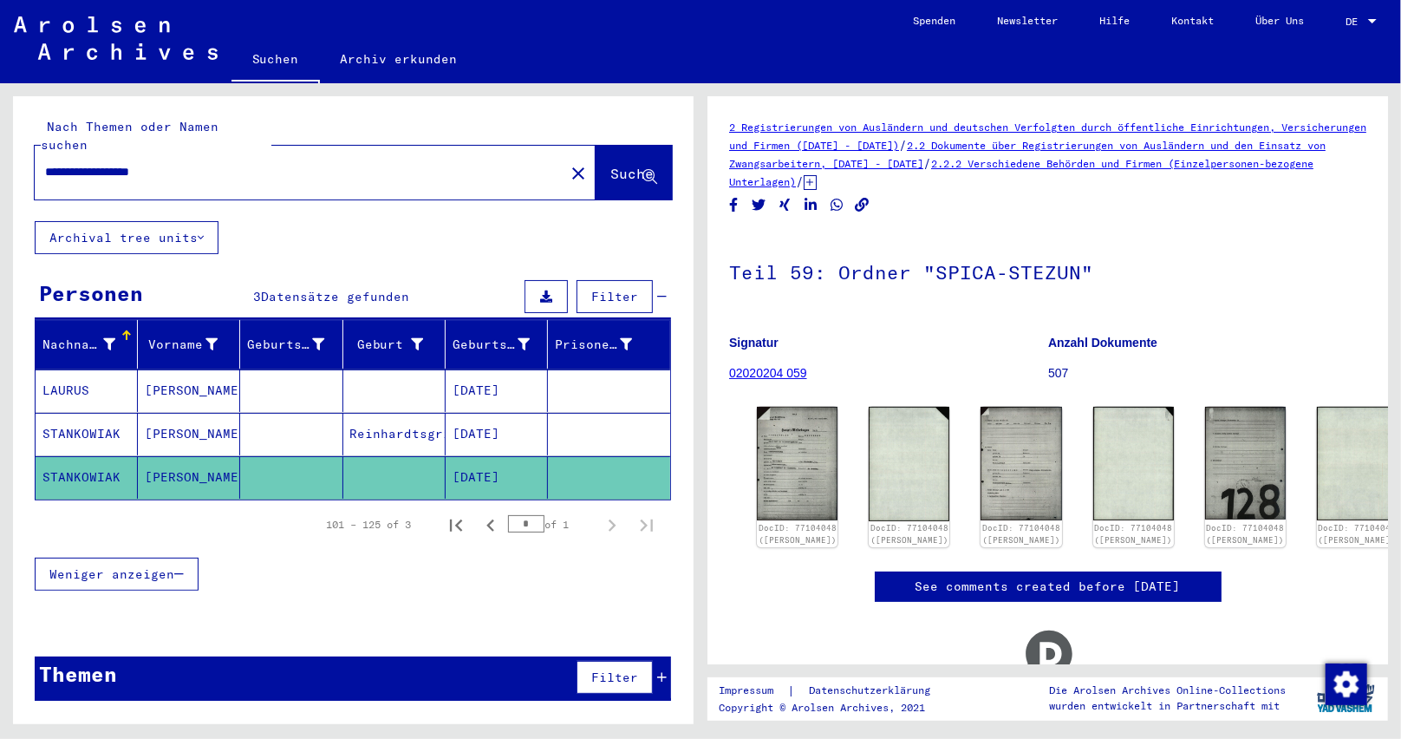
drag, startPoint x: 349, startPoint y: 415, endPoint x: 445, endPoint y: 416, distance: 95.4
click at [445, 416] on mat-row "[PERSON_NAME] [DATE]" at bounding box center [353, 434] width 635 height 43
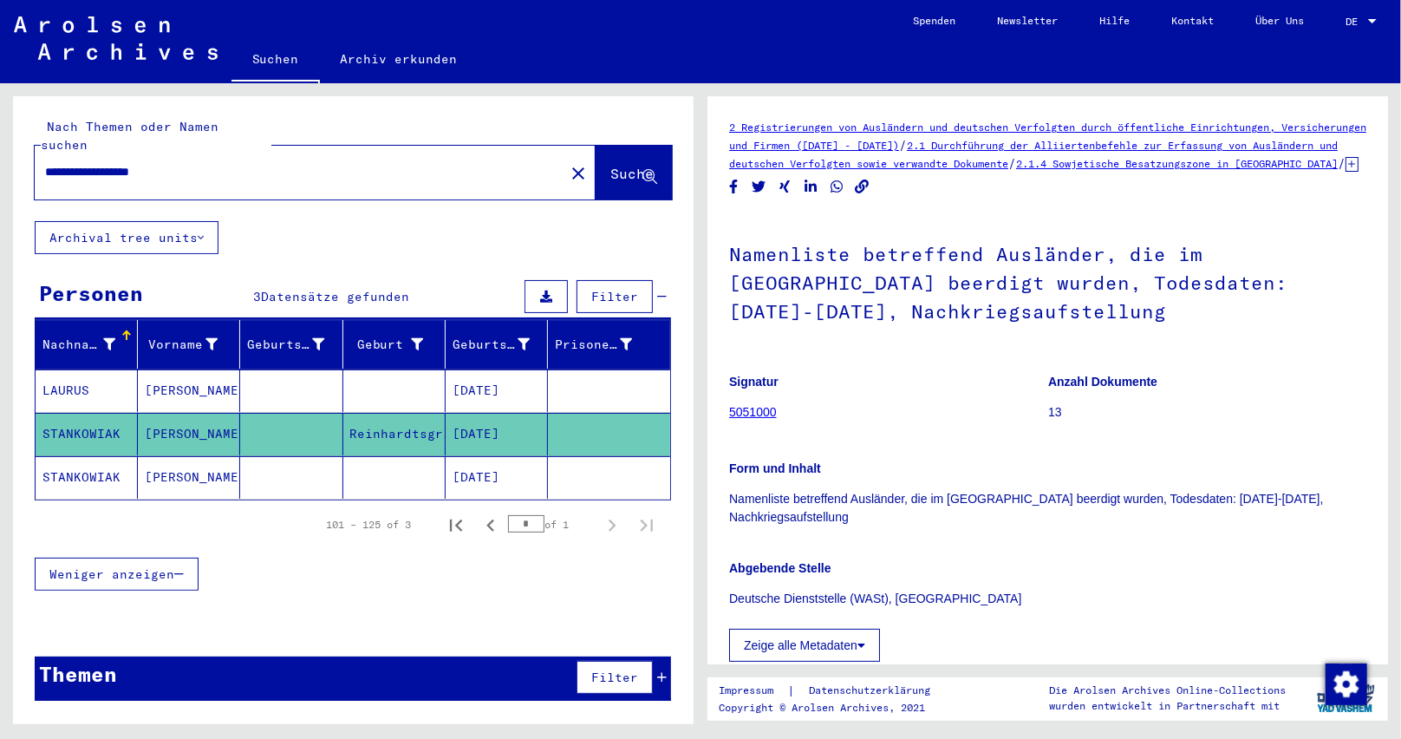
drag, startPoint x: 217, startPoint y: 155, endPoint x: 0, endPoint y: 115, distance: 220.4
click at [0, 115] on div "**********" at bounding box center [350, 403] width 700 height 641
paste input "text"
click at [610, 165] on span "Suche" at bounding box center [631, 173] width 43 height 17
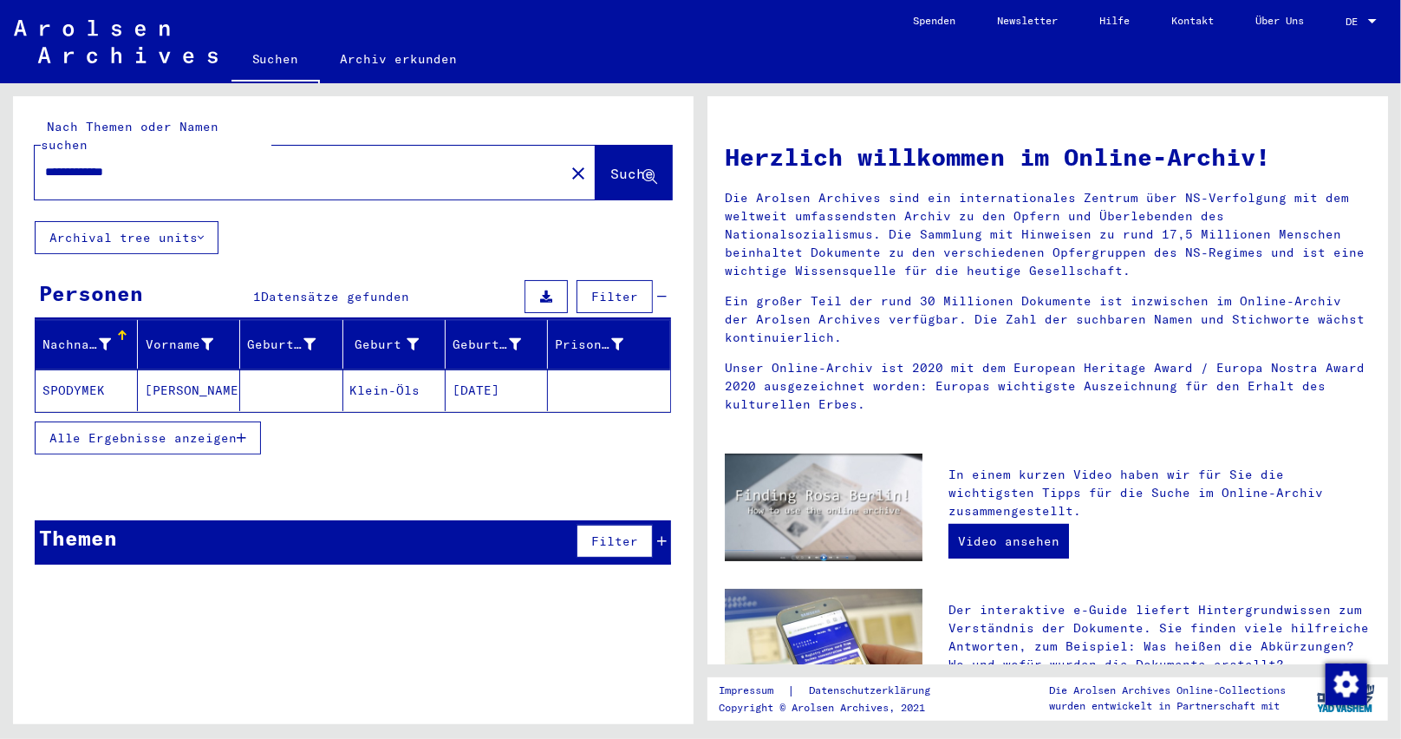
drag, startPoint x: 534, startPoint y: 376, endPoint x: 446, endPoint y: 372, distance: 88.5
click at [446, 372] on mat-cell "[DATE]" at bounding box center [497, 390] width 102 height 42
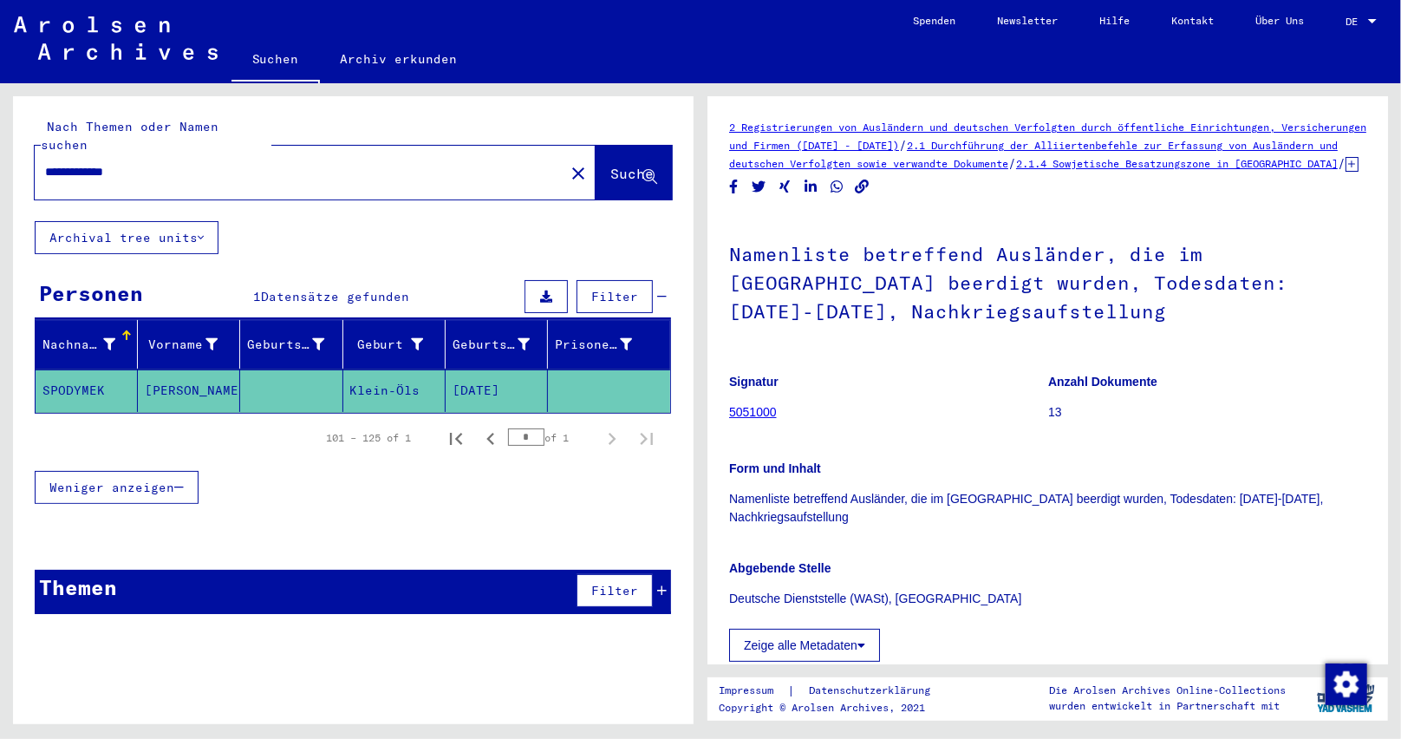
drag, startPoint x: 157, startPoint y: 147, endPoint x: 0, endPoint y: 116, distance: 160.0
click at [0, 116] on div "**********" at bounding box center [350, 403] width 700 height 641
paste input "text"
type input "**********"
click at [610, 165] on span "Suche" at bounding box center [631, 173] width 43 height 17
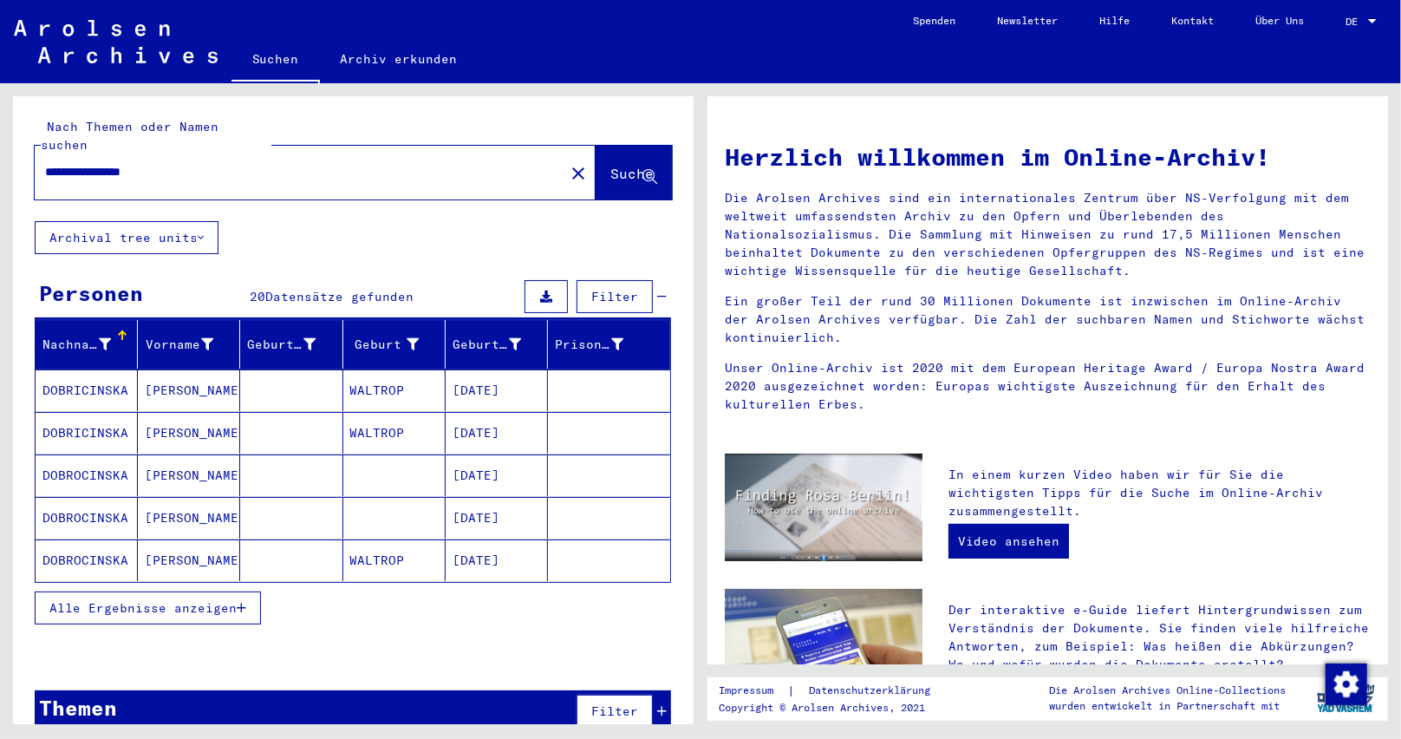
click at [242, 602] on icon "button" at bounding box center [242, 608] width 10 height 12
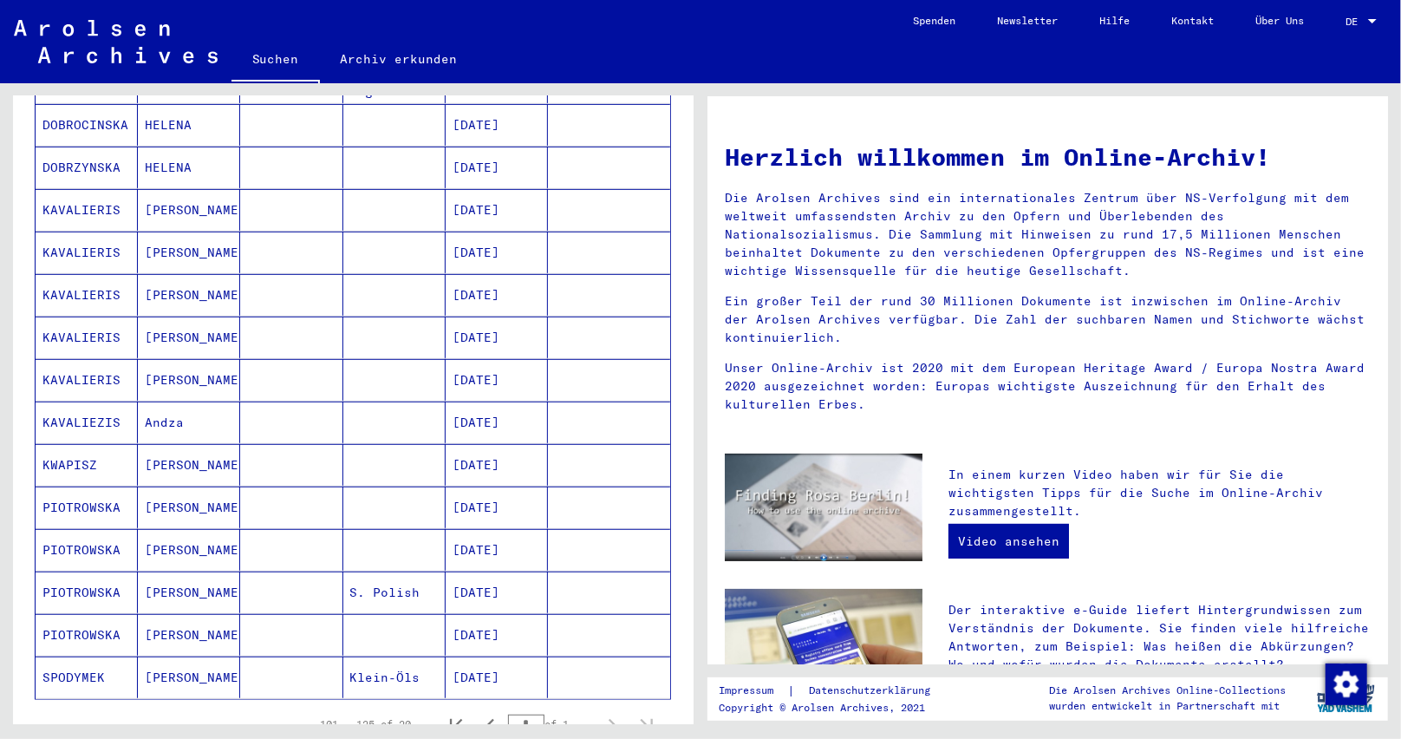
scroll to position [607, 0]
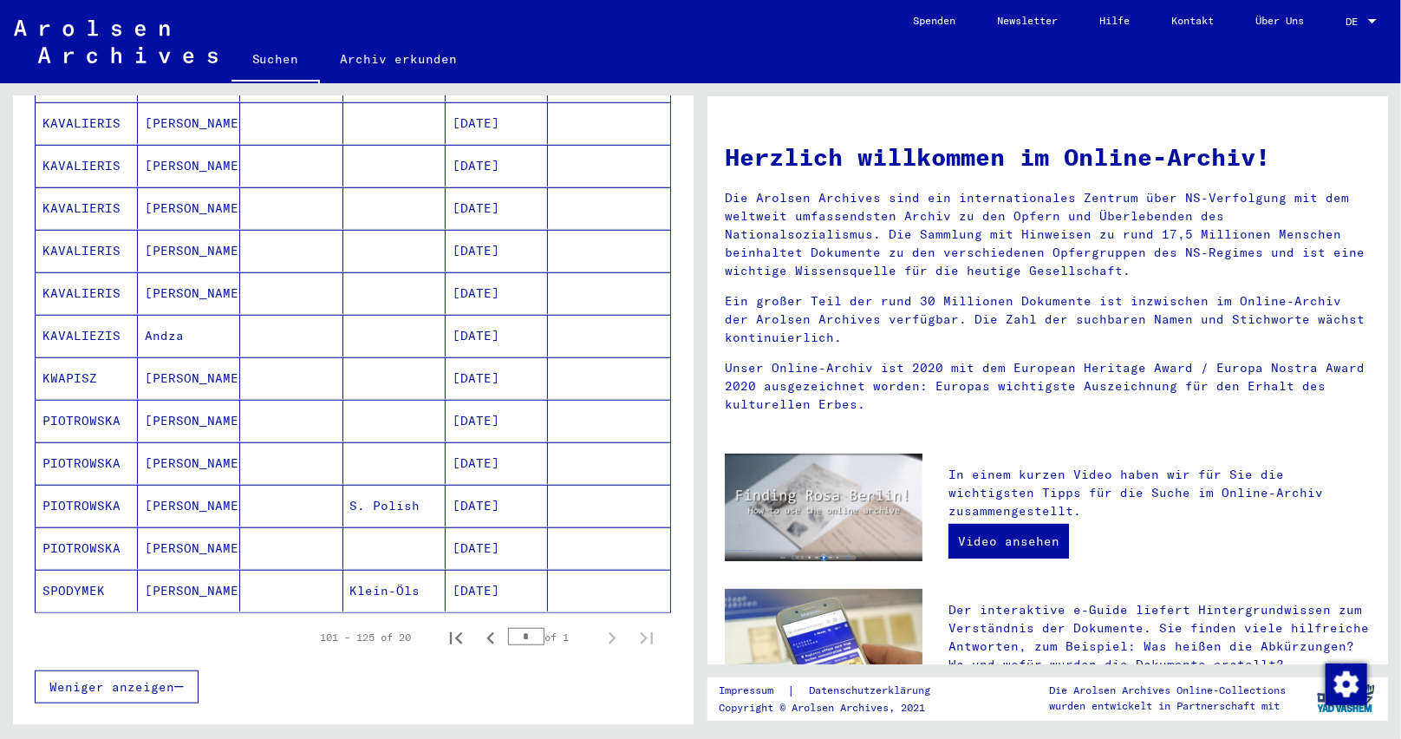
drag, startPoint x: 511, startPoint y: 619, endPoint x: 433, endPoint y: 617, distance: 78.0
click at [433, 620] on div "101 – 125 of 20 * of 1" at bounding box center [481, 637] width 365 height 35
type input "*"
click at [485, 635] on div "1 – 20 of 20 * of 1" at bounding box center [353, 637] width 636 height 49
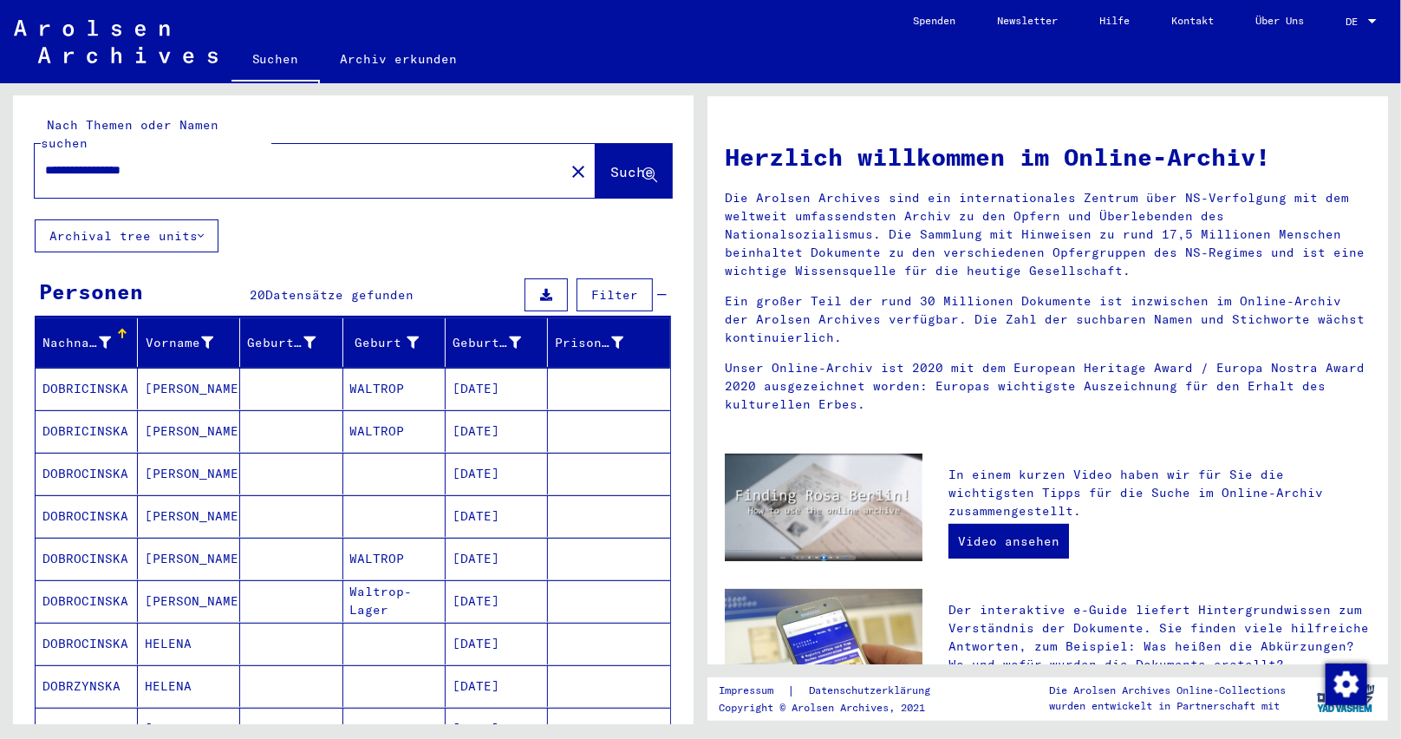
scroll to position [0, 0]
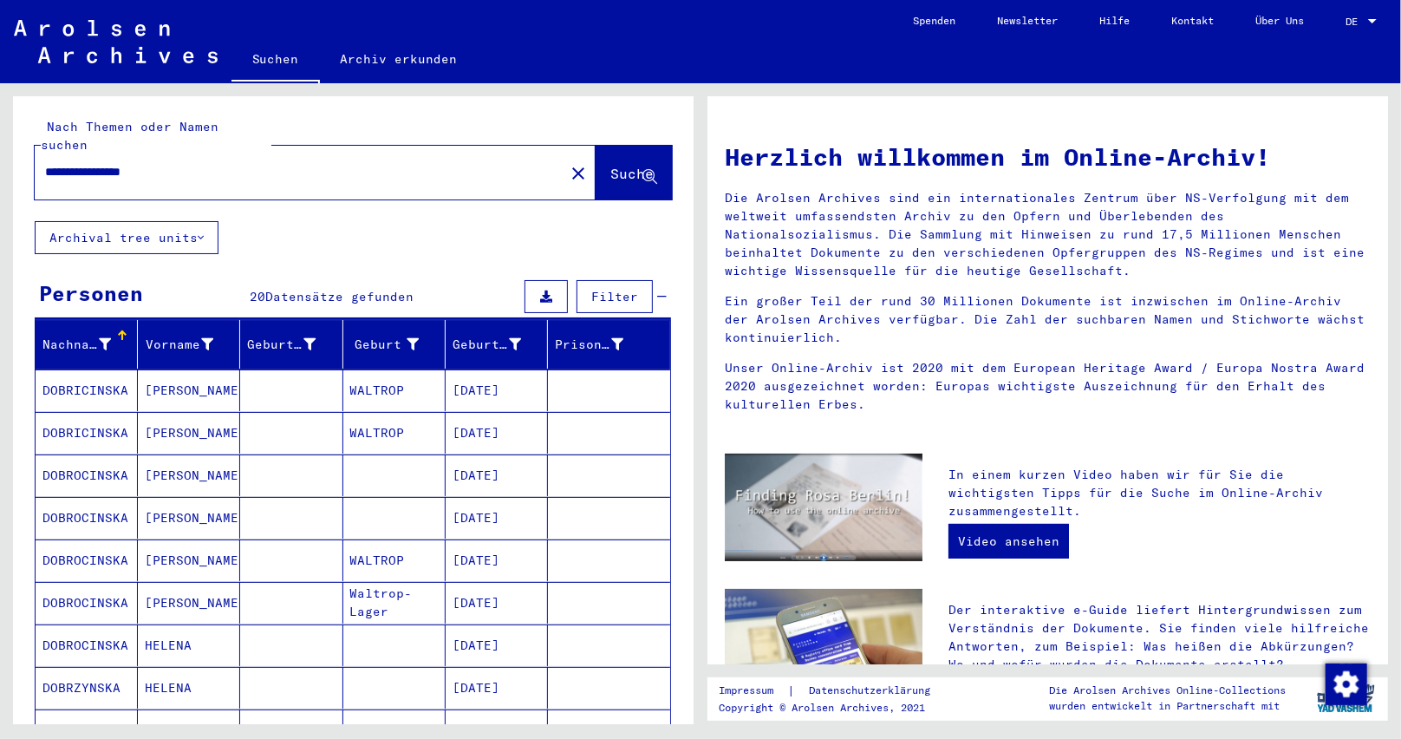
drag, startPoint x: 216, startPoint y: 157, endPoint x: 0, endPoint y: 167, distance: 216.1
click at [0, 167] on div "**********" at bounding box center [350, 403] width 700 height 641
paste input "text"
click at [610, 165] on span "Suche" at bounding box center [631, 173] width 43 height 17
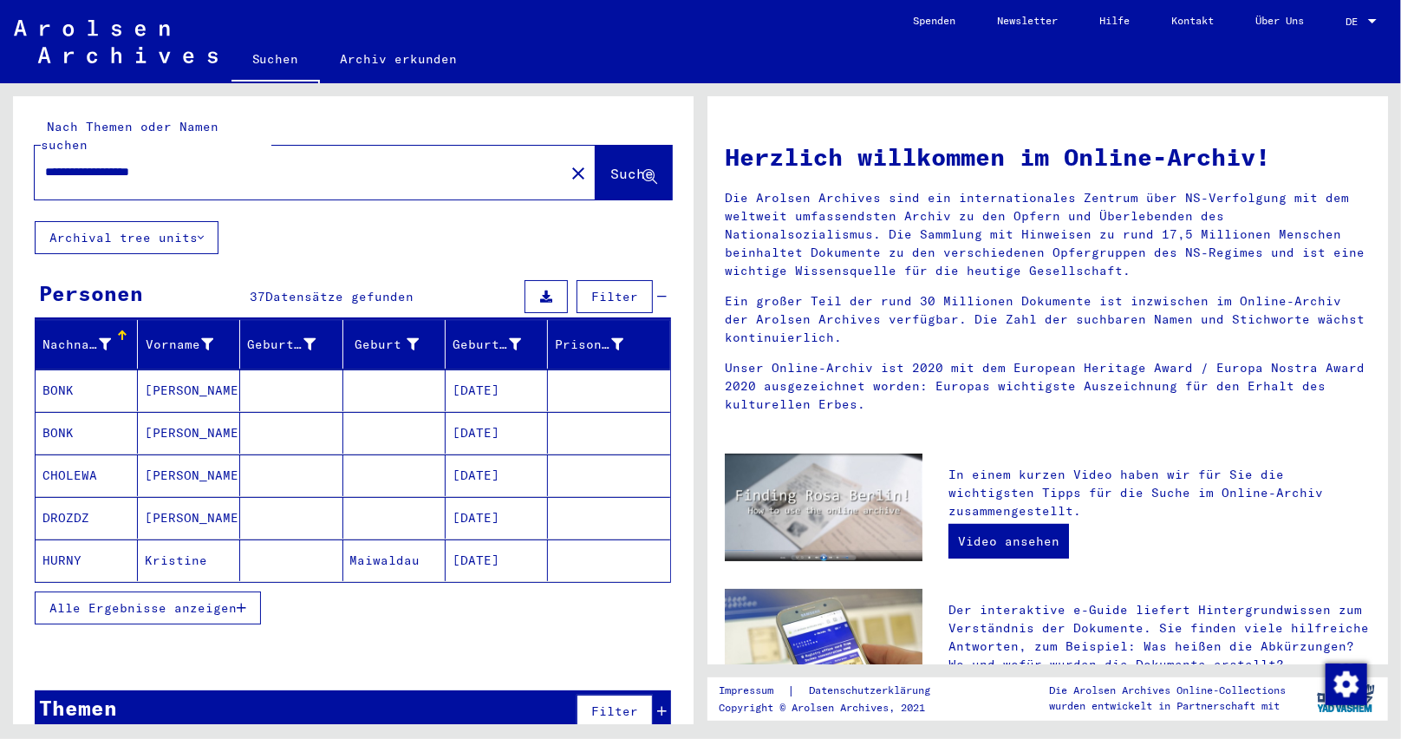
click at [243, 602] on icon "button" at bounding box center [242, 608] width 10 height 12
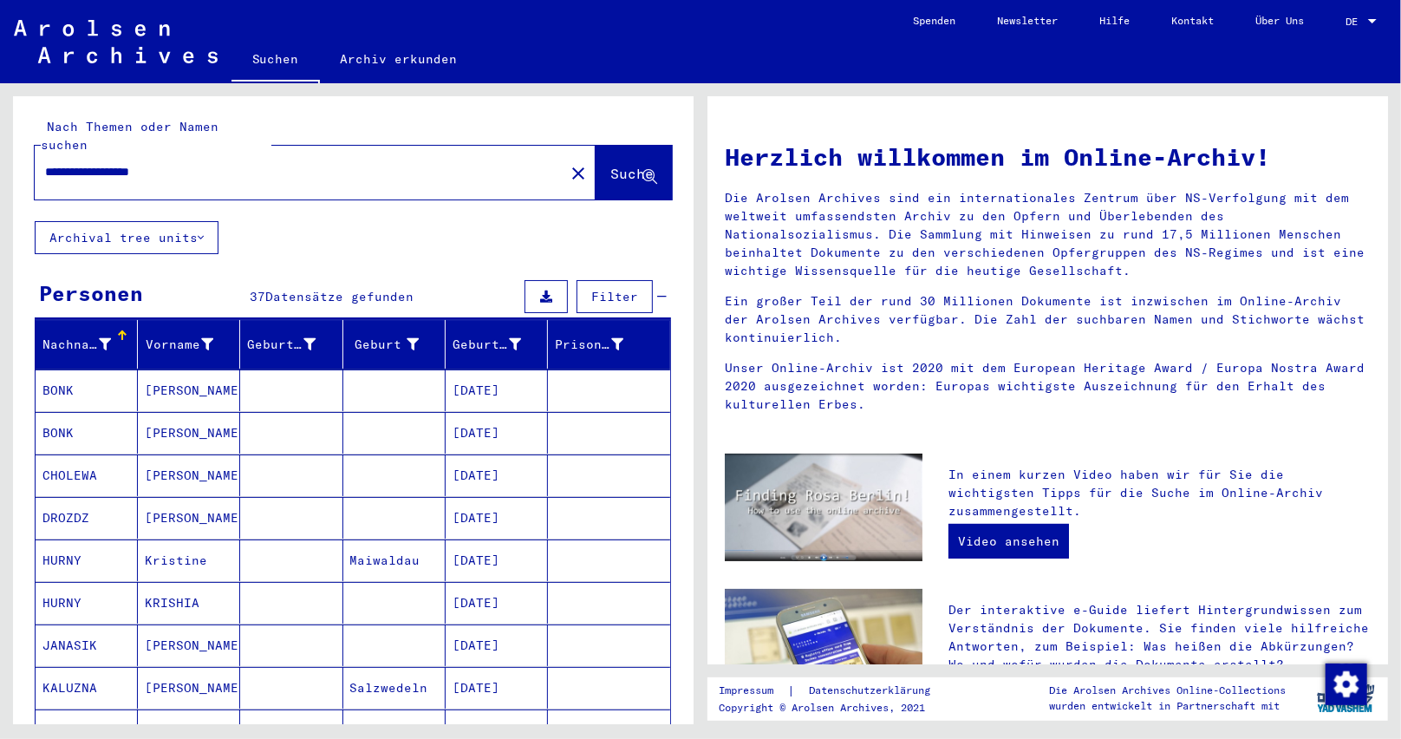
click at [489, 582] on mat-cell "[DATE]" at bounding box center [497, 603] width 102 height 42
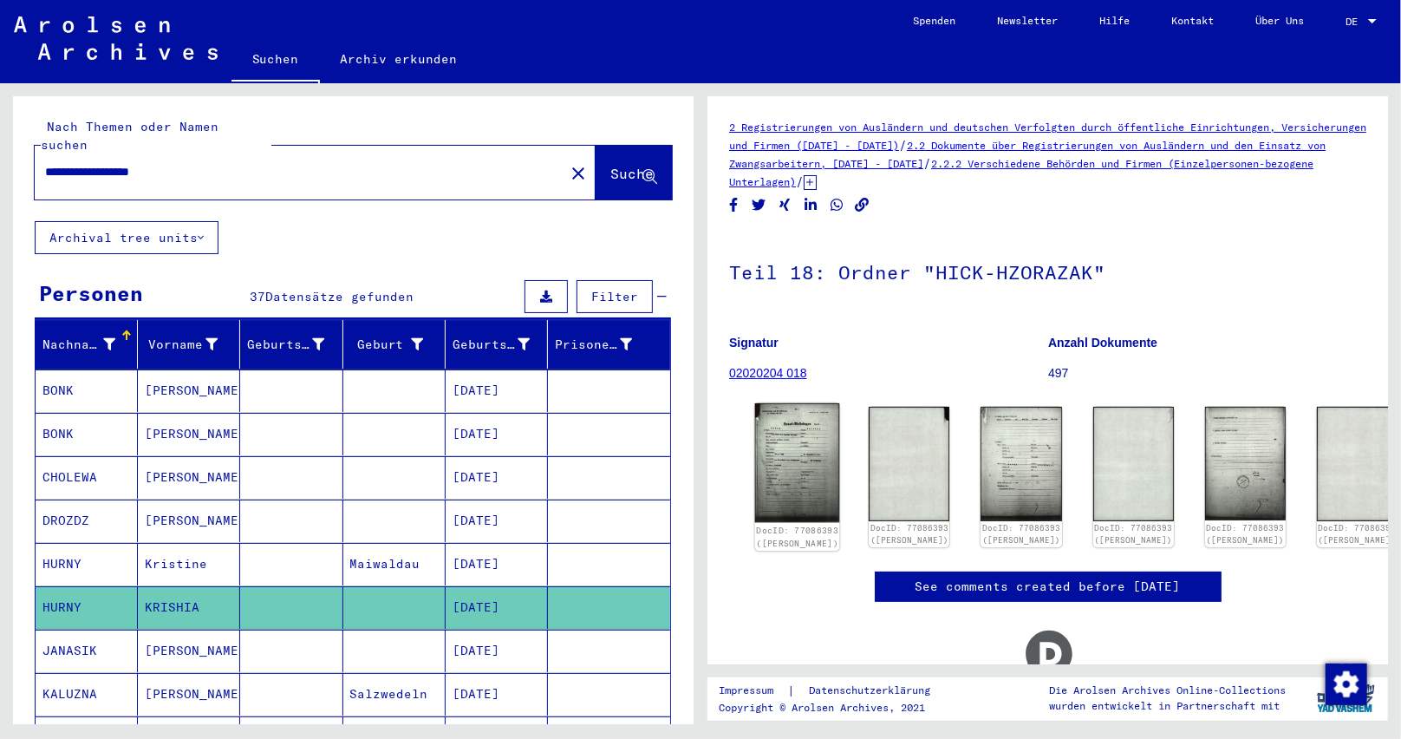
click at [819, 473] on img at bounding box center [797, 462] width 85 height 119
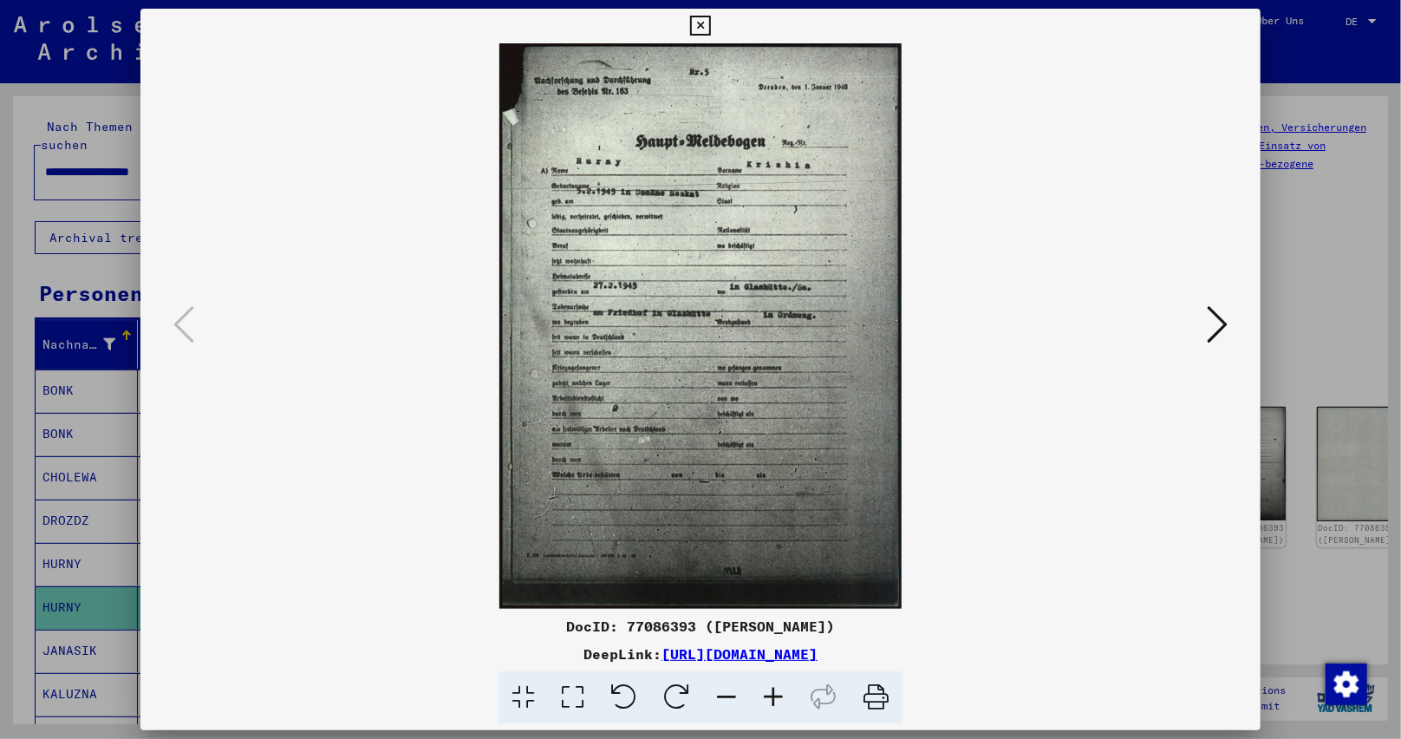
click at [772, 694] on icon at bounding box center [773, 697] width 47 height 53
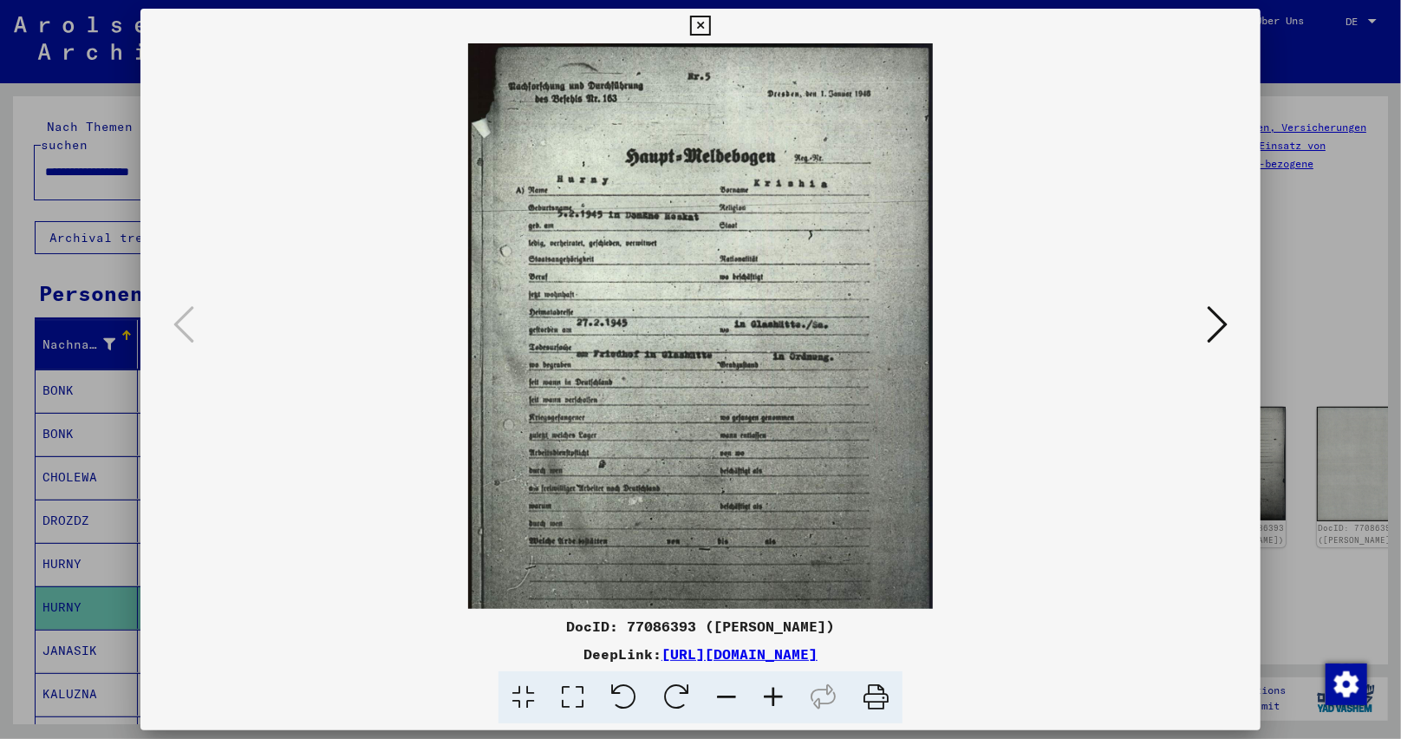
click at [772, 694] on icon at bounding box center [773, 697] width 47 height 53
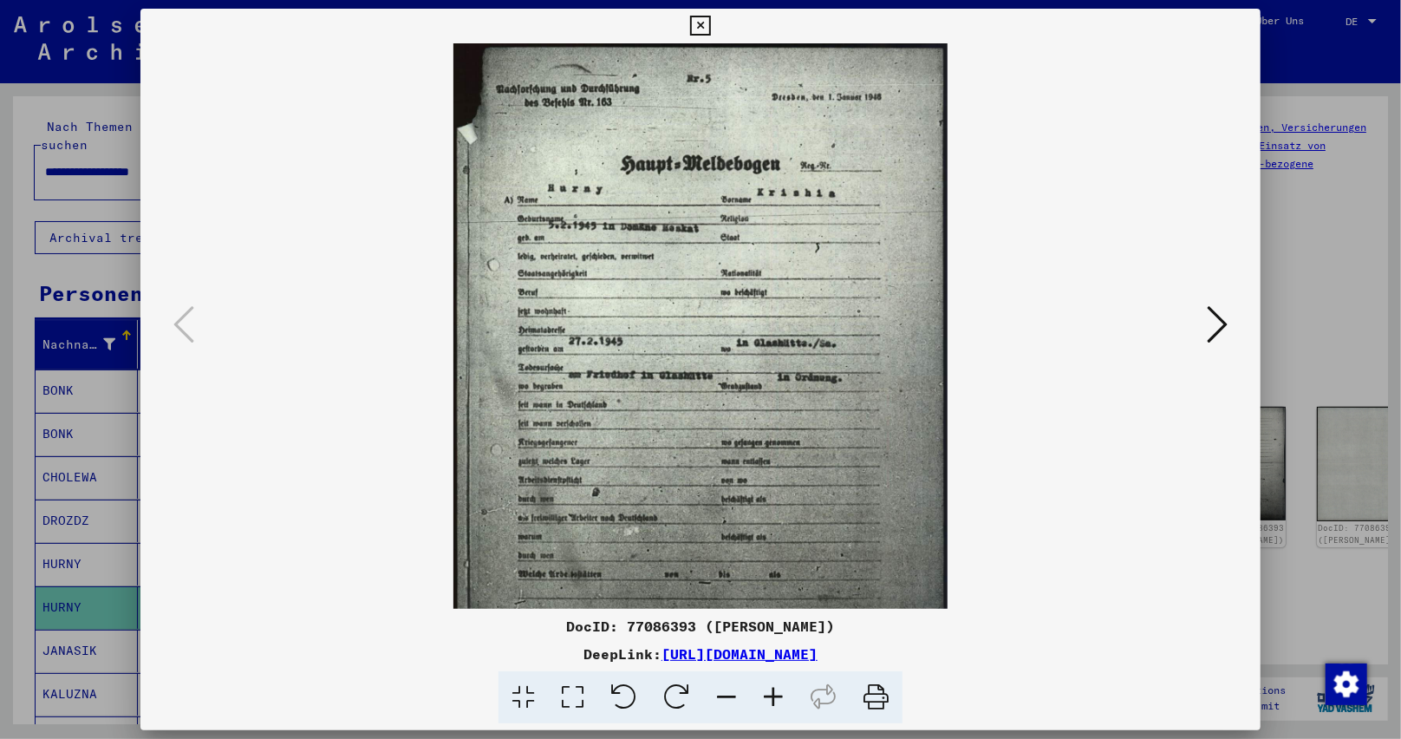
click at [772, 694] on icon at bounding box center [773, 697] width 47 height 53
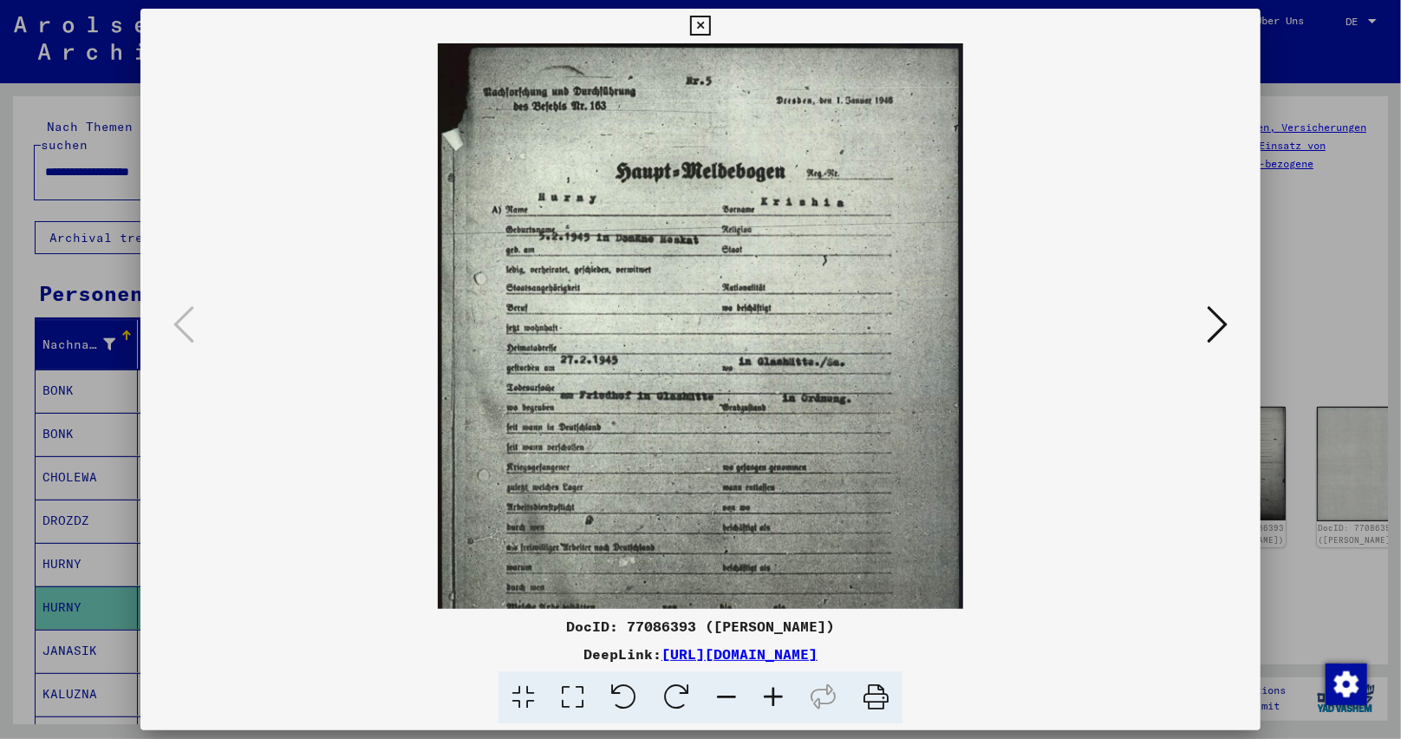
click at [772, 694] on icon at bounding box center [773, 697] width 47 height 53
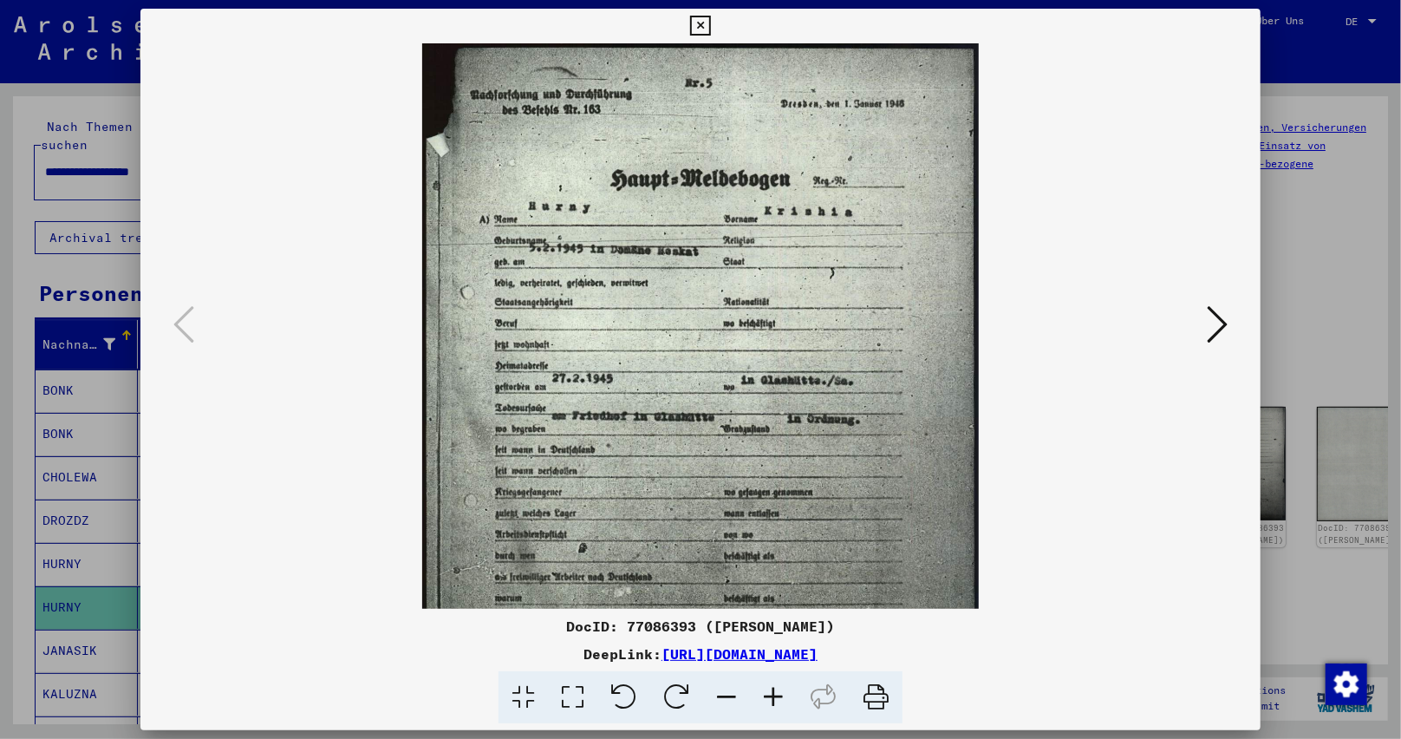
click at [772, 694] on icon at bounding box center [773, 697] width 47 height 53
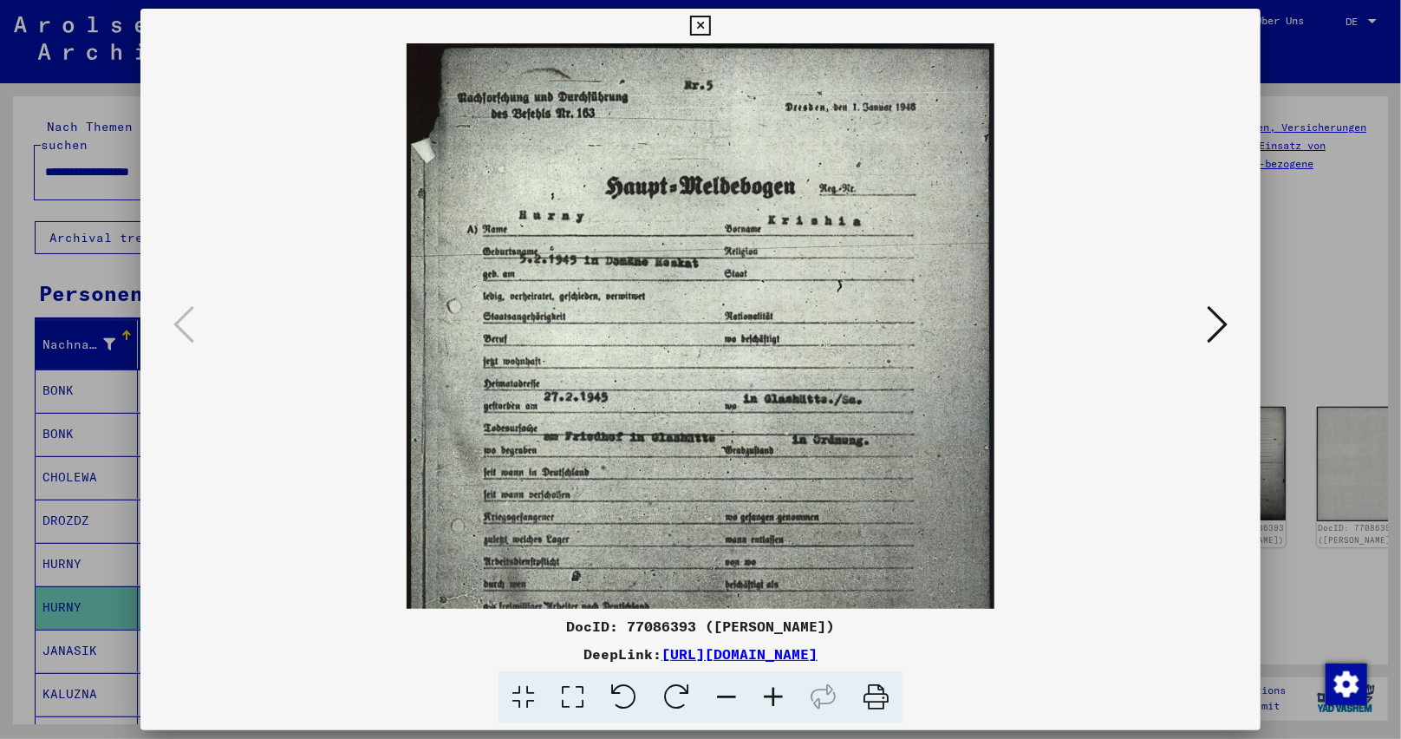
click at [772, 694] on icon at bounding box center [773, 697] width 47 height 53
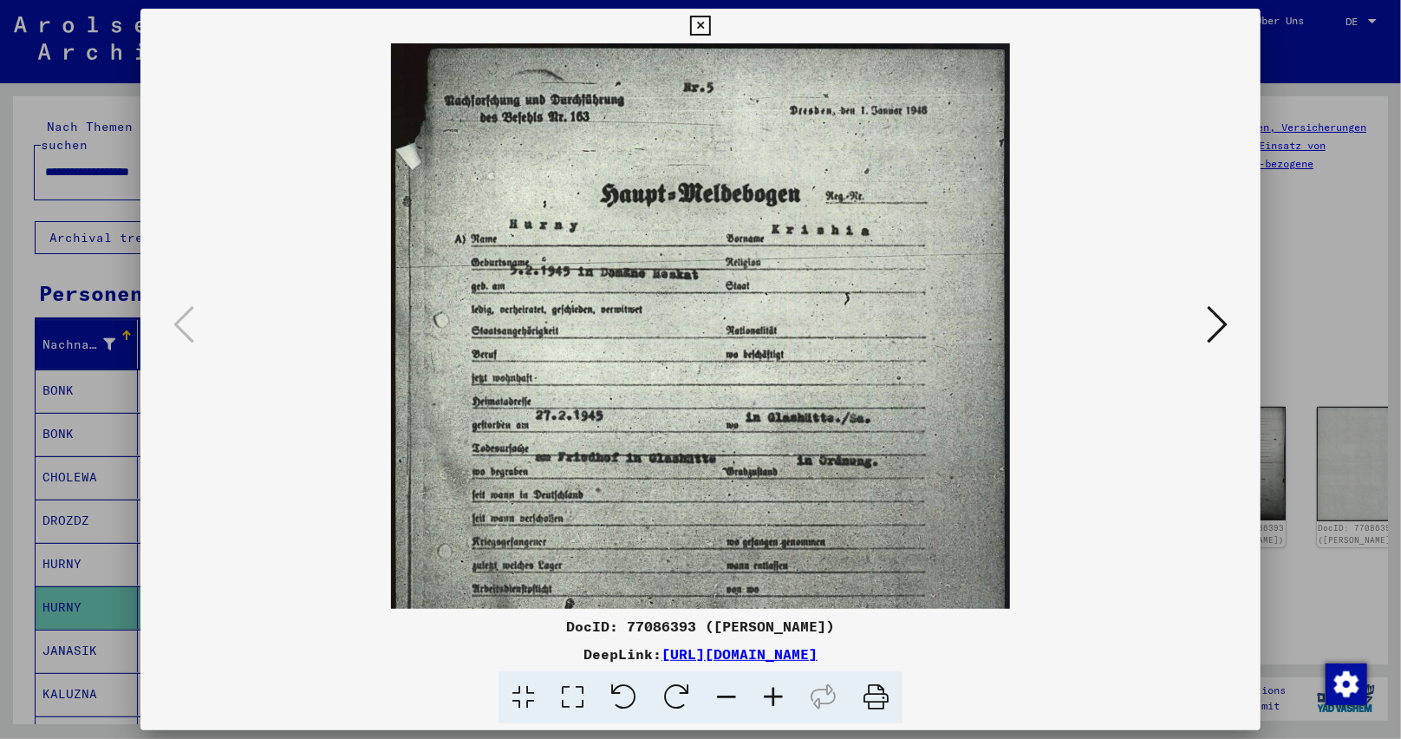
click at [772, 694] on icon at bounding box center [773, 697] width 47 height 53
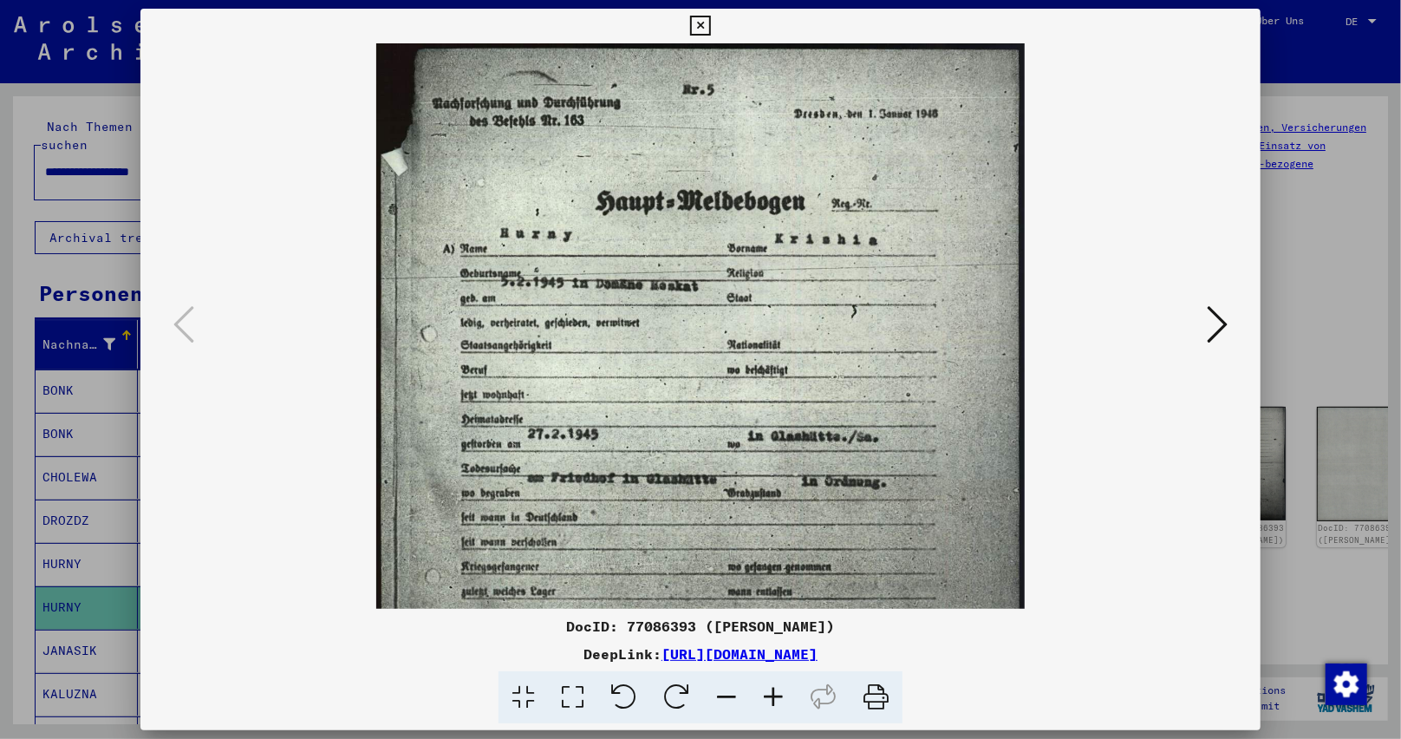
click at [772, 694] on icon at bounding box center [773, 697] width 47 height 53
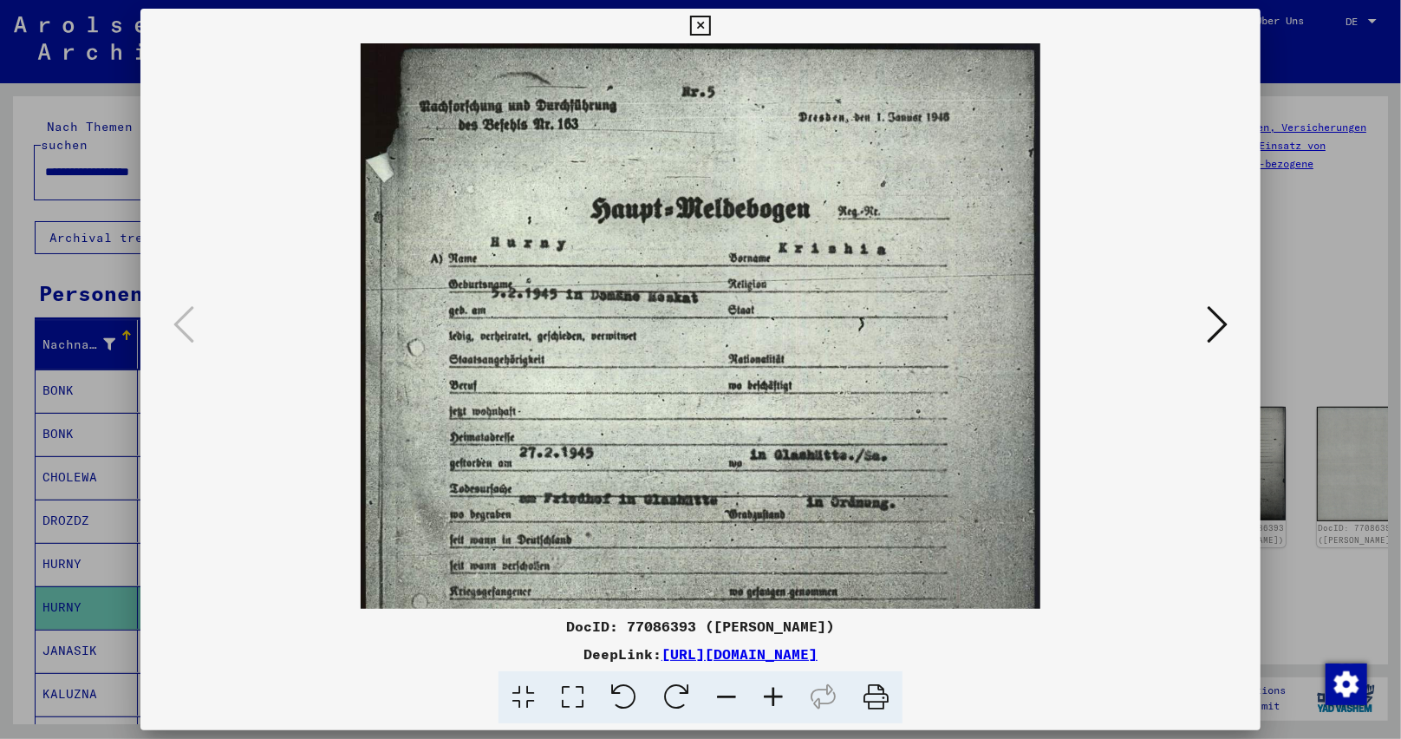
click at [772, 694] on icon at bounding box center [773, 697] width 47 height 53
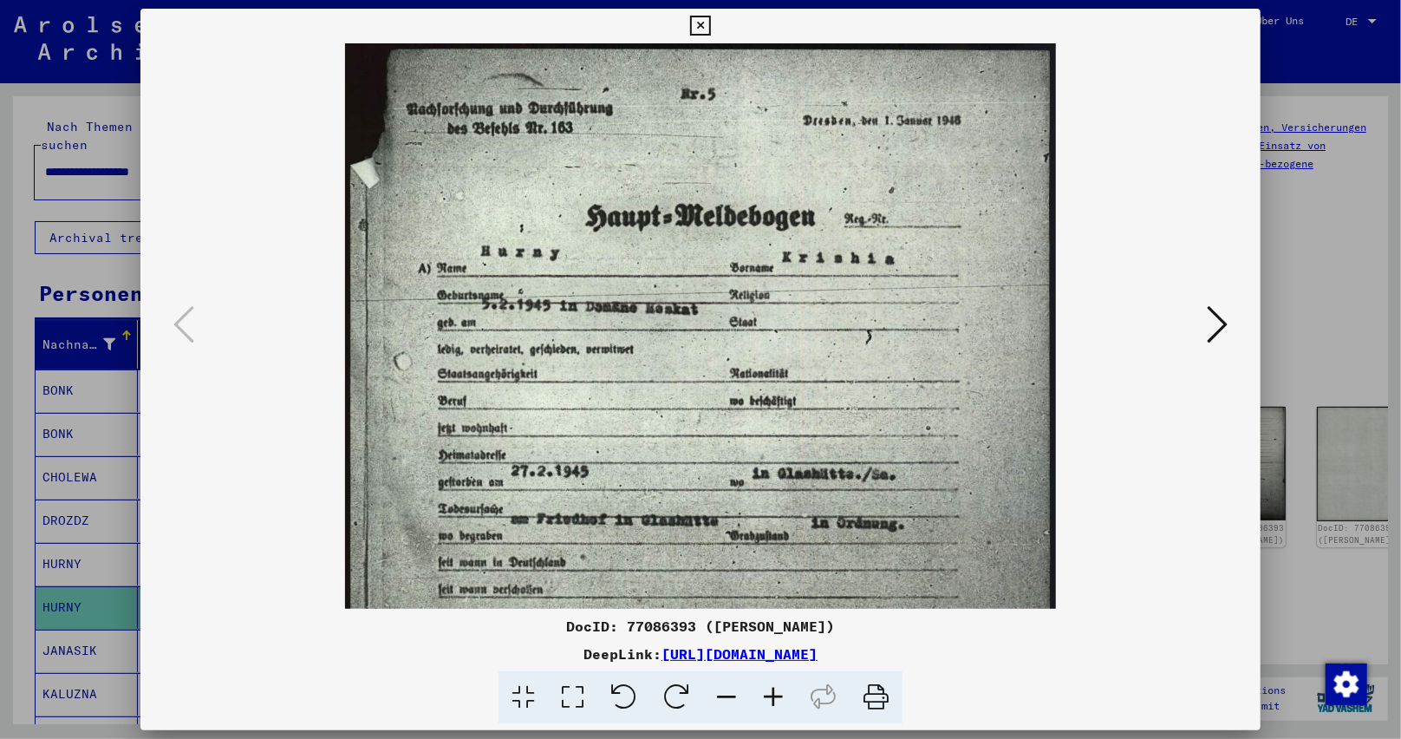
click at [772, 694] on icon at bounding box center [773, 697] width 47 height 53
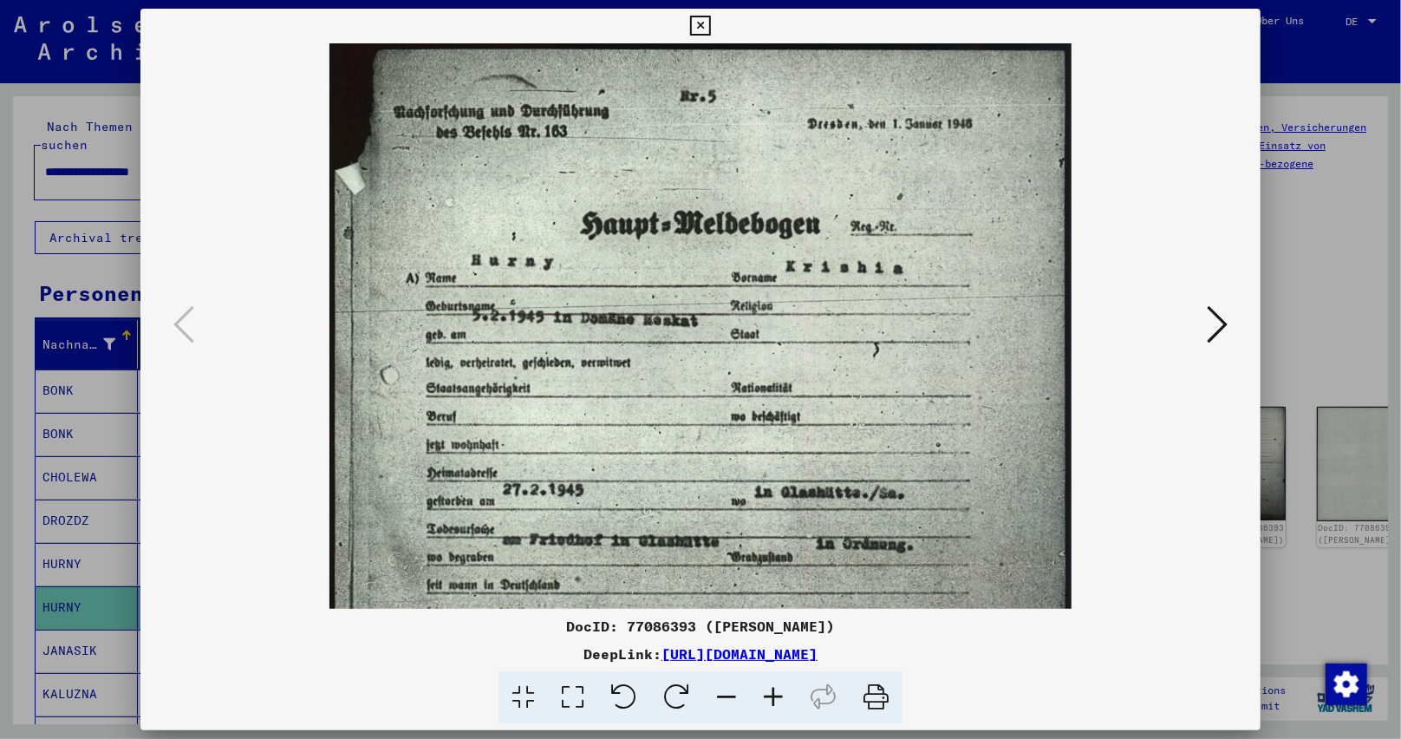
click at [772, 694] on icon at bounding box center [773, 697] width 47 height 53
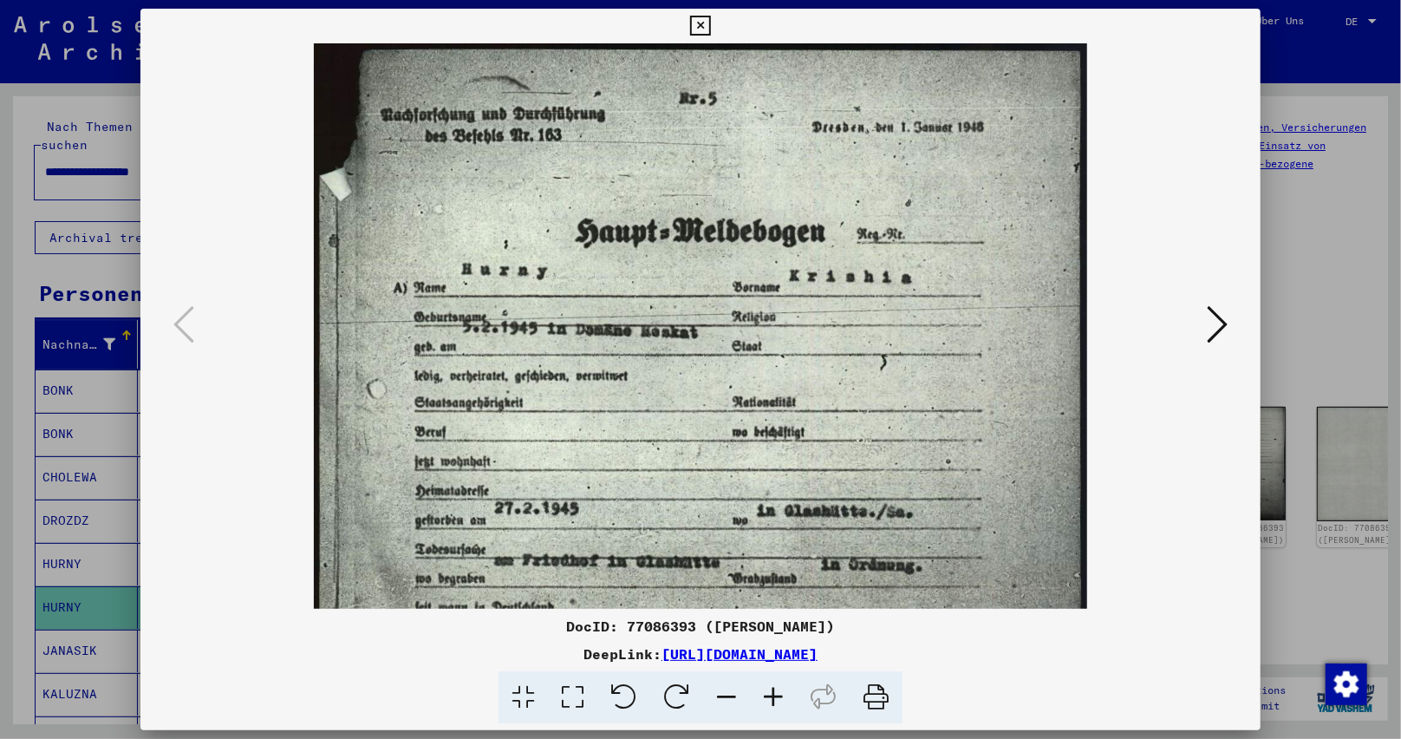
click at [772, 694] on icon at bounding box center [773, 697] width 47 height 53
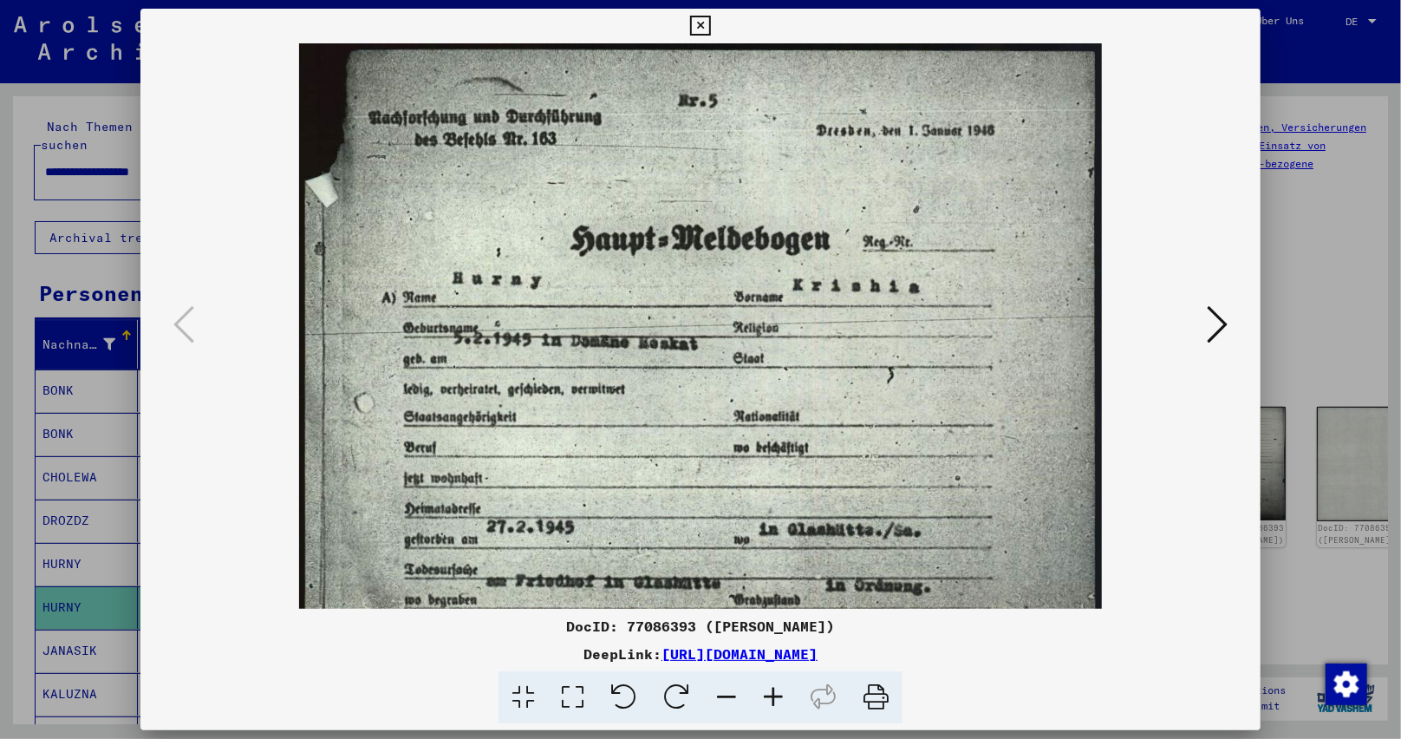
click at [772, 694] on icon at bounding box center [773, 697] width 47 height 53
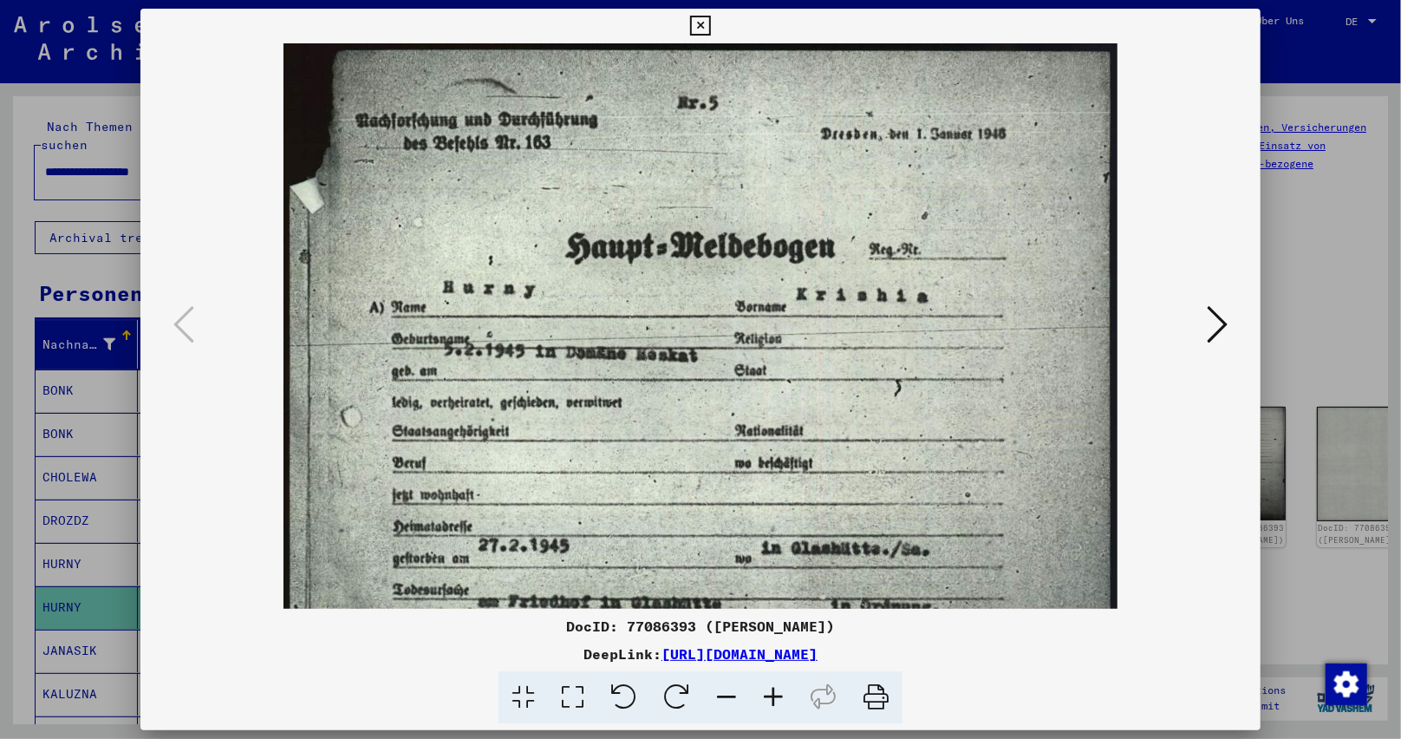
click at [772, 694] on icon at bounding box center [773, 697] width 47 height 53
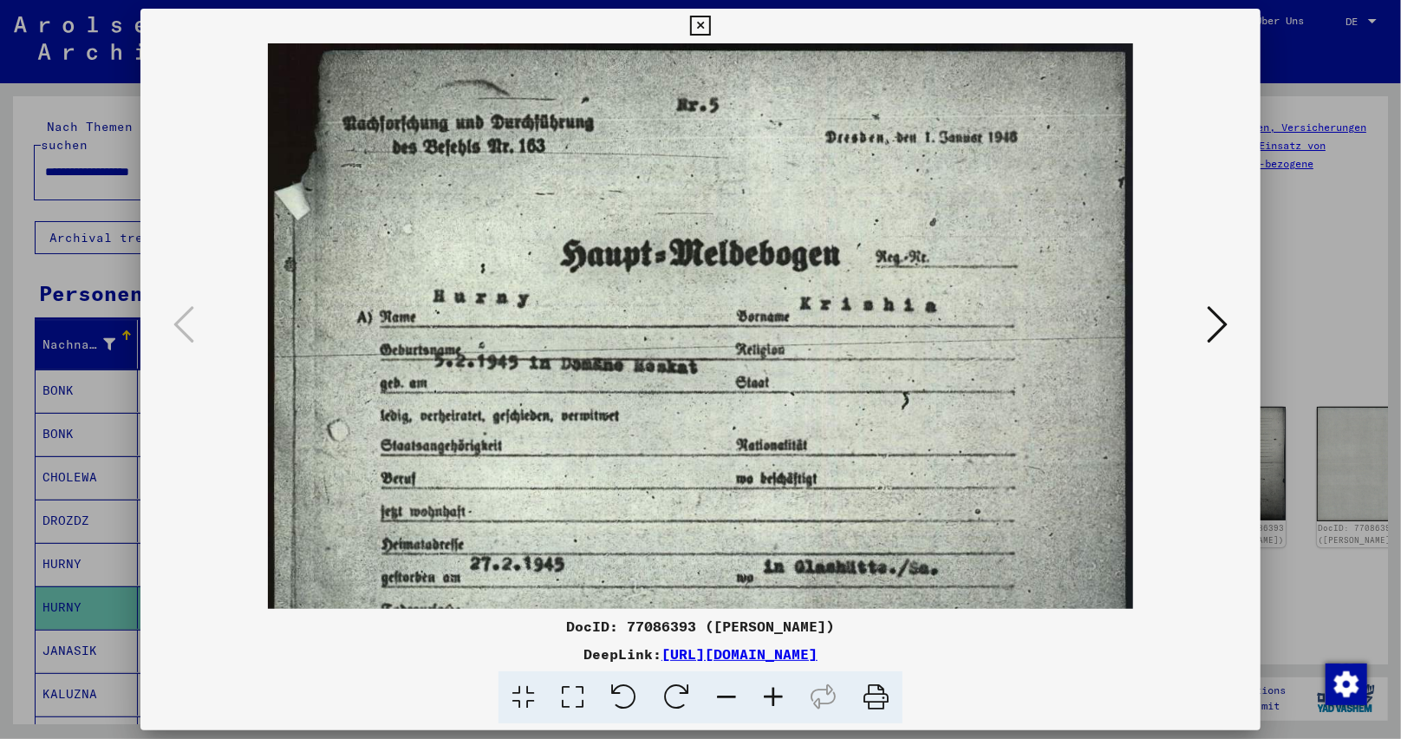
click at [772, 694] on icon at bounding box center [773, 697] width 47 height 53
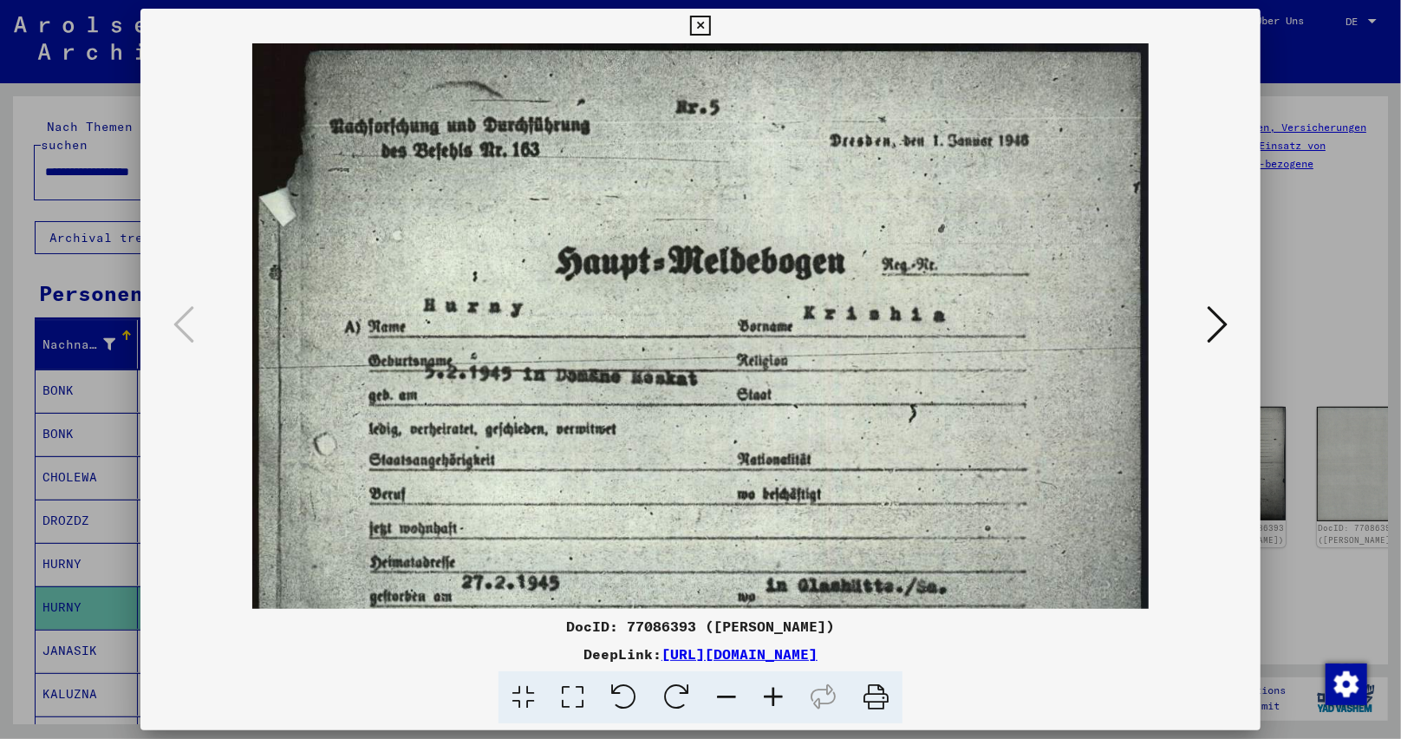
click at [772, 694] on icon at bounding box center [773, 697] width 47 height 53
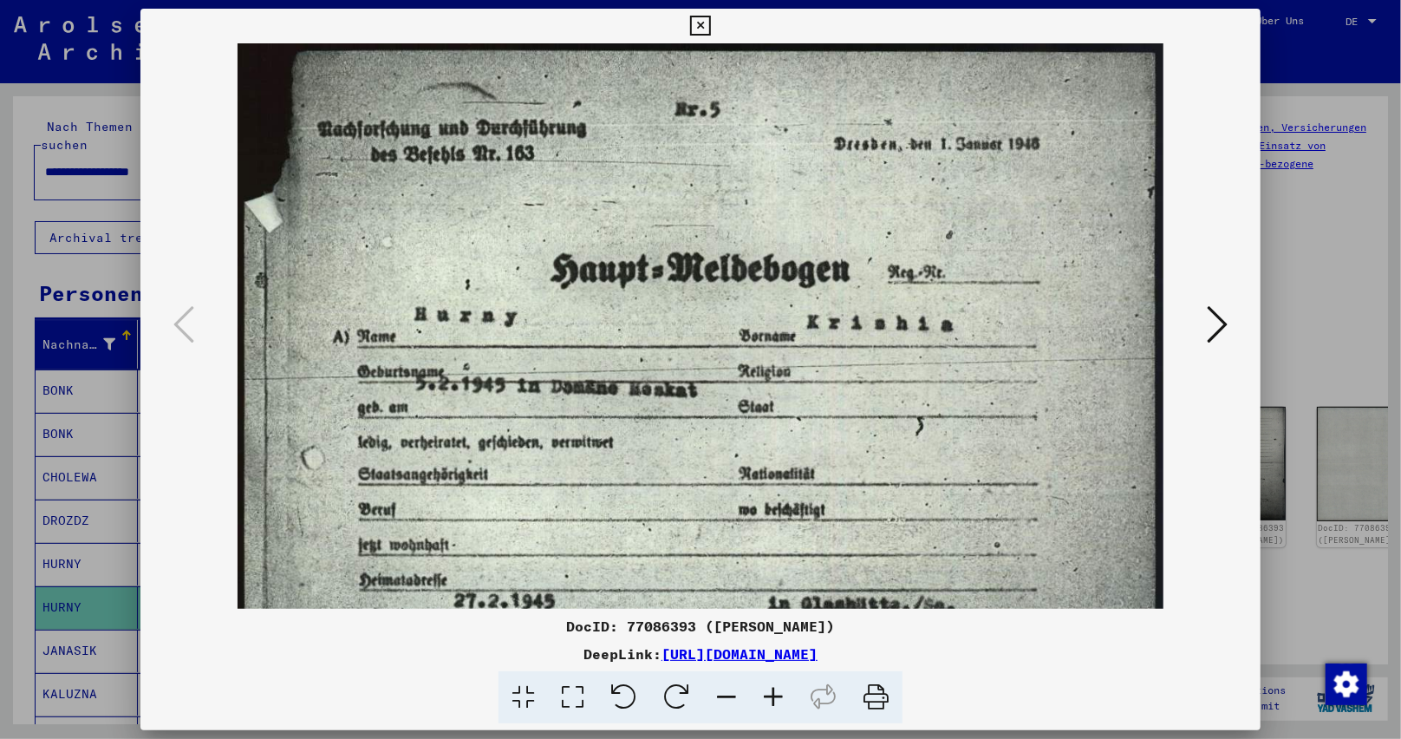
click at [772, 694] on icon at bounding box center [773, 697] width 47 height 53
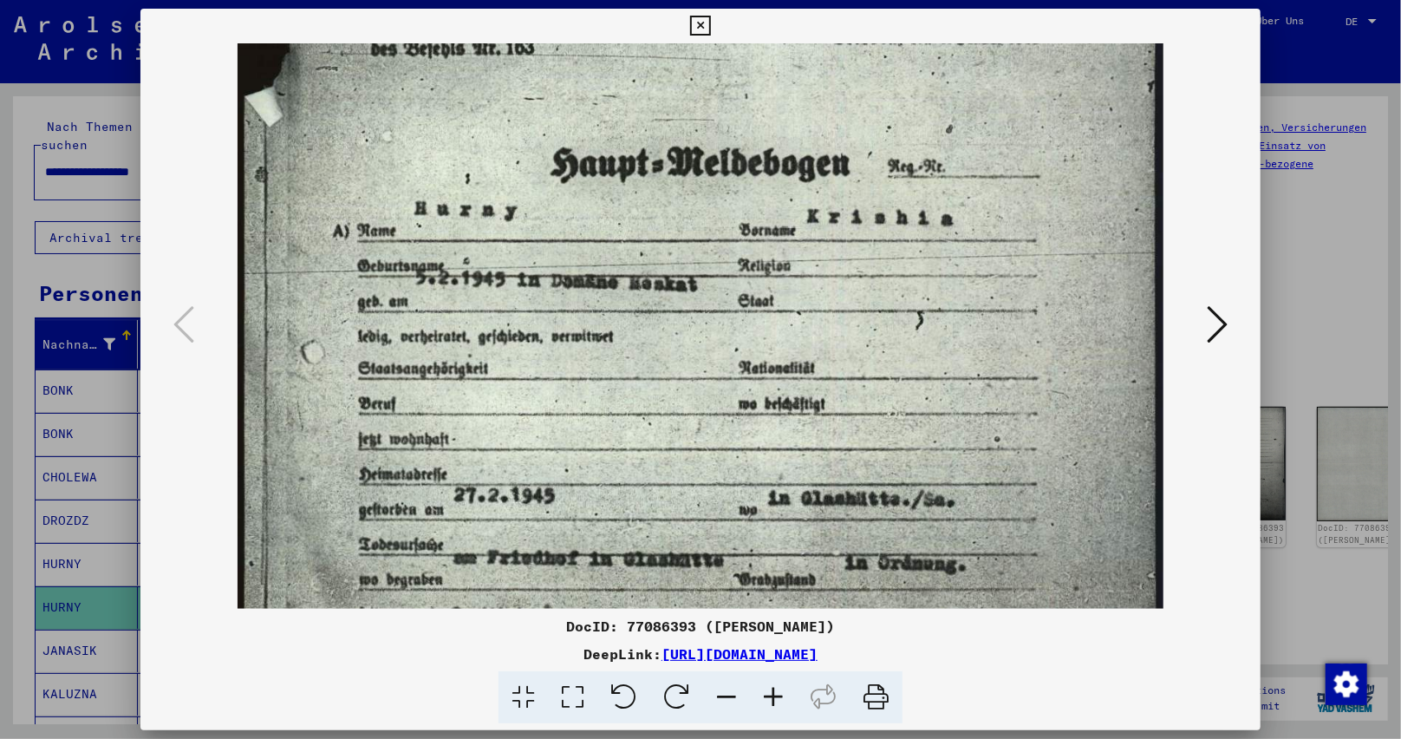
scroll to position [149, 0]
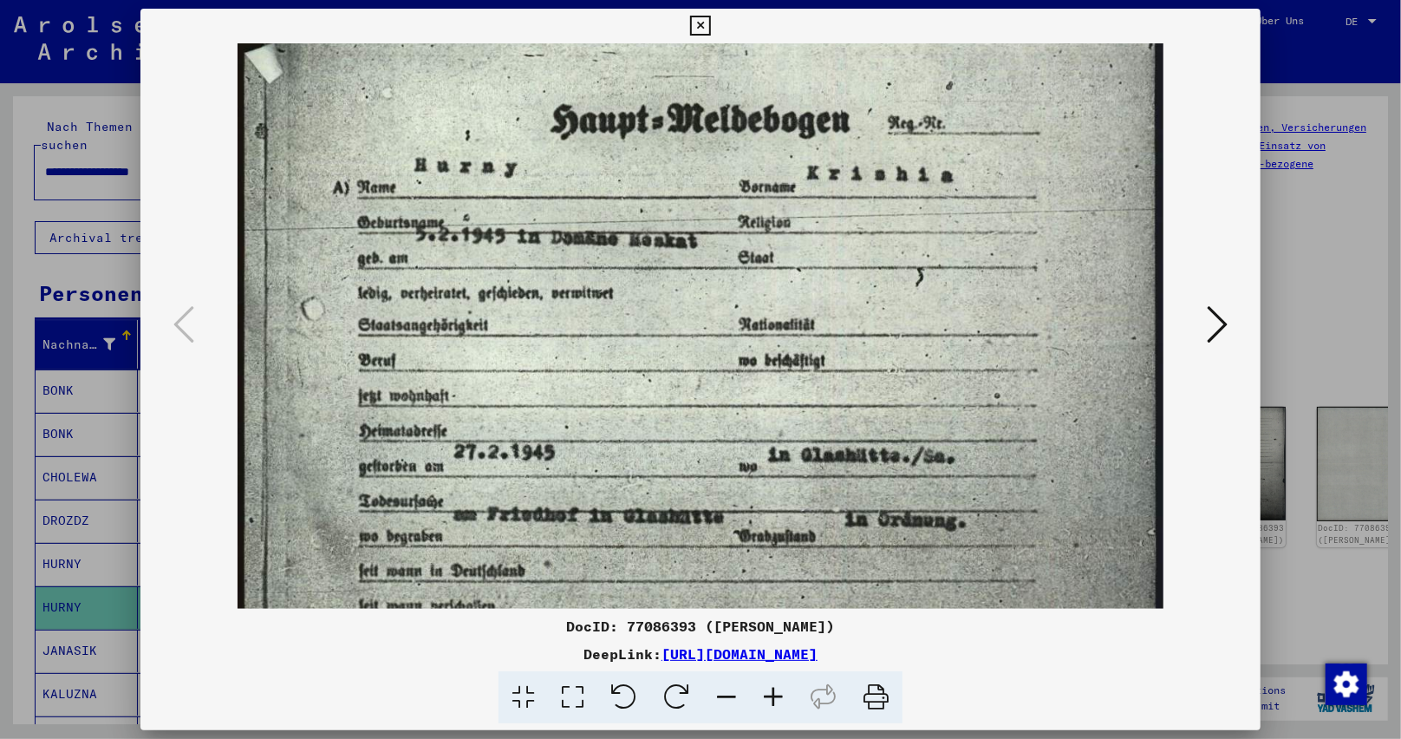
drag, startPoint x: 692, startPoint y: 537, endPoint x: 694, endPoint y: 388, distance: 149.1
click at [694, 388] on img at bounding box center [701, 545] width 927 height 1302
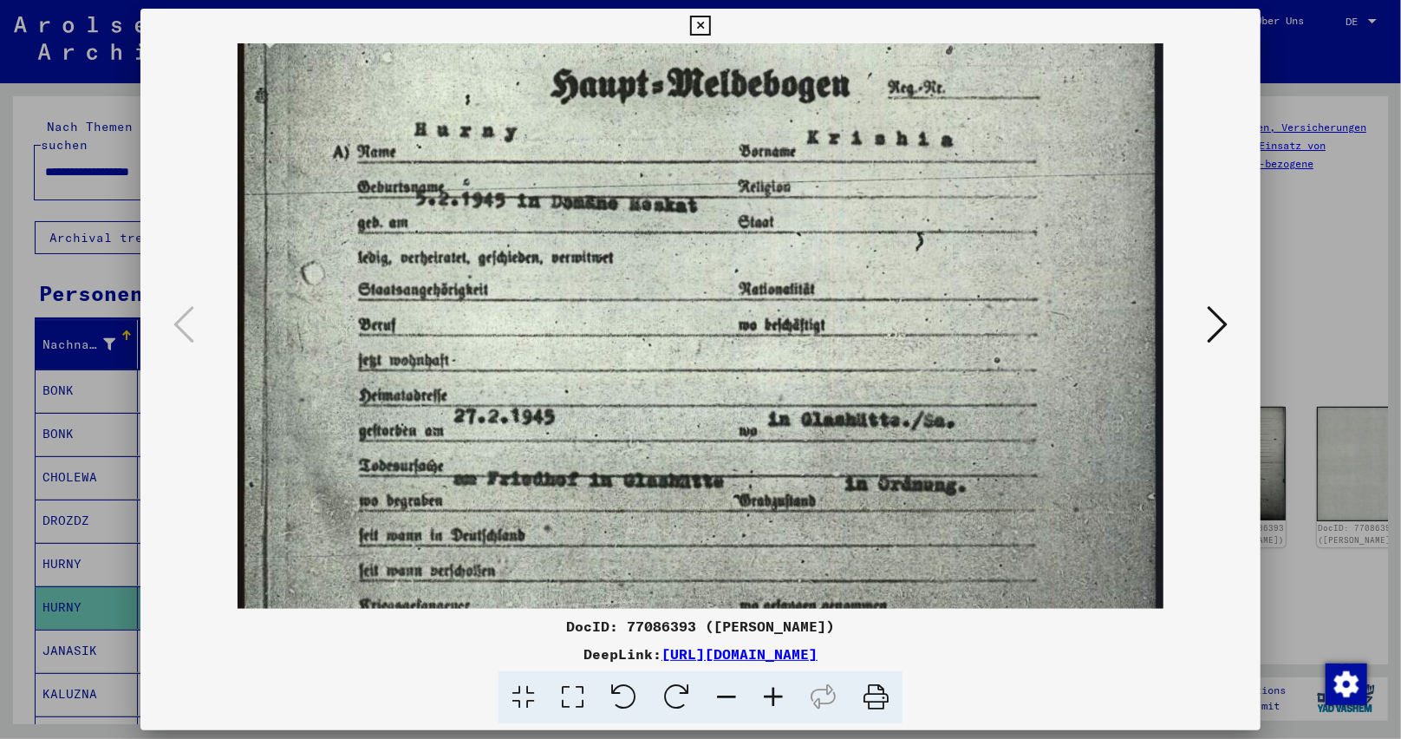
scroll to position [194, 0]
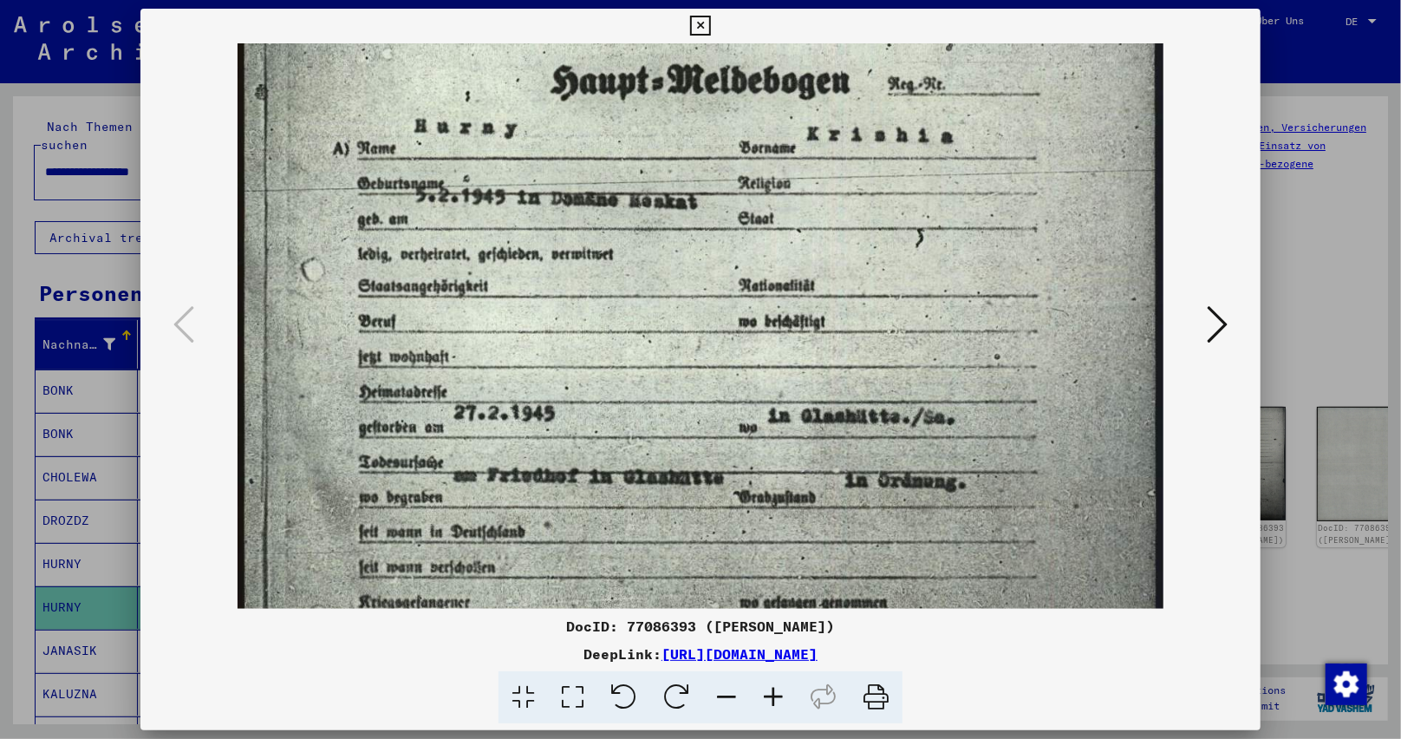
drag, startPoint x: 759, startPoint y: 551, endPoint x: 922, endPoint y: 434, distance: 200.6
click at [770, 505] on img at bounding box center [701, 506] width 927 height 1302
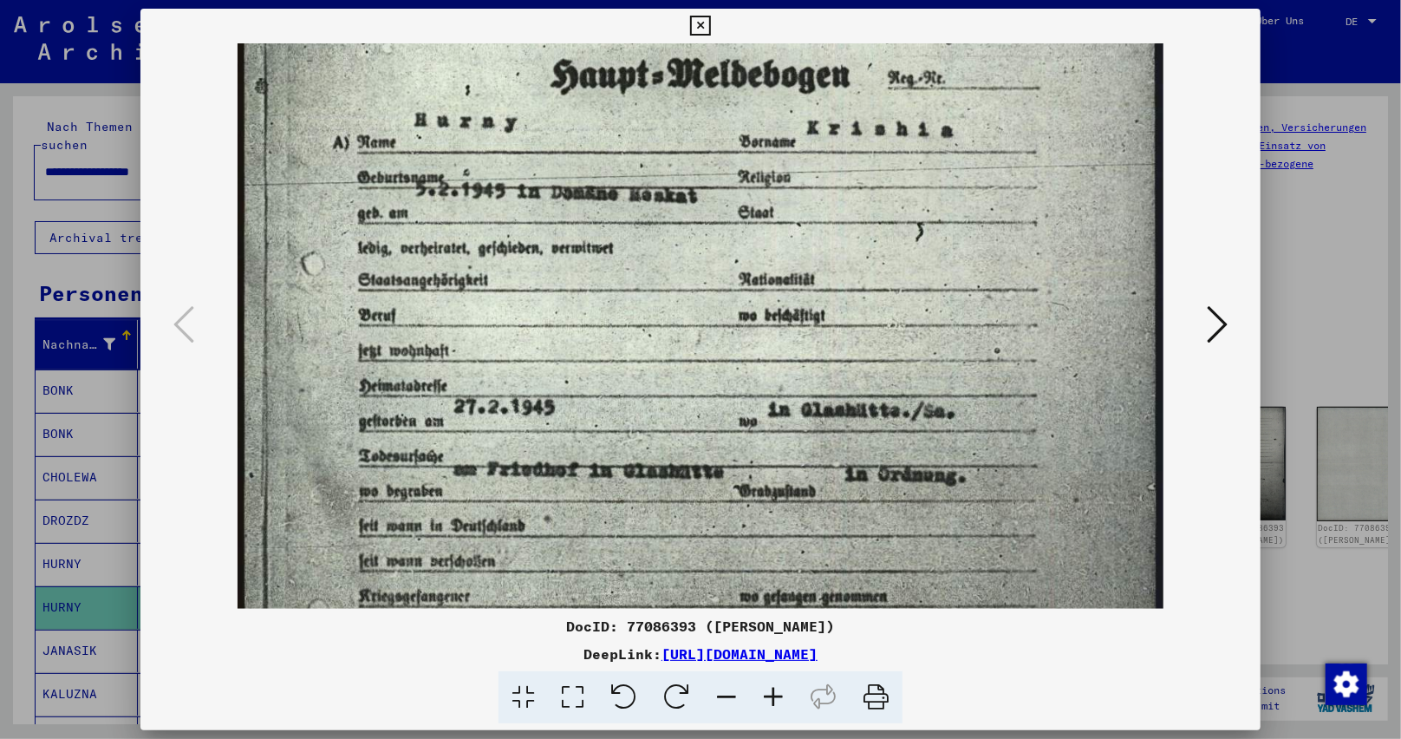
click at [1223, 324] on icon at bounding box center [1217, 324] width 21 height 42
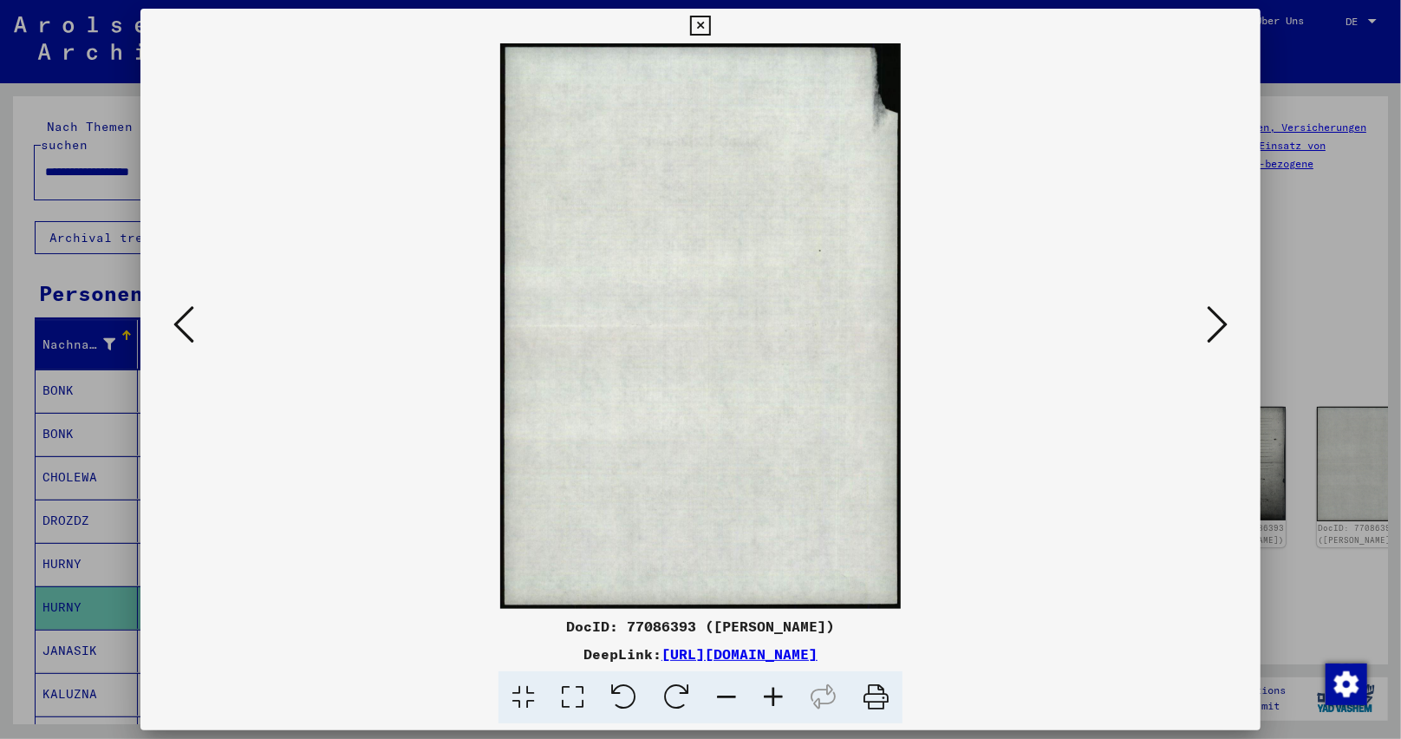
click at [1223, 324] on icon at bounding box center [1217, 324] width 21 height 42
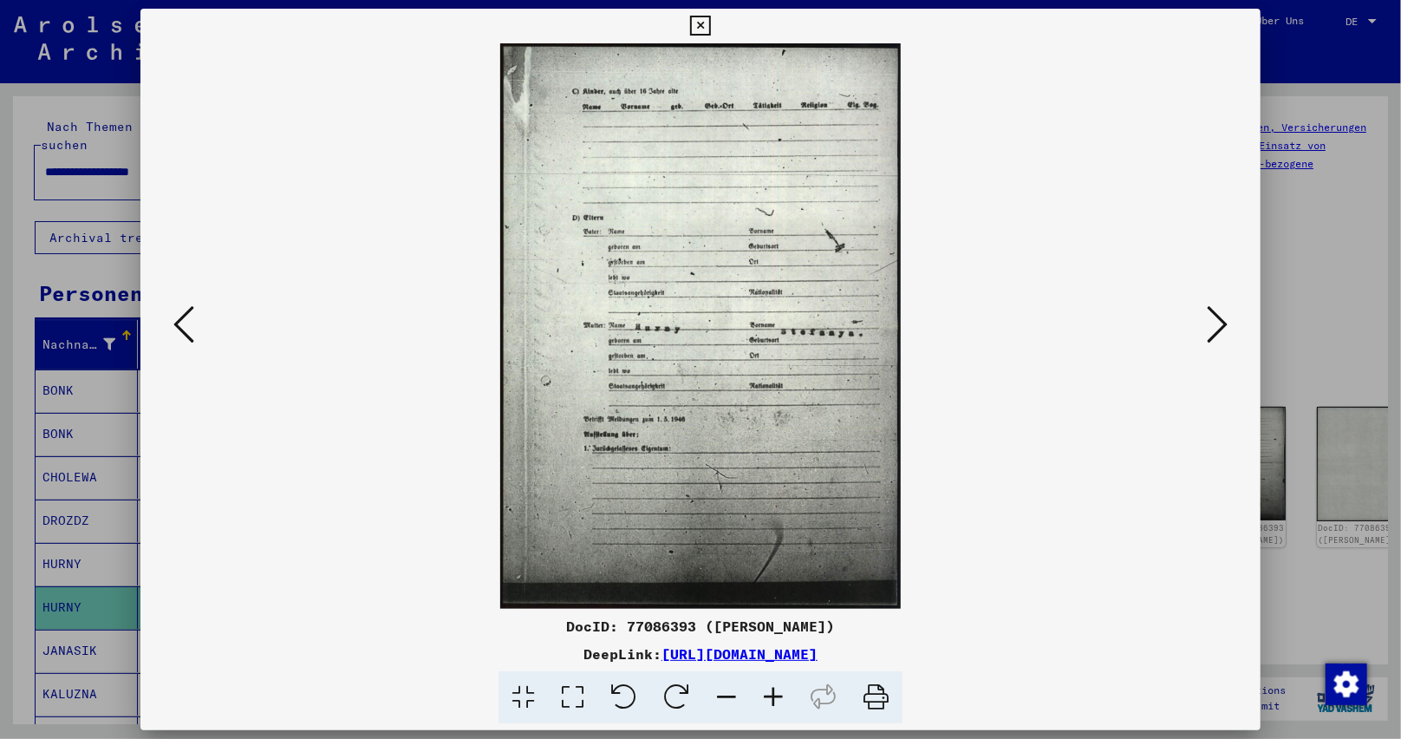
click at [1223, 324] on icon at bounding box center [1217, 324] width 21 height 42
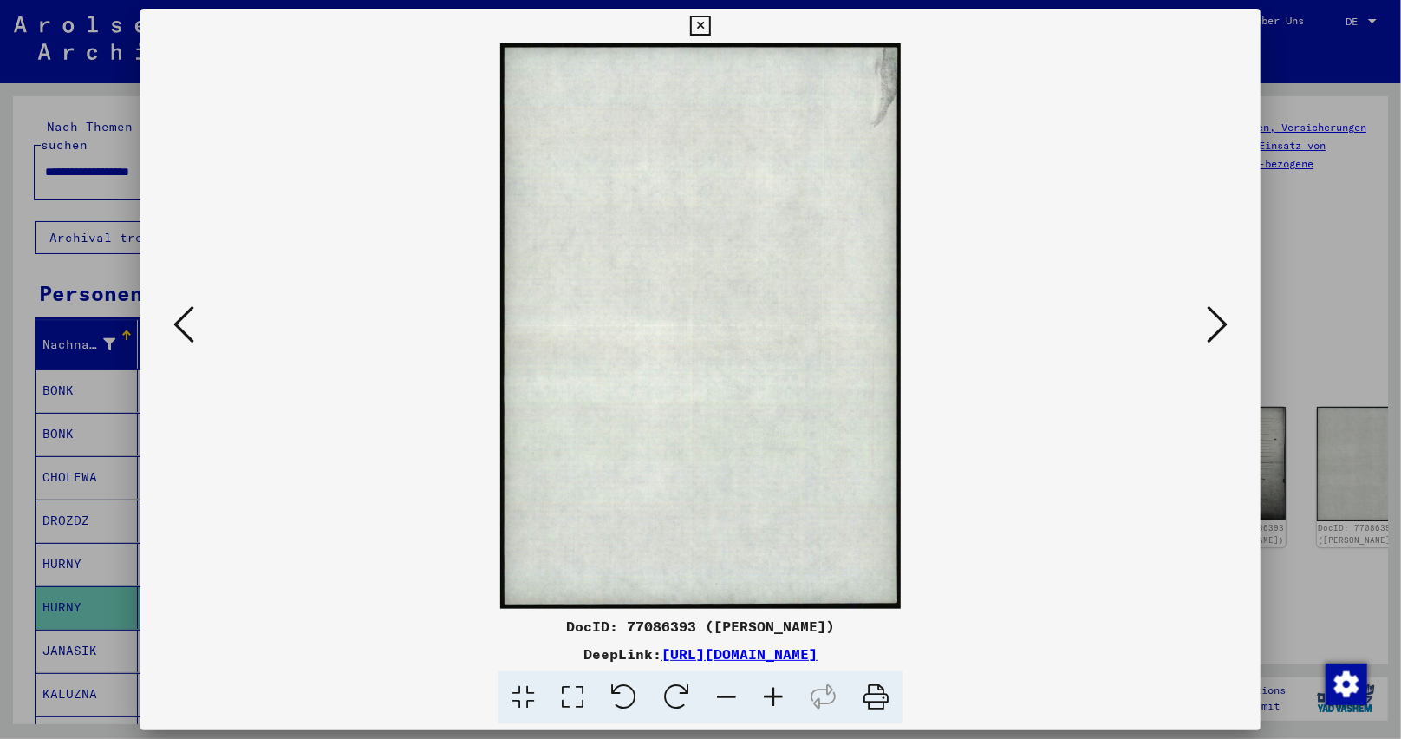
click at [1223, 324] on icon at bounding box center [1217, 324] width 21 height 42
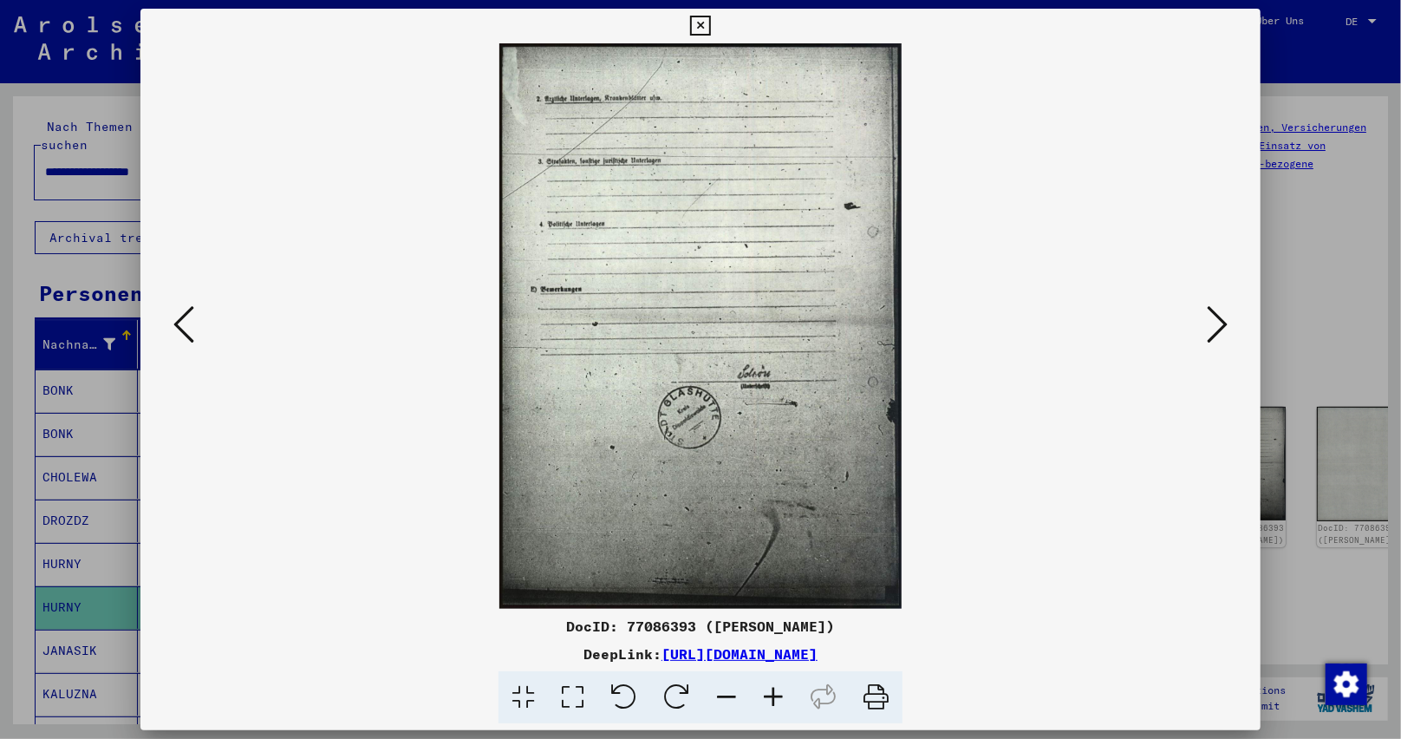
click at [1223, 324] on icon at bounding box center [1217, 324] width 21 height 42
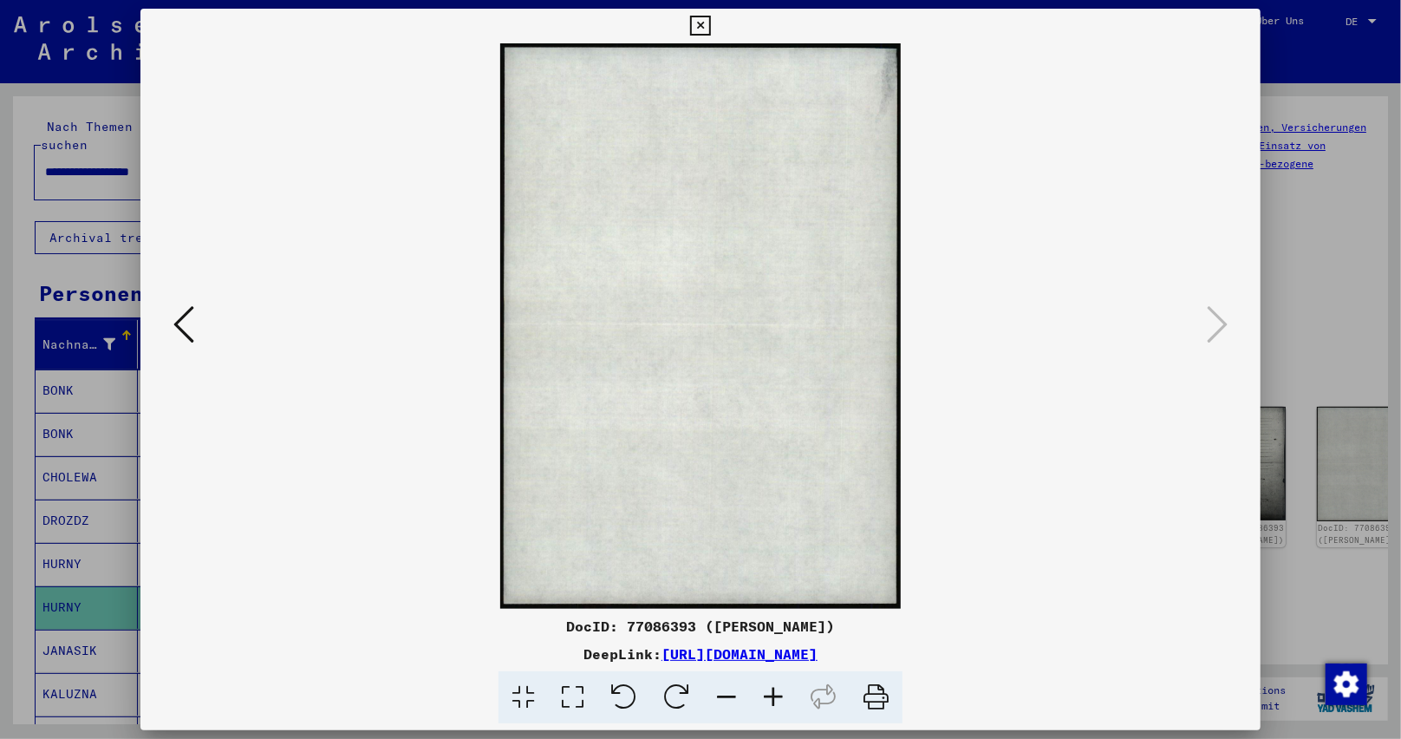
click at [687, 28] on button at bounding box center [700, 26] width 30 height 35
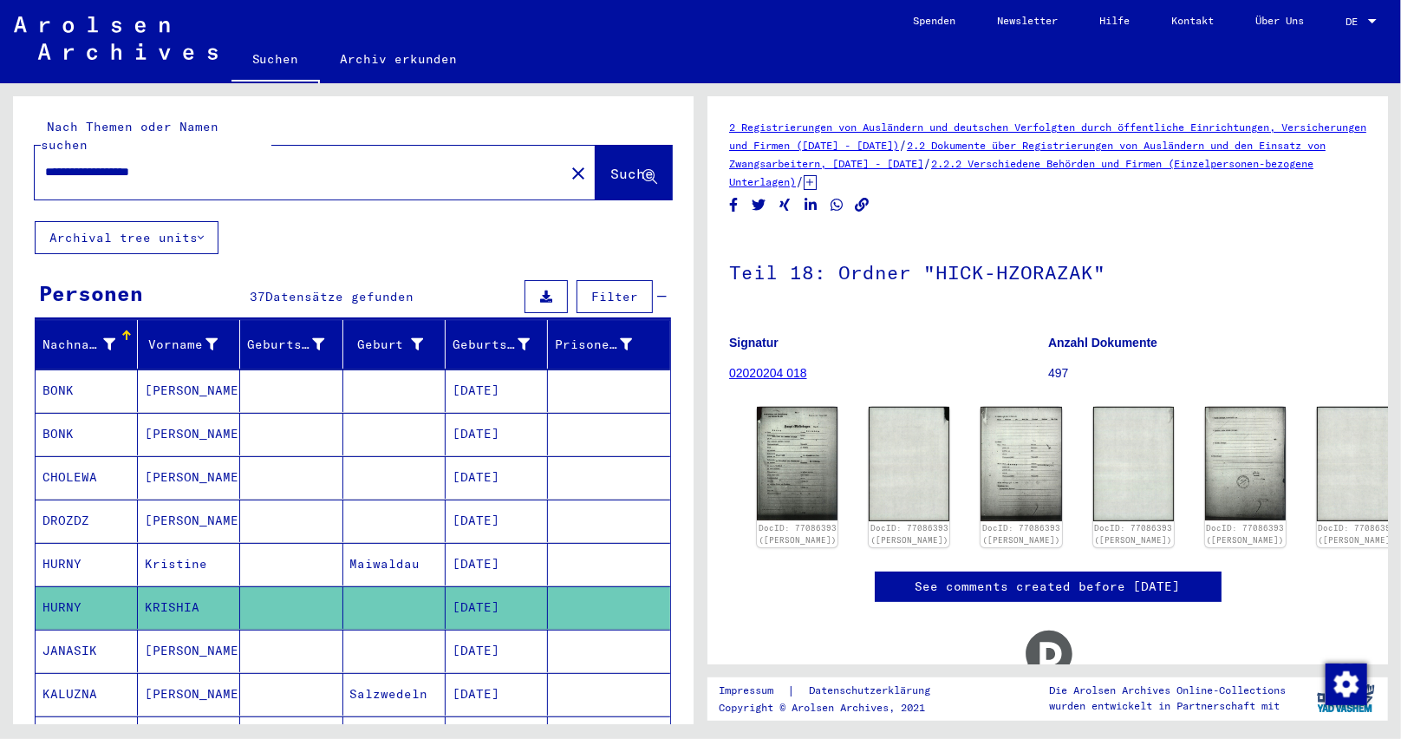
drag, startPoint x: 428, startPoint y: 543, endPoint x: 340, endPoint y: 557, distance: 89.6
click at [343, 557] on mat-cell "Maiwaldau" at bounding box center [394, 564] width 102 height 42
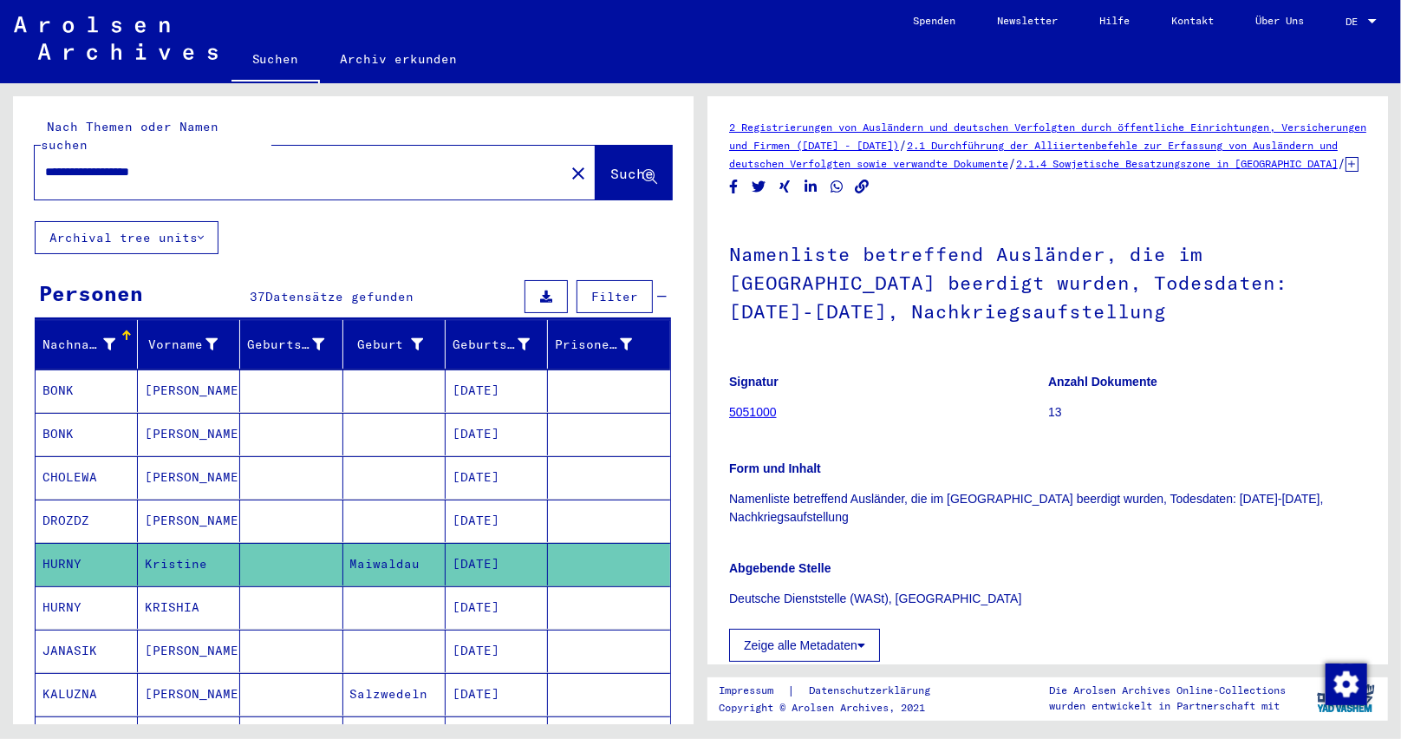
drag, startPoint x: 212, startPoint y: 153, endPoint x: 0, endPoint y: 160, distance: 212.5
click at [0, 160] on div "**********" at bounding box center [350, 403] width 700 height 641
paste input "text"
type input "**********"
click at [642, 170] on icon at bounding box center [649, 177] width 15 height 15
